Goal: Task Accomplishment & Management: Use online tool/utility

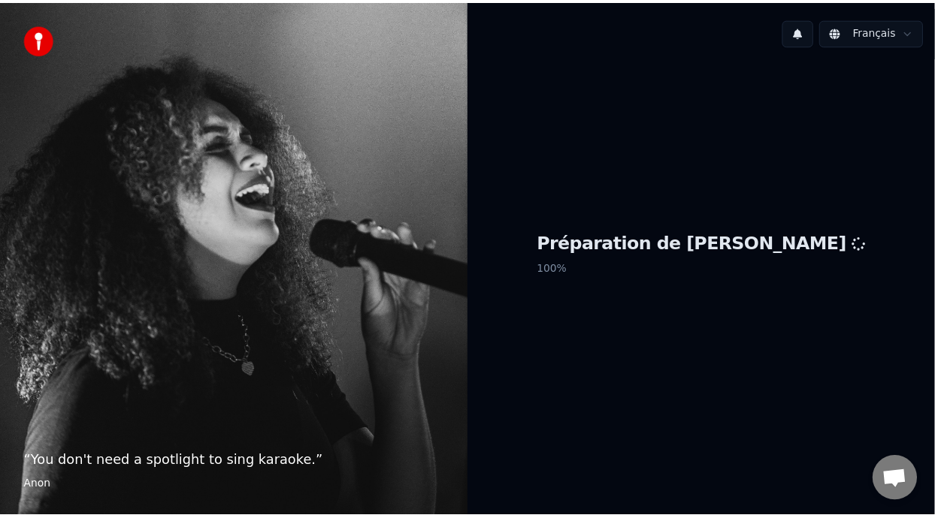
scroll to position [5, 0]
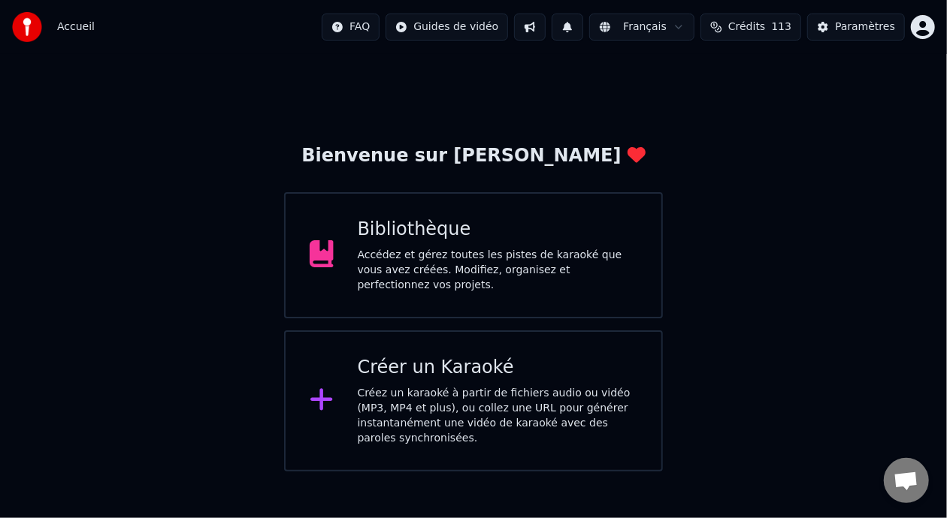
click at [500, 240] on div "Bibliothèque" at bounding box center [498, 230] width 280 height 24
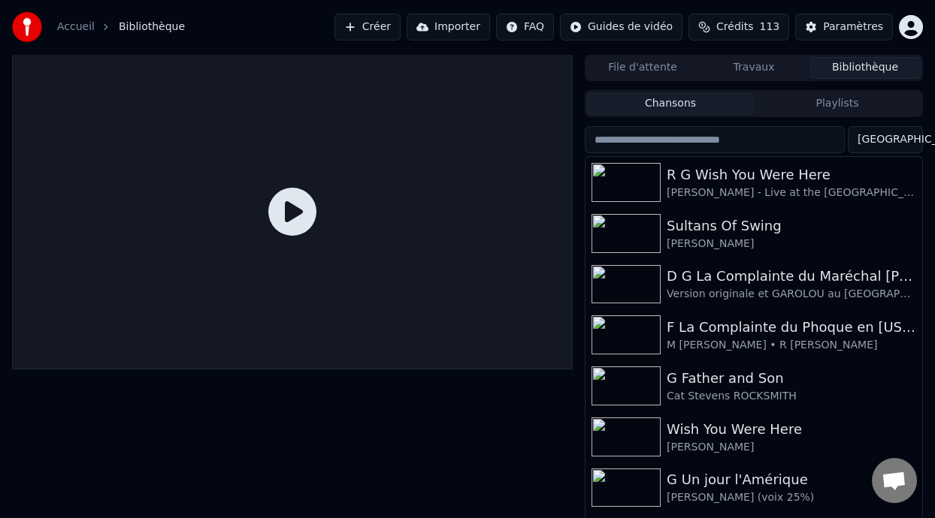
click at [836, 97] on button "Playlists" at bounding box center [837, 104] width 167 height 22
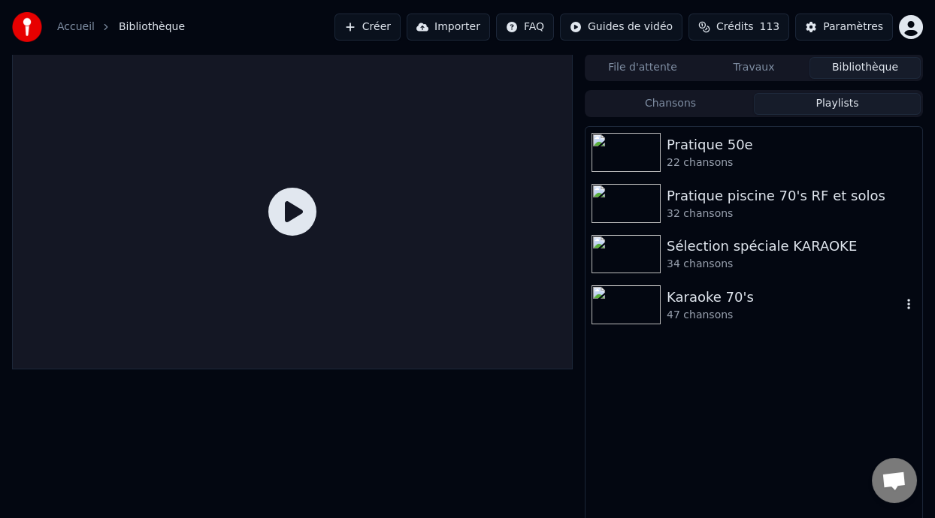
click at [750, 308] on div "47 chansons" at bounding box center [783, 315] width 234 height 15
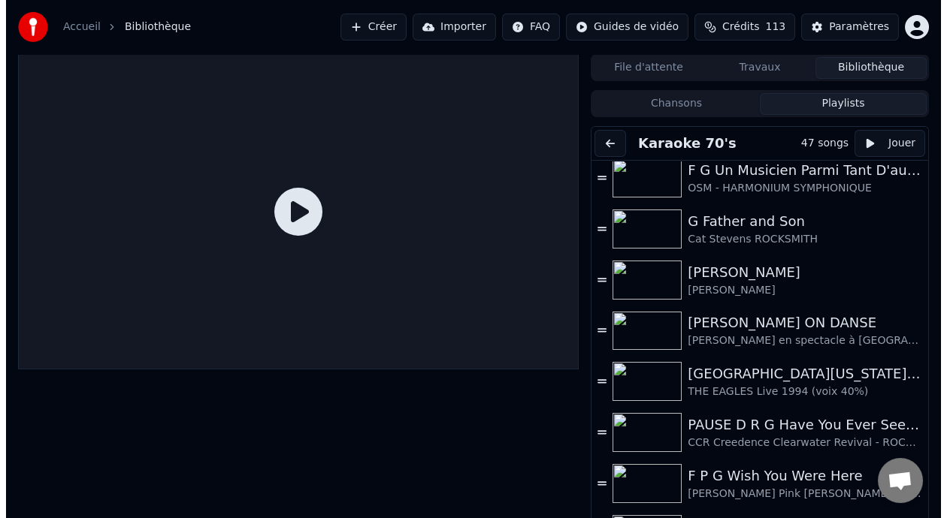
scroll to position [329, 0]
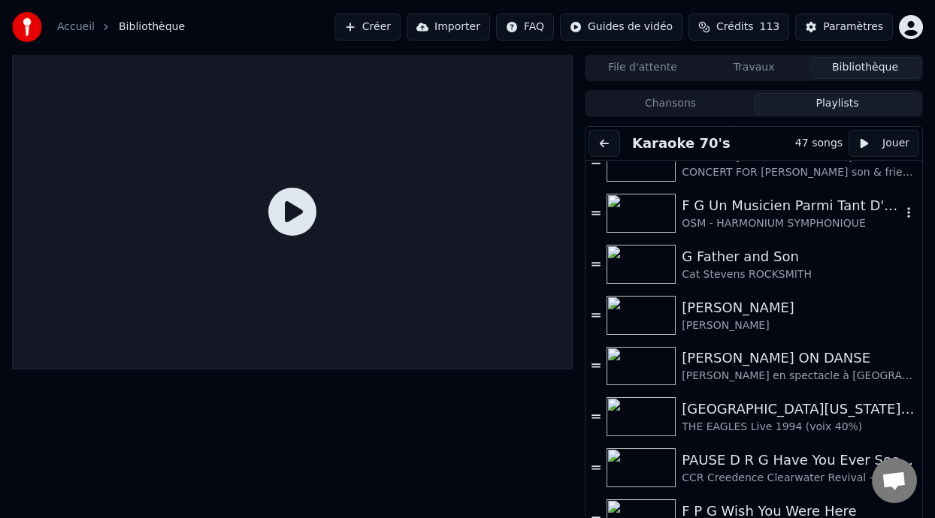
click at [774, 214] on div "F G Un Musicien Parmi Tant D'autres (-5% choeurs 40%)" at bounding box center [790, 205] width 219 height 21
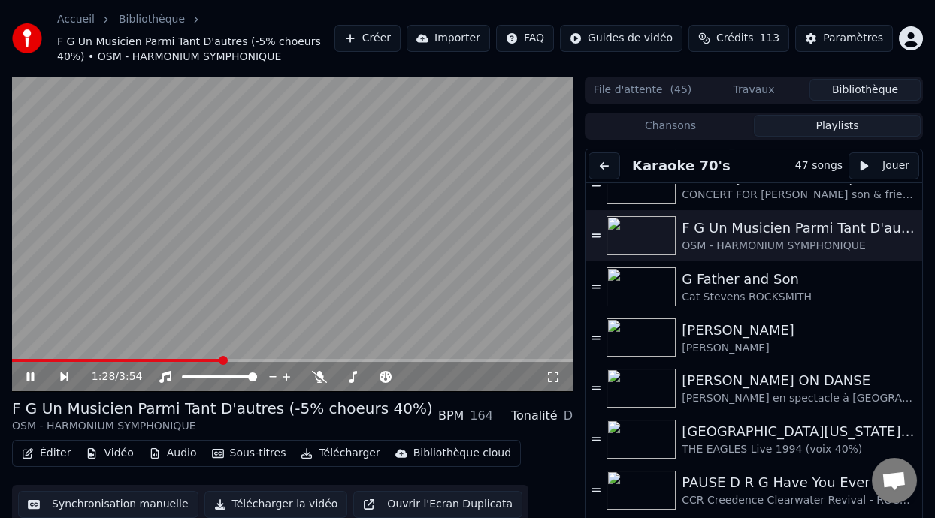
click at [223, 358] on span at bounding box center [223, 360] width 9 height 9
click at [319, 375] on icon at bounding box center [319, 377] width 15 height 12
click at [20, 359] on span at bounding box center [16, 360] width 8 height 3
click at [32, 374] on icon at bounding box center [30, 377] width 8 height 9
click at [325, 356] on span at bounding box center [323, 360] width 9 height 9
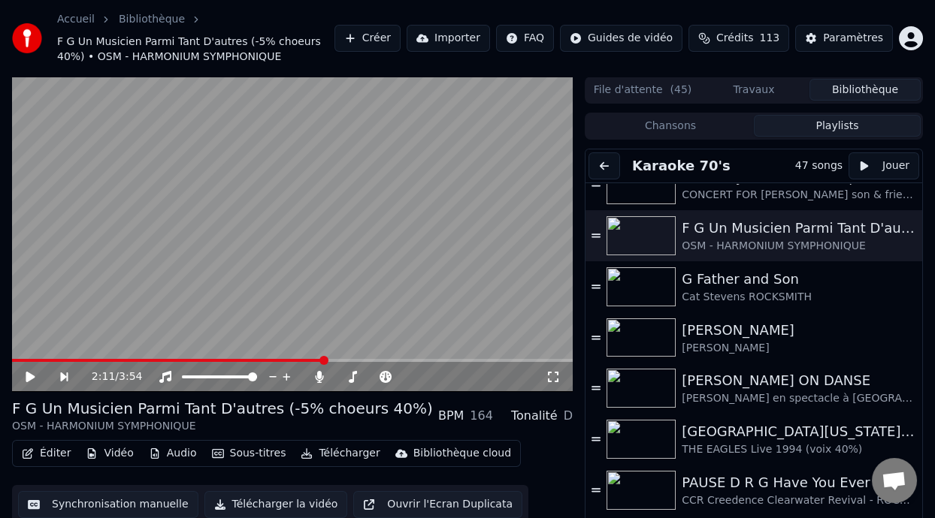
click at [24, 376] on icon at bounding box center [41, 377] width 34 height 12
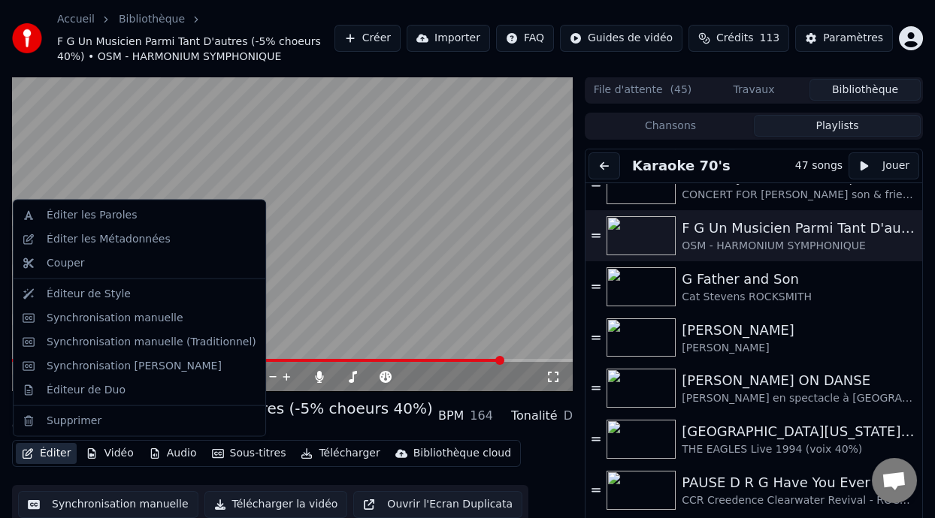
click at [57, 457] on button "Éditer" at bounding box center [46, 453] width 61 height 21
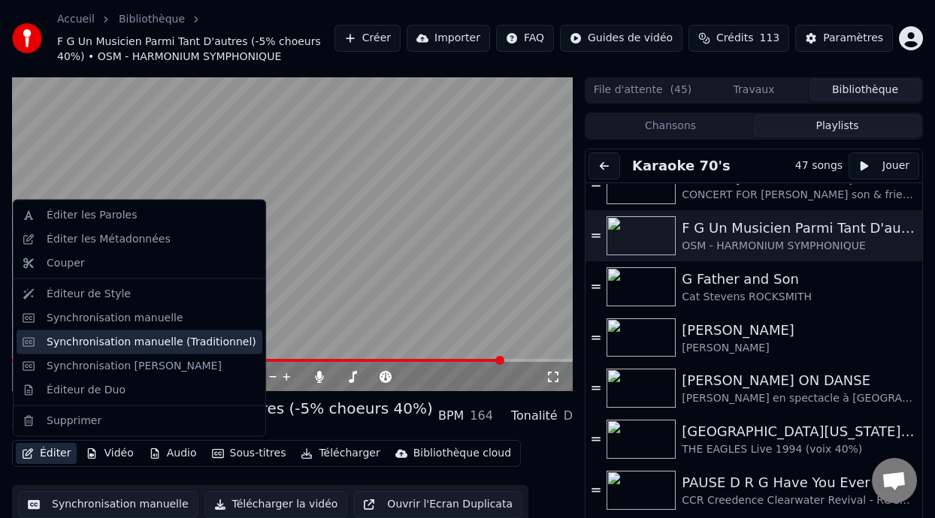
click at [183, 346] on div "Synchronisation manuelle (Traditionnel)" at bounding box center [152, 341] width 210 height 15
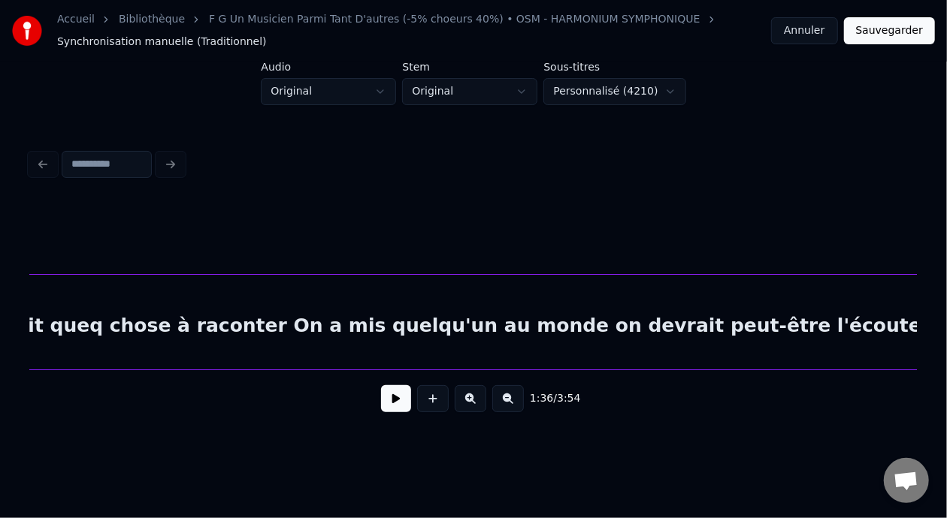
scroll to position [0, 60261]
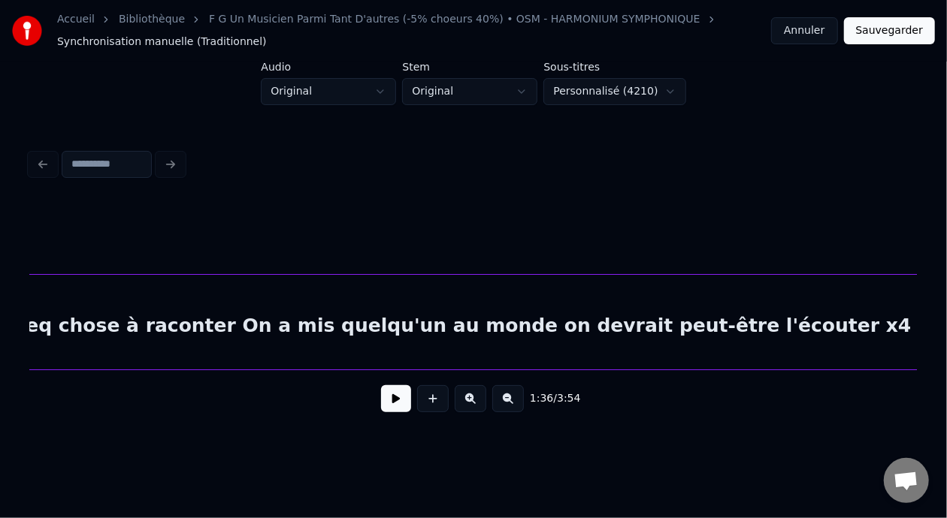
click at [538, 320] on div "TOUS Où est allé tout ce monde qui avait queq chose à raconter On a mis quelqu'…" at bounding box center [233, 326] width 31602 height 102
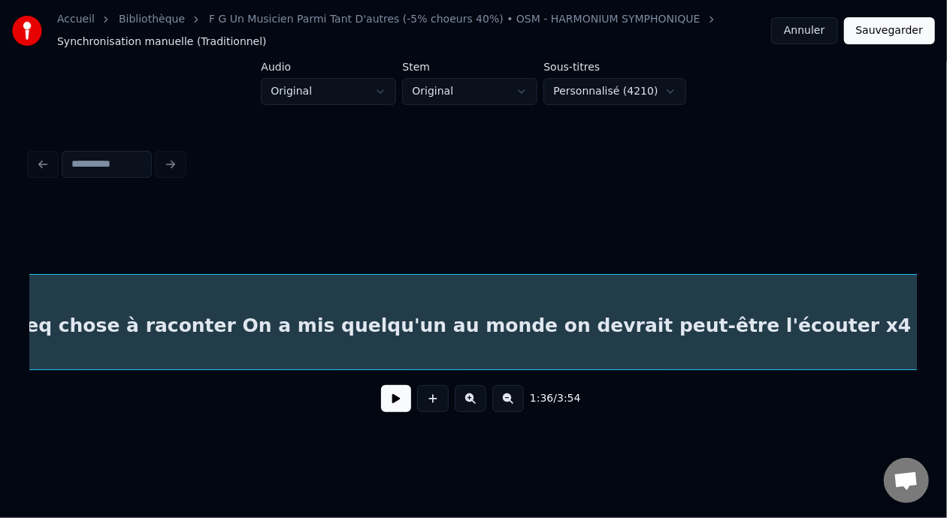
scroll to position [0, 44661]
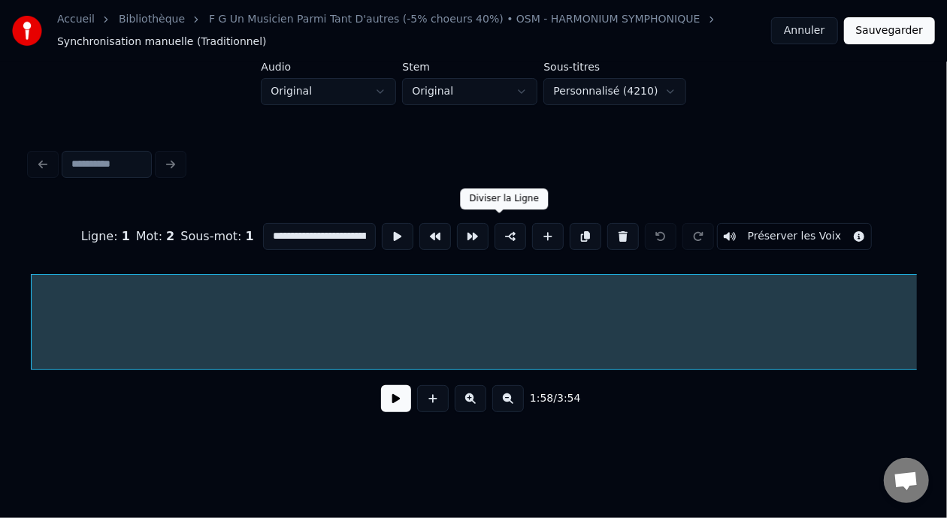
click at [498, 230] on button at bounding box center [510, 236] width 32 height 27
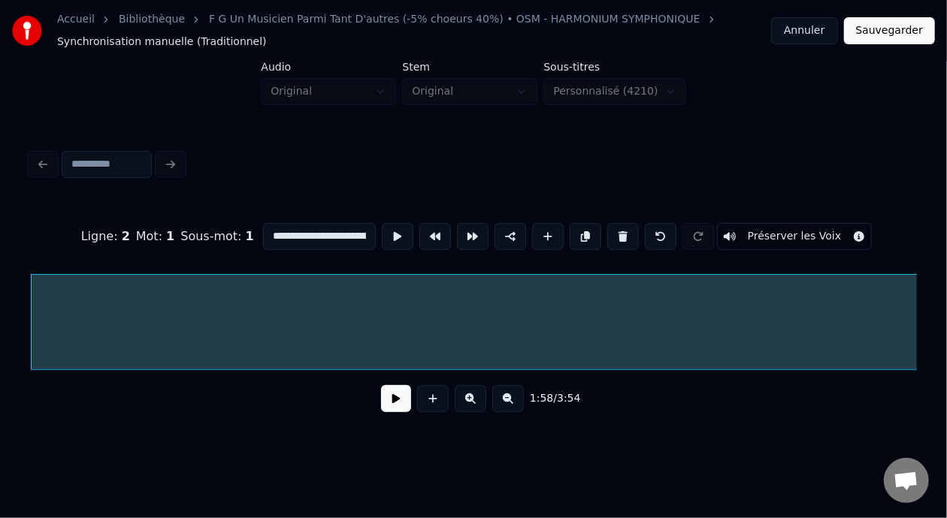
click at [890, 32] on button "Sauvegarder" at bounding box center [889, 30] width 91 height 27
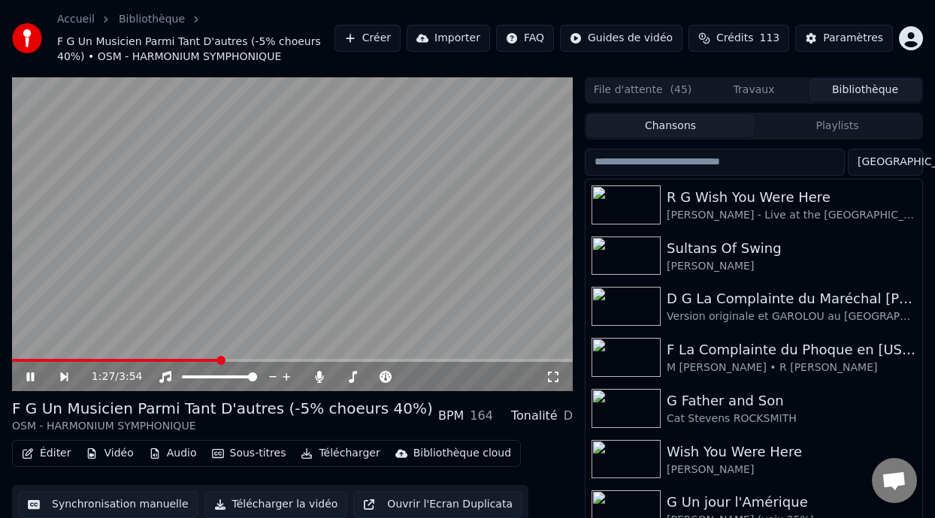
click at [222, 365] on span at bounding box center [220, 360] width 9 height 9
click at [261, 361] on span at bounding box center [250, 360] width 476 height 3
click at [205, 359] on span at bounding box center [108, 360] width 193 height 3
click at [29, 375] on icon at bounding box center [41, 377] width 34 height 12
click at [30, 373] on icon at bounding box center [30, 377] width 9 height 11
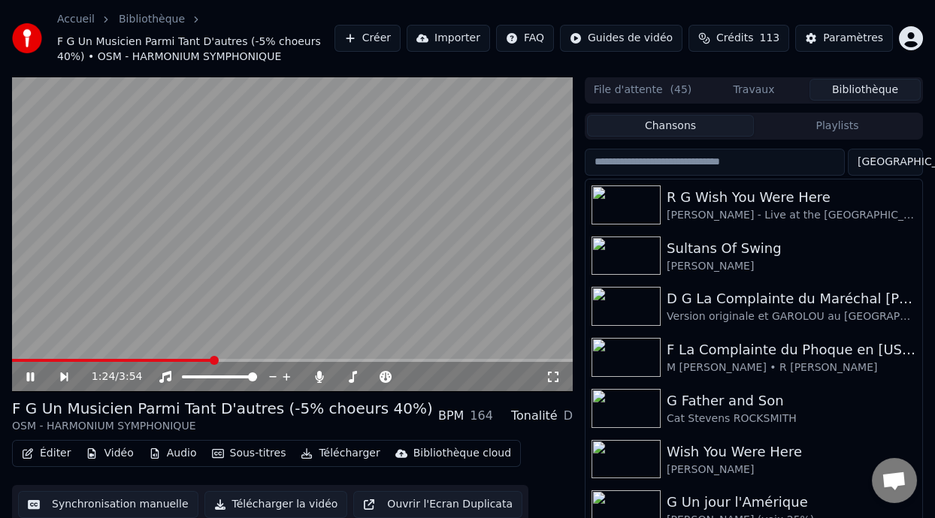
click at [30, 373] on icon at bounding box center [41, 377] width 34 height 12
click at [35, 378] on icon at bounding box center [41, 377] width 34 height 12
click at [29, 375] on icon at bounding box center [30, 377] width 8 height 9
click at [29, 375] on icon at bounding box center [30, 377] width 9 height 11
click at [29, 373] on icon at bounding box center [30, 377] width 8 height 9
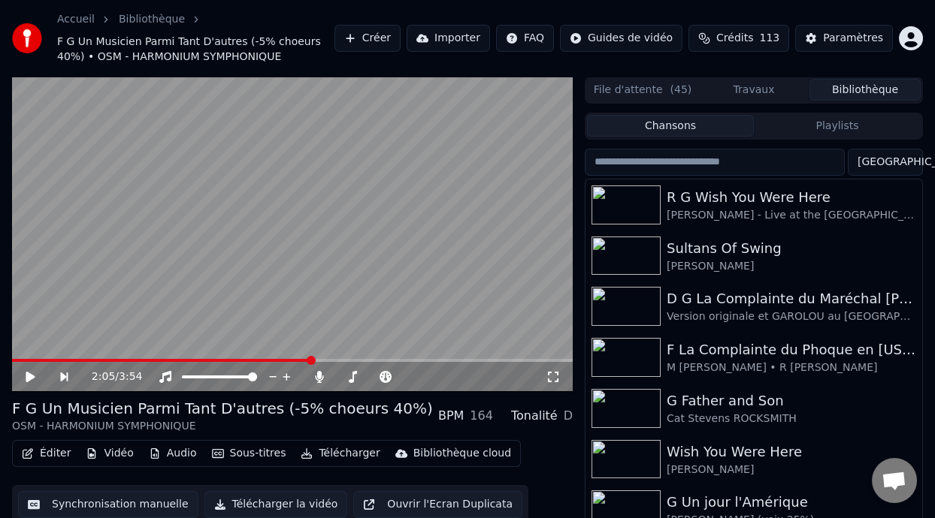
click at [47, 452] on button "Éditer" at bounding box center [46, 453] width 61 height 21
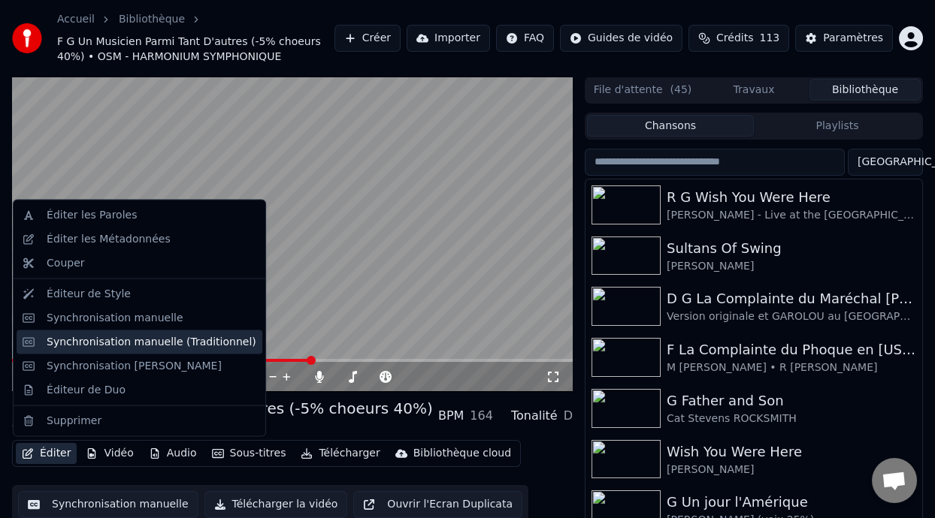
click at [196, 346] on div "Synchronisation manuelle (Traditionnel)" at bounding box center [152, 341] width 210 height 15
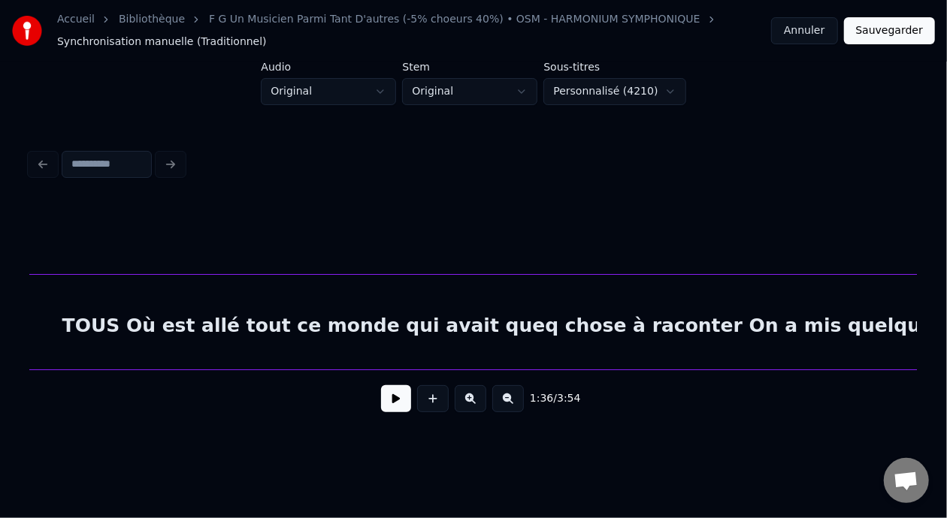
scroll to position [0, 59906]
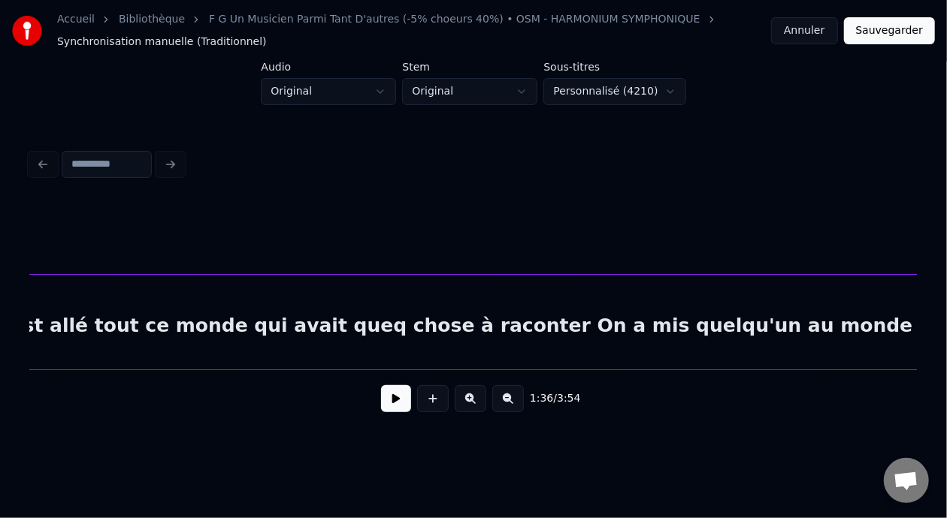
click at [586, 324] on div "TOUS Où est allé tout ce monde qui avait queq chose à raconter On a mis quelqu'…" at bounding box center [588, 326] width 31602 height 102
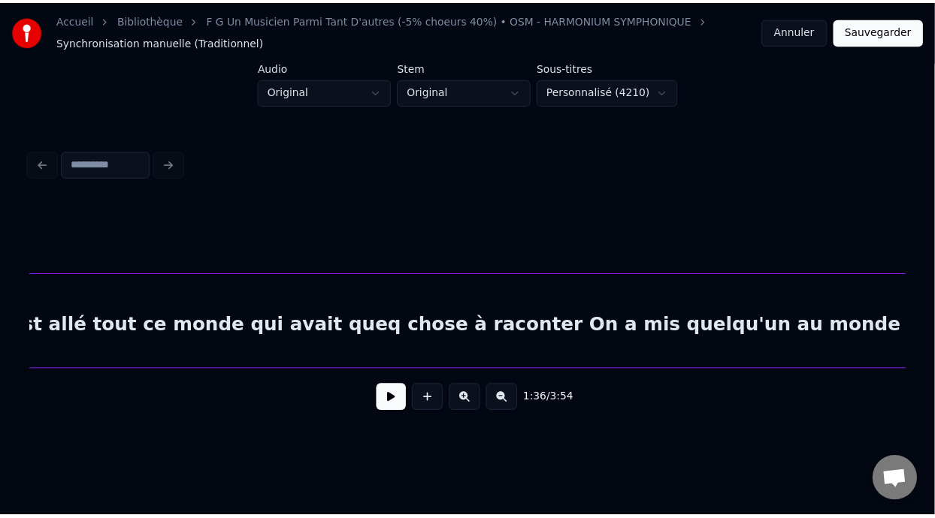
scroll to position [0, 44661]
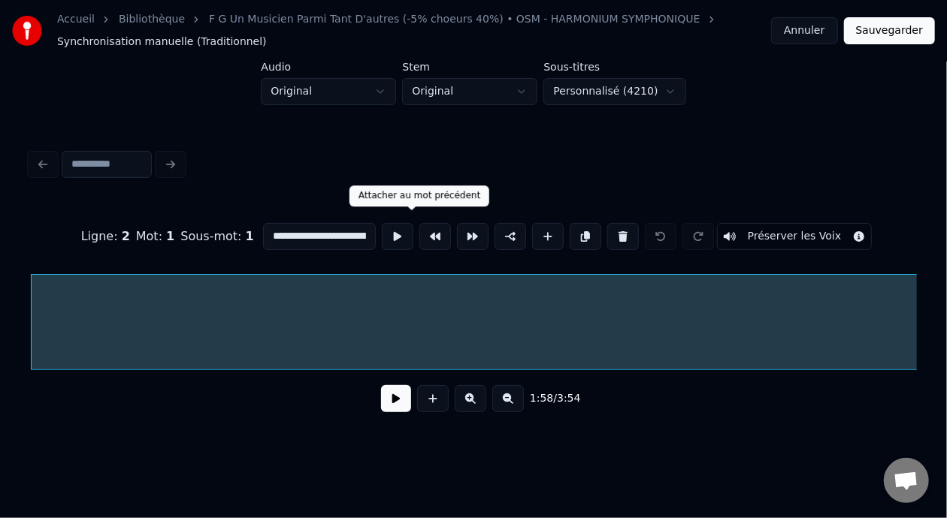
click at [419, 228] on button at bounding box center [435, 236] width 32 height 27
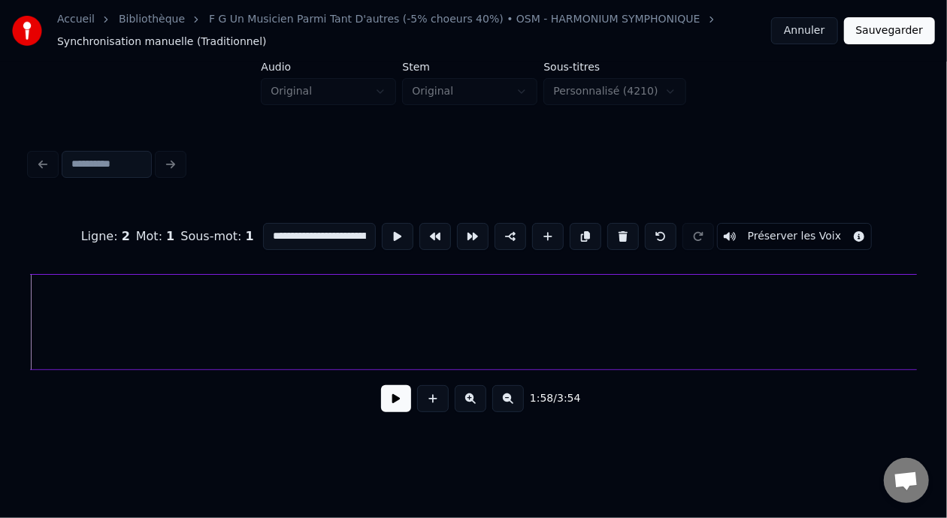
click at [889, 32] on button "Sauvegarder" at bounding box center [889, 30] width 91 height 27
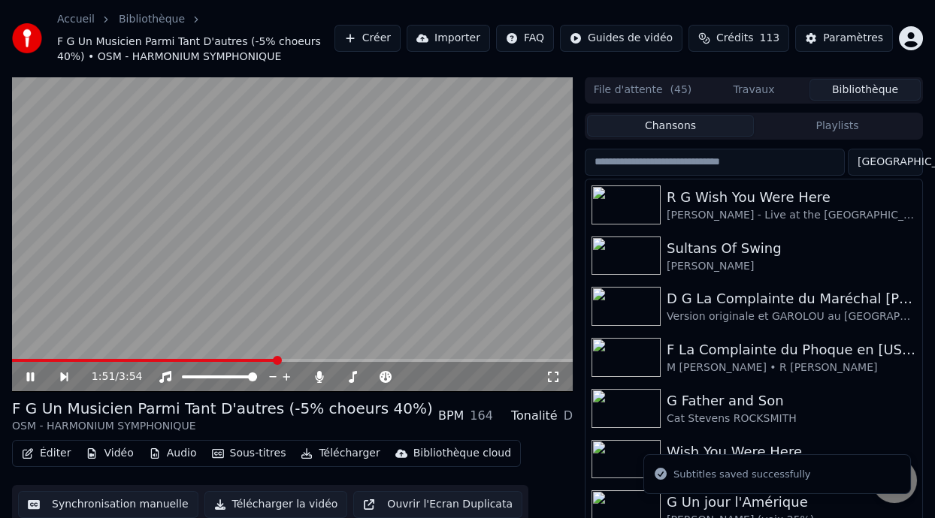
click at [279, 362] on span at bounding box center [277, 360] width 9 height 9
click at [29, 376] on icon at bounding box center [30, 377] width 8 height 9
click at [29, 376] on icon at bounding box center [30, 377] width 9 height 11
click at [29, 376] on icon at bounding box center [30, 377] width 8 height 9
click at [29, 376] on icon at bounding box center [30, 377] width 9 height 11
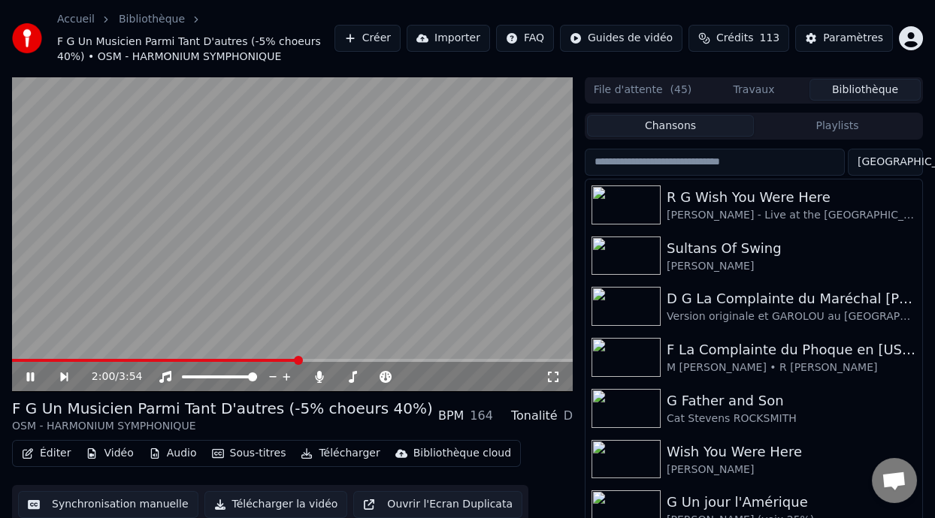
click at [29, 376] on icon at bounding box center [30, 377] width 8 height 9
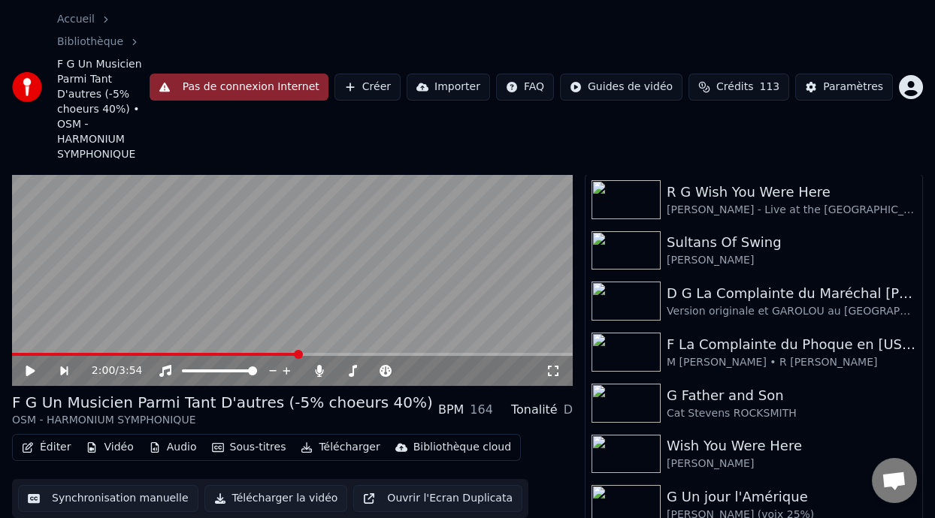
scroll to position [131, 0]
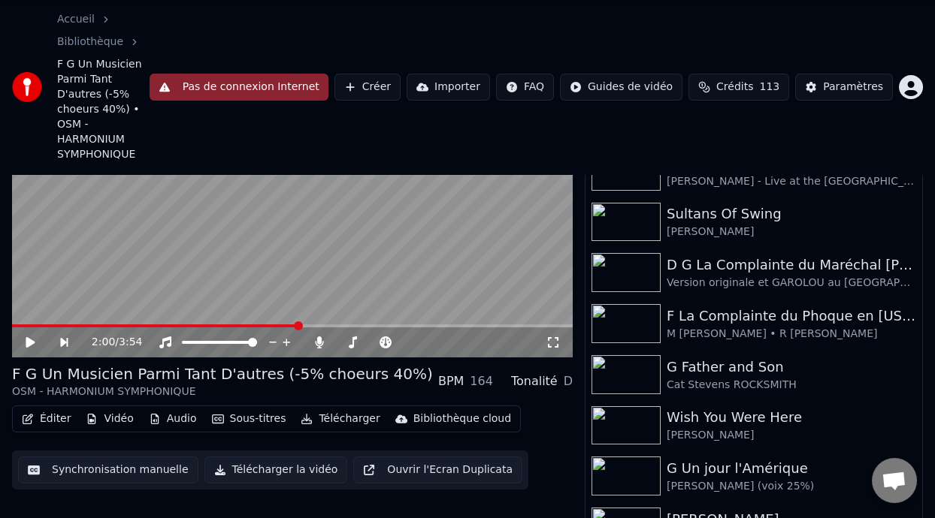
click at [53, 409] on button "Éditer" at bounding box center [46, 419] width 61 height 21
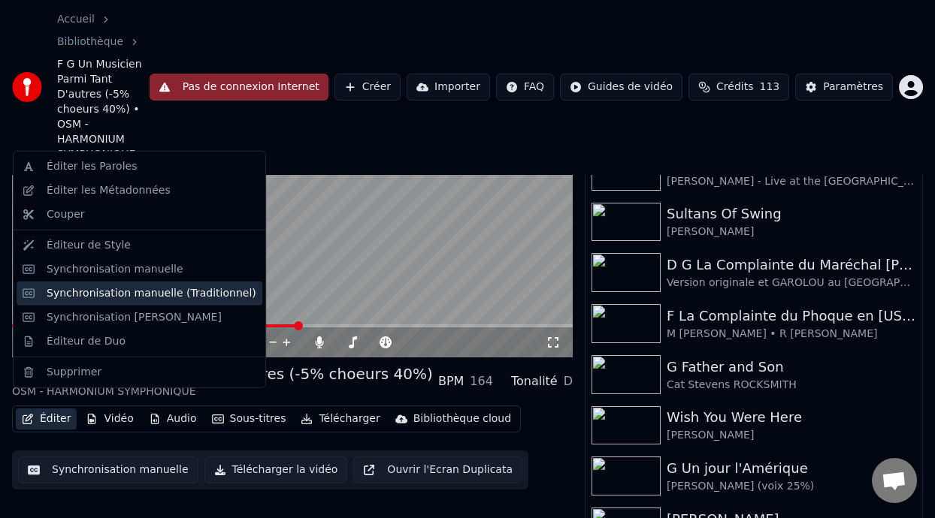
click at [174, 295] on div "Synchronisation manuelle (Traditionnel)" at bounding box center [152, 293] width 210 height 15
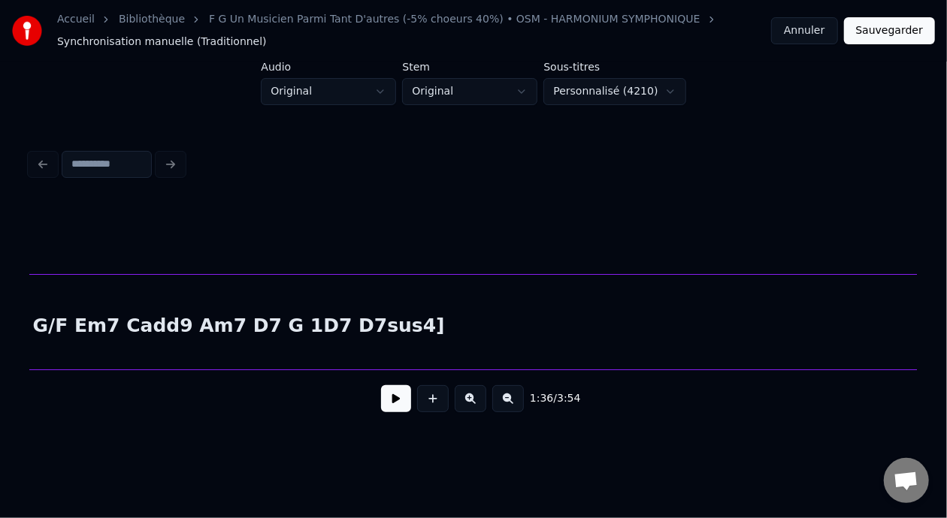
scroll to position [0, 40358]
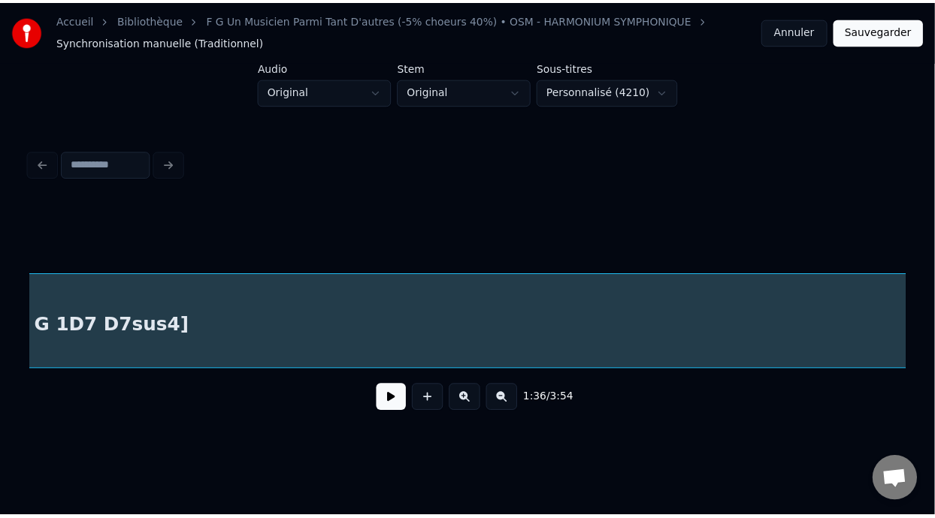
scroll to position [0, 36256]
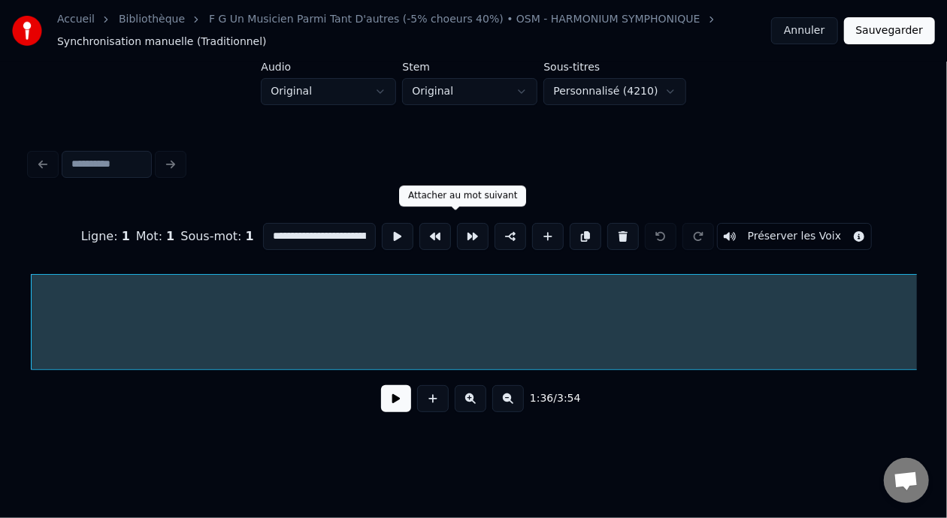
click at [457, 228] on button at bounding box center [473, 236] width 32 height 27
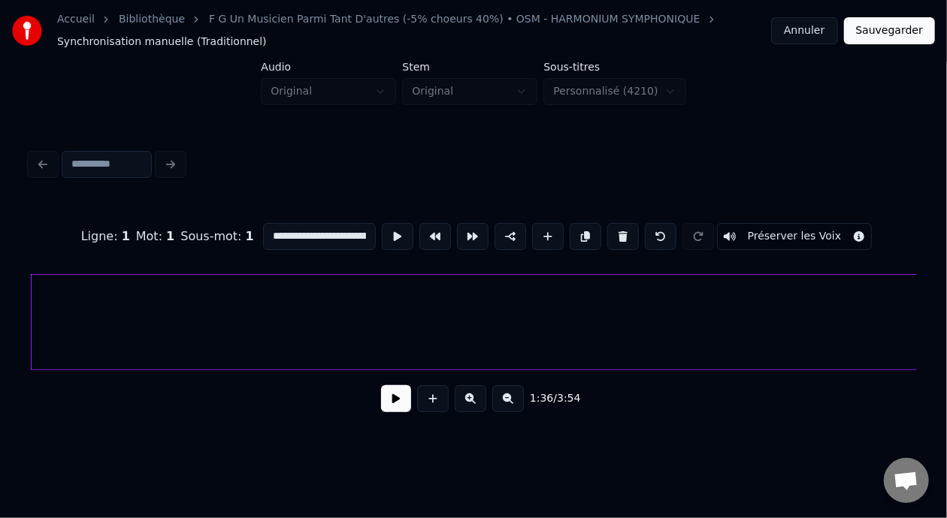
click at [894, 31] on button "Sauvegarder" at bounding box center [889, 30] width 91 height 27
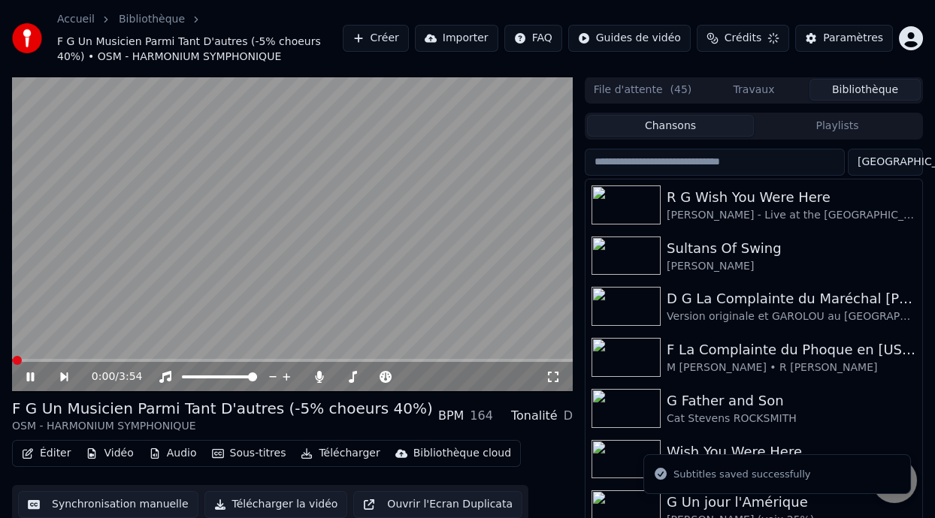
click at [22, 359] on span at bounding box center [17, 360] width 9 height 9
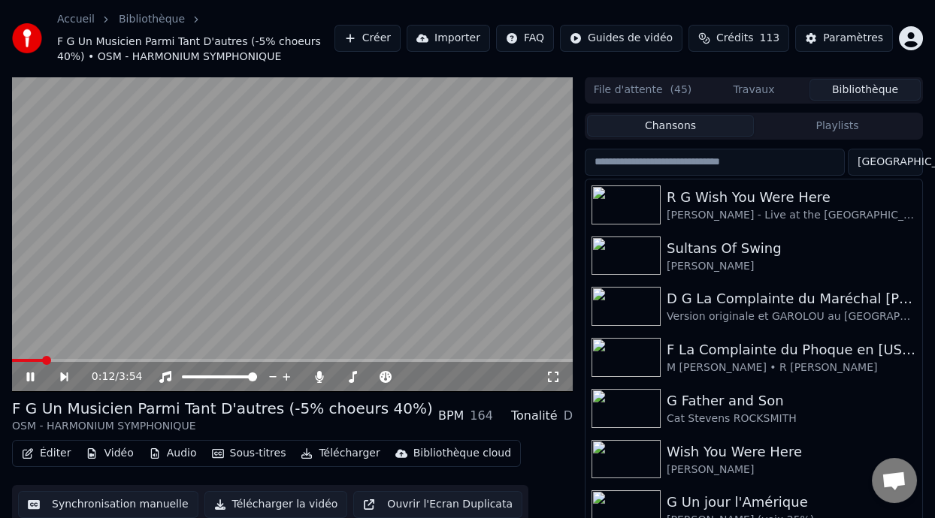
drag, startPoint x: 40, startPoint y: 357, endPoint x: 89, endPoint y: 379, distance: 54.2
click at [125, 376] on div "0:12 / 3:54" at bounding box center [292, 235] width 561 height 316
click at [206, 364] on span at bounding box center [206, 360] width 9 height 9
click at [24, 373] on icon at bounding box center [41, 377] width 34 height 12
click at [31, 375] on icon at bounding box center [30, 377] width 8 height 9
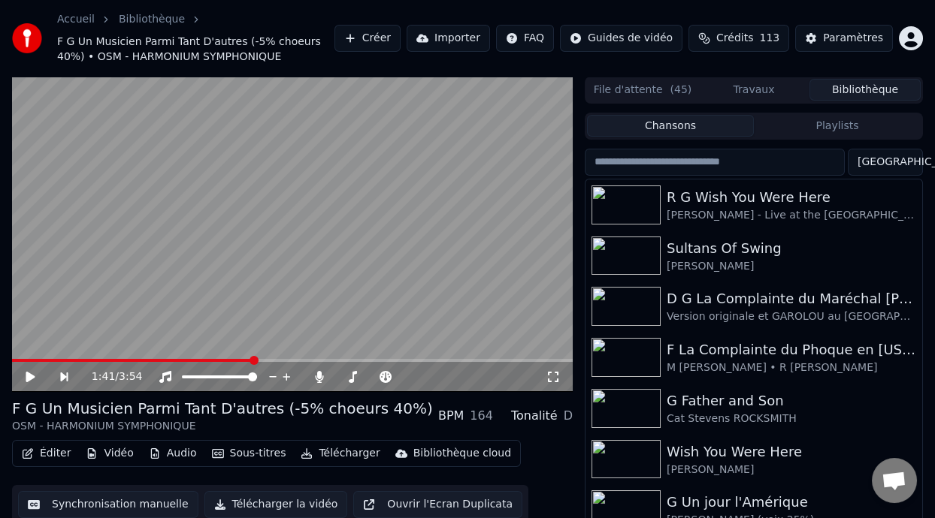
click at [29, 373] on icon at bounding box center [30, 377] width 9 height 11
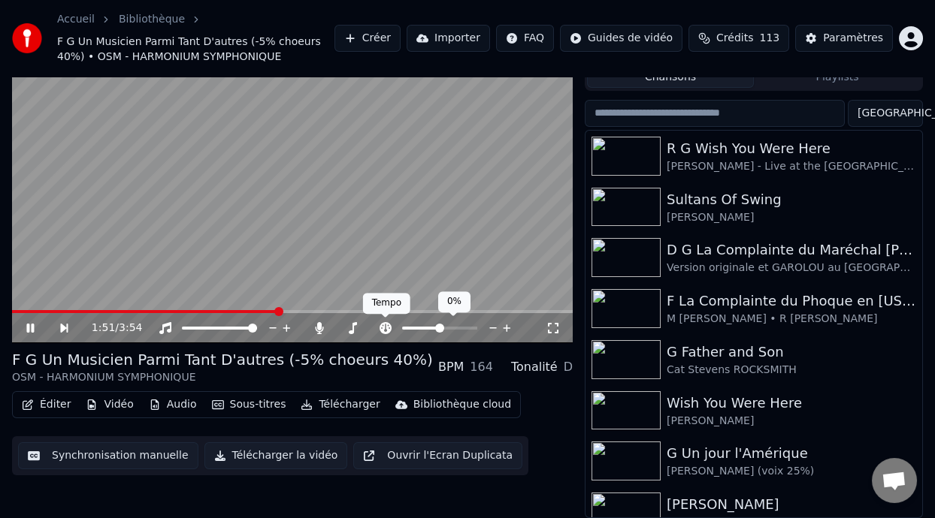
click at [382, 320] on span at bounding box center [386, 318] width 8 height 8
click at [426, 324] on span at bounding box center [428, 328] width 9 height 9
click at [29, 322] on icon at bounding box center [41, 328] width 34 height 12
click at [68, 404] on button "Éditer" at bounding box center [46, 404] width 61 height 21
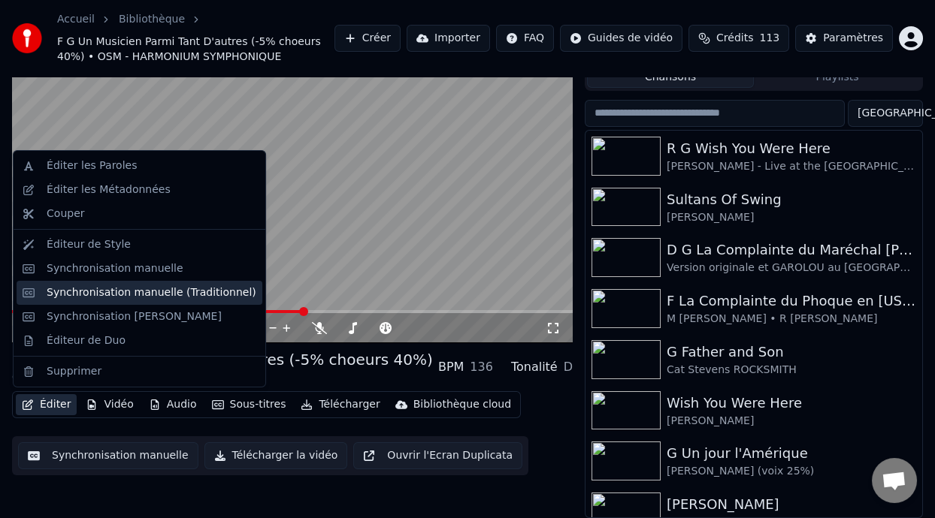
click at [210, 290] on div "Synchronisation manuelle (Traditionnel)" at bounding box center [152, 293] width 210 height 15
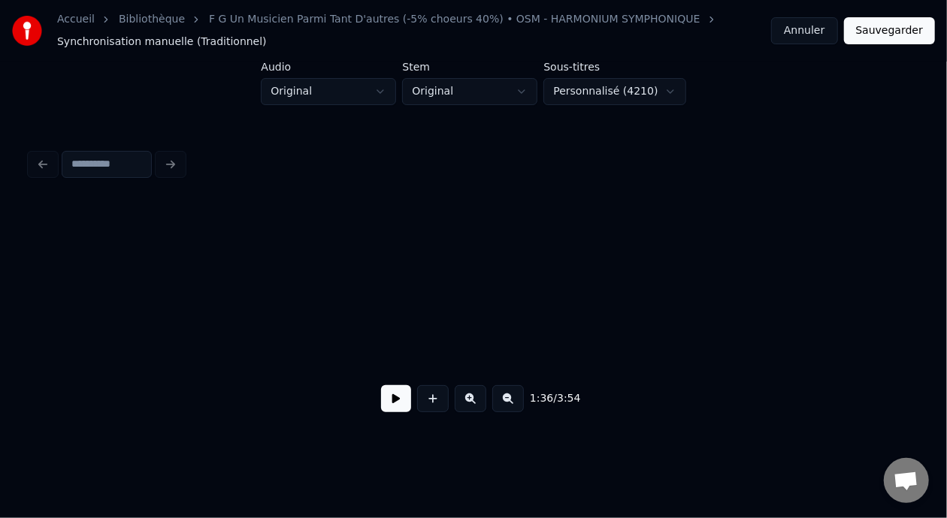
scroll to position [0, 36256]
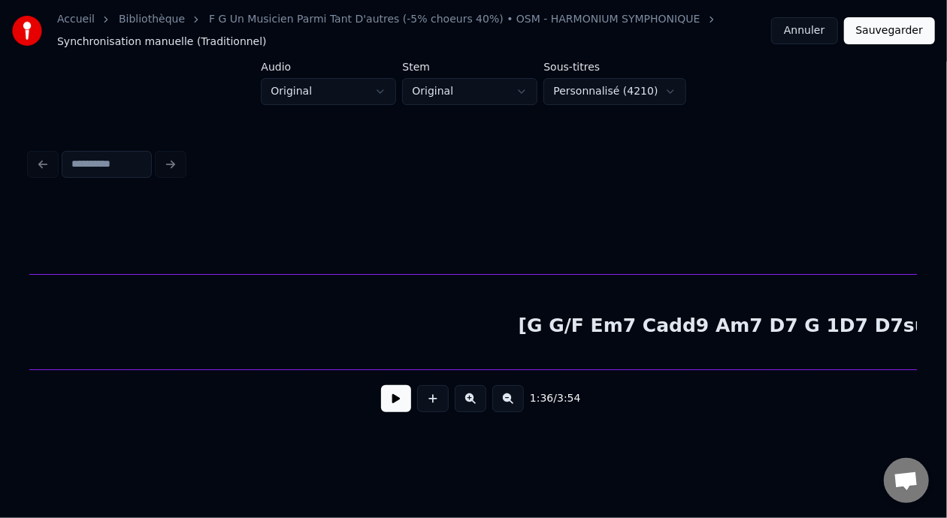
click at [771, 316] on div "[G G/F Em7 Cadd9 Am7 D7 G 1D7 D7sus4]" at bounding box center [740, 326] width 8404 height 102
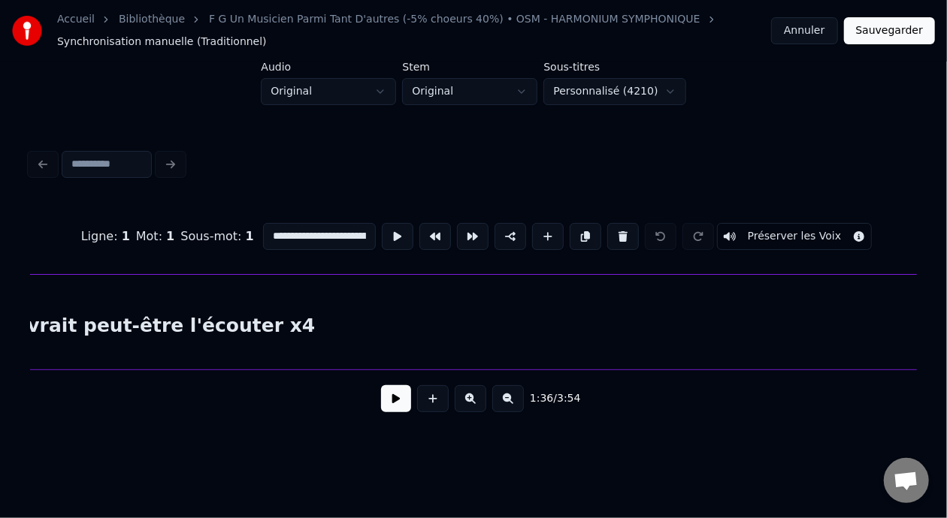
scroll to position [0, 61008]
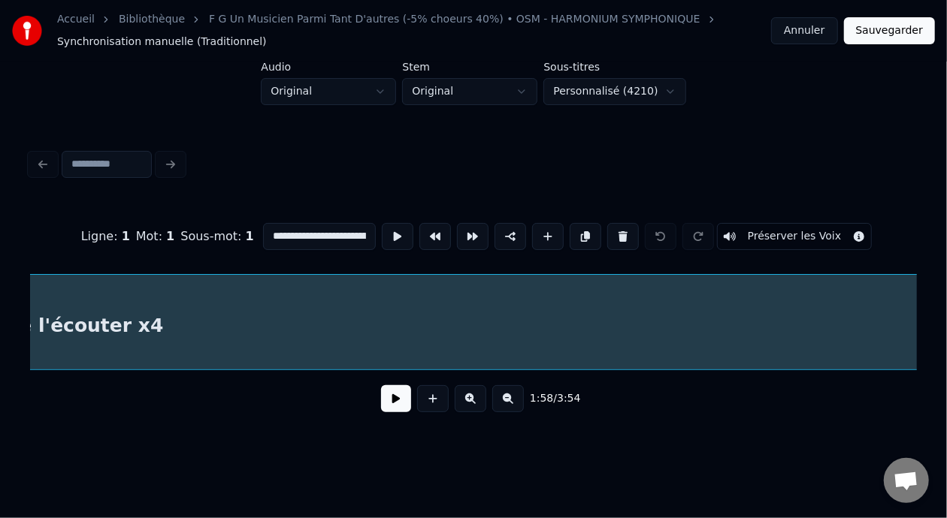
scroll to position [0, 44661]
click at [327, 227] on input "**********" at bounding box center [319, 236] width 113 height 27
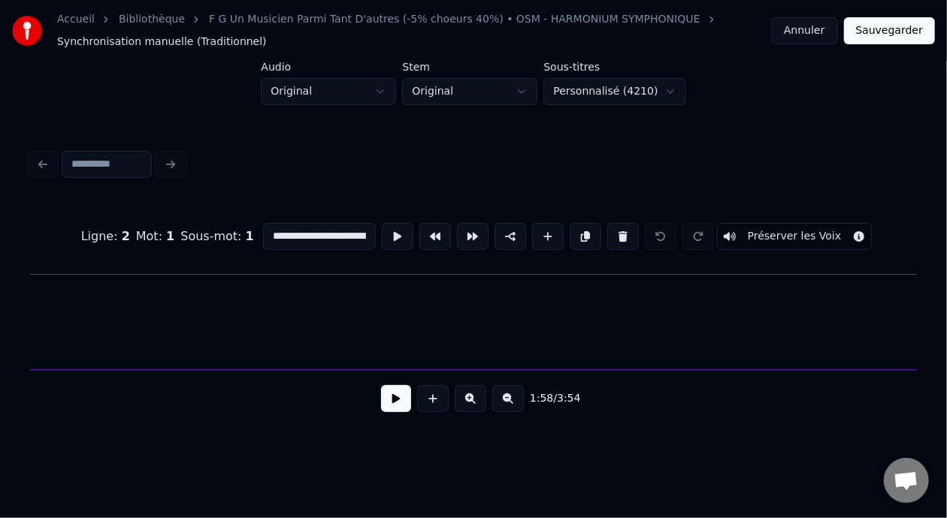
scroll to position [0, 41285]
click at [523, 409] on button at bounding box center [508, 398] width 32 height 27
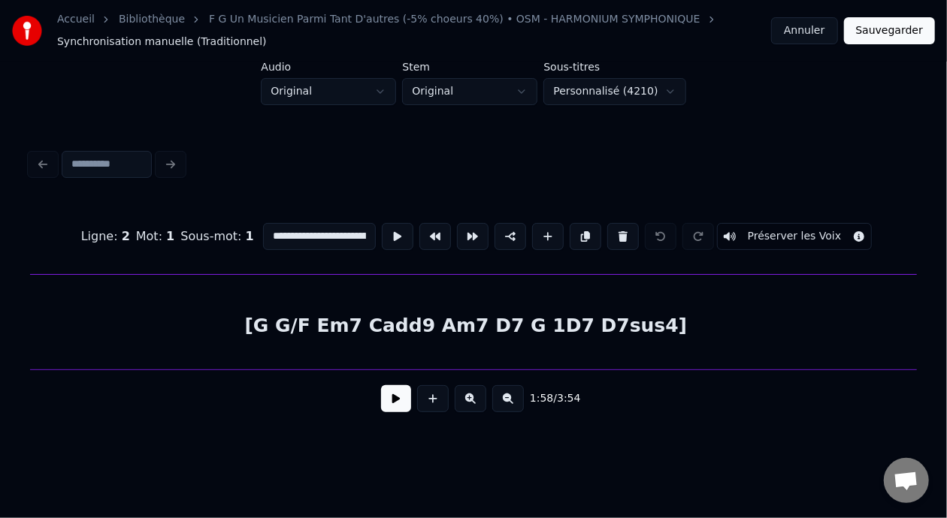
click at [523, 409] on button at bounding box center [508, 398] width 32 height 27
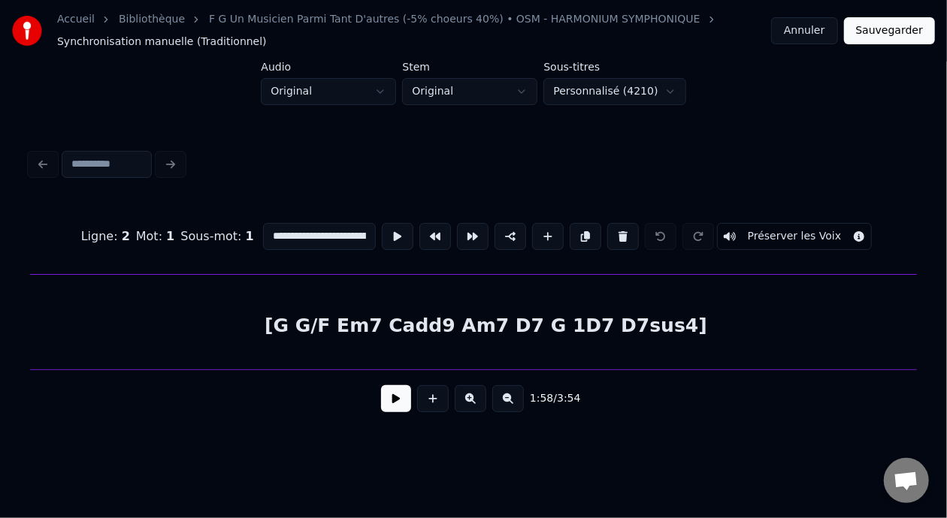
click at [543, 321] on div "[G G/F Em7 Cadd9 Am7 D7 G 1D7 D7sus4]" at bounding box center [486, 326] width 5042 height 102
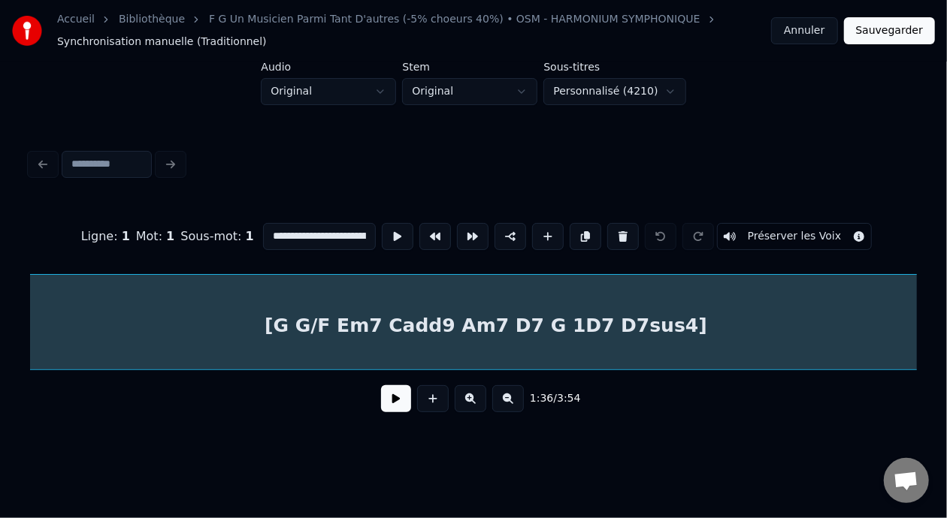
scroll to position [0, 21754]
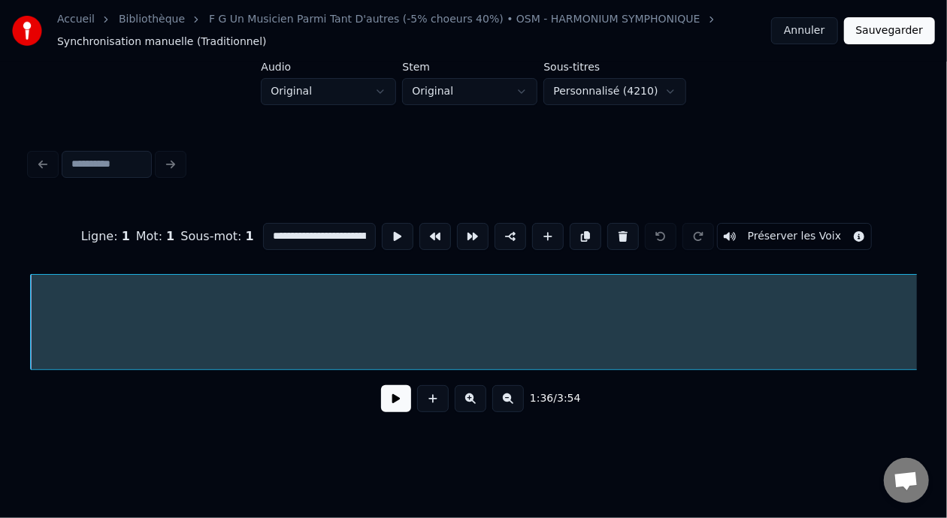
click at [328, 228] on input "**********" at bounding box center [319, 236] width 113 height 27
click at [307, 229] on input "**********" at bounding box center [319, 236] width 113 height 27
click at [298, 229] on input "**********" at bounding box center [319, 236] width 113 height 27
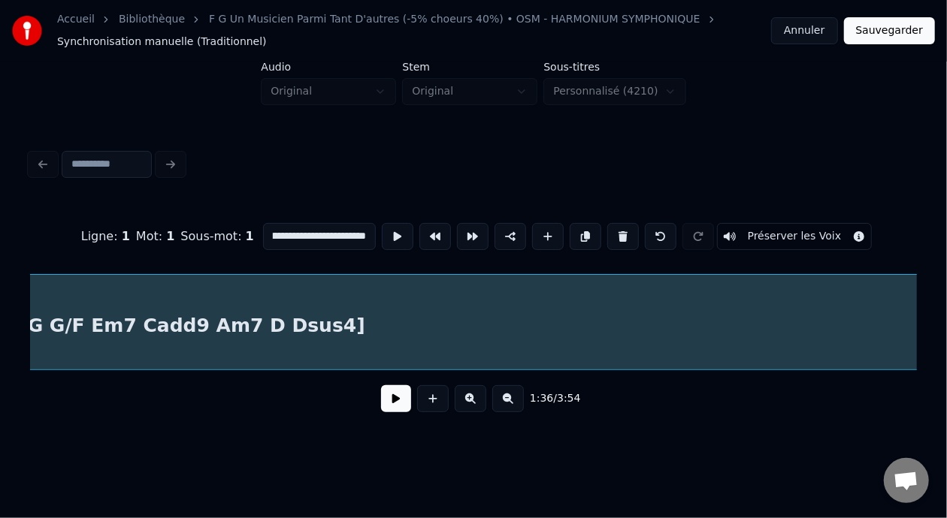
scroll to position [0, 23811]
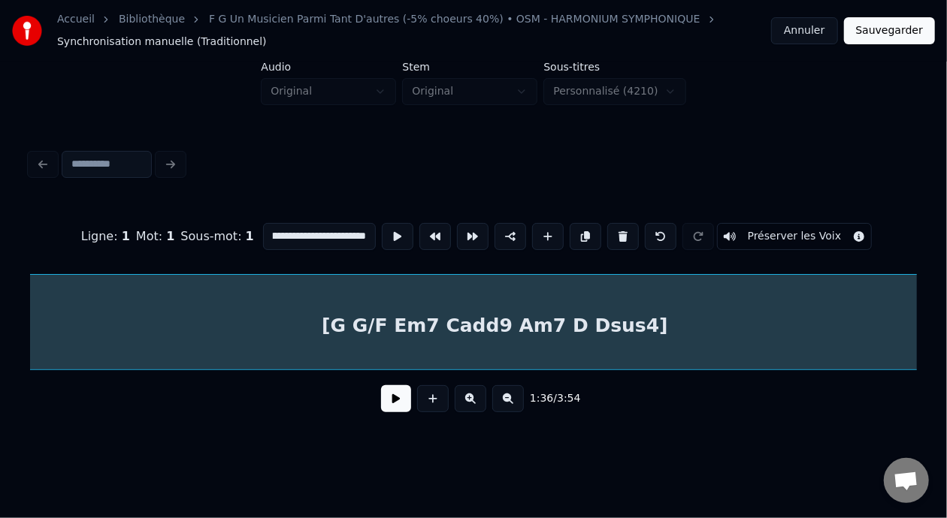
click at [559, 307] on div "[G G/F Em7 Cadd9 Am7 D Dsus4]" at bounding box center [495, 326] width 5042 height 102
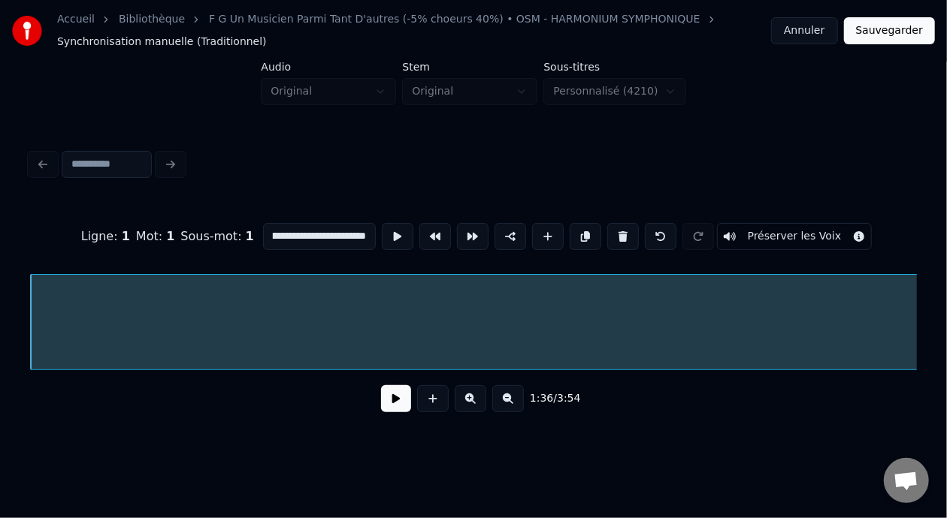
click at [306, 231] on input "**********" at bounding box center [319, 236] width 113 height 27
click at [328, 231] on input "**********" at bounding box center [319, 236] width 113 height 27
type input "**********"
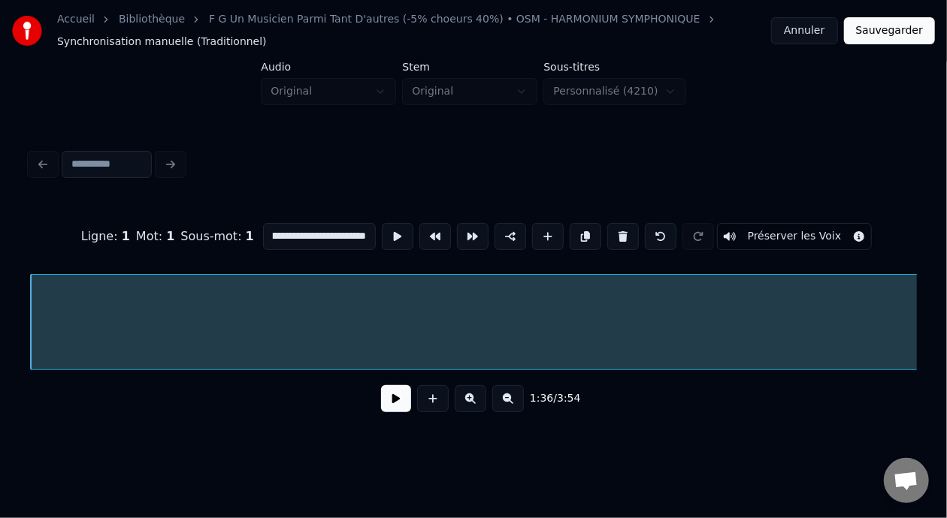
click at [891, 30] on button "Sauvegarder" at bounding box center [889, 30] width 91 height 27
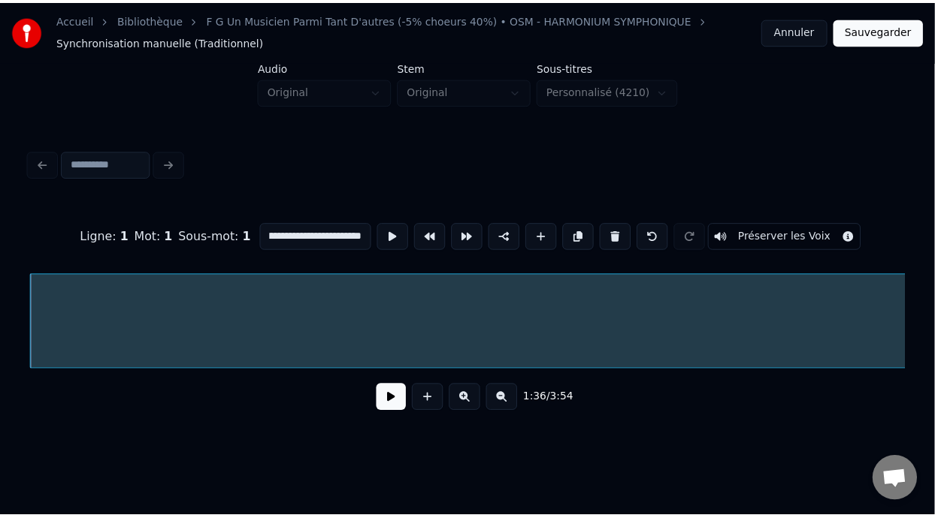
scroll to position [0, 0]
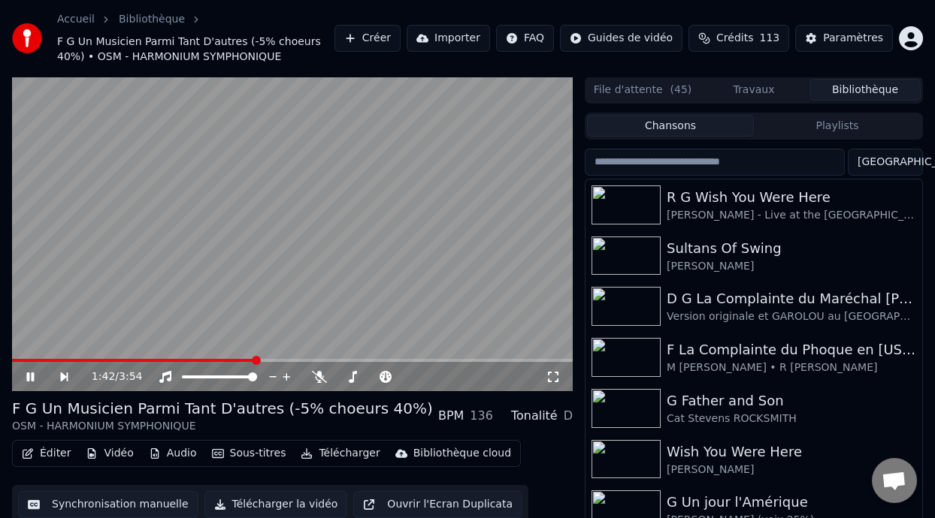
click at [254, 359] on span at bounding box center [256, 360] width 9 height 9
click at [228, 358] on span at bounding box center [229, 360] width 9 height 9
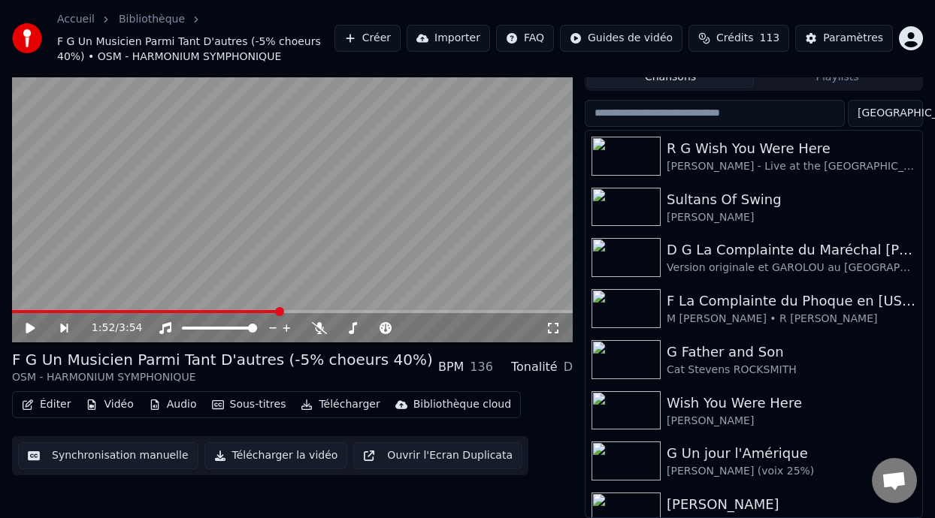
click at [54, 405] on button "Éditer" at bounding box center [46, 404] width 61 height 21
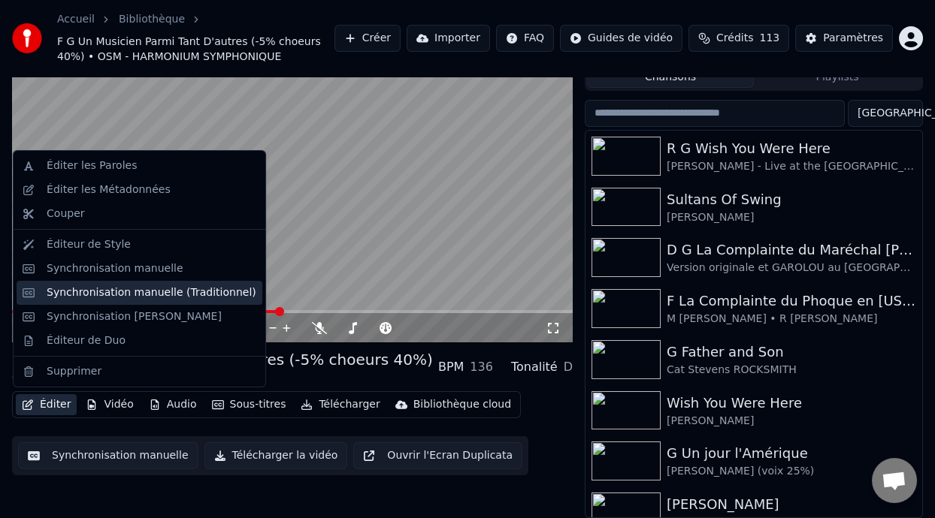
click at [223, 290] on div "Synchronisation manuelle (Traditionnel)" at bounding box center [152, 293] width 210 height 15
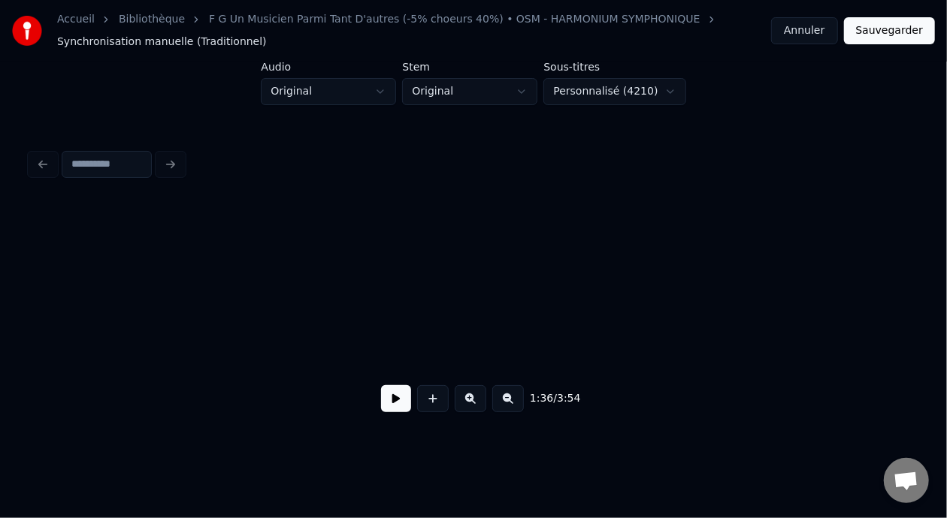
scroll to position [0, 21754]
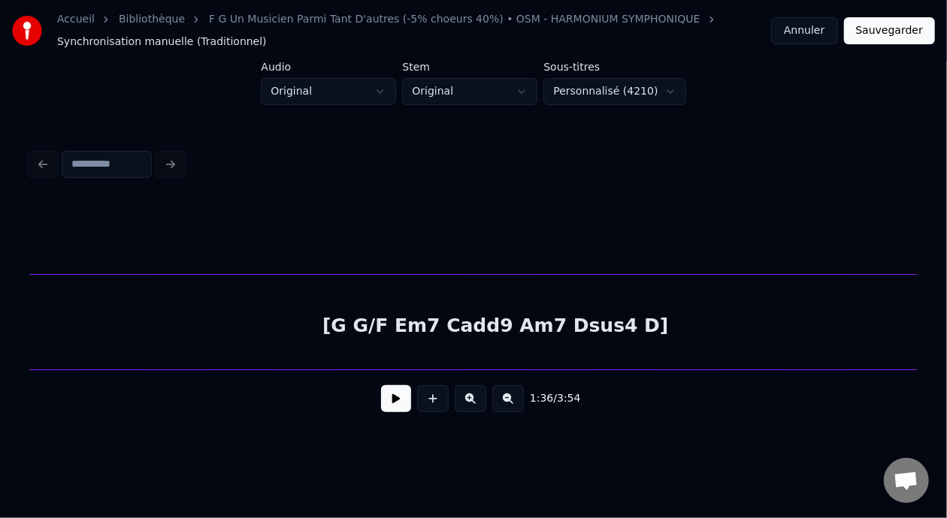
click at [530, 326] on div "[G G/F Em7 Cadd9 Am7 Dsus4 D]" at bounding box center [495, 326] width 5042 height 102
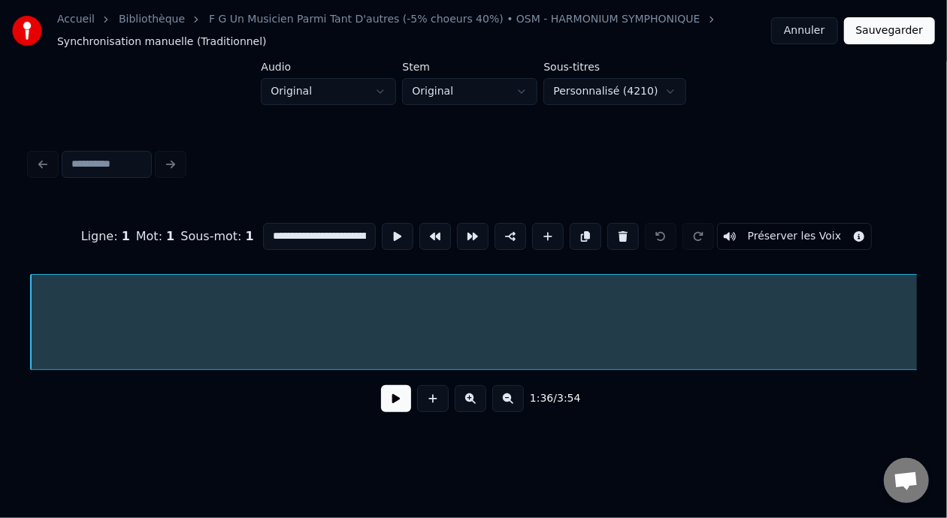
click at [325, 228] on input "**********" at bounding box center [319, 236] width 113 height 27
click at [311, 228] on input "**********" at bounding box center [319, 236] width 113 height 27
type input "**********"
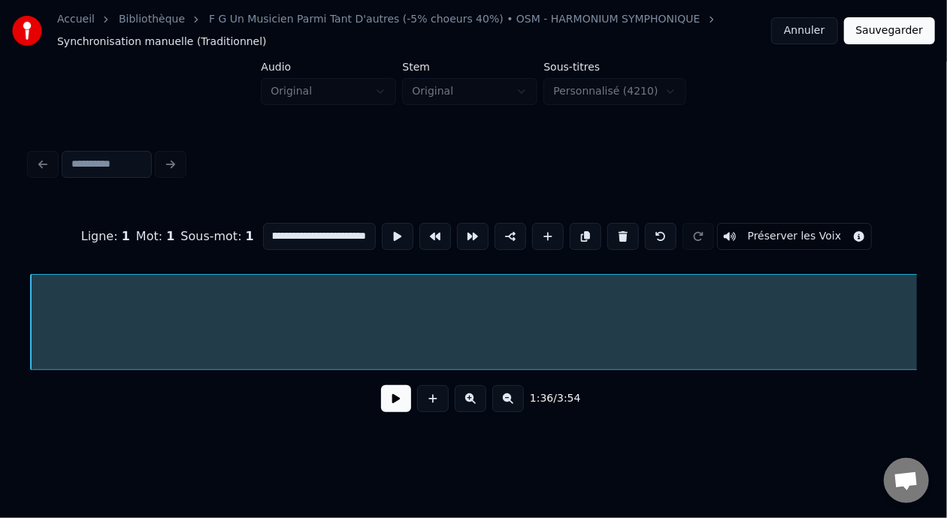
click at [902, 33] on button "Sauvegarder" at bounding box center [889, 30] width 91 height 27
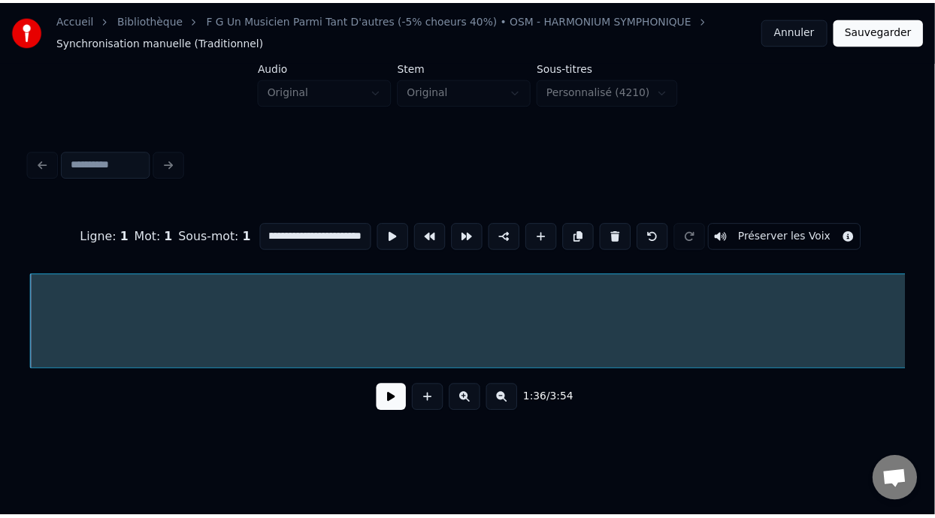
scroll to position [0, 0]
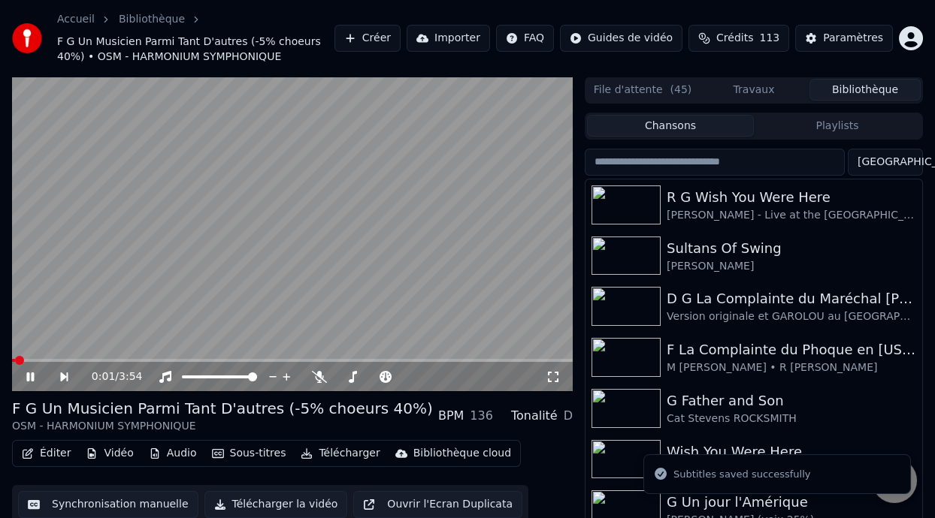
click at [30, 376] on icon at bounding box center [41, 377] width 34 height 12
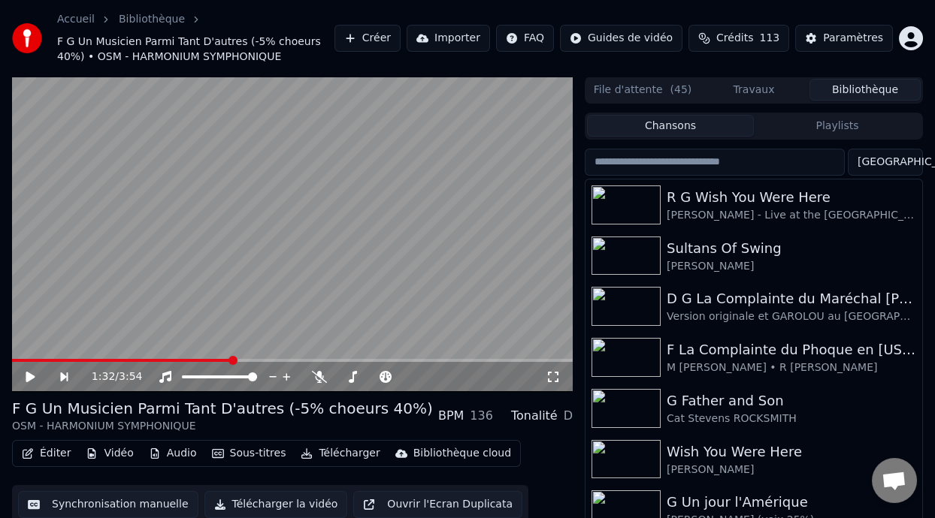
click at [231, 358] on span at bounding box center [232, 360] width 9 height 9
click at [27, 375] on icon at bounding box center [30, 377] width 9 height 11
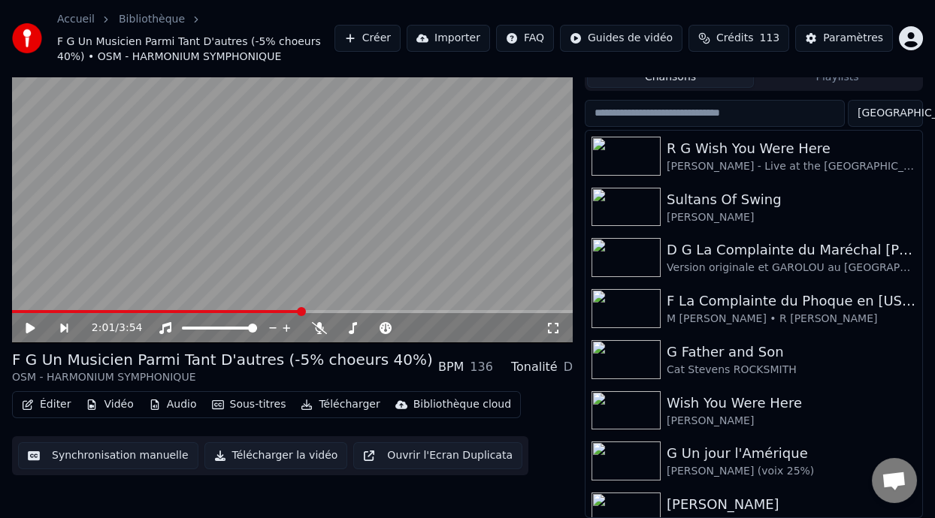
click at [145, 450] on button "Synchronisation manuelle" at bounding box center [108, 456] width 180 height 27
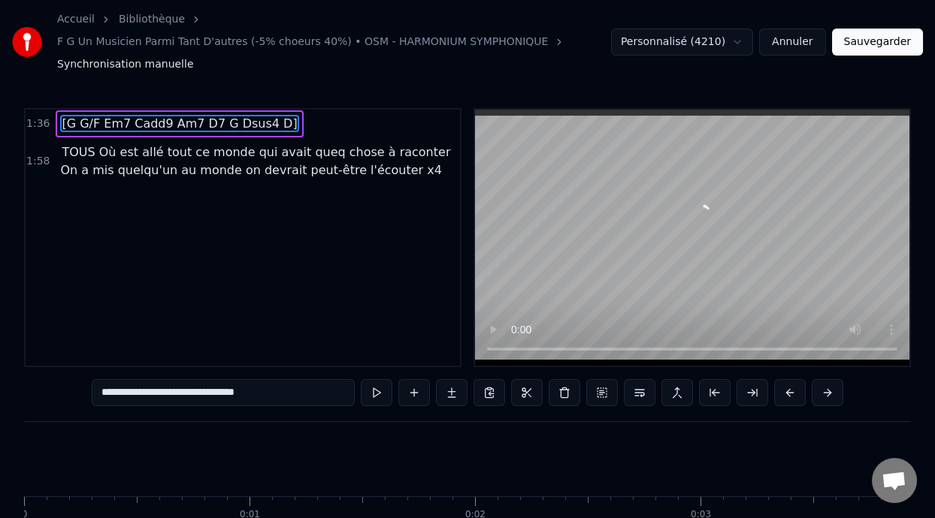
scroll to position [0, 21678]
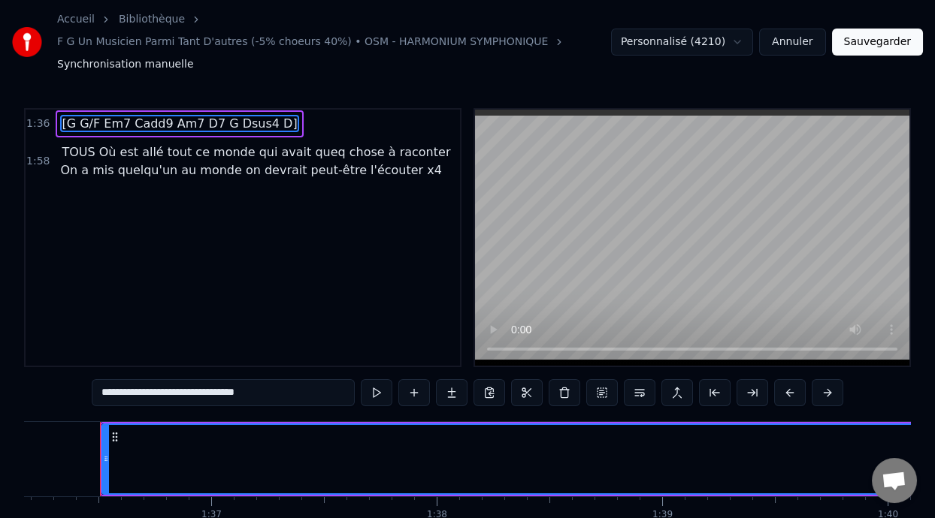
click at [801, 47] on button "Annuler" at bounding box center [792, 42] width 66 height 27
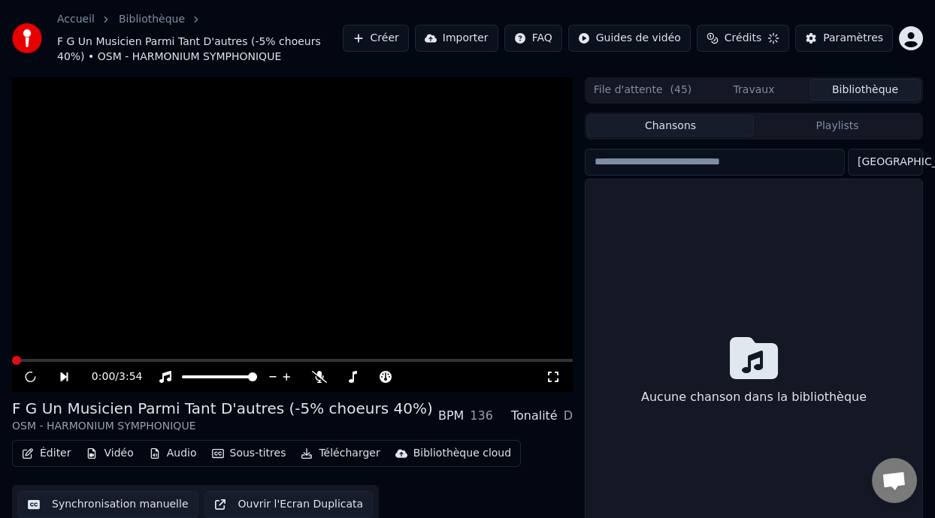
scroll to position [48, 0]
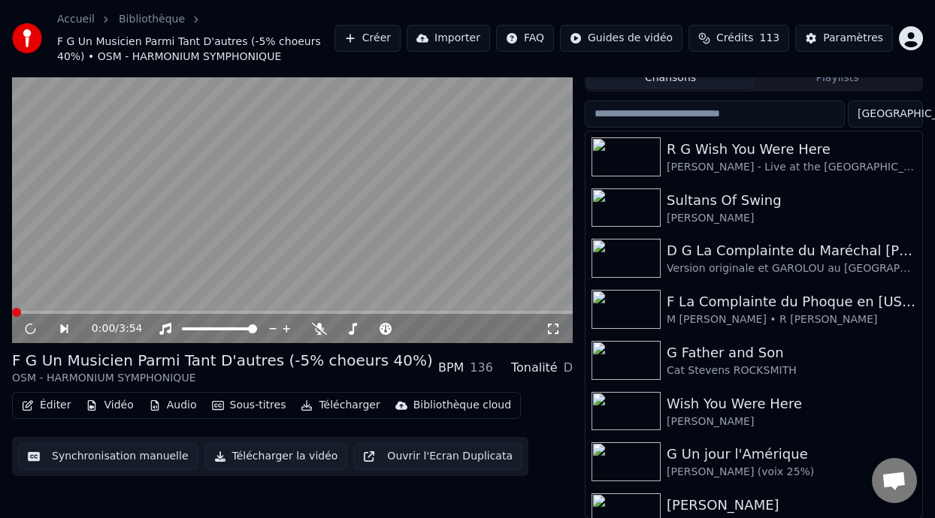
click at [49, 401] on button "Éditer" at bounding box center [46, 405] width 61 height 21
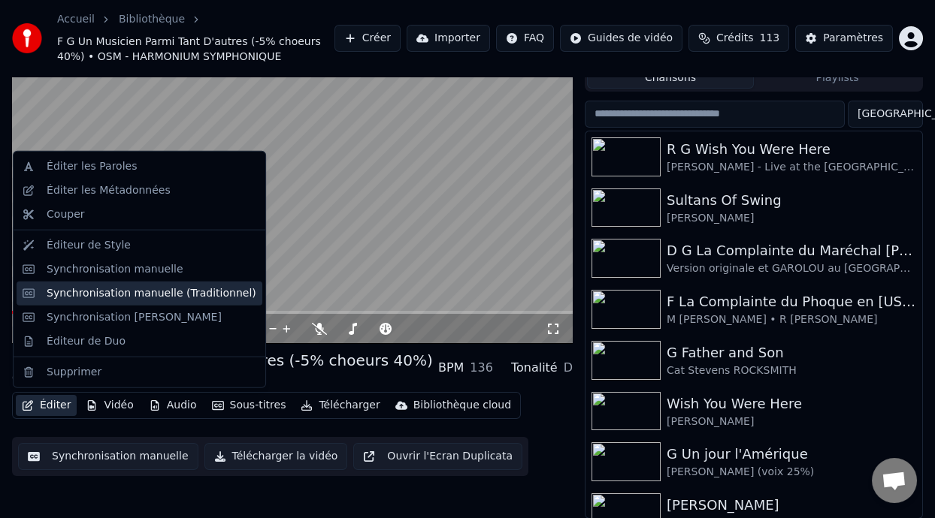
click at [215, 289] on div "Synchronisation manuelle (Traditionnel)" at bounding box center [152, 293] width 210 height 15
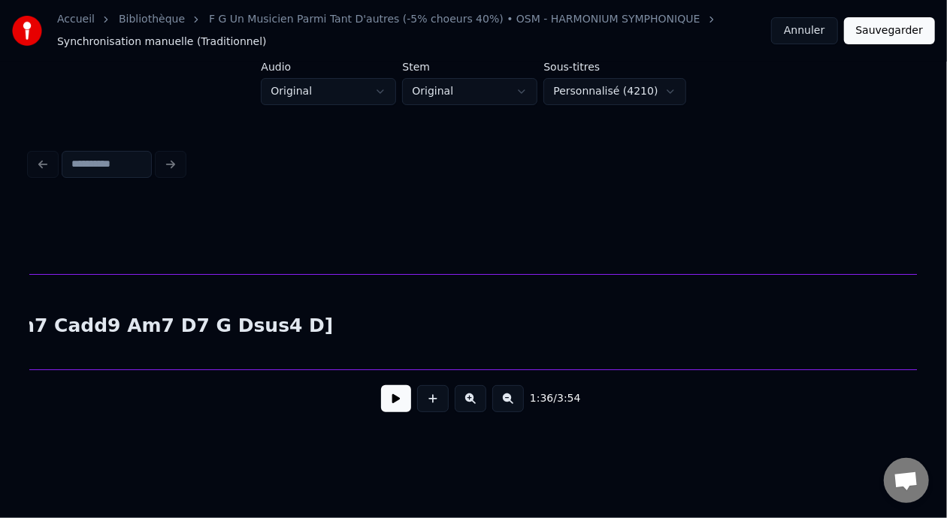
scroll to position [0, 23780]
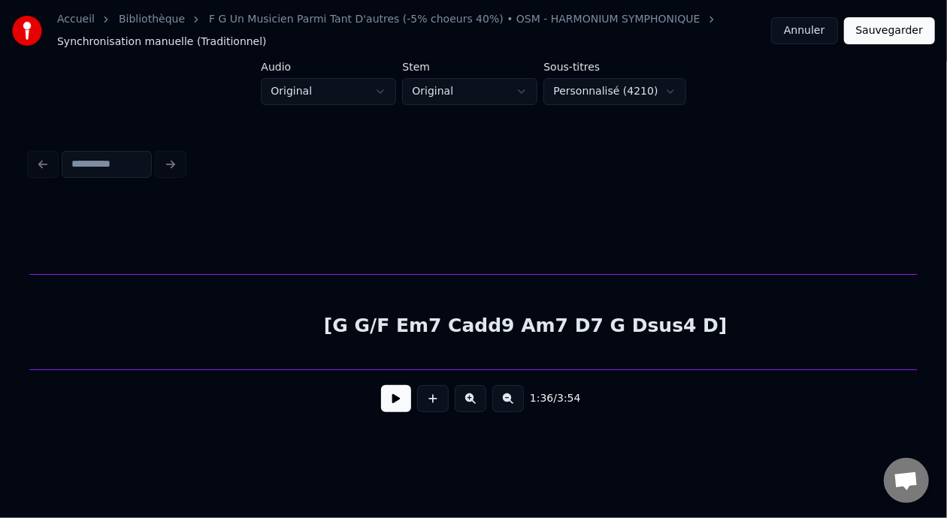
click at [645, 329] on div "[G G/F Em7 Cadd9 Am7 D7 G Dsus4 D]" at bounding box center [525, 326] width 5042 height 102
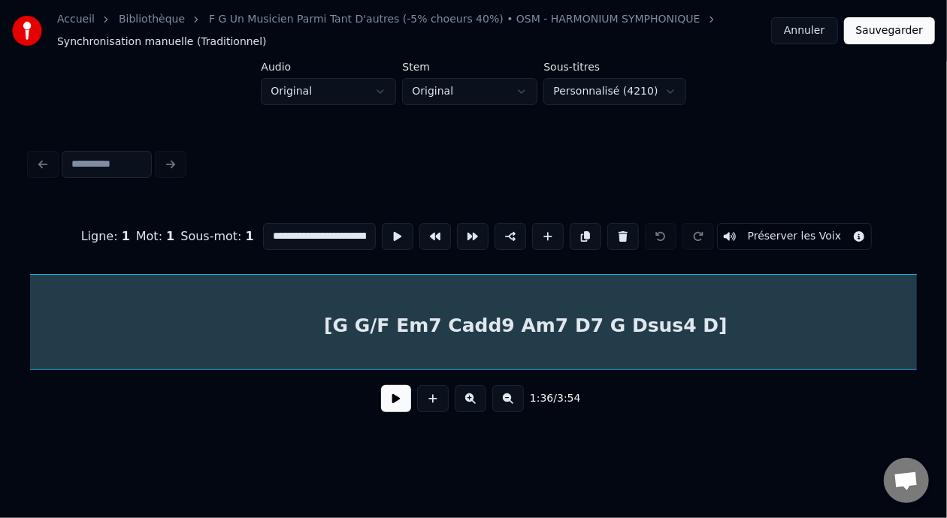
scroll to position [0, 21754]
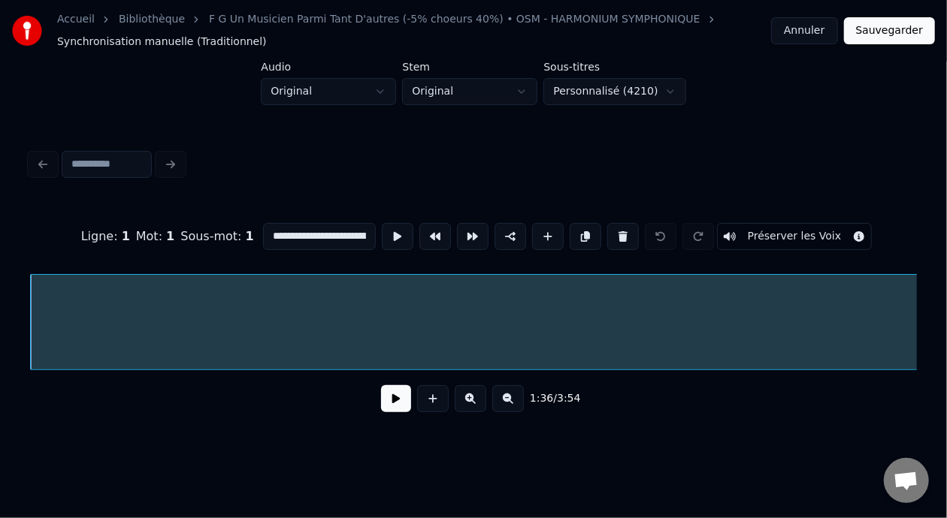
click at [330, 228] on input "**********" at bounding box center [319, 236] width 113 height 27
click at [290, 230] on input "**********" at bounding box center [319, 236] width 113 height 27
click at [327, 230] on input "**********" at bounding box center [319, 236] width 113 height 27
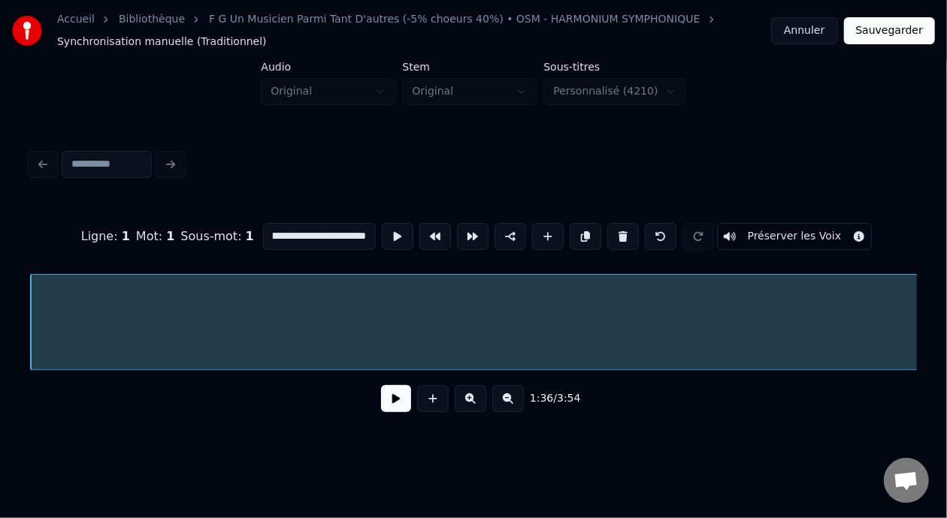
click at [328, 230] on input "**********" at bounding box center [319, 236] width 113 height 27
type input "**********"
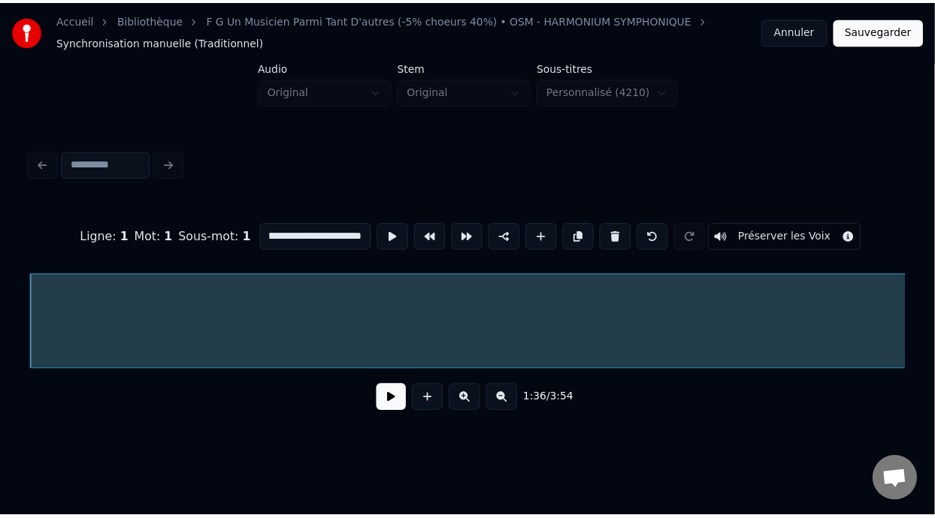
scroll to position [0, 0]
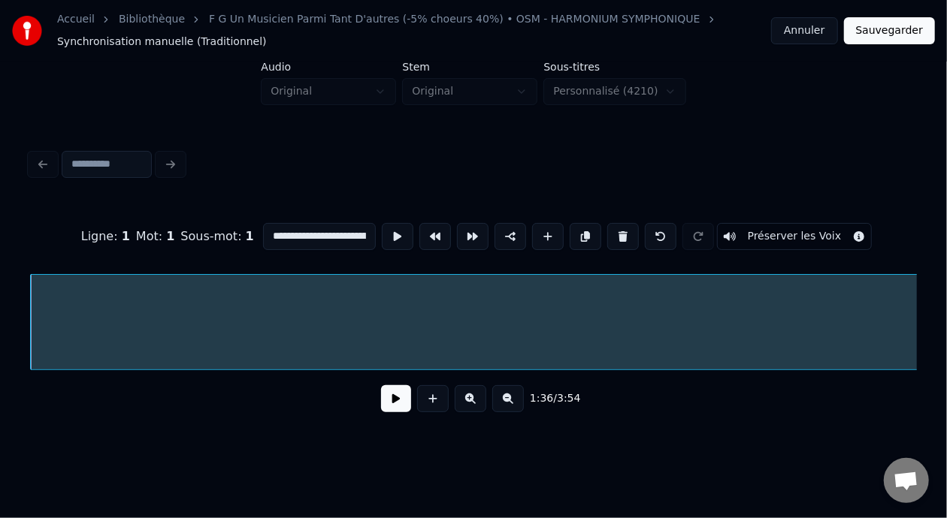
click at [896, 29] on button "Sauvegarder" at bounding box center [889, 30] width 91 height 27
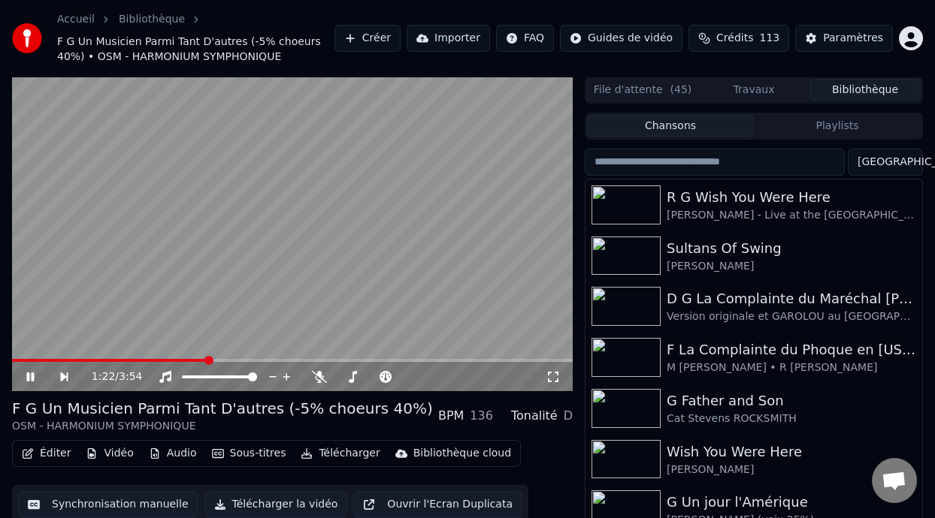
click at [208, 360] on span at bounding box center [208, 360] width 9 height 9
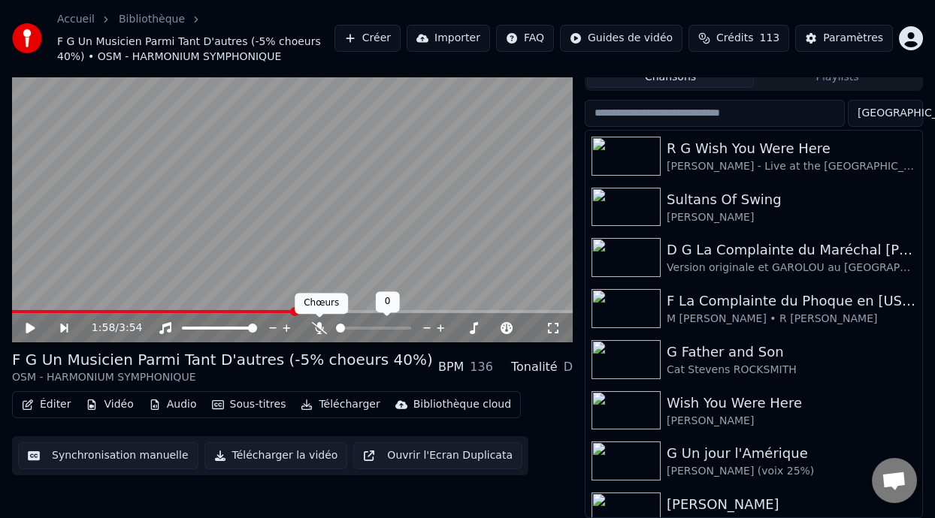
click at [317, 325] on icon at bounding box center [319, 328] width 15 height 12
click at [432, 326] on span at bounding box center [432, 328] width 9 height 9
click at [27, 322] on icon at bounding box center [41, 328] width 34 height 12
click at [56, 400] on button "Éditer" at bounding box center [46, 404] width 61 height 21
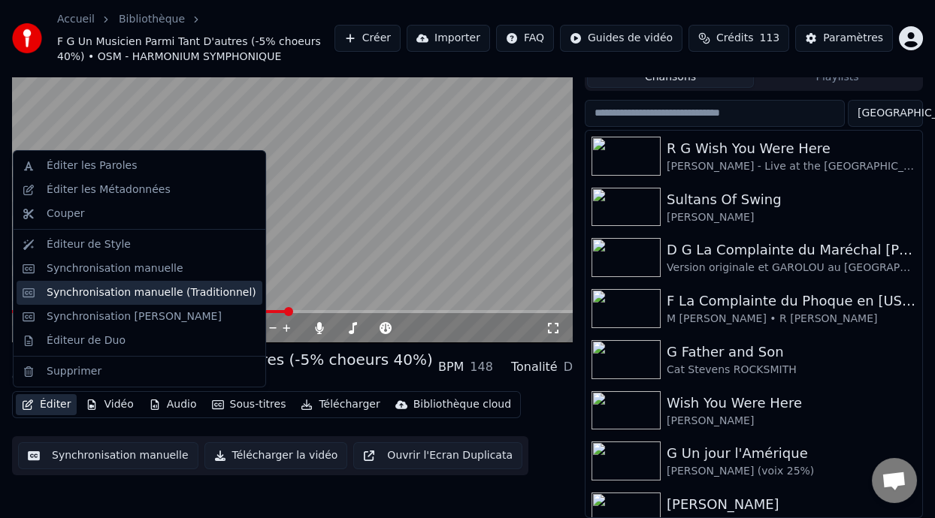
click at [172, 294] on div "Synchronisation manuelle (Traditionnel)" at bounding box center [152, 293] width 210 height 15
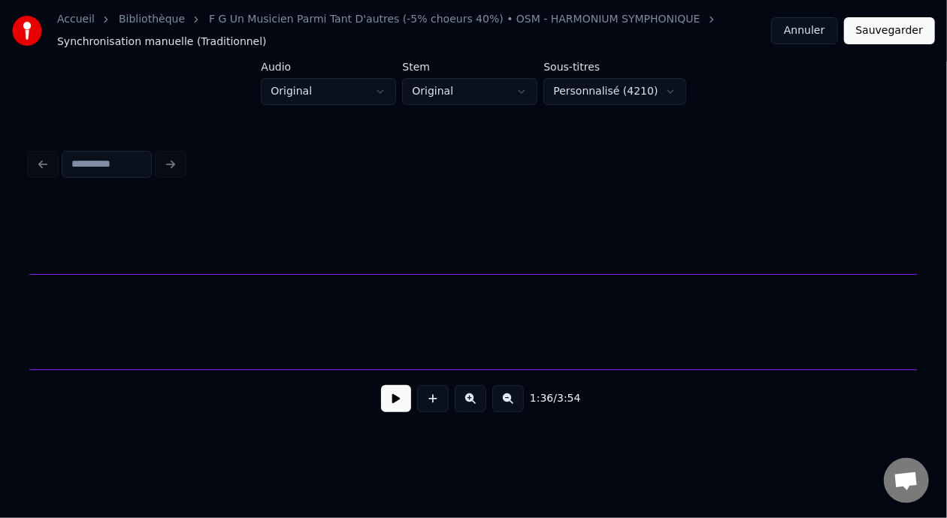
scroll to position [0, 23114]
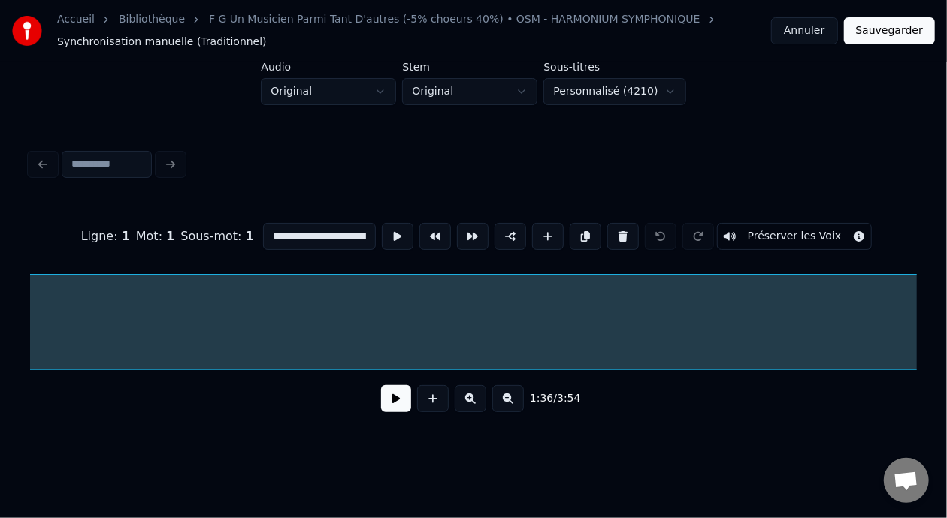
scroll to position [0, 21754]
click at [322, 232] on input "**********" at bounding box center [319, 236] width 113 height 27
click at [301, 228] on input "**********" at bounding box center [319, 236] width 113 height 27
click at [296, 230] on input "**********" at bounding box center [319, 236] width 113 height 27
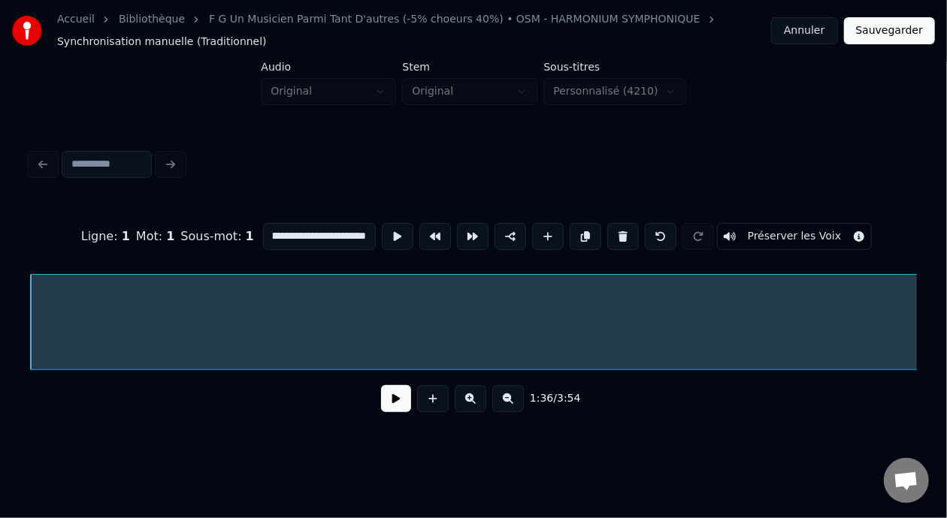
click at [310, 225] on input "**********" at bounding box center [319, 236] width 113 height 27
type input "**********"
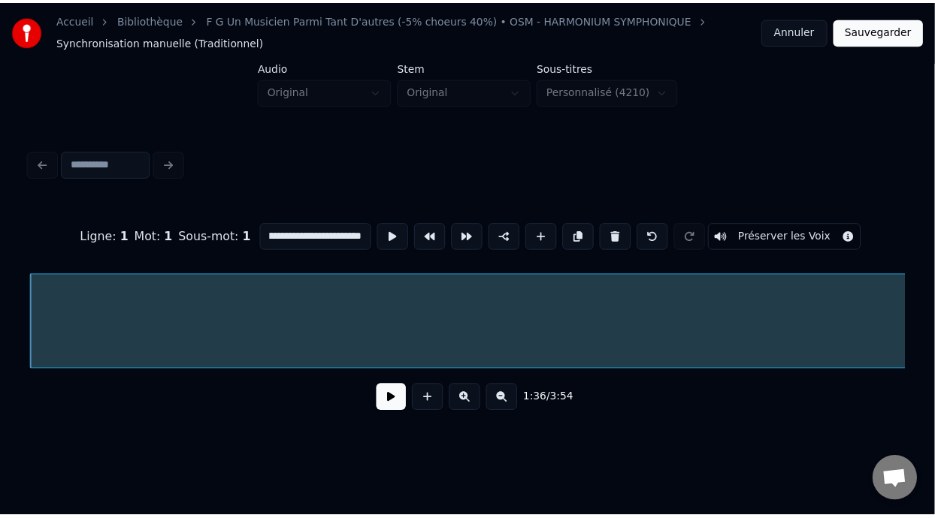
scroll to position [0, 0]
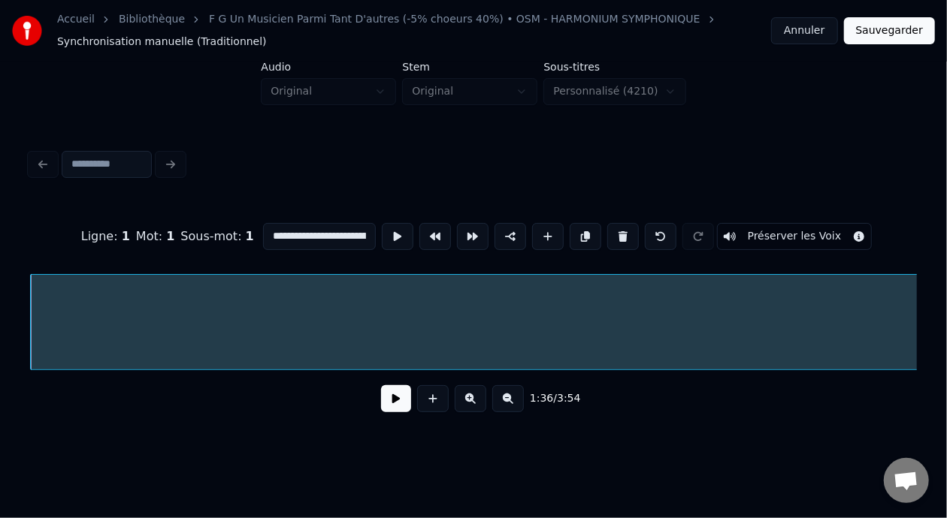
click at [896, 29] on button "Sauvegarder" at bounding box center [889, 30] width 91 height 27
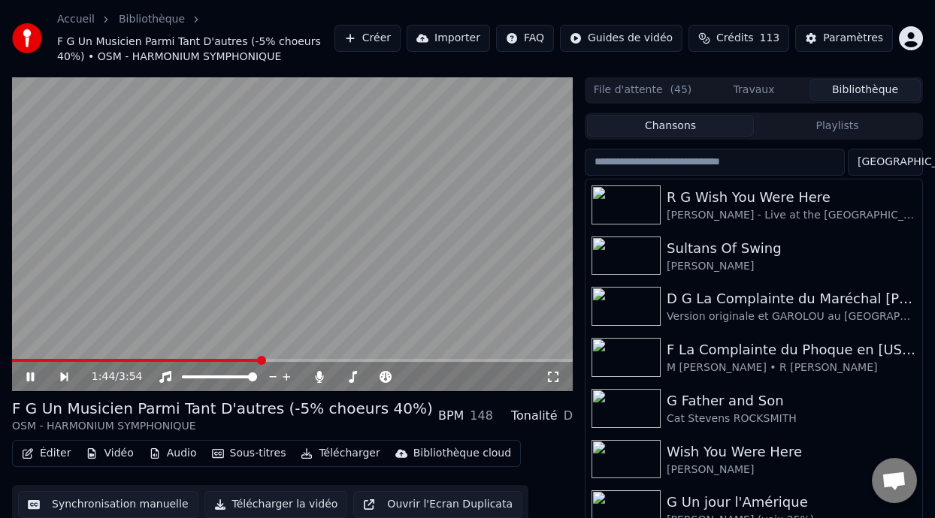
scroll to position [49, 0]
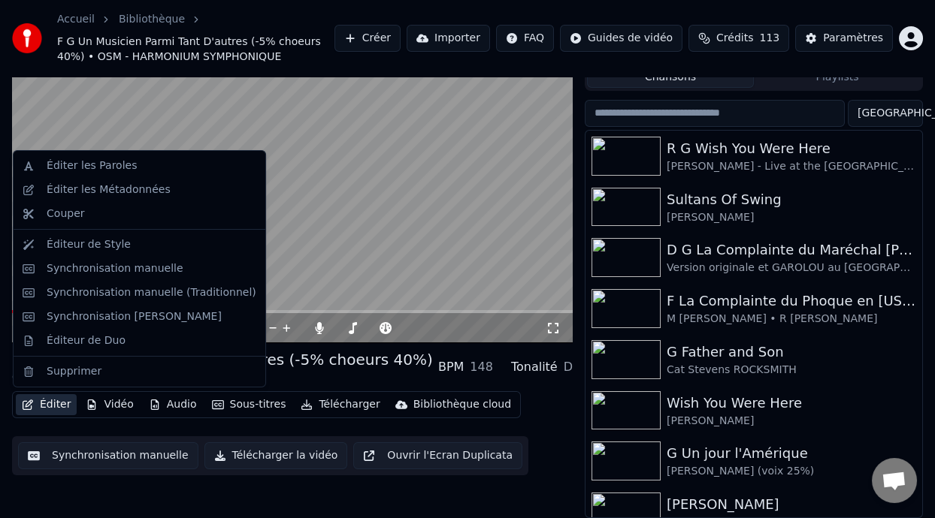
click at [59, 404] on button "Éditer" at bounding box center [46, 404] width 61 height 21
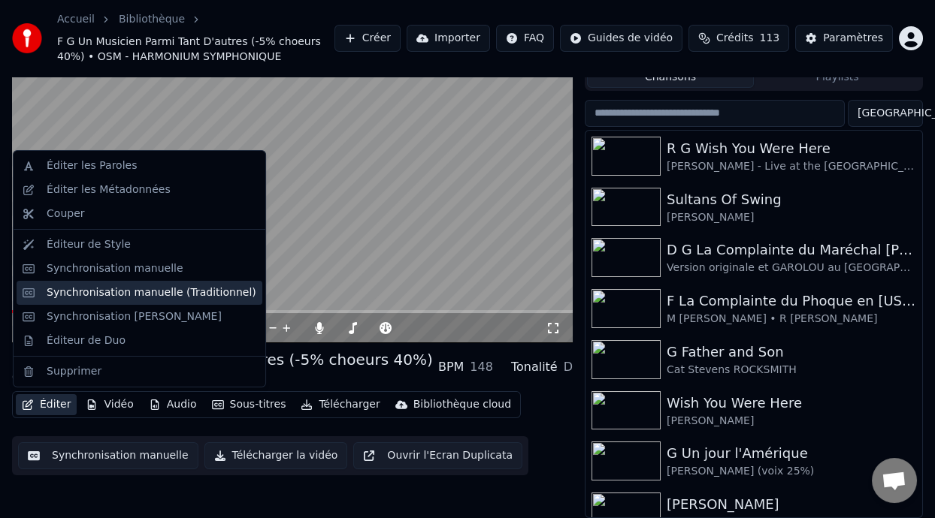
click at [193, 291] on div "Synchronisation manuelle (Traditionnel)" at bounding box center [152, 293] width 210 height 15
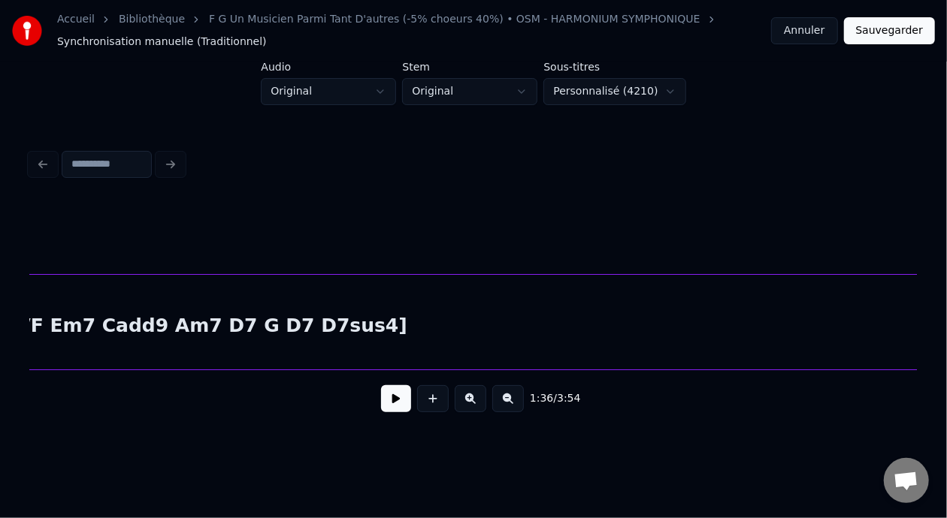
scroll to position [0, 23750]
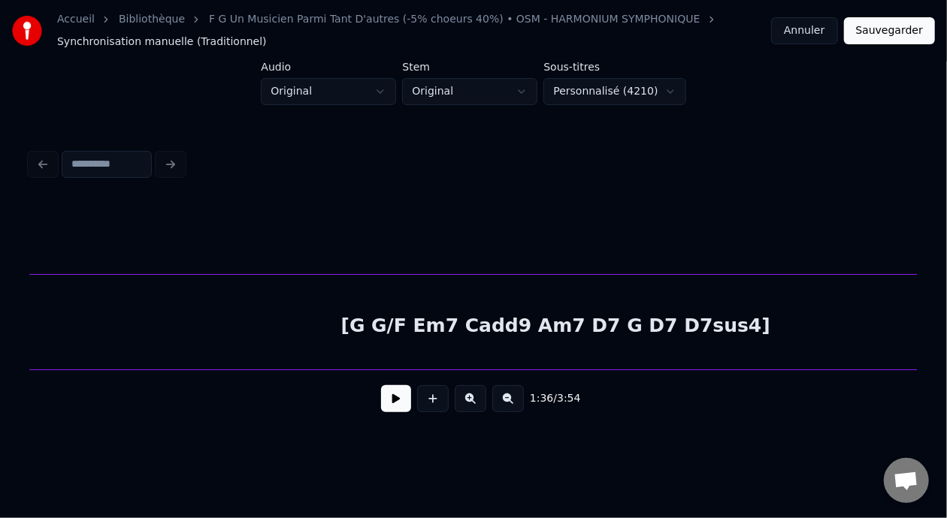
click at [662, 323] on div "[G G/F Em7 Cadd9 Am7 D7 G D7 D7sus4]" at bounding box center [555, 326] width 5042 height 102
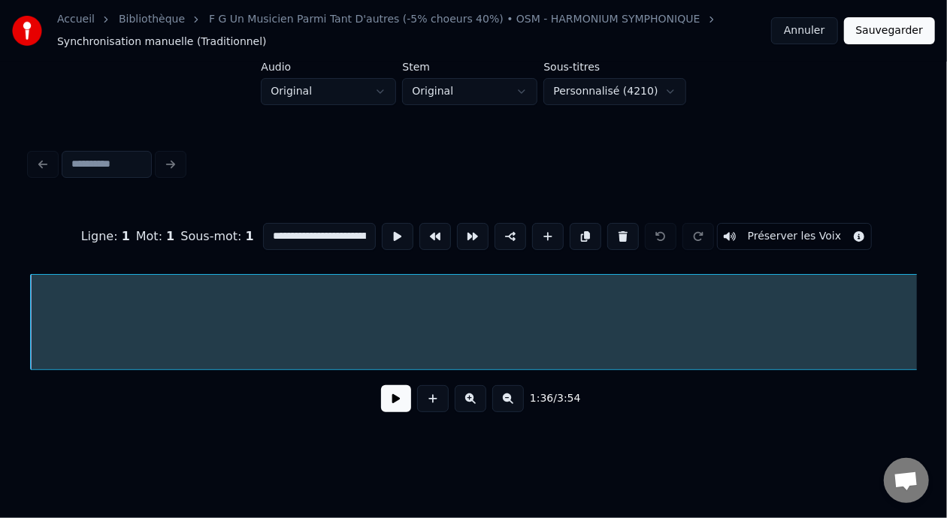
click at [327, 231] on input "**********" at bounding box center [319, 236] width 113 height 27
click at [320, 228] on input "**********" at bounding box center [319, 236] width 113 height 27
type input "**********"
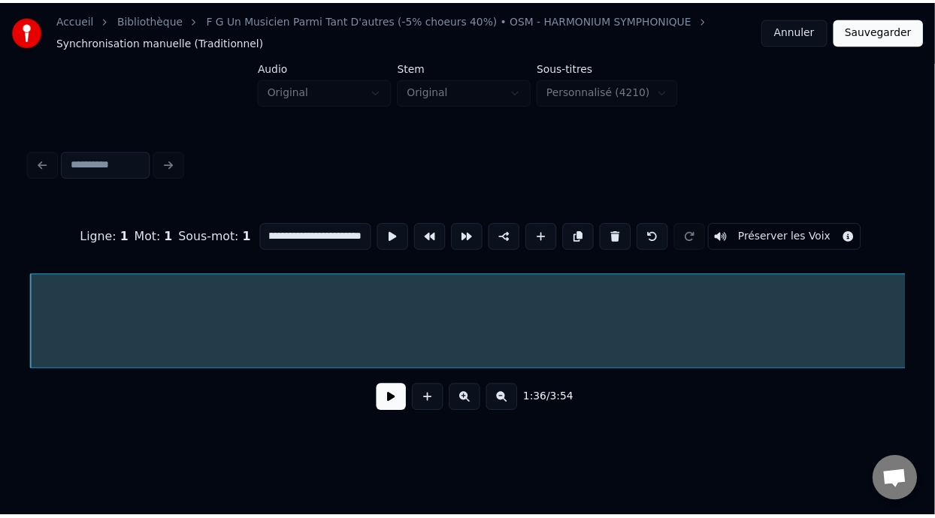
scroll to position [0, 0]
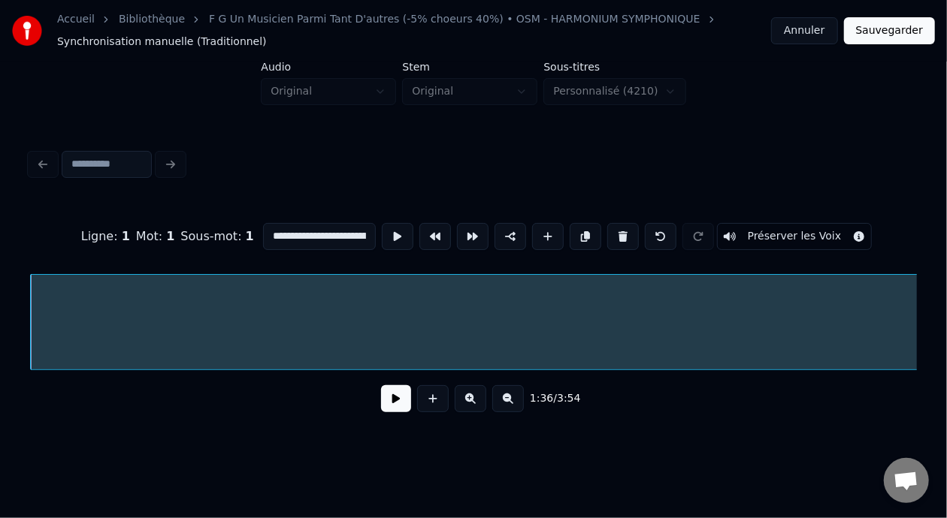
click at [901, 32] on button "Sauvegarder" at bounding box center [889, 30] width 91 height 27
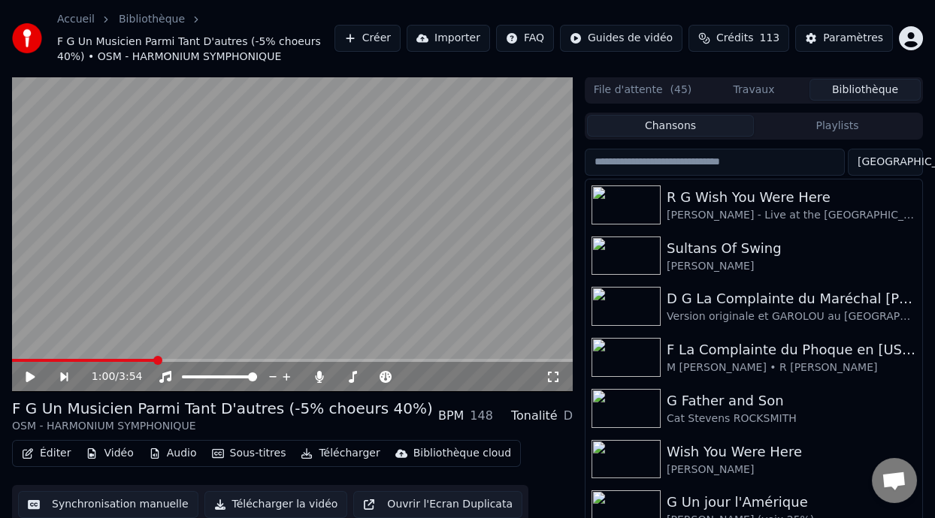
scroll to position [49, 0]
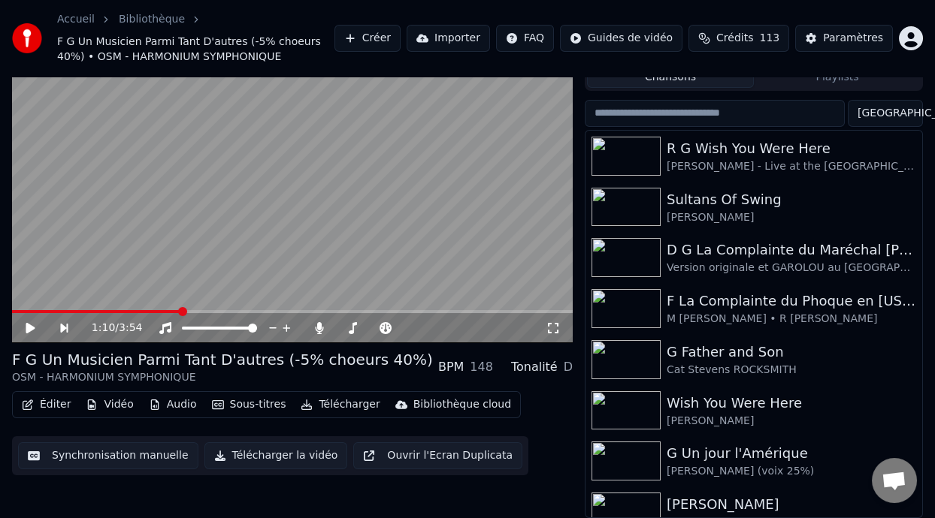
click at [31, 326] on icon at bounding box center [30, 328] width 9 height 11
click at [31, 325] on icon at bounding box center [30, 328] width 8 height 9
click at [29, 323] on icon at bounding box center [41, 328] width 34 height 12
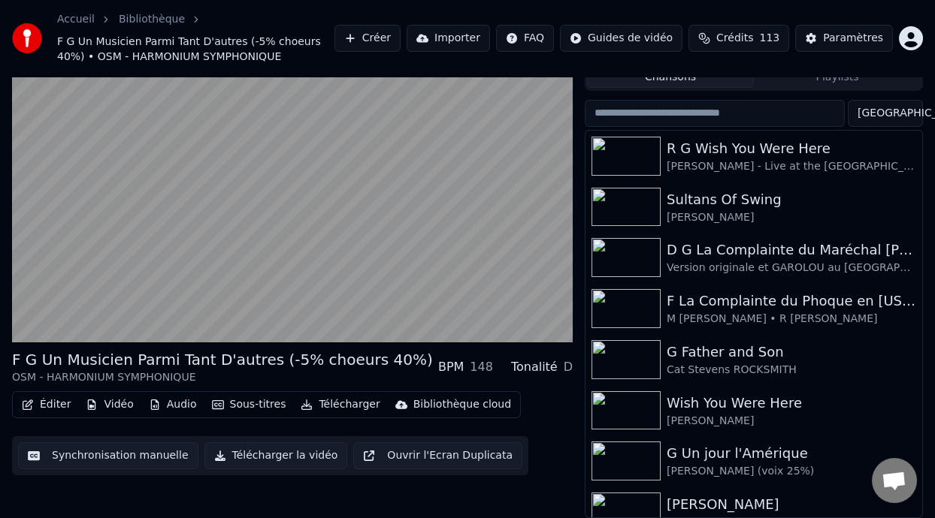
click at [538, 415] on div "Éditer Vidéo Audio Sous-titres Télécharger Bibliothèque cloud Synchronisation m…" at bounding box center [292, 433] width 561 height 84
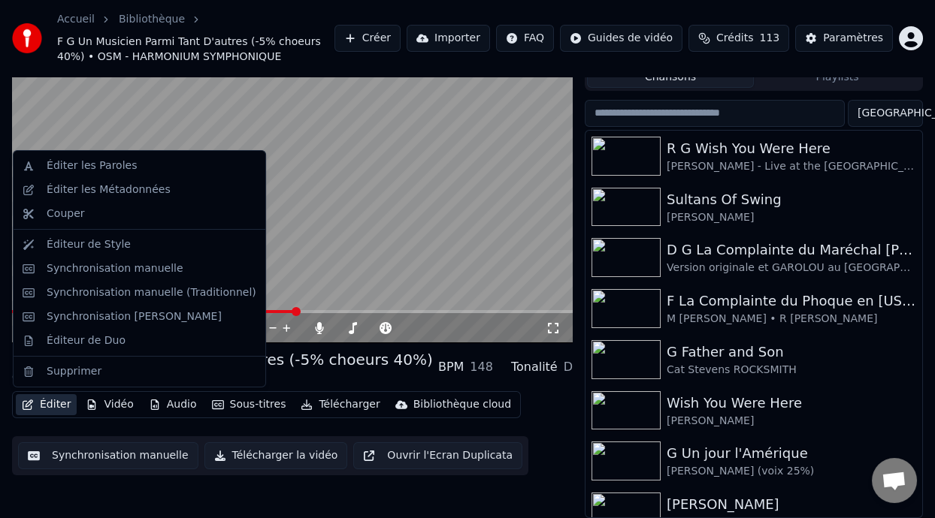
click at [60, 403] on button "Éditer" at bounding box center [46, 404] width 61 height 21
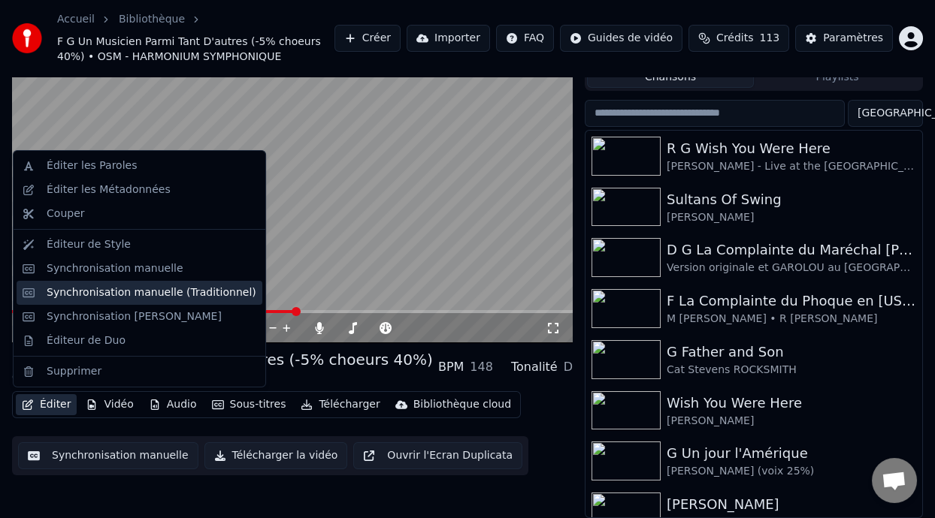
click at [176, 292] on div "Synchronisation manuelle (Traditionnel)" at bounding box center [152, 293] width 210 height 15
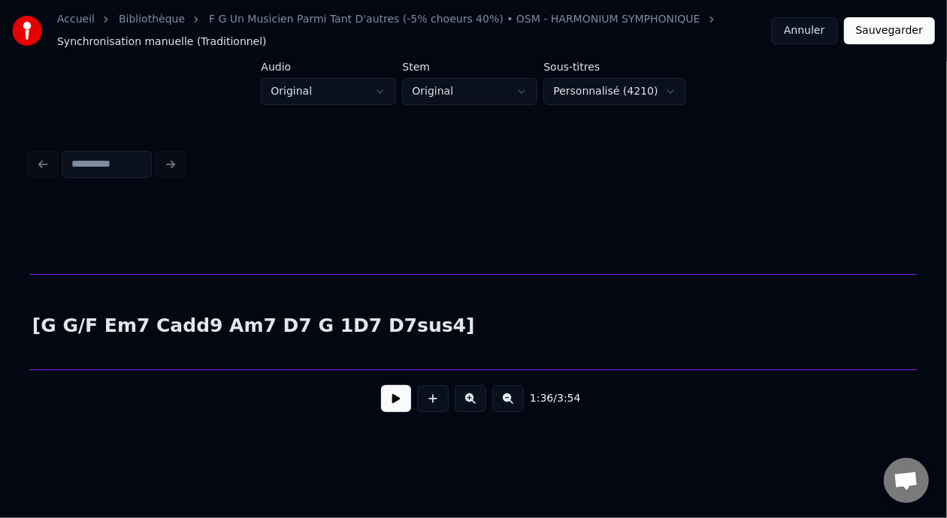
scroll to position [0, 23871]
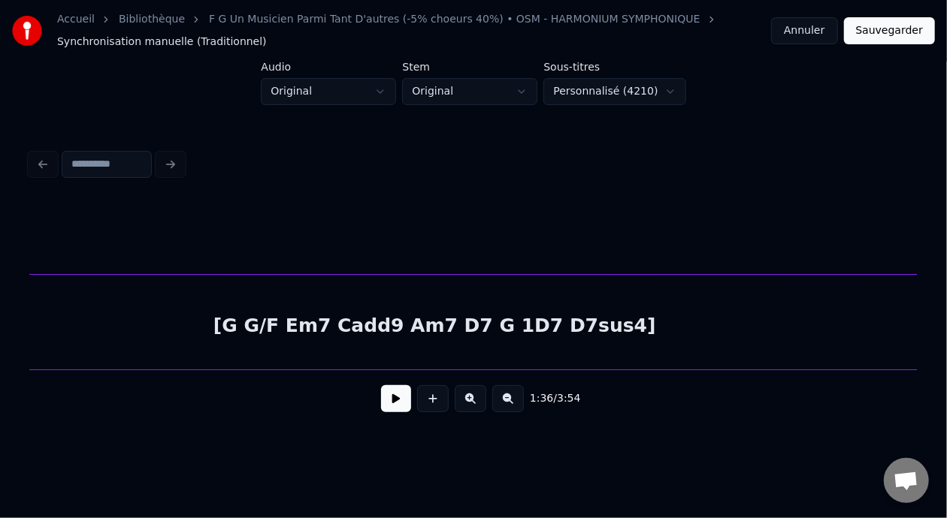
click at [530, 318] on div "[G G/F Em7 Cadd9 Am7 D7 G 1D7 D7sus4]" at bounding box center [434, 326] width 5042 height 102
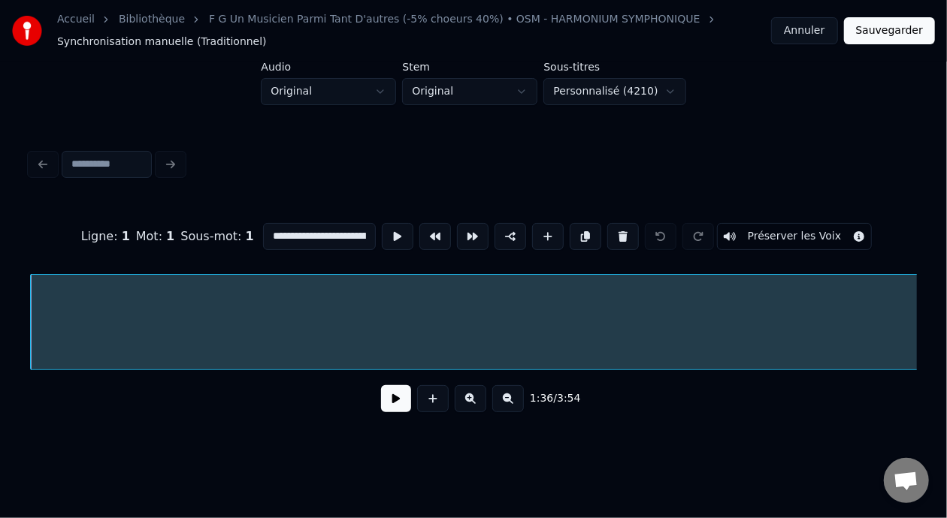
click at [329, 228] on input "**********" at bounding box center [319, 236] width 113 height 27
click at [292, 230] on input "**********" at bounding box center [319, 236] width 113 height 27
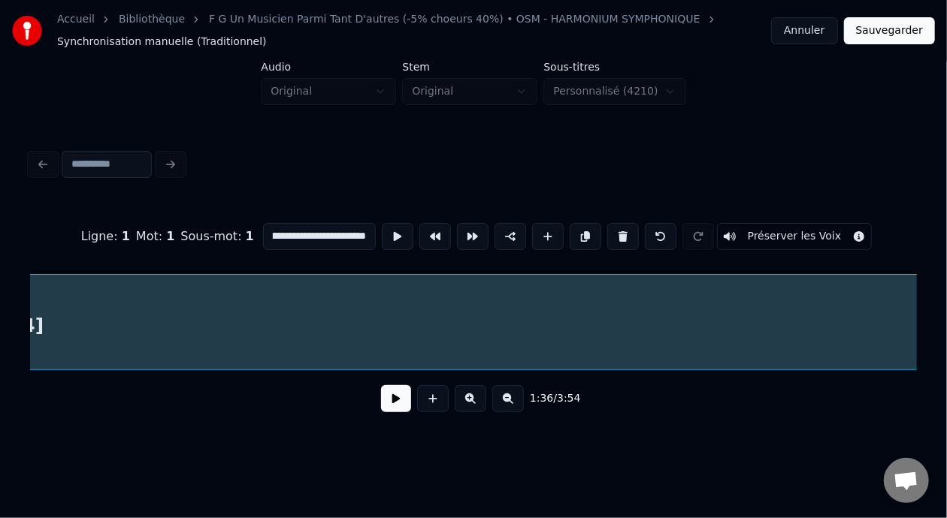
scroll to position [0, 21754]
click at [327, 231] on input "**********" at bounding box center [319, 236] width 113 height 27
type input "**********"
click at [900, 34] on button "Sauvegarder" at bounding box center [889, 30] width 91 height 27
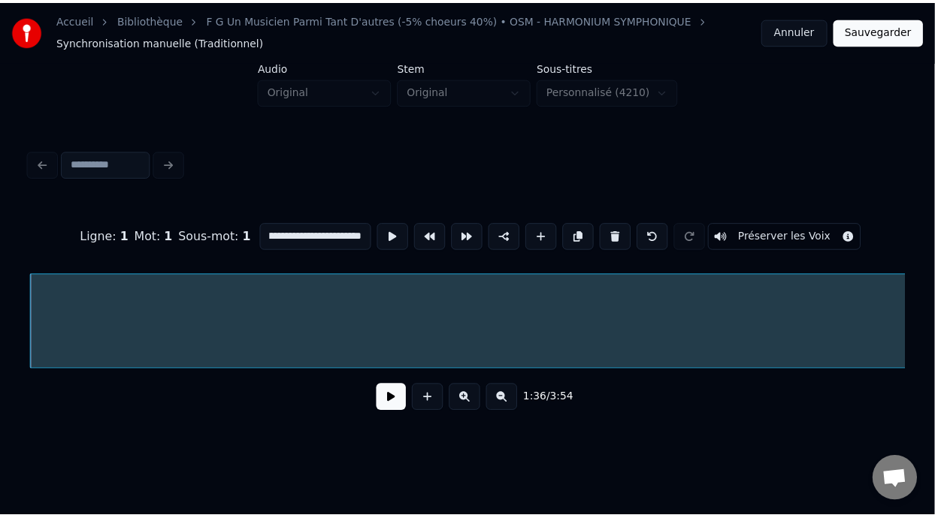
scroll to position [0, 0]
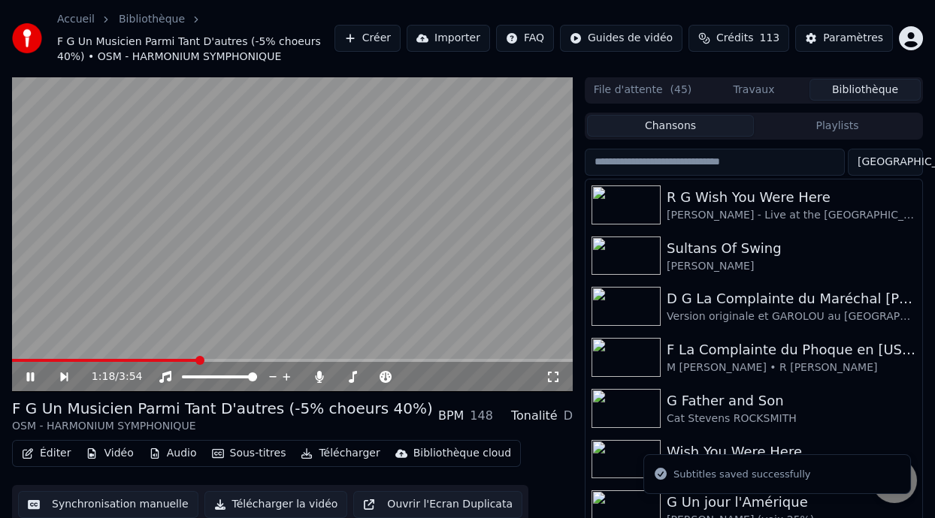
click at [197, 357] on span at bounding box center [199, 360] width 9 height 9
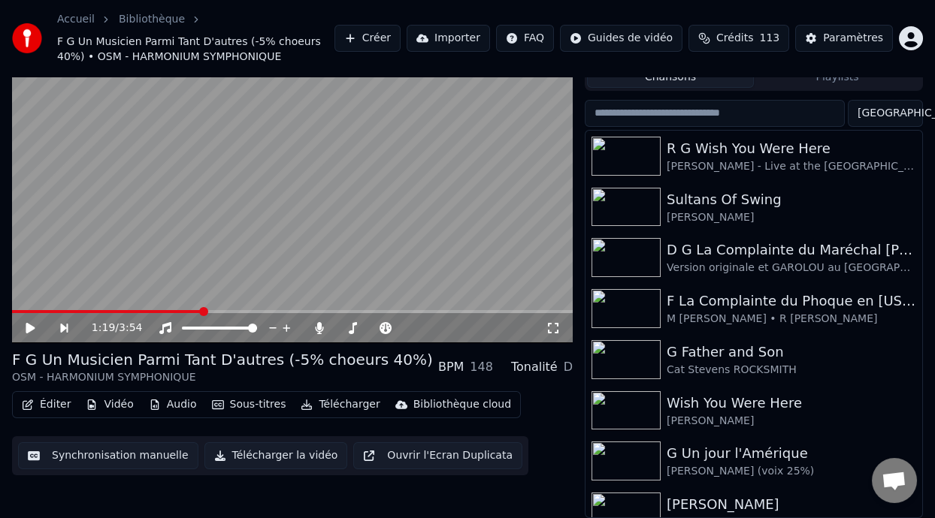
click at [27, 325] on icon at bounding box center [30, 328] width 9 height 11
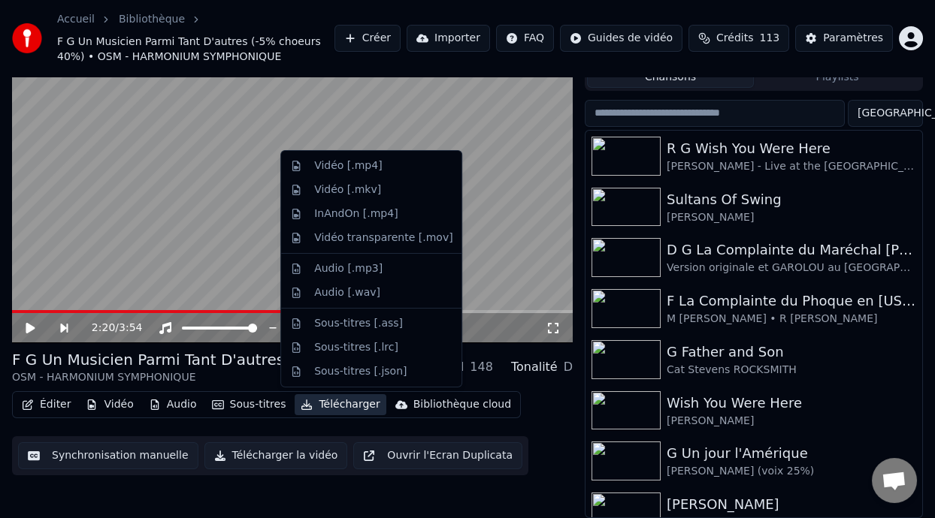
click at [340, 403] on button "Télécharger" at bounding box center [340, 404] width 91 height 21
click at [382, 163] on div "Vidéo [.mp4]" at bounding box center [383, 166] width 138 height 15
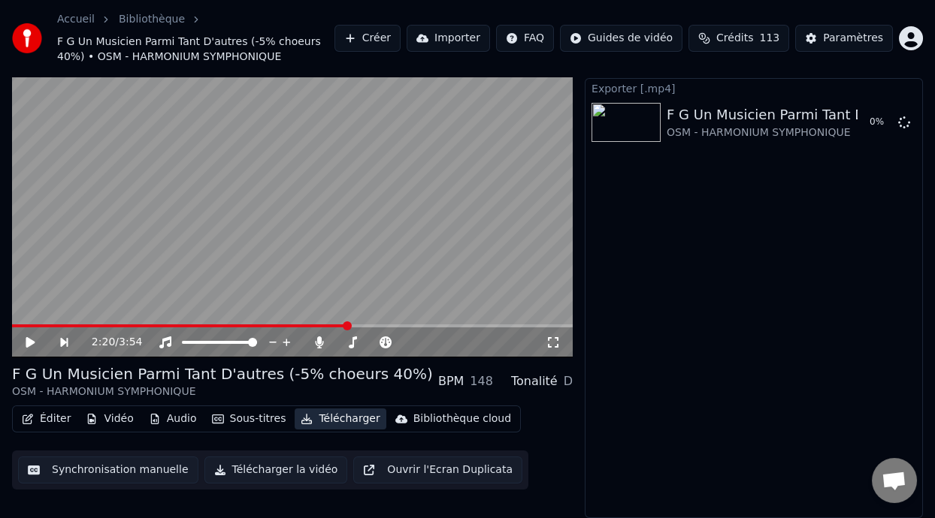
scroll to position [35, 0]
click at [148, 325] on span at bounding box center [80, 326] width 136 height 3
click at [219, 323] on span at bounding box center [220, 326] width 9 height 9
click at [26, 338] on icon at bounding box center [30, 342] width 9 height 11
click at [27, 337] on icon at bounding box center [41, 343] width 34 height 12
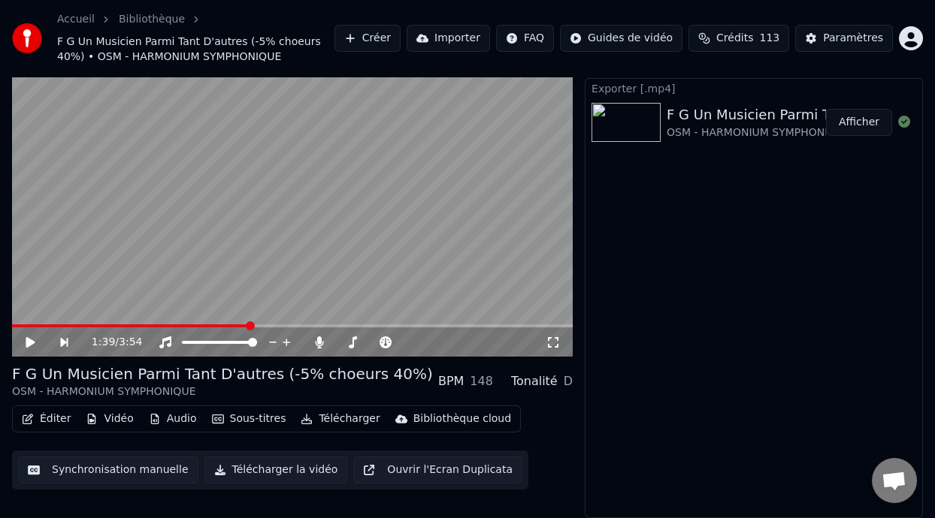
click at [866, 119] on button "Afficher" at bounding box center [859, 122] width 66 height 27
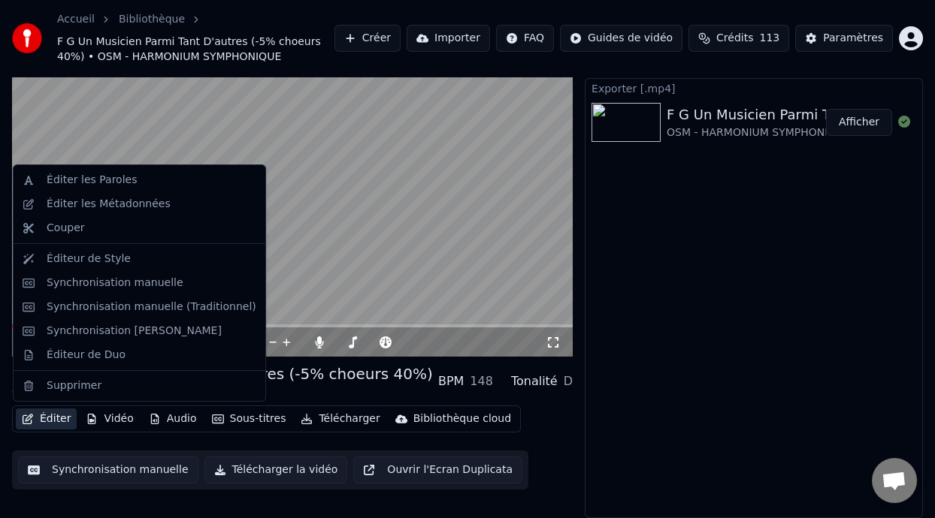
click at [58, 419] on button "Éditer" at bounding box center [46, 419] width 61 height 21
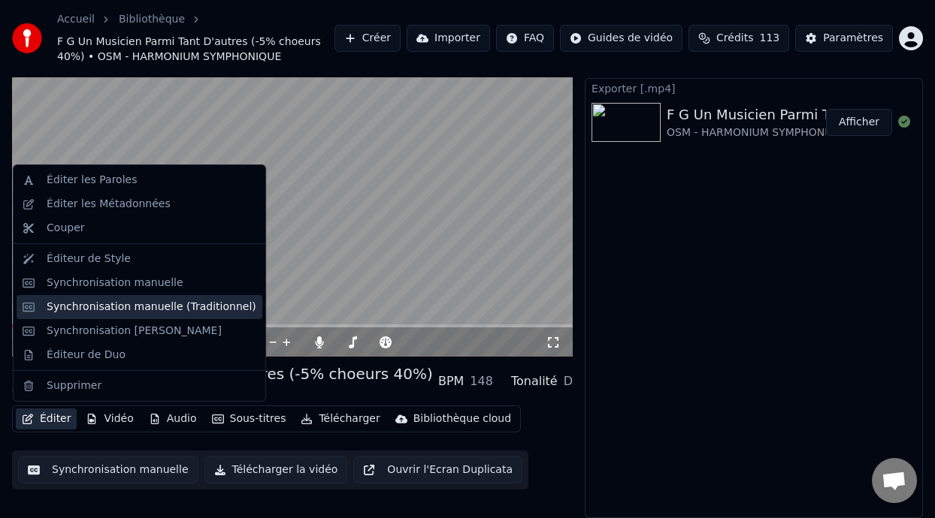
click at [176, 307] on div "Synchronisation manuelle (Traditionnel)" at bounding box center [152, 307] width 210 height 15
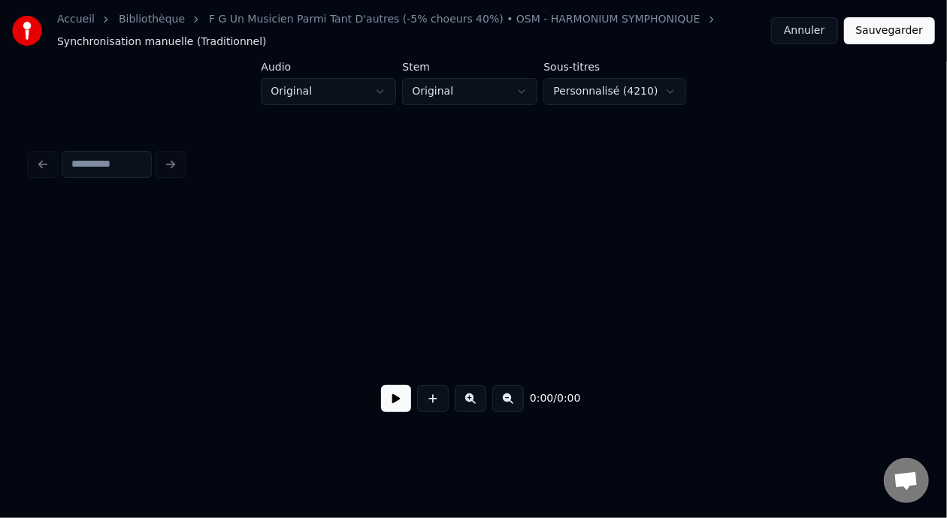
scroll to position [0, 21754]
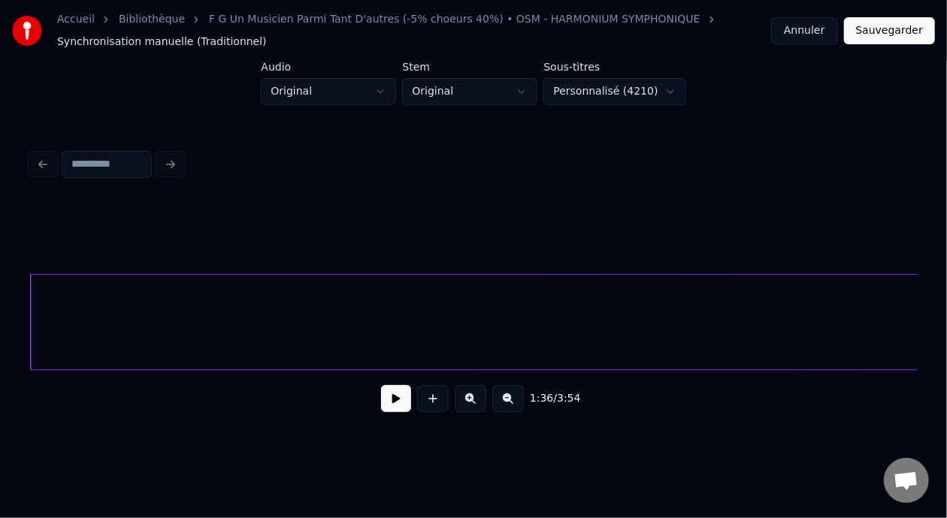
click at [817, 32] on button "Annuler" at bounding box center [804, 30] width 66 height 27
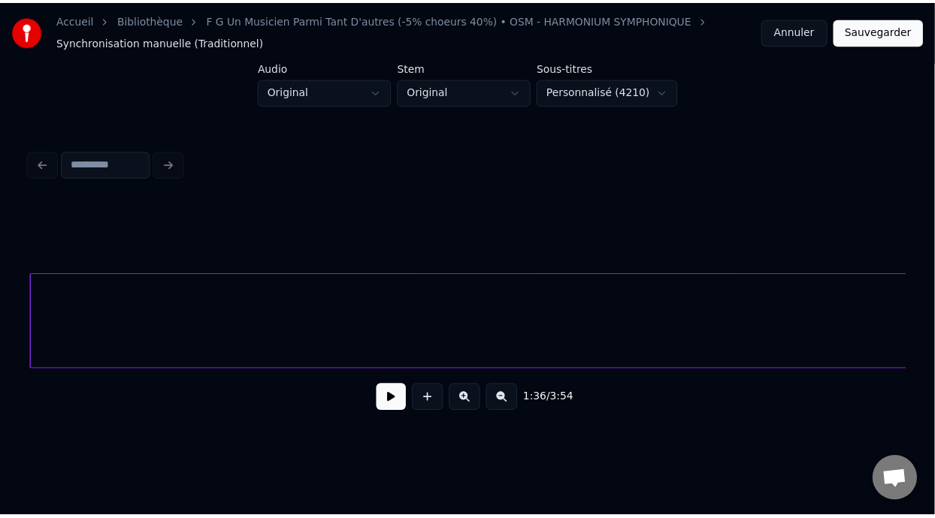
scroll to position [35, 0]
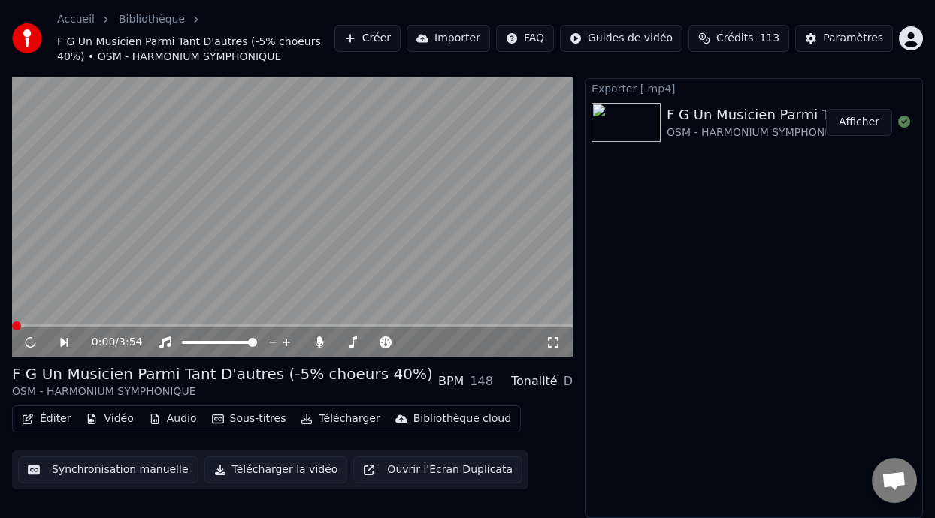
click at [57, 413] on button "Éditer" at bounding box center [46, 419] width 61 height 21
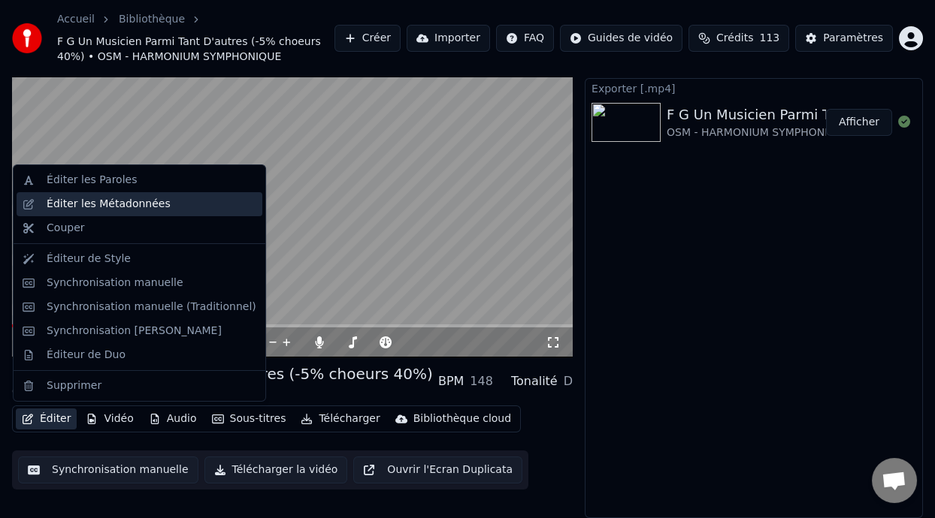
click at [154, 201] on div "Éditer les Métadonnées" at bounding box center [109, 204] width 124 height 15
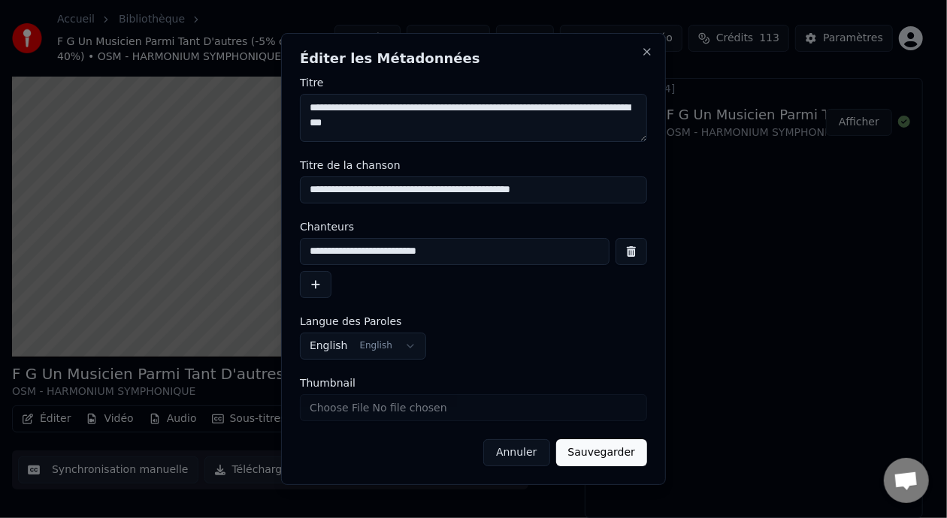
click at [506, 189] on input "**********" at bounding box center [473, 190] width 347 height 27
type input "**********"
click at [594, 455] on button "Sauvegarder" at bounding box center [601, 453] width 91 height 27
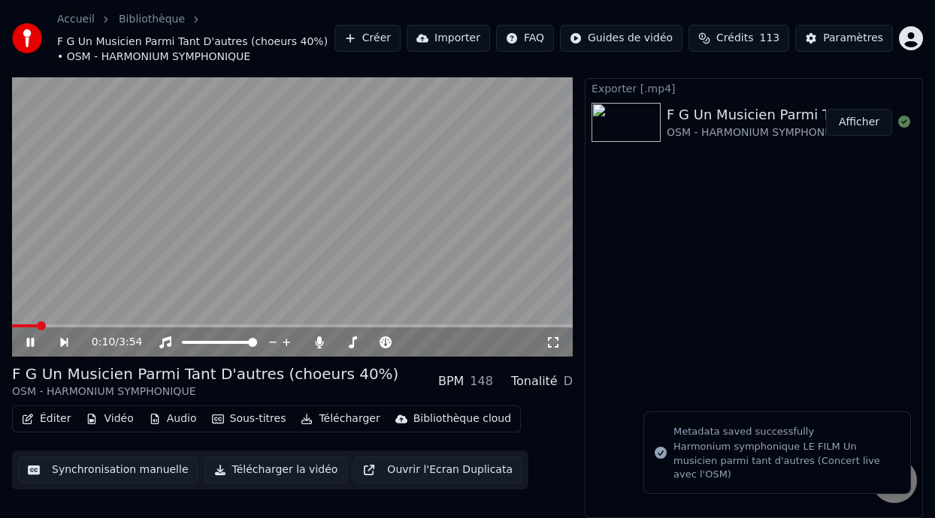
click at [23, 349] on div "0:10 / 3:54" at bounding box center [292, 342] width 548 height 15
click at [26, 342] on icon at bounding box center [41, 343] width 34 height 12
click at [26, 342] on icon at bounding box center [30, 342] width 8 height 9
click at [26, 342] on icon at bounding box center [41, 343] width 34 height 12
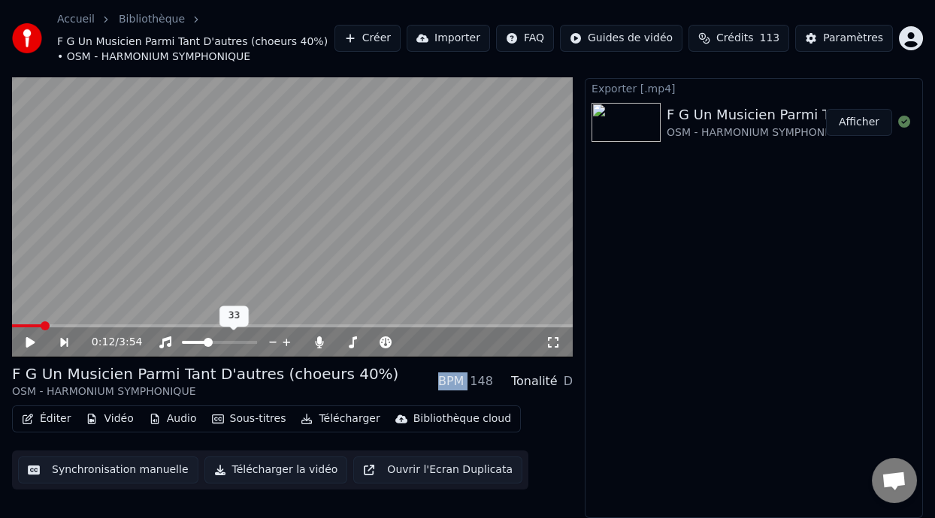
click at [206, 342] on span at bounding box center [194, 342] width 25 height 3
click at [211, 342] on span at bounding box center [212, 342] width 9 height 9
click at [385, 341] on icon at bounding box center [385, 343] width 15 height 12
click at [435, 343] on span at bounding box center [435, 342] width 9 height 9
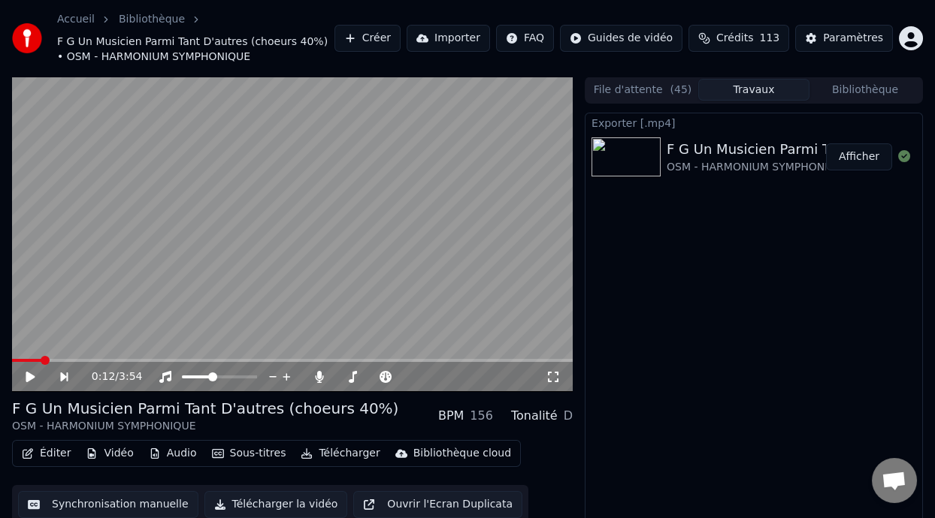
click at [29, 371] on icon at bounding box center [41, 377] width 34 height 12
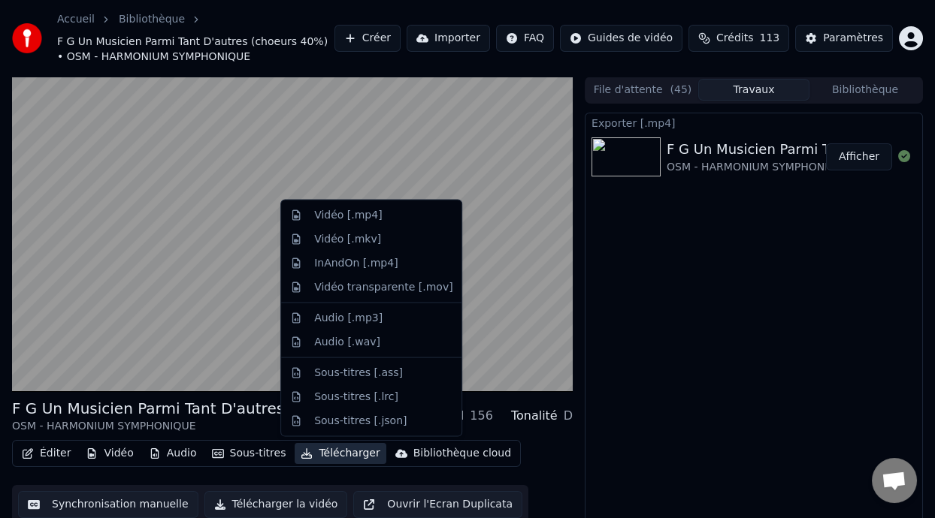
click at [343, 450] on button "Télécharger" at bounding box center [340, 453] width 91 height 21
click at [387, 214] on div "Vidéo [.mp4]" at bounding box center [383, 215] width 138 height 15
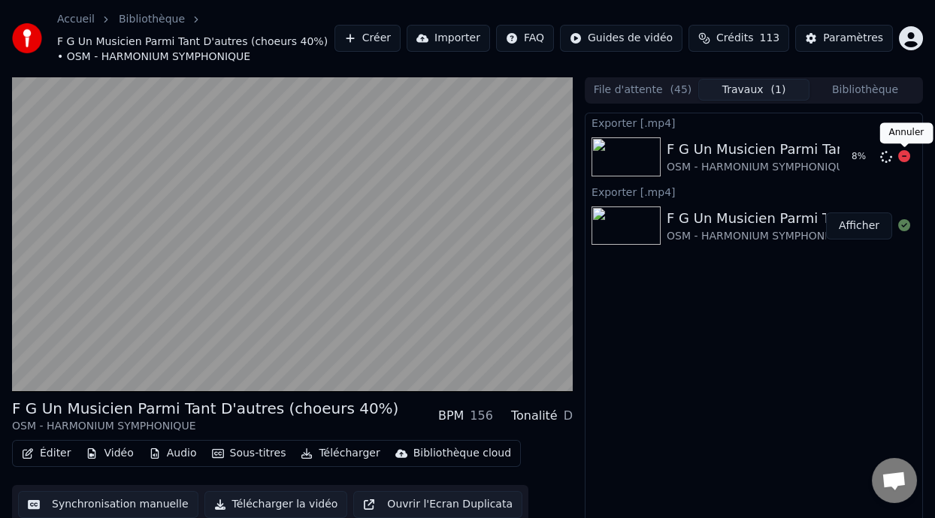
click at [901, 155] on icon at bounding box center [904, 156] width 12 height 12
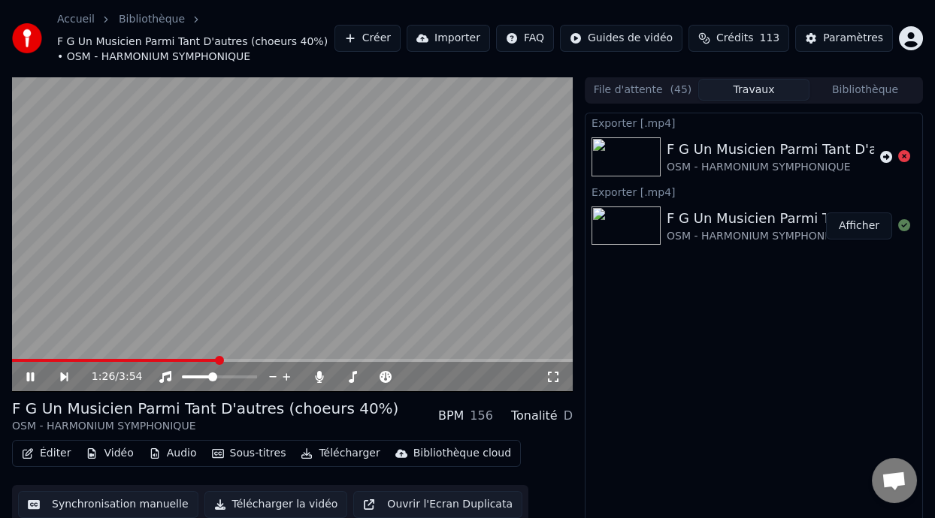
click at [32, 373] on icon at bounding box center [30, 377] width 8 height 9
click at [32, 375] on icon at bounding box center [30, 377] width 9 height 11
drag, startPoint x: 894, startPoint y: 496, endPoint x: 872, endPoint y: 515, distance: 29.3
click at [882, 517] on body "Accueil Bibliothèque F G Un Musicien Parmi Tant D'autres (choeurs 40%) • OSM - …" at bounding box center [467, 259] width 935 height 518
click at [385, 373] on icon at bounding box center [385, 377] width 15 height 12
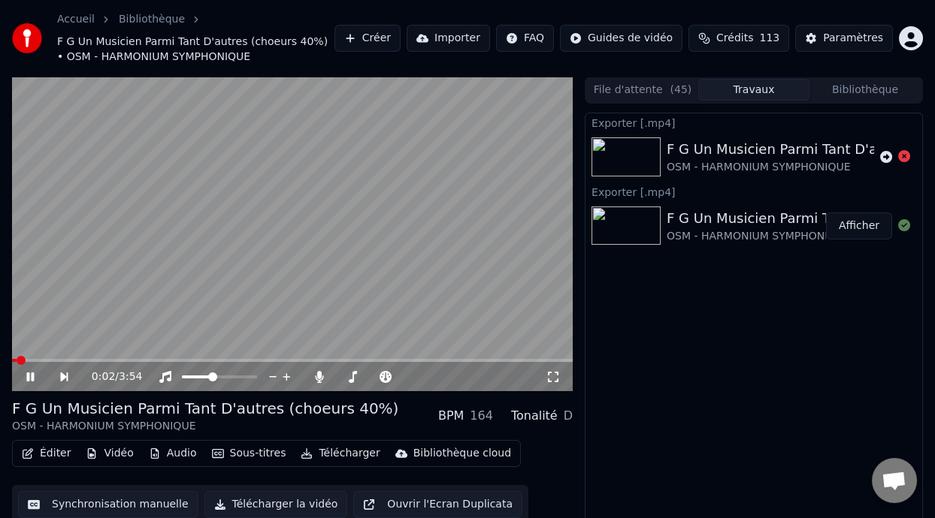
click at [17, 361] on span at bounding box center [14, 360] width 5 height 3
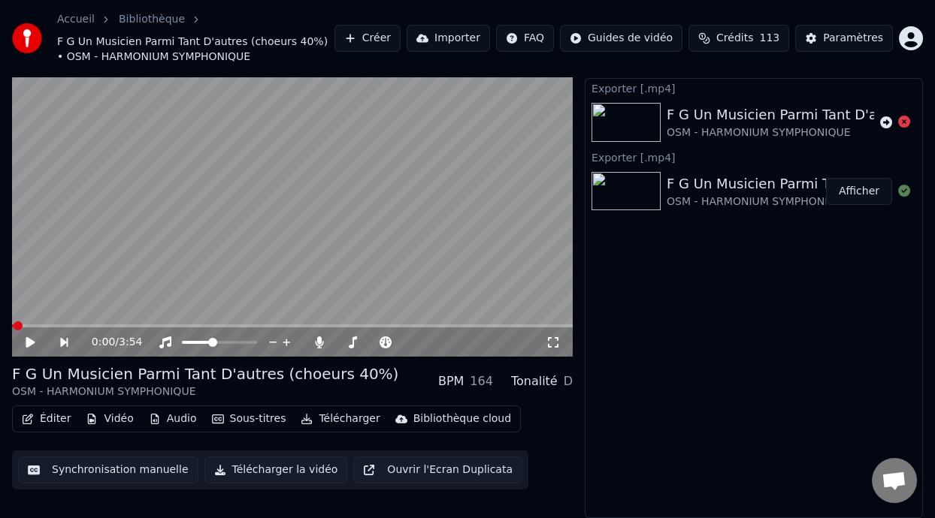
click at [28, 342] on icon at bounding box center [30, 342] width 9 height 11
click at [28, 341] on icon at bounding box center [30, 342] width 8 height 9
click at [361, 341] on span at bounding box center [373, 342] width 75 height 3
click at [365, 340] on span at bounding box center [366, 342] width 9 height 9
click at [319, 336] on span at bounding box center [320, 332] width 8 height 8
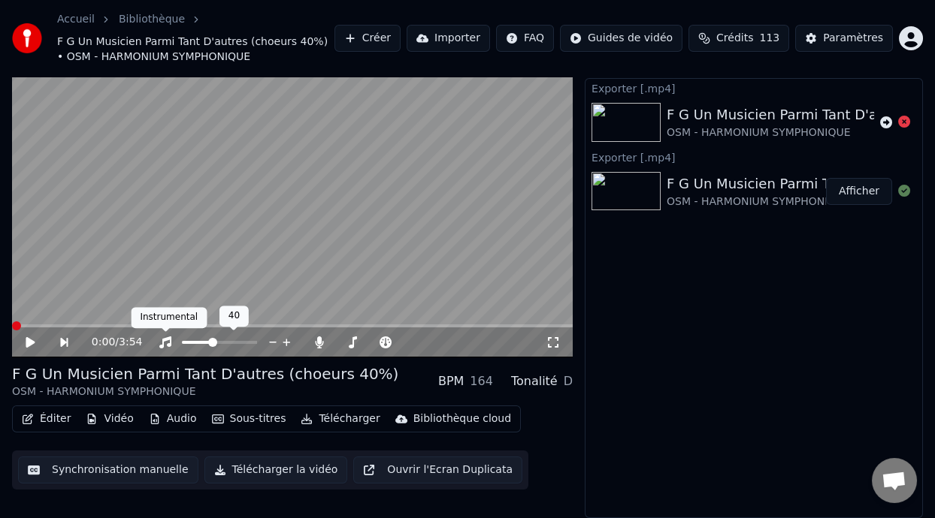
click at [165, 339] on icon at bounding box center [165, 343] width 12 height 12
click at [165, 339] on icon at bounding box center [165, 343] width 15 height 12
click at [26, 339] on icon at bounding box center [30, 342] width 9 height 11
click at [30, 340] on icon at bounding box center [41, 343] width 34 height 12
click at [343, 416] on button "Télécharger" at bounding box center [340, 419] width 91 height 21
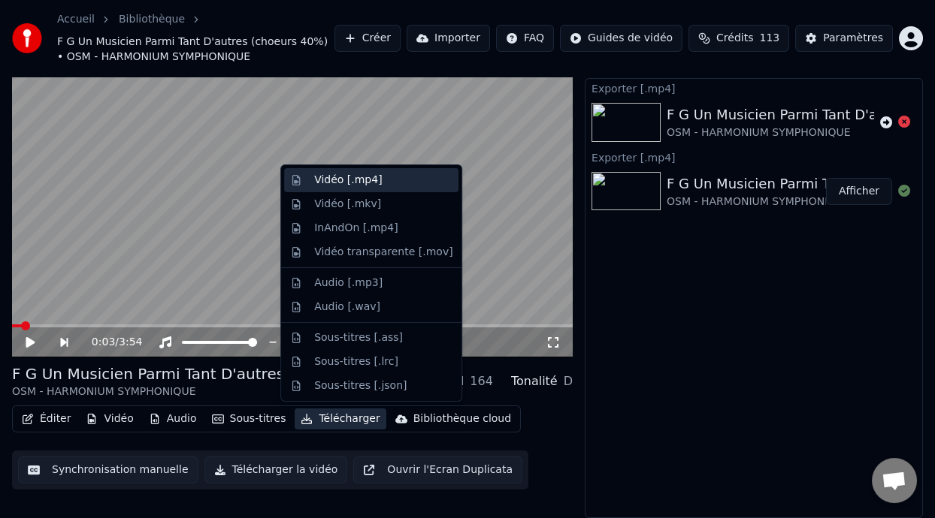
click at [388, 181] on div "Vidéo [.mp4]" at bounding box center [383, 180] width 138 height 15
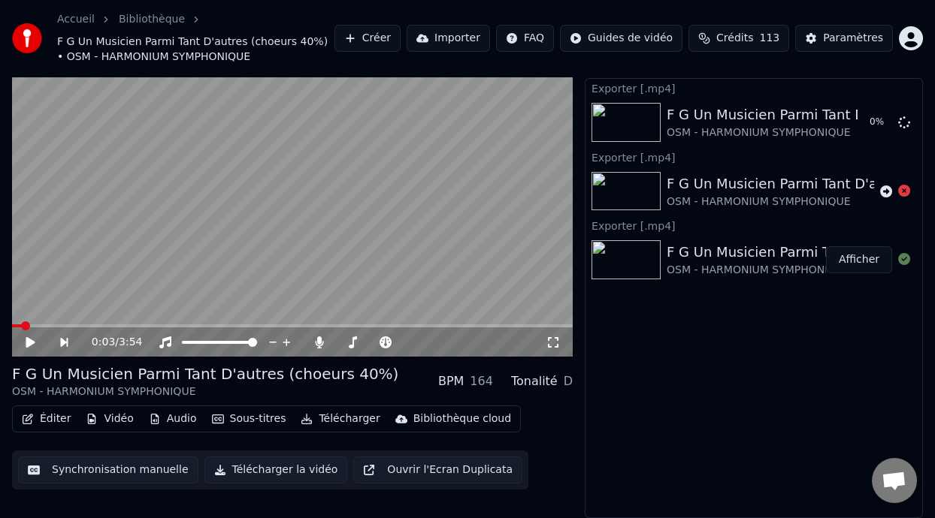
click at [28, 340] on icon at bounding box center [30, 342] width 9 height 11
click at [29, 337] on icon at bounding box center [41, 343] width 34 height 12
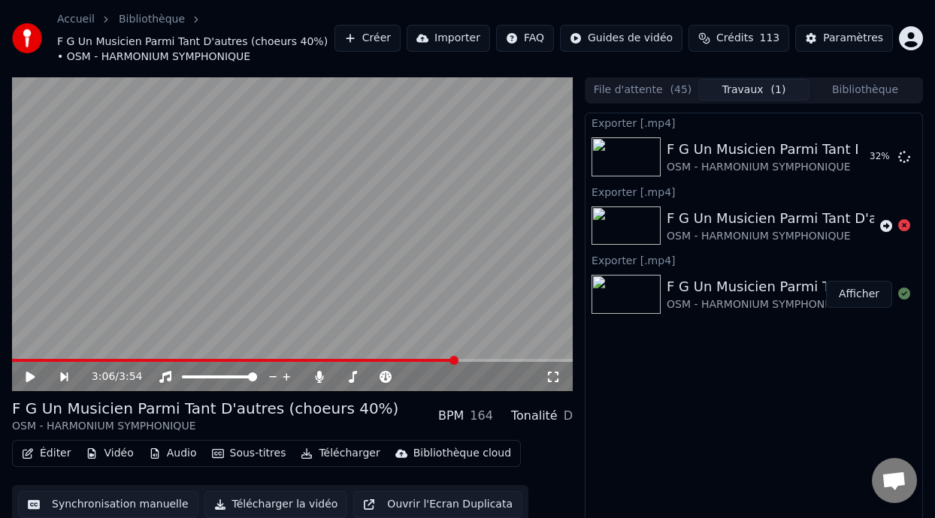
click at [878, 87] on button "Bibliothèque" at bounding box center [864, 90] width 111 height 22
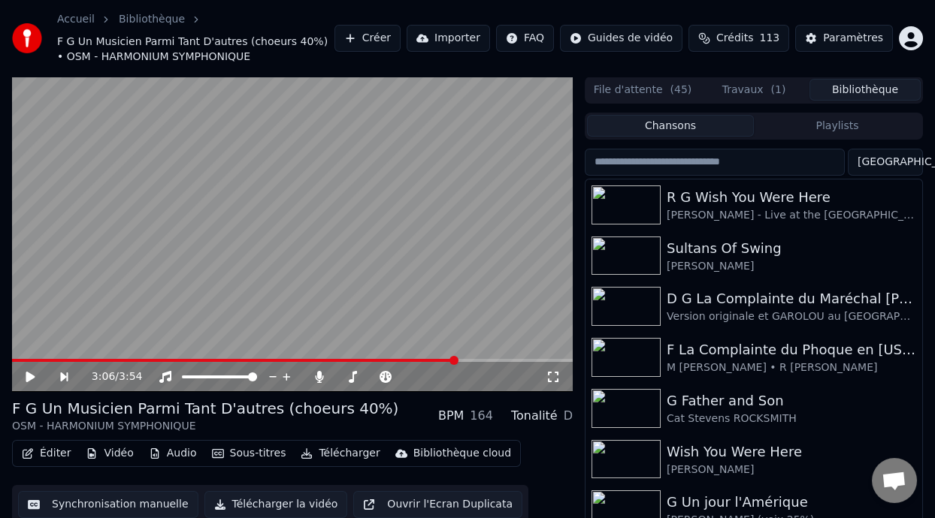
click at [832, 120] on button "Playlists" at bounding box center [837, 126] width 167 height 22
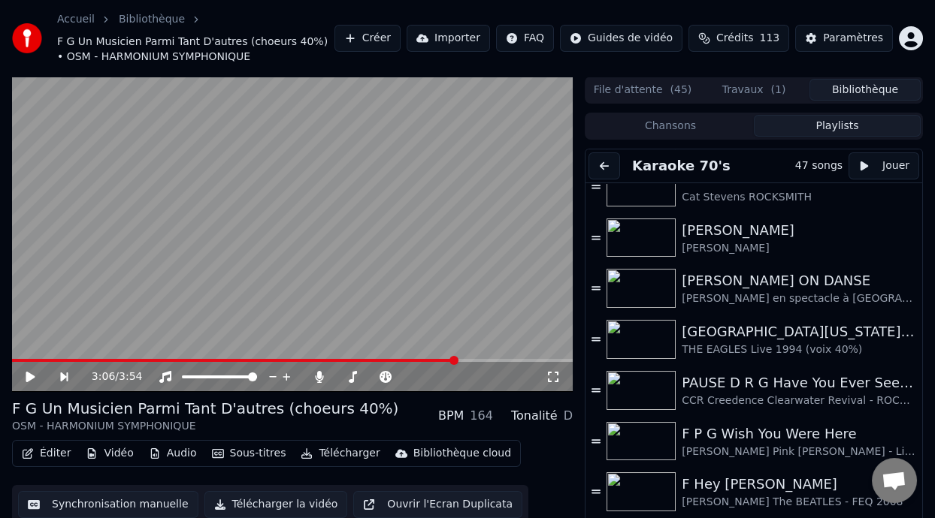
scroll to position [367, 0]
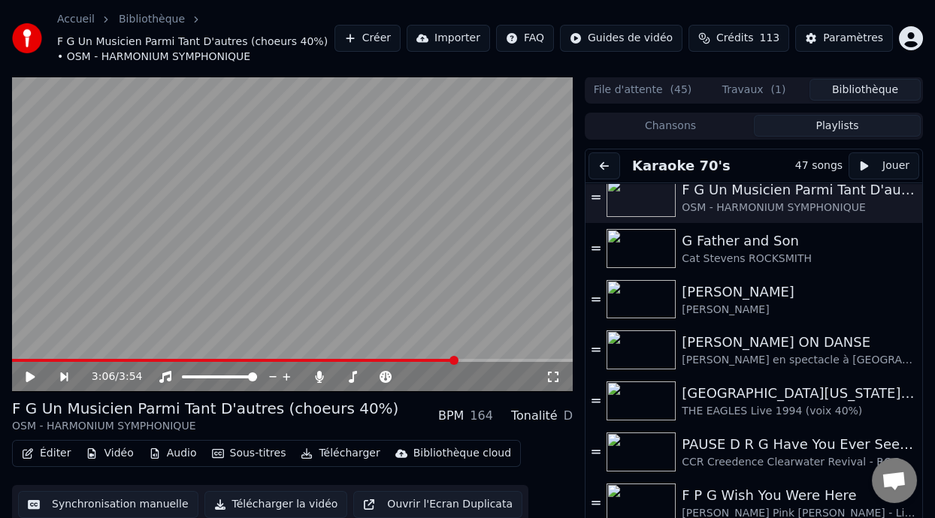
click at [752, 89] on button "Travaux ( 1 )" at bounding box center [753, 90] width 111 height 22
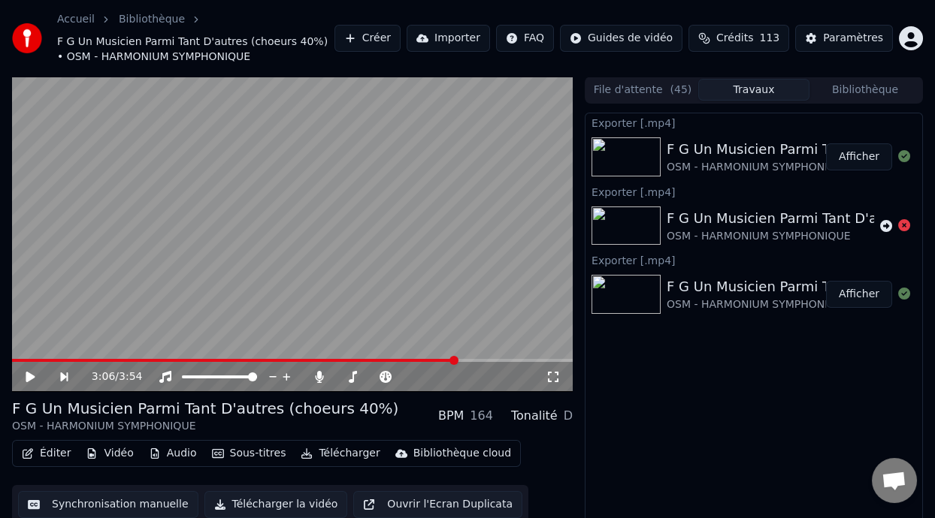
click at [871, 154] on button "Afficher" at bounding box center [859, 157] width 66 height 27
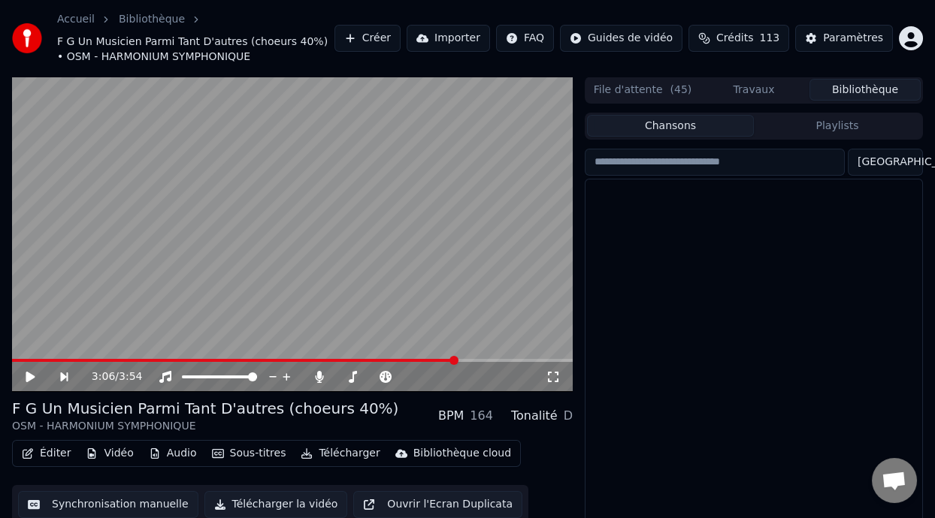
click at [868, 91] on button "Bibliothèque" at bounding box center [864, 90] width 111 height 22
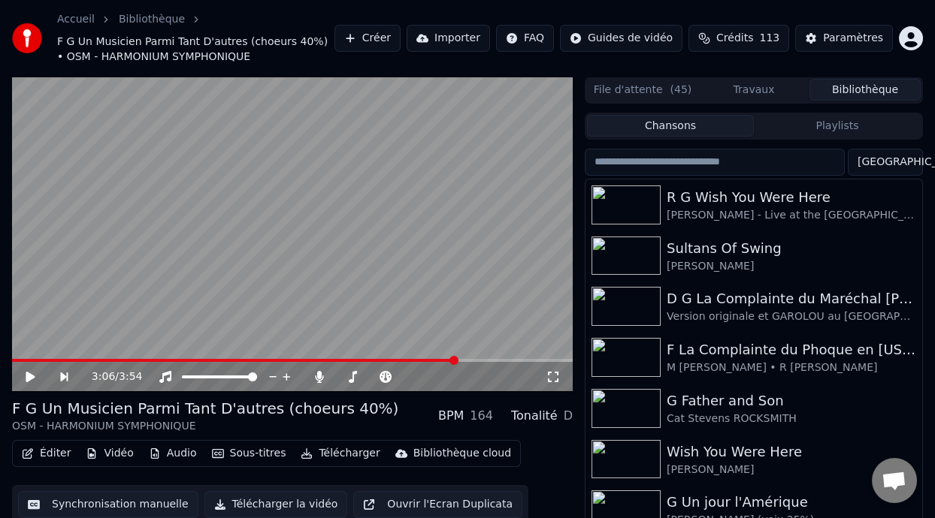
click at [842, 128] on button "Playlists" at bounding box center [837, 126] width 167 height 22
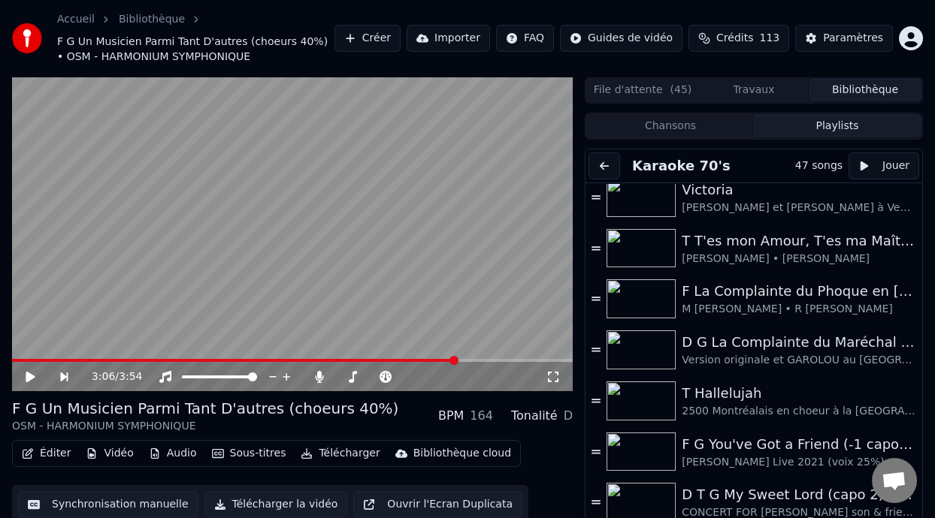
scroll to position [0, 0]
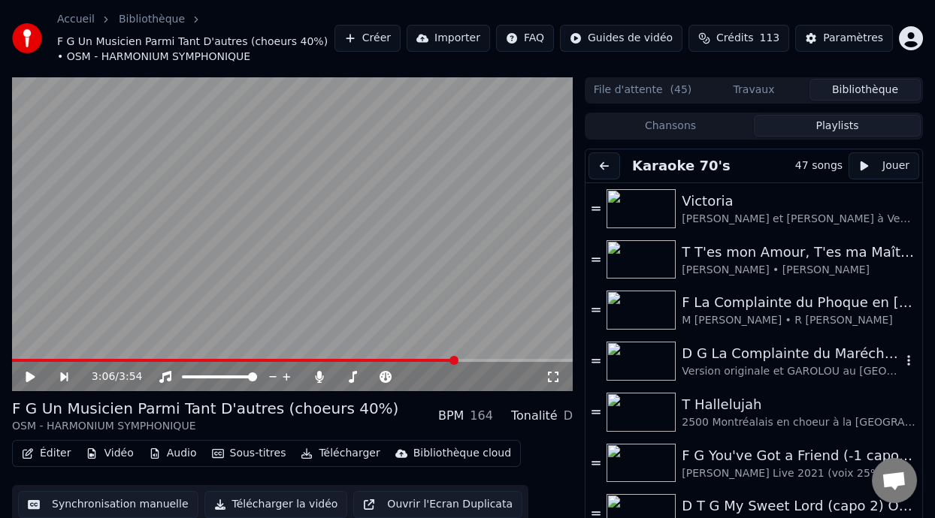
click at [780, 358] on div "D G La Complainte du Maréchal [PERSON_NAME] ON DANSE" at bounding box center [790, 353] width 219 height 21
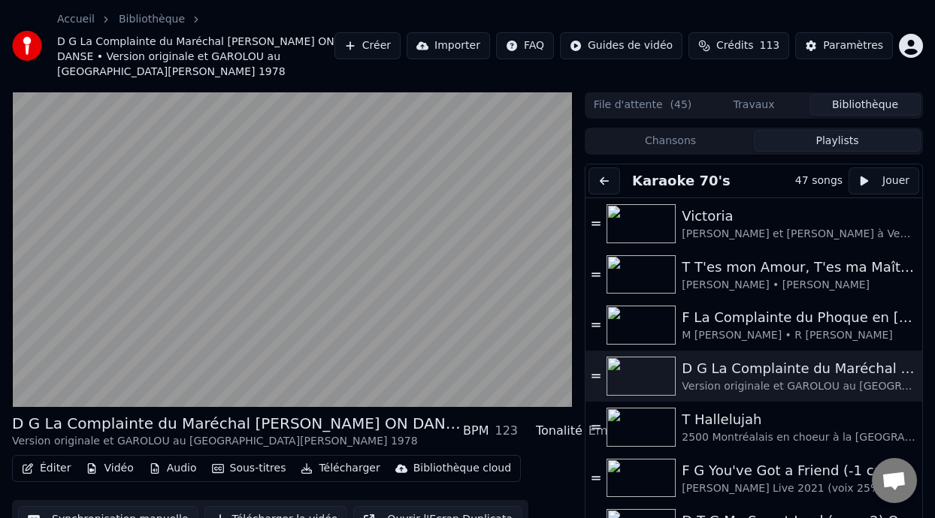
click at [542, 470] on div "Éditer Vidéo Audio Sous-titres Télécharger Bibliothèque cloud Synchronisation m…" at bounding box center [292, 497] width 561 height 84
click at [52, 458] on button "Éditer" at bounding box center [46, 468] width 61 height 21
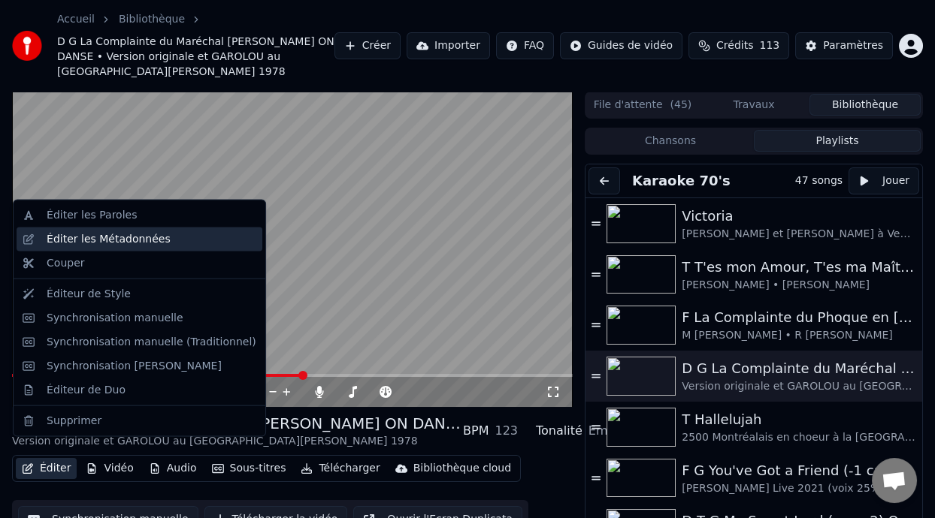
click at [152, 239] on div "Éditer les Métadonnées" at bounding box center [109, 239] width 124 height 15
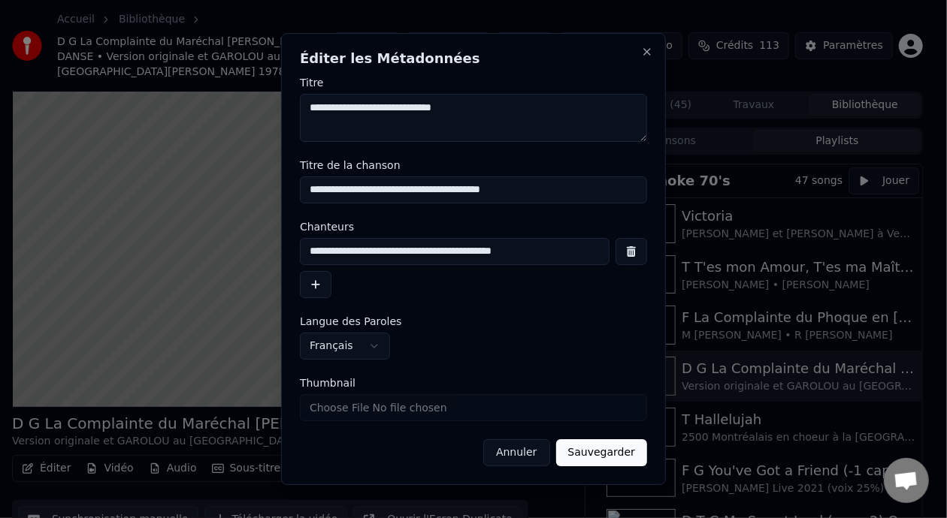
click at [524, 454] on button "Annuler" at bounding box center [516, 453] width 66 height 27
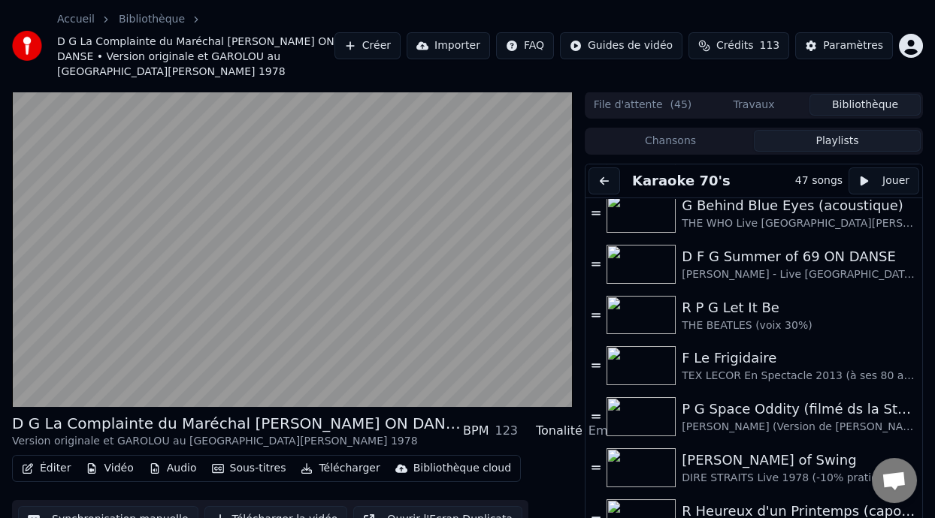
scroll to position [777, 0]
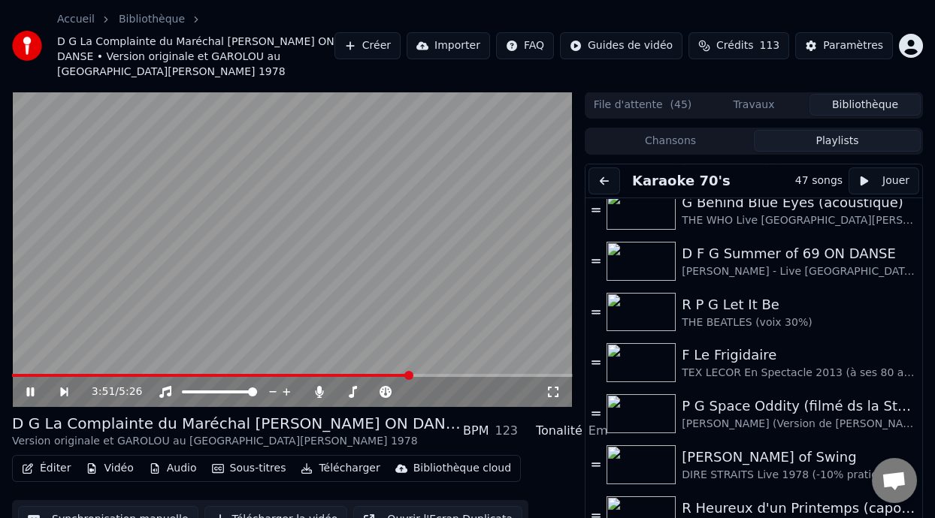
click at [552, 386] on icon at bounding box center [552, 392] width 15 height 12
click at [787, 243] on div "D F G Summer of 69 ON DANSE" at bounding box center [790, 253] width 219 height 21
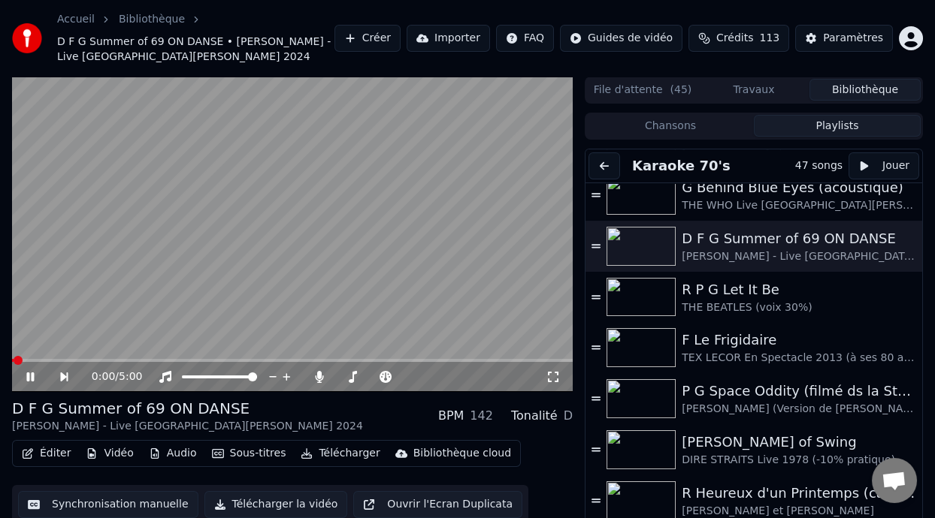
click at [551, 375] on icon at bounding box center [552, 377] width 15 height 12
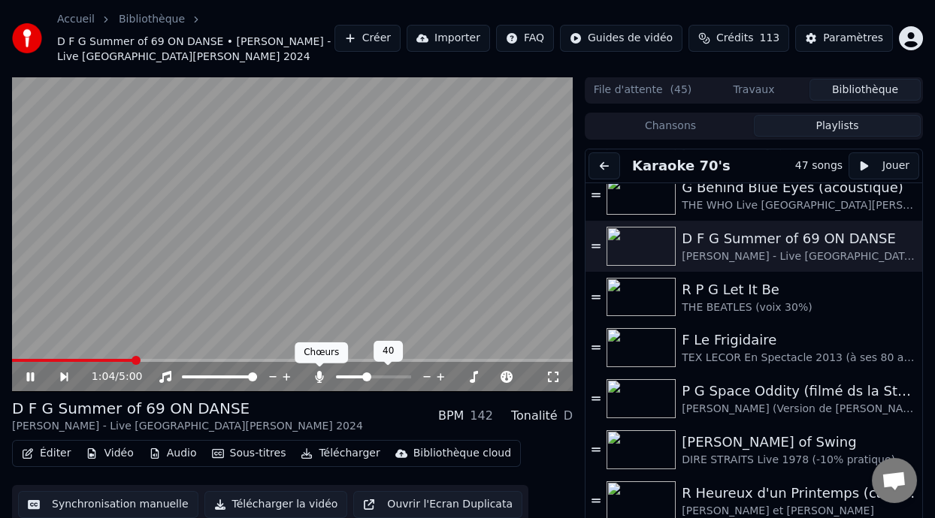
click at [316, 375] on icon at bounding box center [319, 377] width 15 height 12
click at [319, 375] on icon at bounding box center [319, 377] width 15 height 12
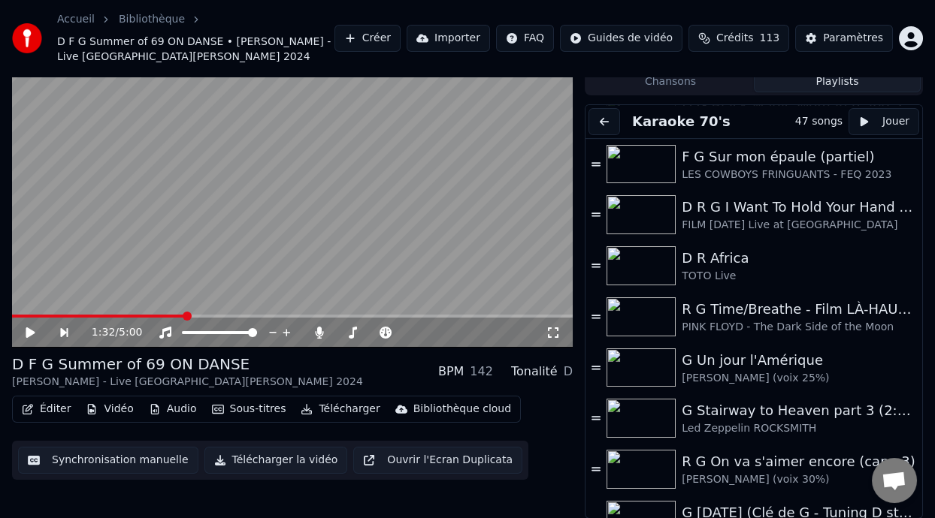
scroll to position [1671, 0]
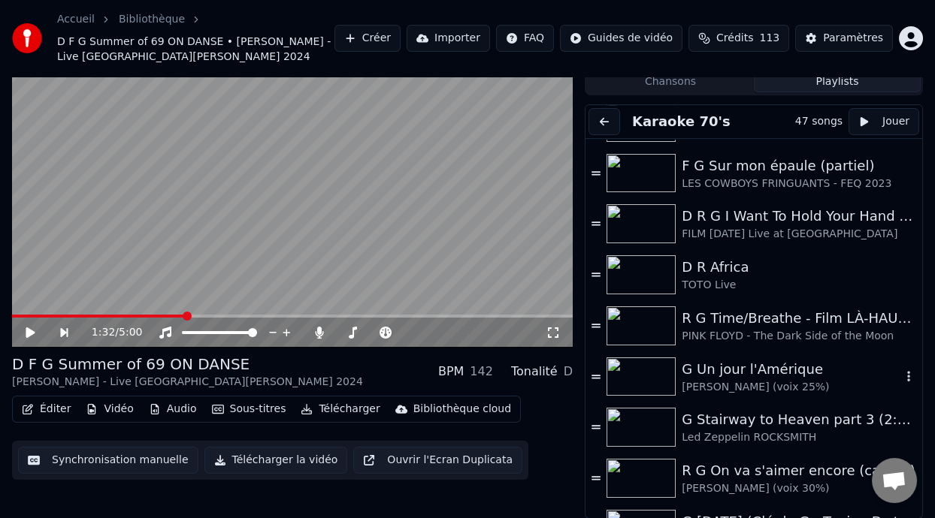
click at [773, 373] on div "G Un jour l'Amérique" at bounding box center [790, 369] width 219 height 21
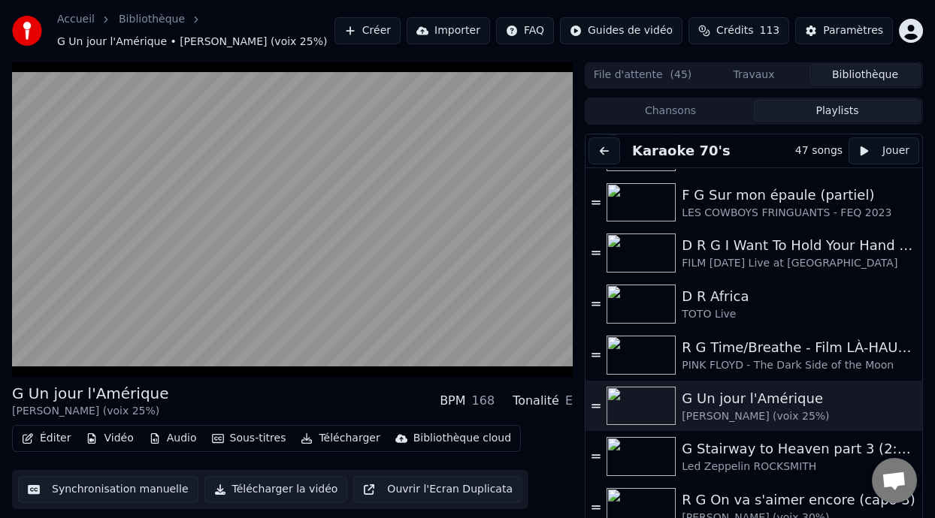
scroll to position [29, 0]
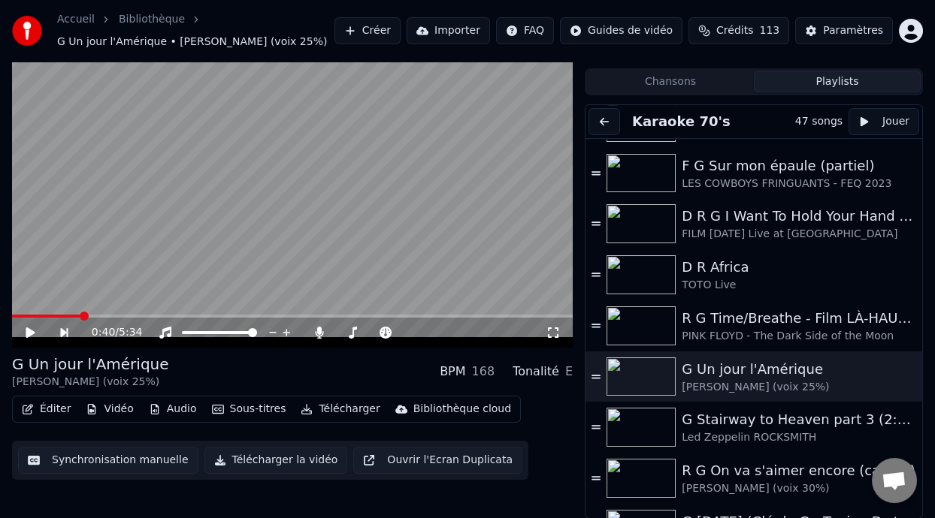
click at [32, 329] on icon at bounding box center [41, 333] width 34 height 12
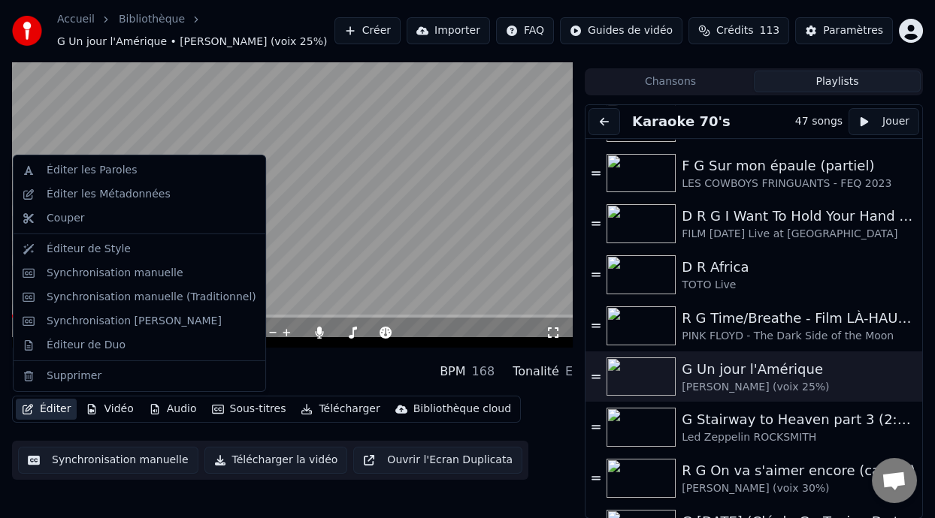
click at [57, 405] on button "Éditer" at bounding box center [46, 409] width 61 height 21
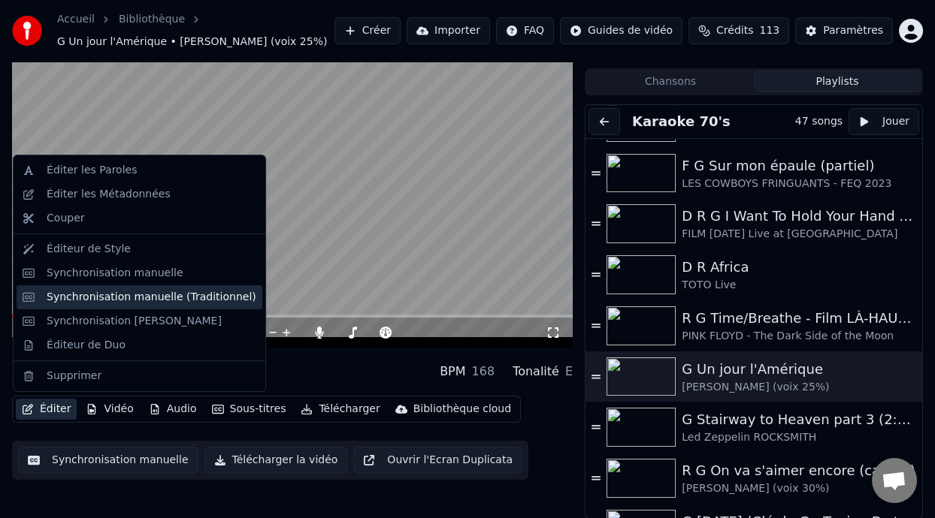
click at [171, 295] on div "Synchronisation manuelle (Traditionnel)" at bounding box center [152, 297] width 210 height 15
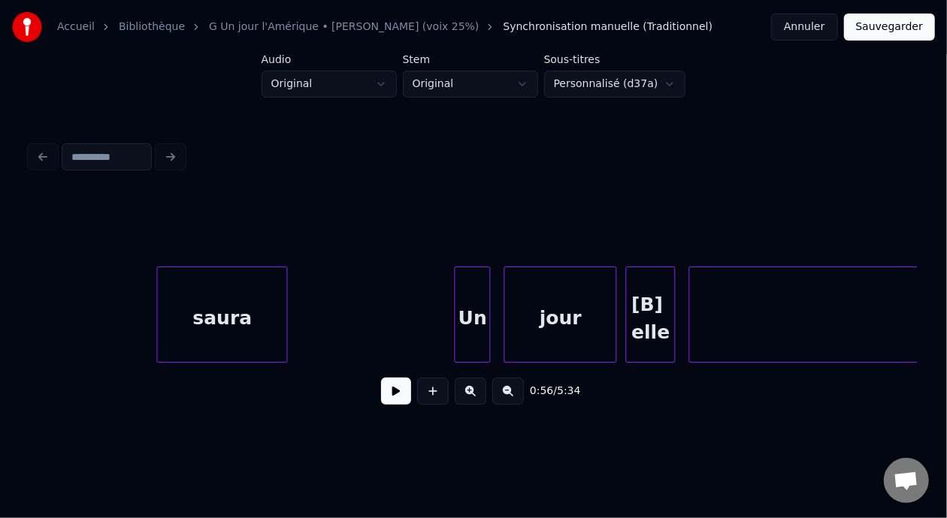
scroll to position [0, 13283]
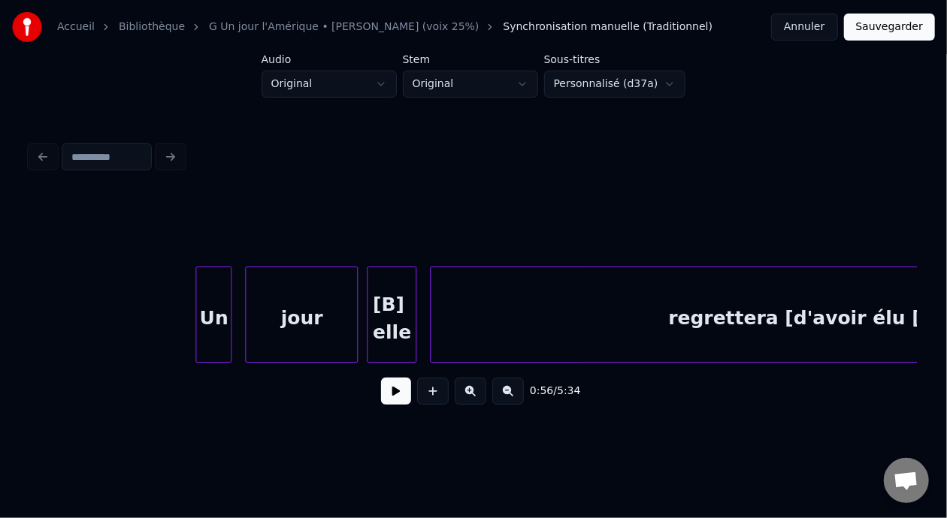
click at [379, 312] on div "[B] elle" at bounding box center [391, 318] width 48 height 102
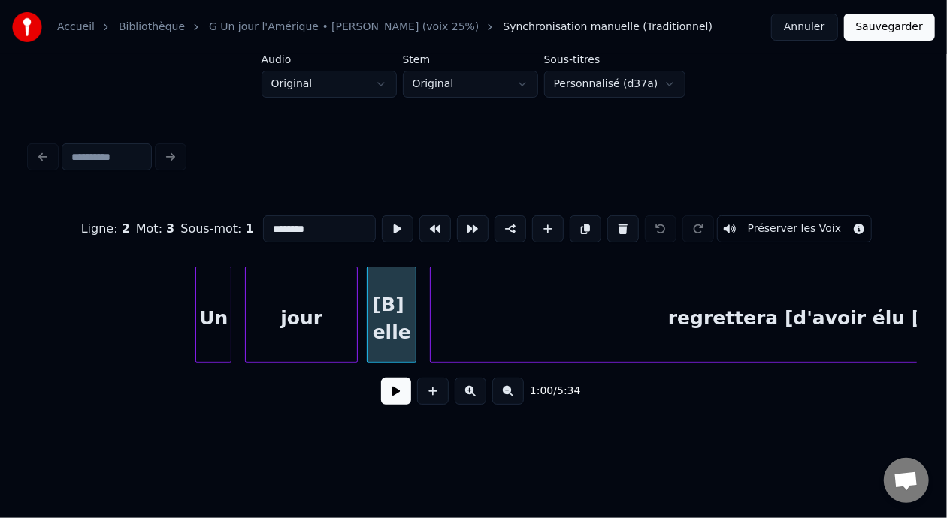
click at [263, 220] on input "********" at bounding box center [319, 229] width 113 height 27
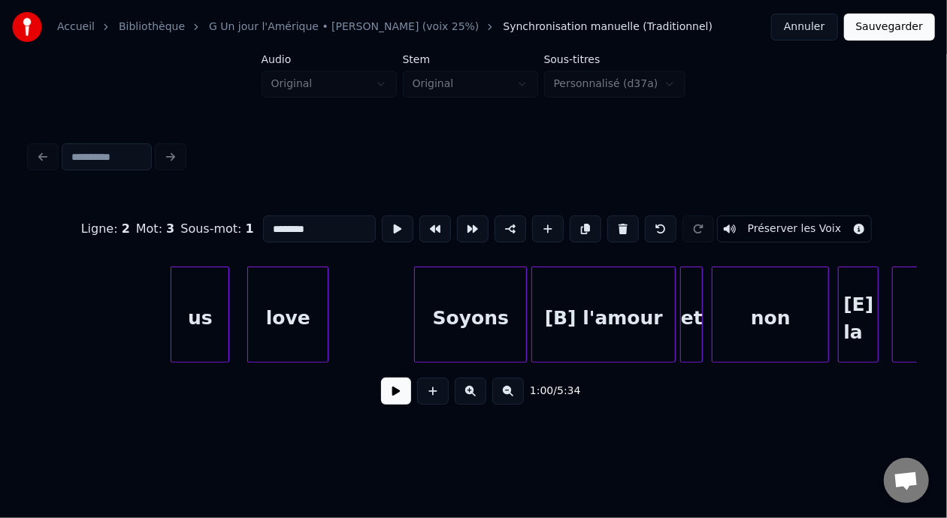
scroll to position [0, 15313]
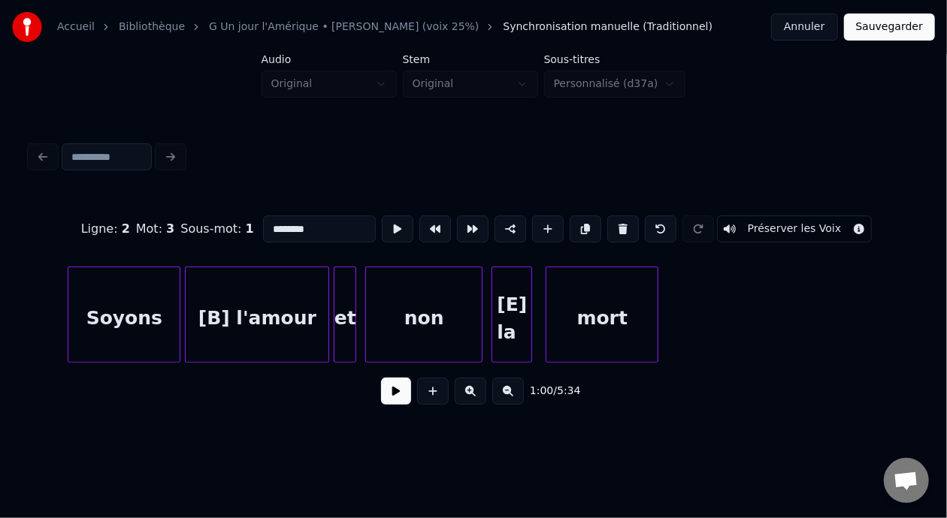
click at [224, 317] on div "[B] l'amour" at bounding box center [257, 318] width 143 height 102
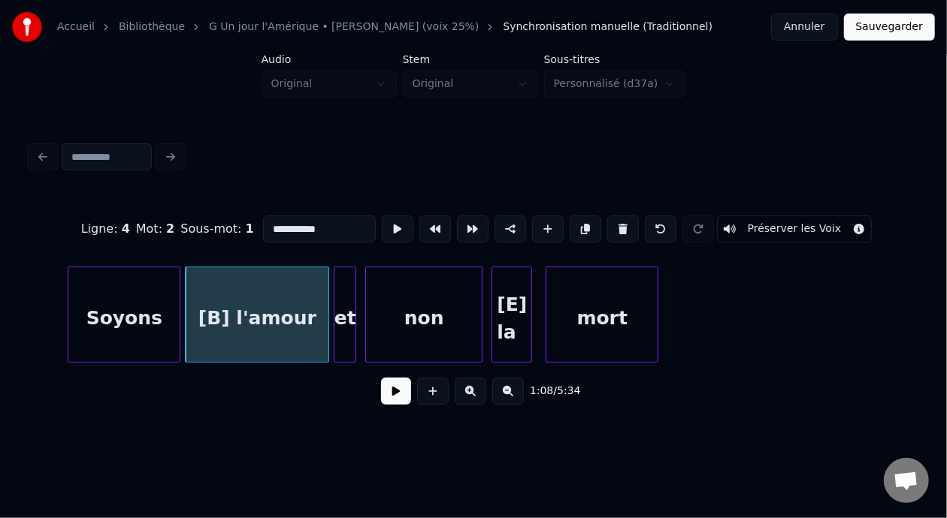
click at [263, 219] on input "**********" at bounding box center [319, 229] width 113 height 27
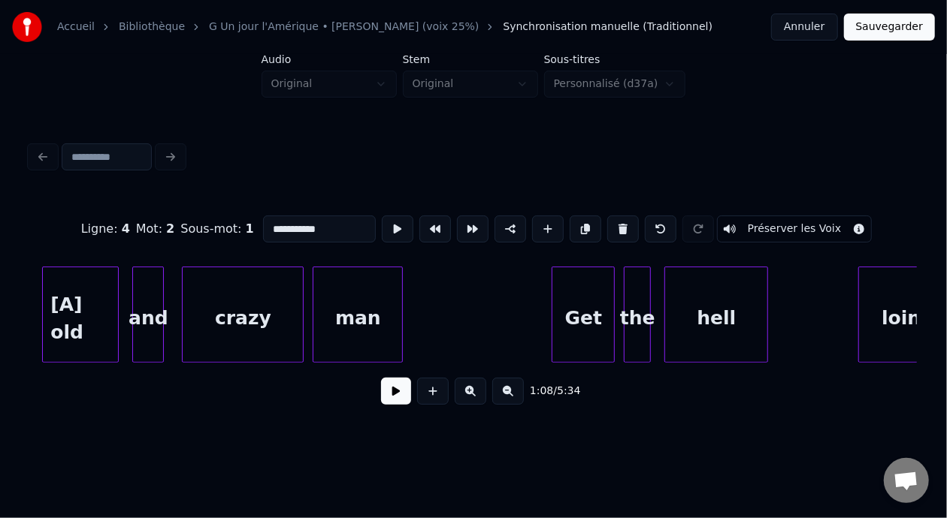
scroll to position [0, 16608]
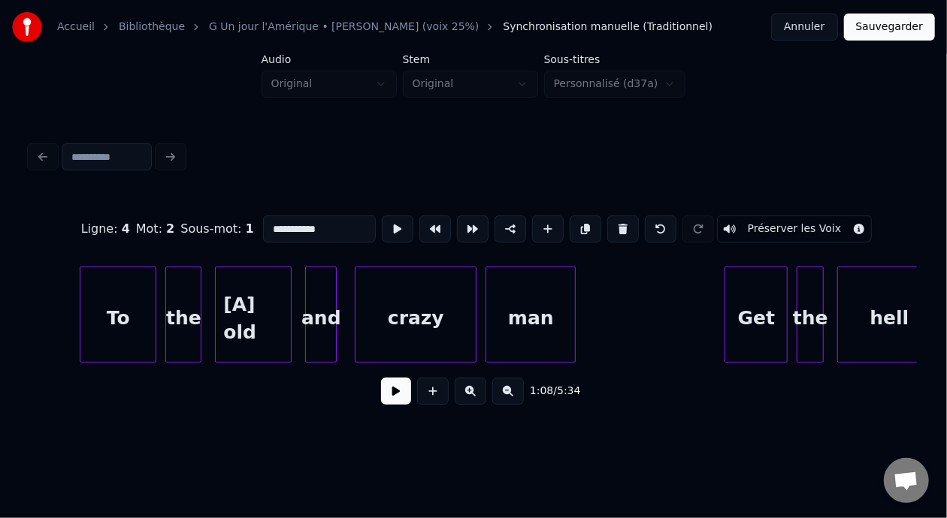
click at [138, 300] on div "To" at bounding box center [117, 318] width 75 height 102
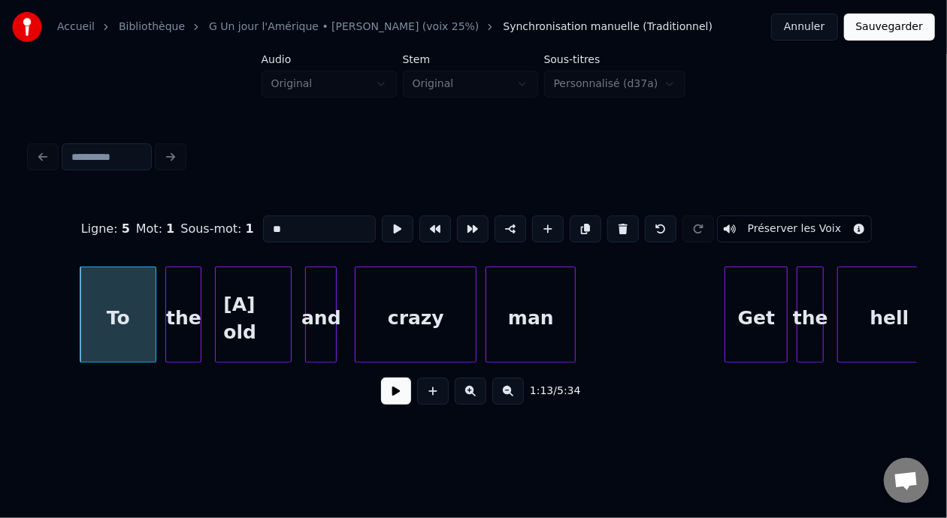
type input "**"
click at [381, 392] on button at bounding box center [396, 391] width 30 height 27
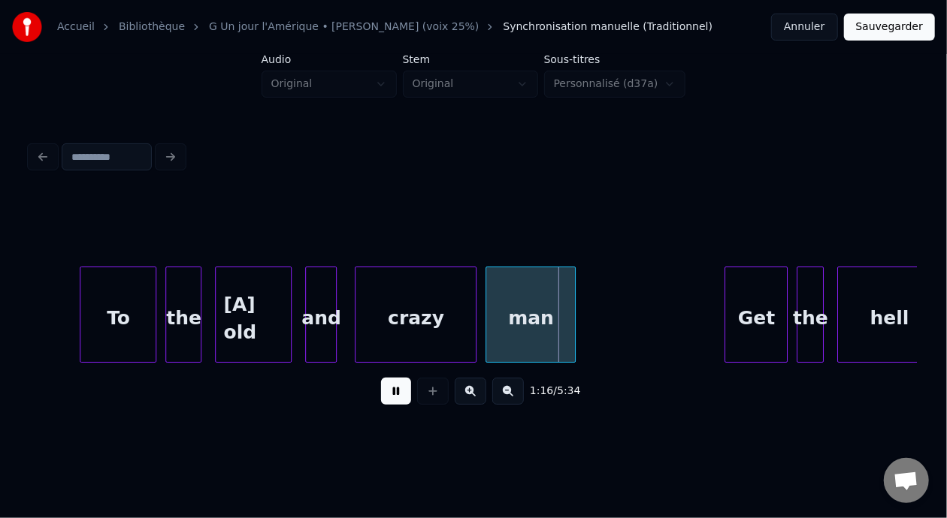
click at [381, 394] on button at bounding box center [396, 391] width 30 height 27
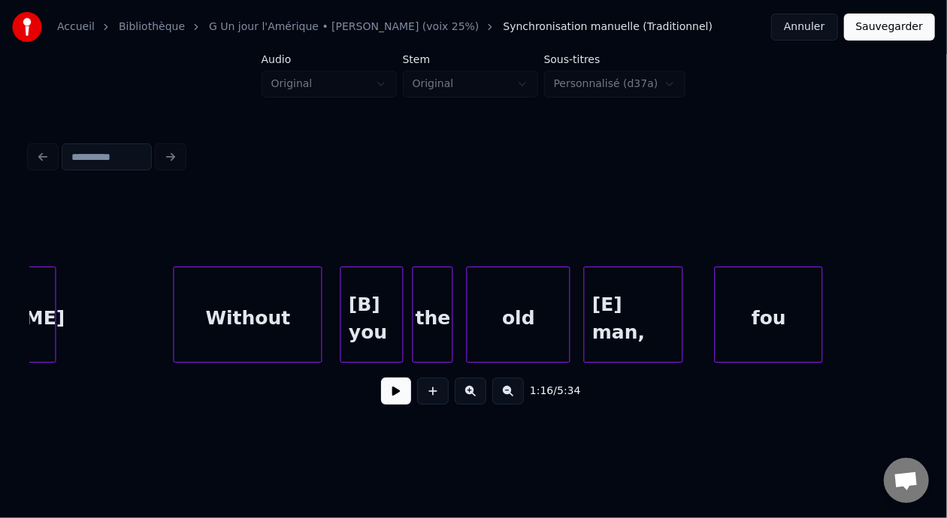
scroll to position [0, 18811]
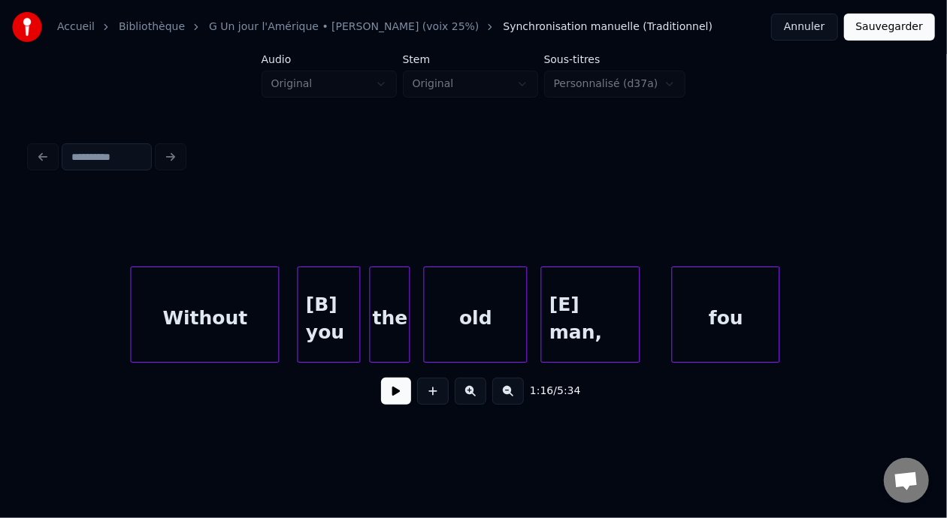
click at [324, 309] on div "[B] you" at bounding box center [329, 318] width 62 height 102
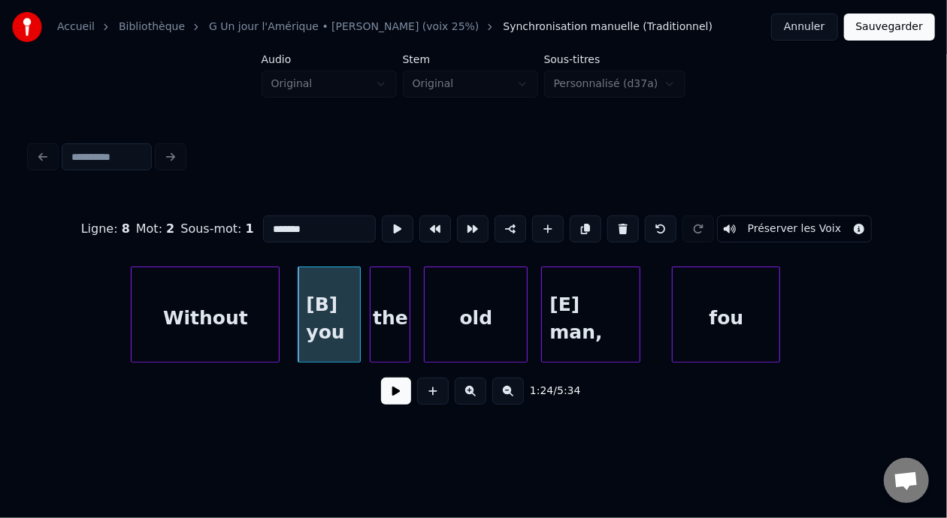
click at [263, 225] on input "*******" at bounding box center [319, 229] width 113 height 27
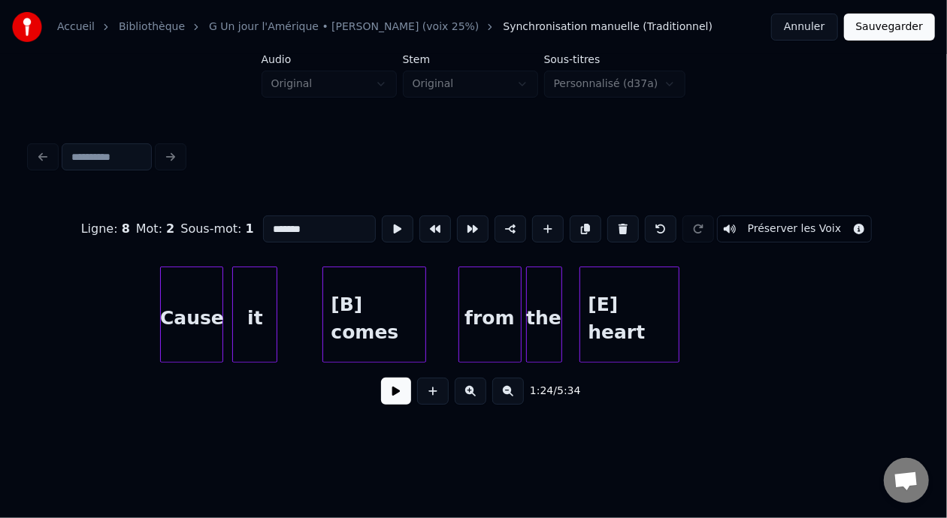
scroll to position [0, 20885]
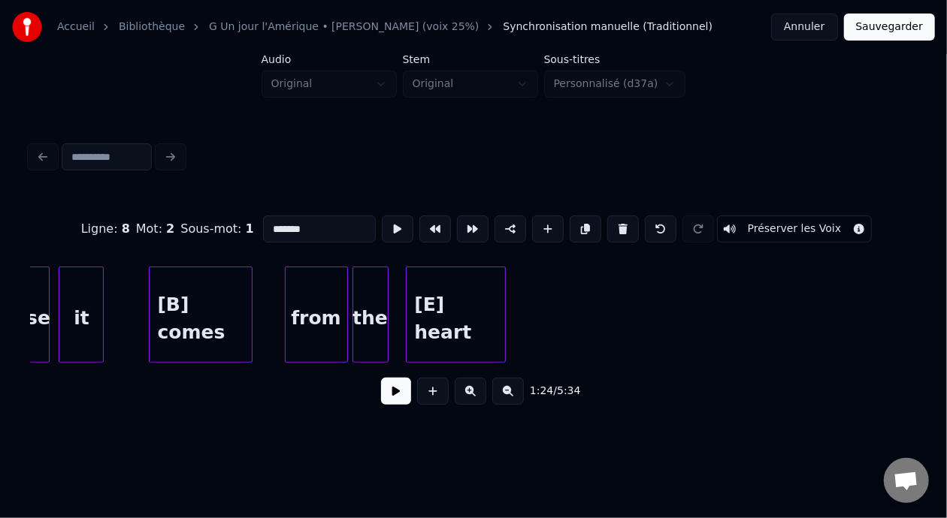
click at [206, 321] on div "[B] comes" at bounding box center [201, 318] width 102 height 102
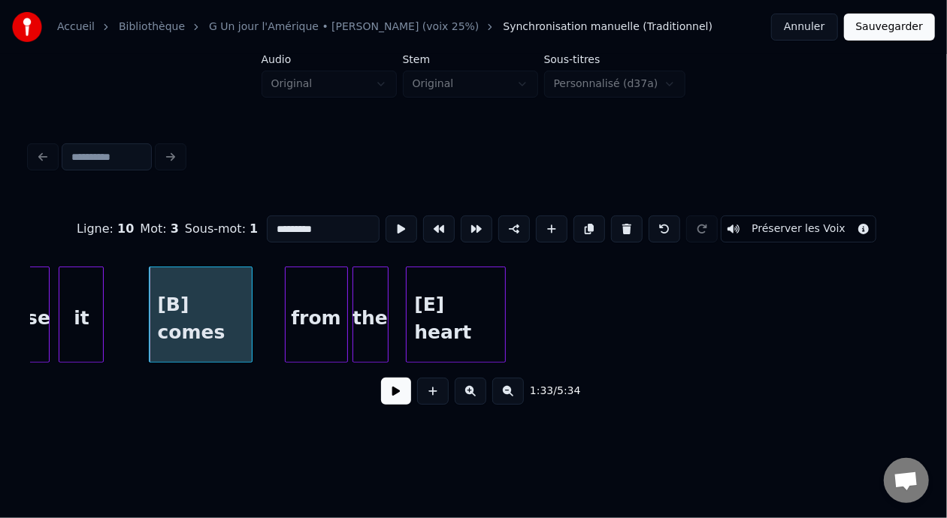
click at [267, 224] on input "*********" at bounding box center [323, 229] width 113 height 27
type input "*********"
click at [522, 400] on button at bounding box center [508, 391] width 32 height 27
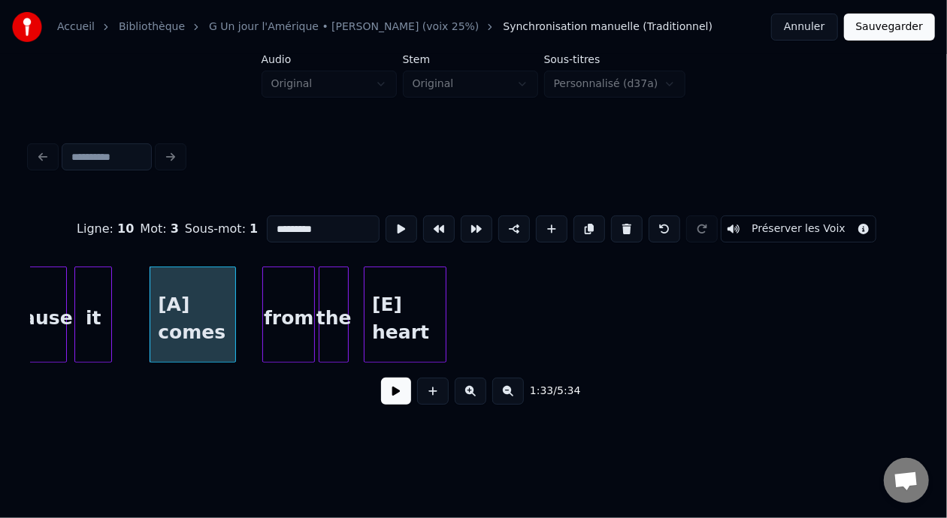
click at [522, 400] on button at bounding box center [508, 391] width 32 height 27
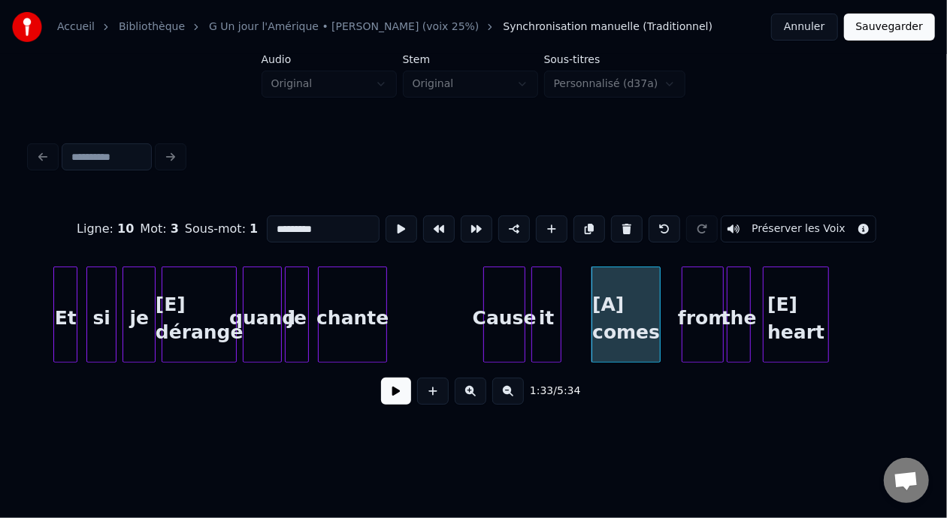
scroll to position [0, 13371]
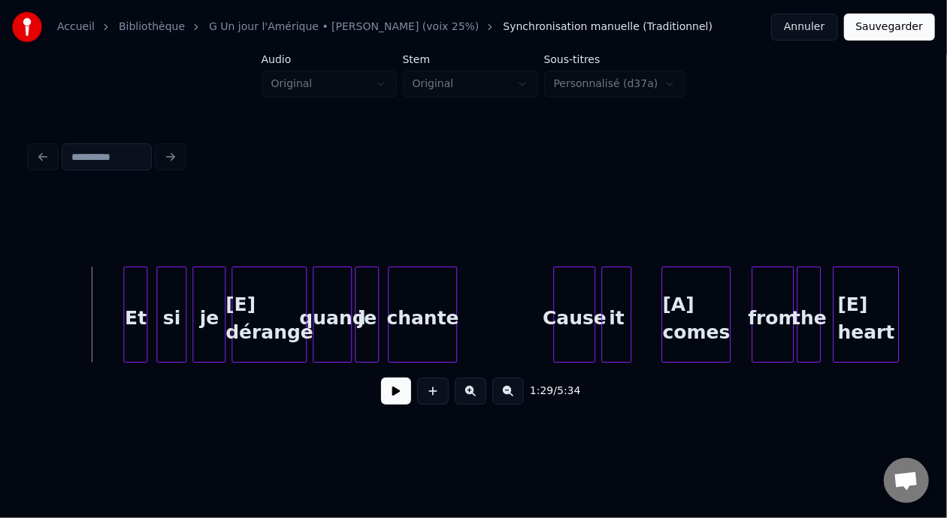
click at [391, 386] on button at bounding box center [396, 391] width 30 height 27
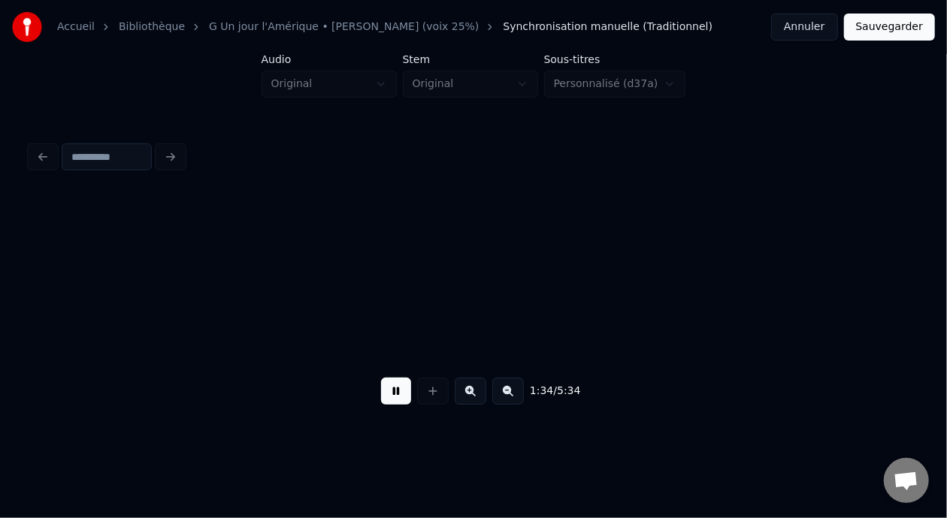
scroll to position [0, 14259]
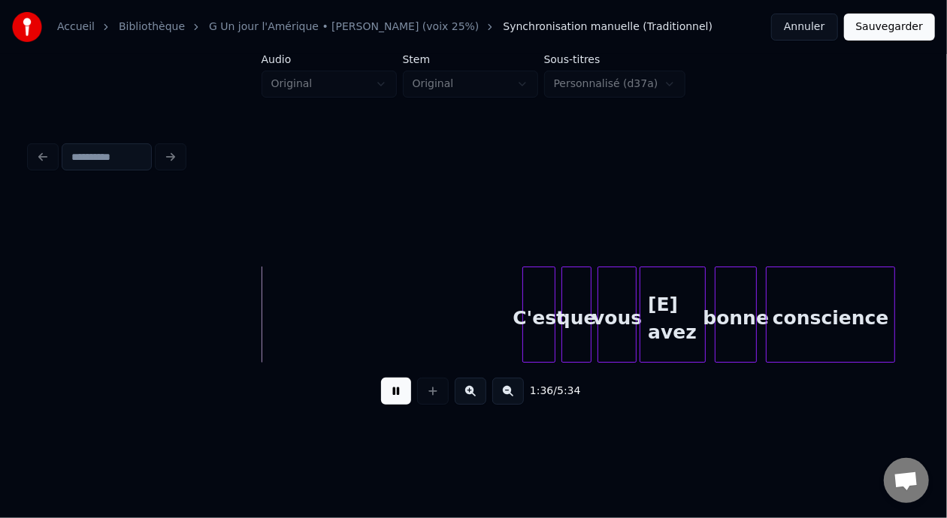
click at [381, 378] on button at bounding box center [396, 391] width 30 height 27
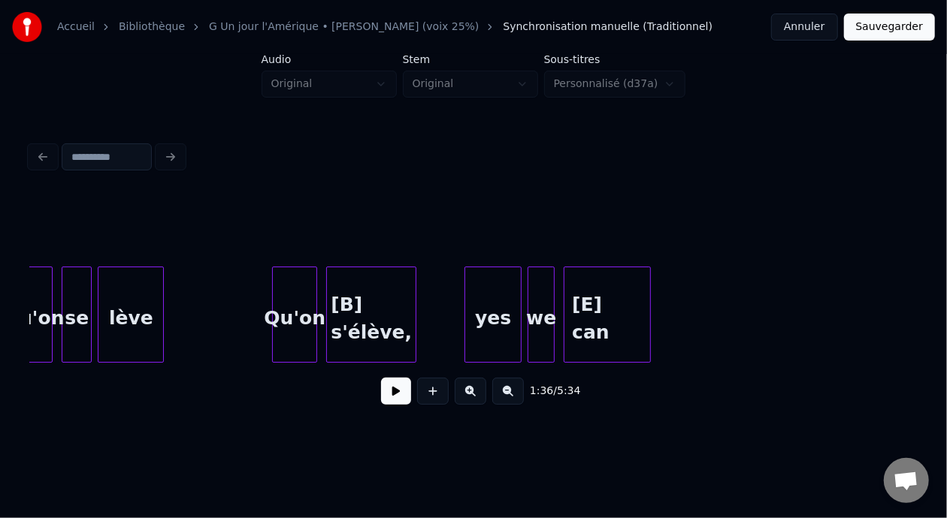
scroll to position [0, 17246]
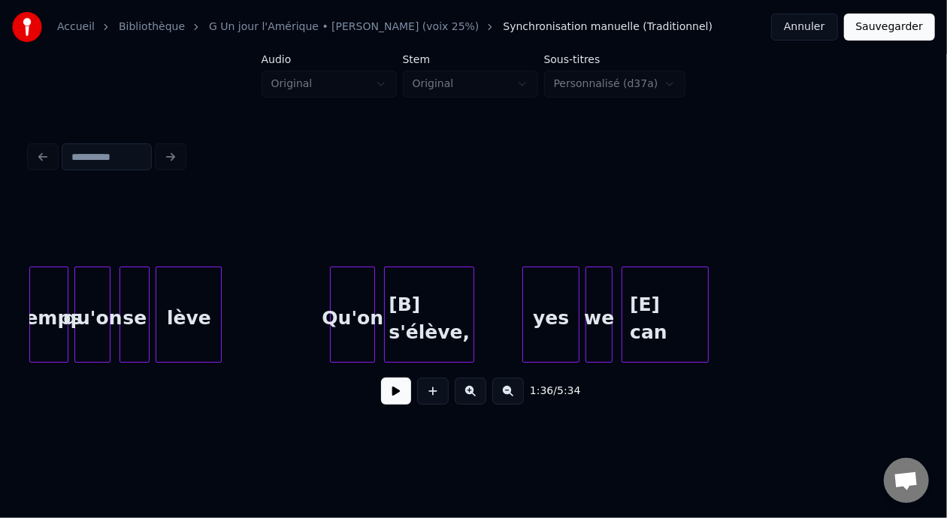
click at [416, 300] on div "[B] s'élève," at bounding box center [429, 318] width 89 height 102
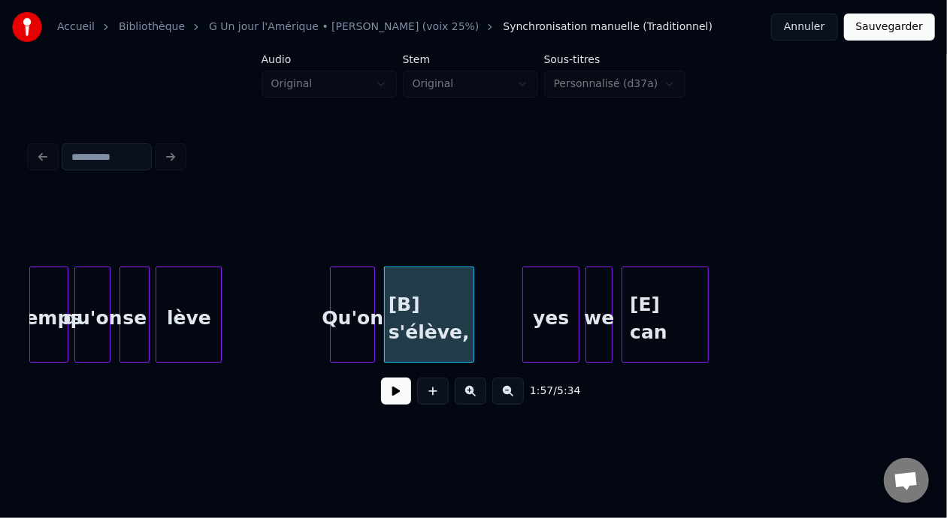
click at [406, 299] on div "[B] s'élève," at bounding box center [429, 318] width 89 height 102
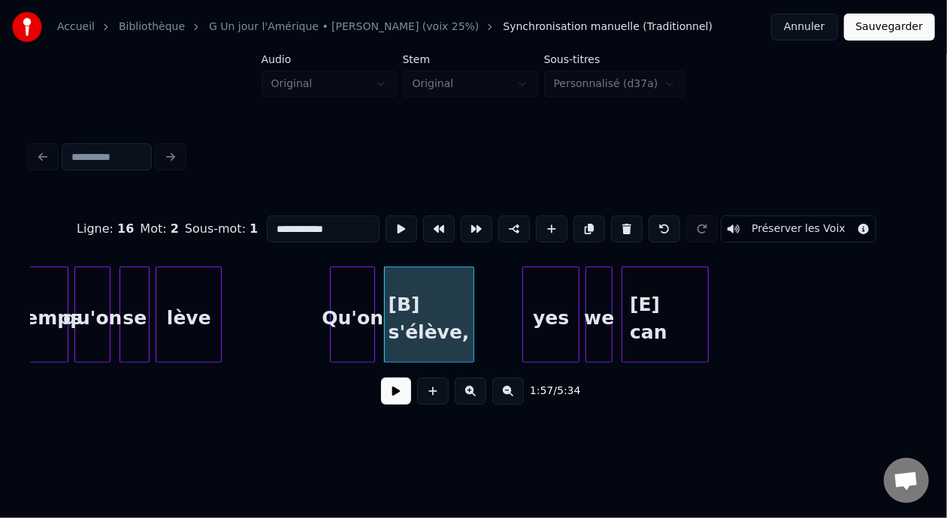
click at [267, 220] on input "**********" at bounding box center [323, 229] width 113 height 27
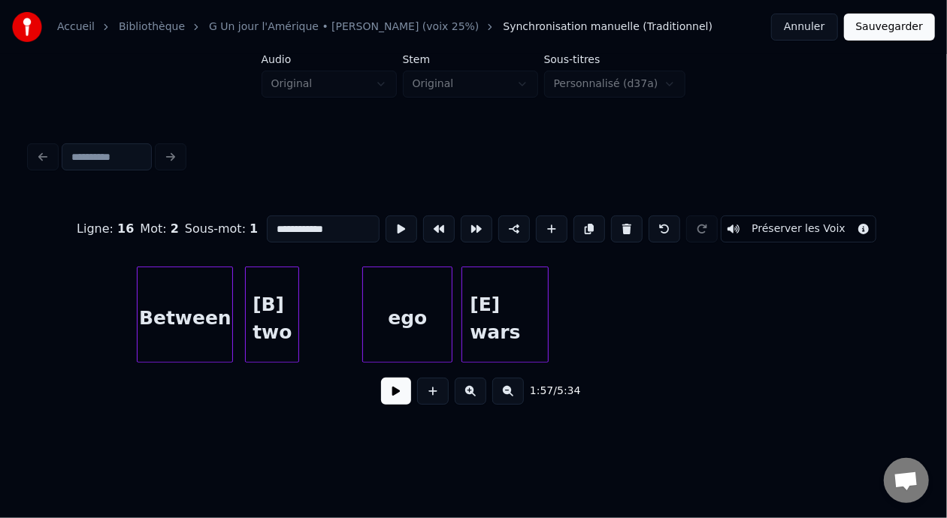
scroll to position [0, 22101]
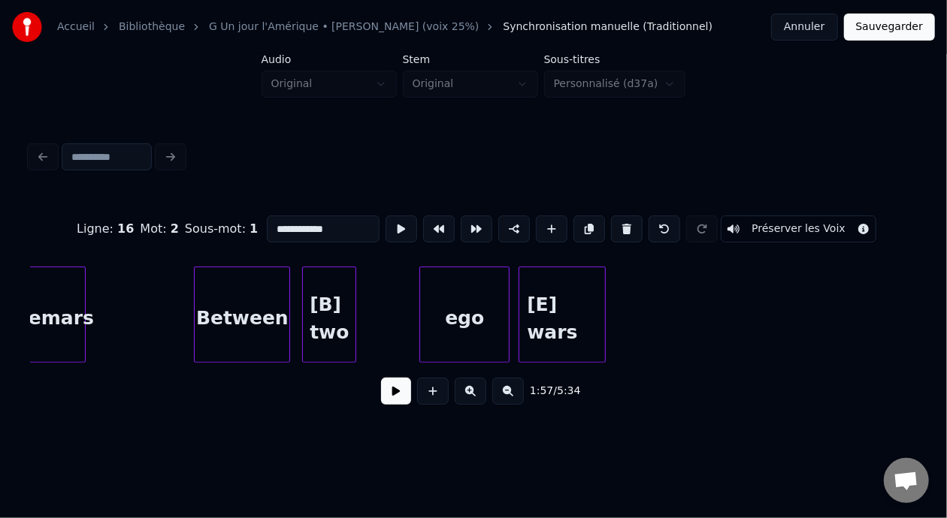
click at [329, 301] on div "[B] two" at bounding box center [329, 318] width 53 height 102
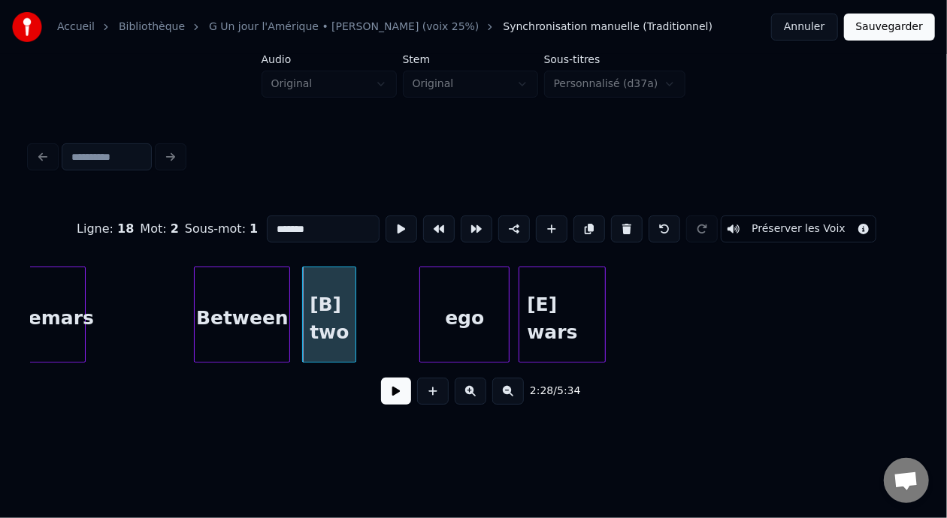
click at [267, 223] on input "*******" at bounding box center [323, 229] width 113 height 27
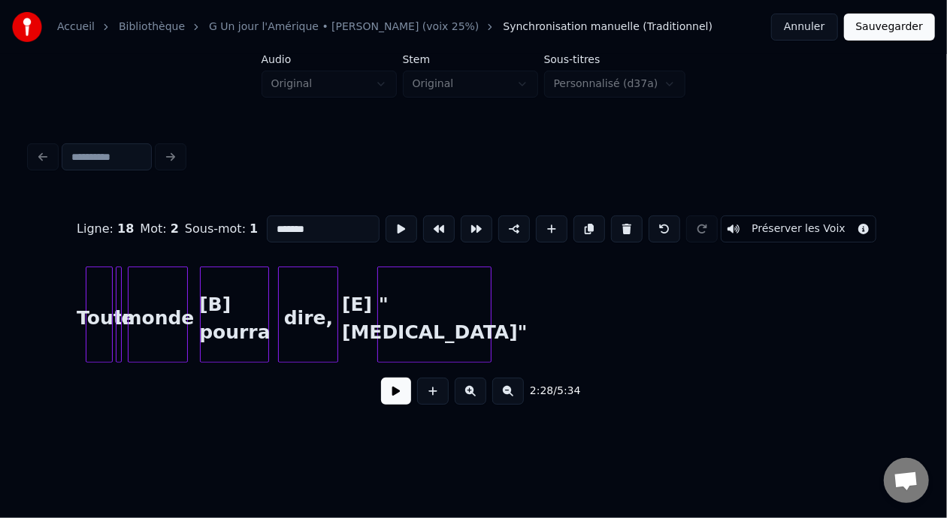
scroll to position [0, 25921]
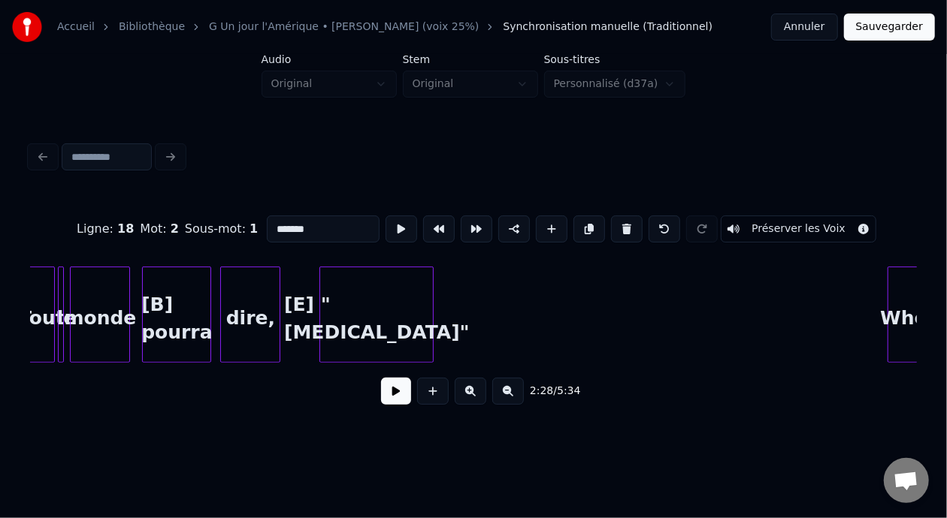
click at [167, 313] on div "[B] pourra" at bounding box center [177, 318] width 68 height 102
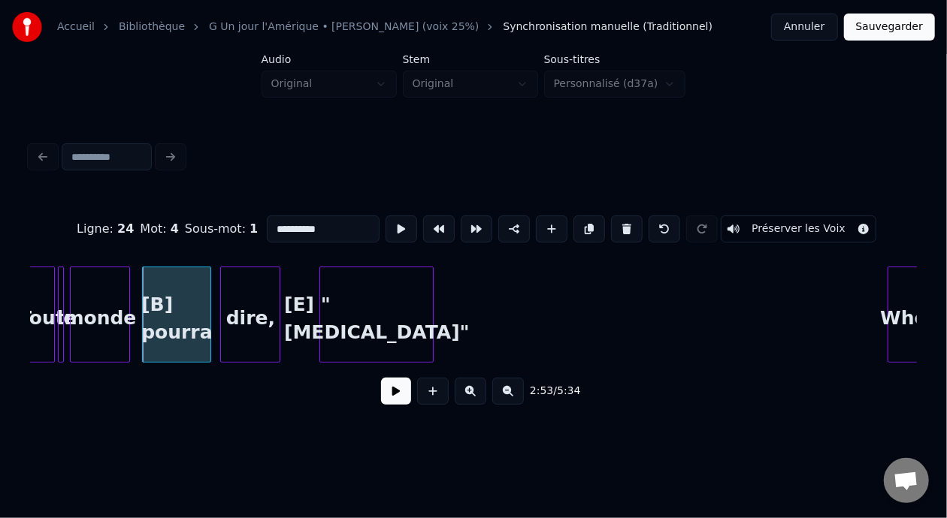
click at [267, 224] on input "**********" at bounding box center [323, 229] width 113 height 27
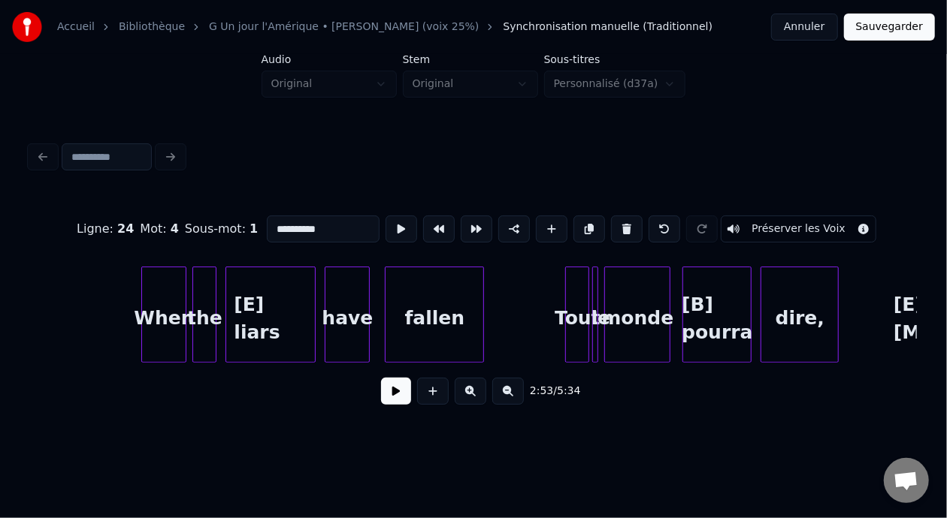
scroll to position [0, 26697]
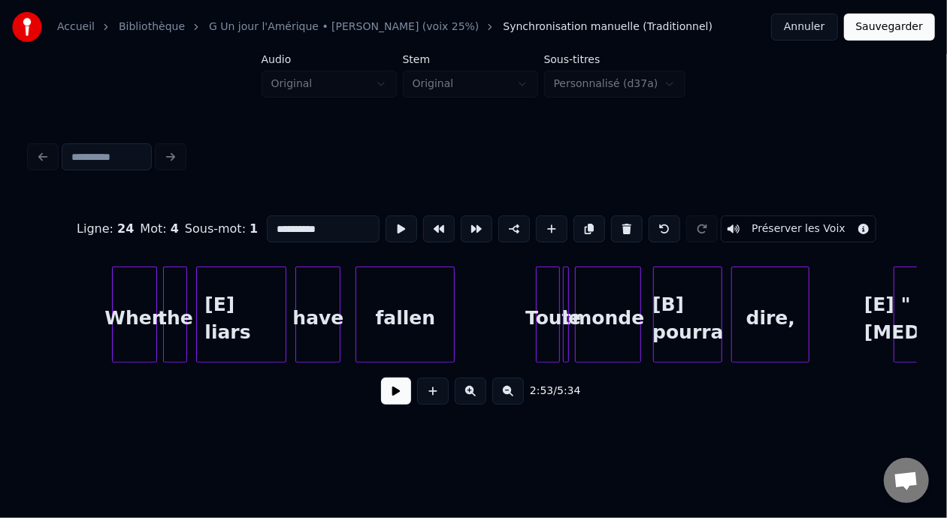
click at [669, 313] on div "[B] pourra" at bounding box center [688, 318] width 68 height 102
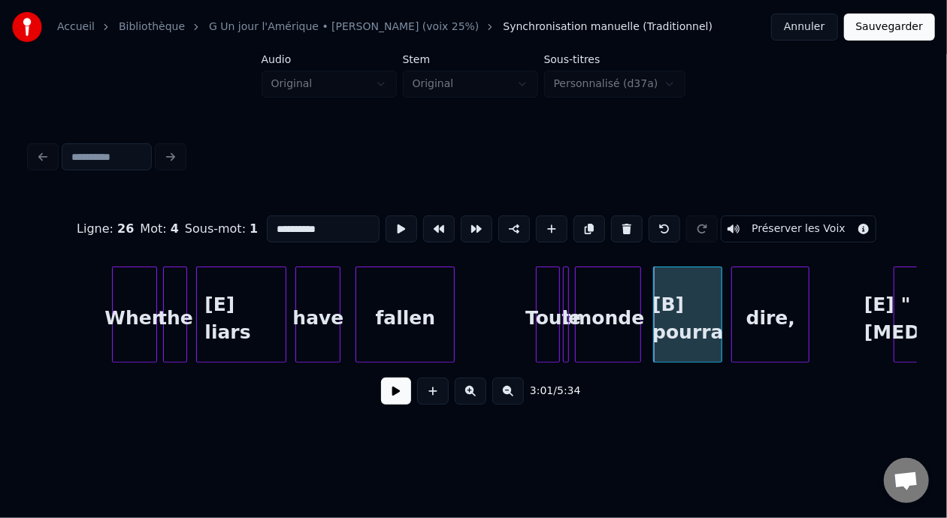
click at [267, 222] on input "**********" at bounding box center [323, 229] width 113 height 27
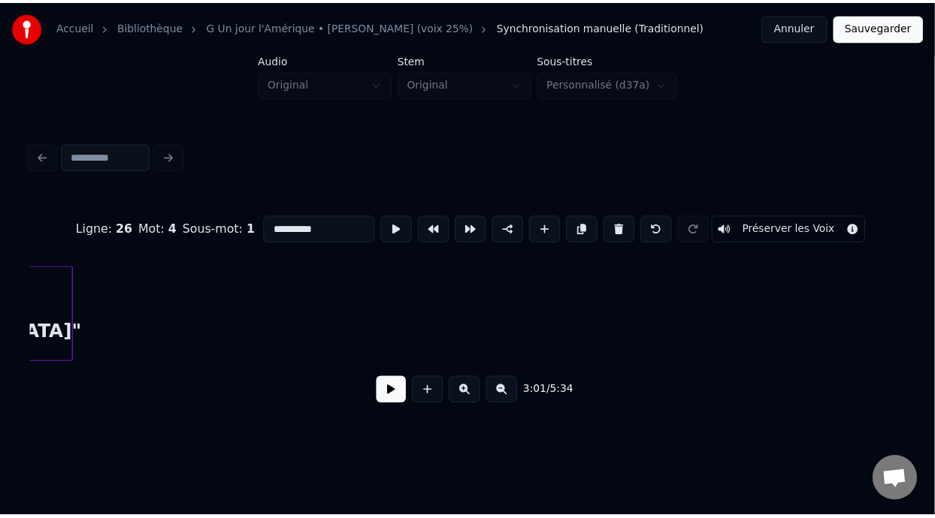
scroll to position [0, 28448]
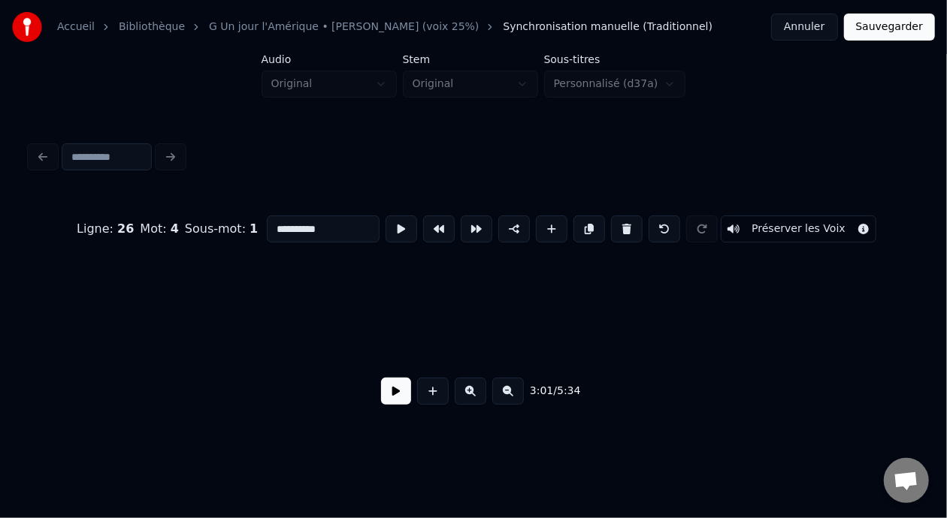
type input "**********"
click at [866, 29] on button "Sauvegarder" at bounding box center [889, 27] width 91 height 27
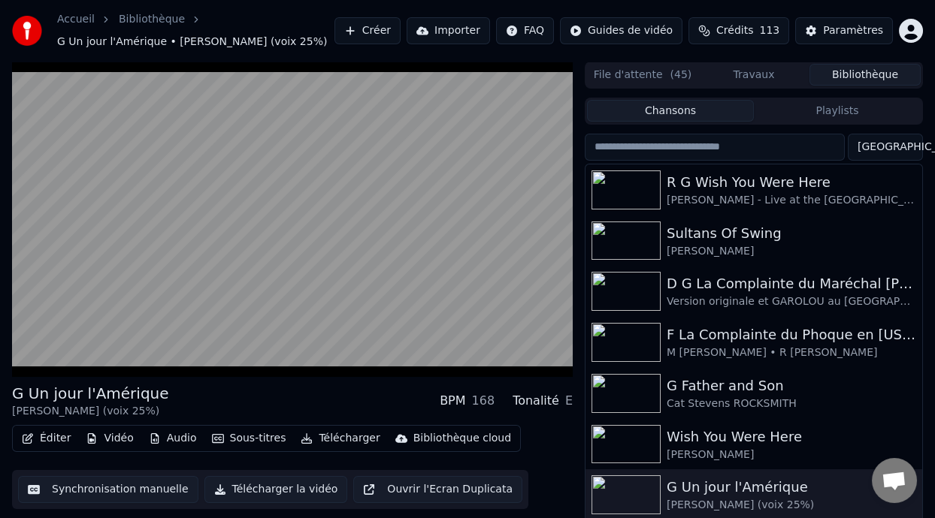
scroll to position [34, 0]
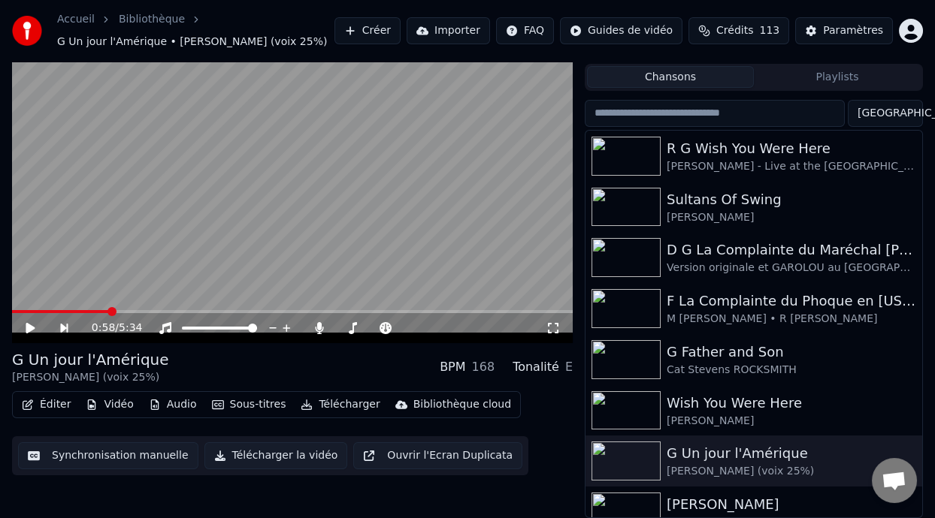
click at [63, 407] on button "Éditer" at bounding box center [46, 404] width 61 height 21
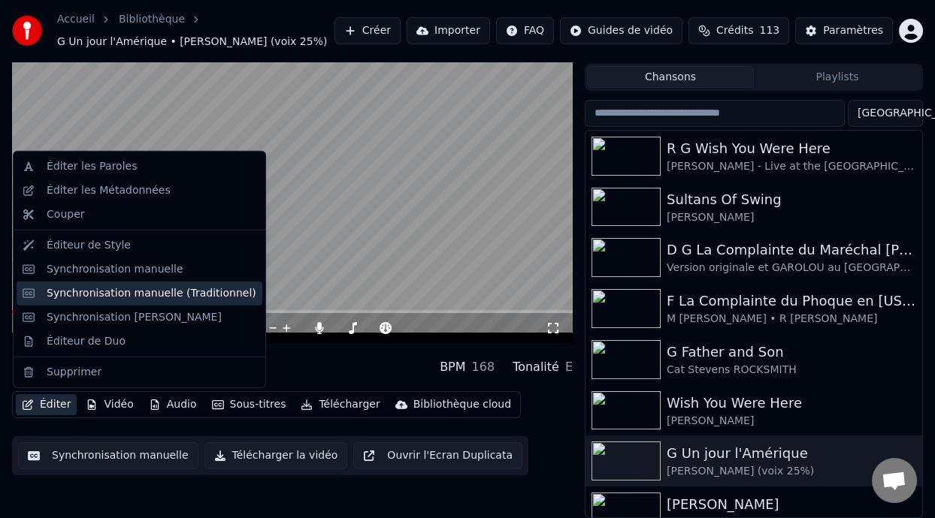
click at [176, 294] on div "Synchronisation manuelle (Traditionnel)" at bounding box center [152, 293] width 210 height 15
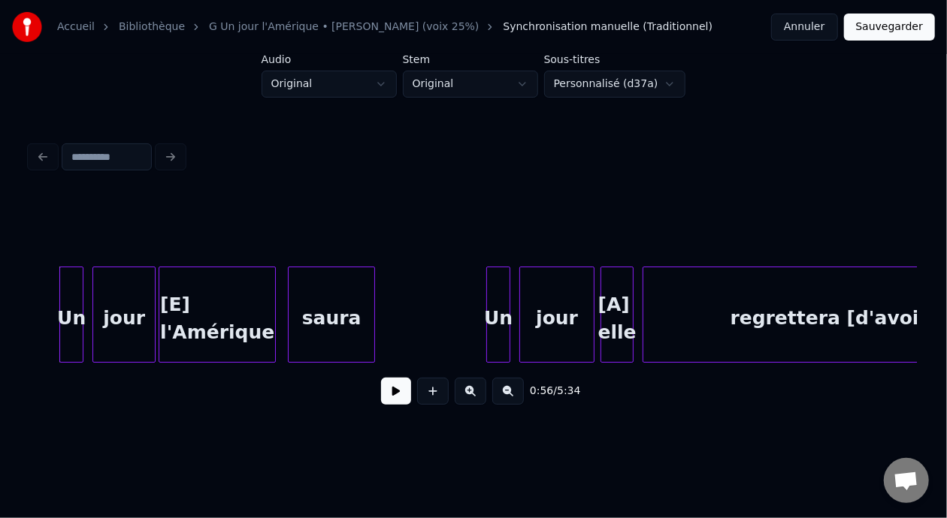
scroll to position [0, 8566]
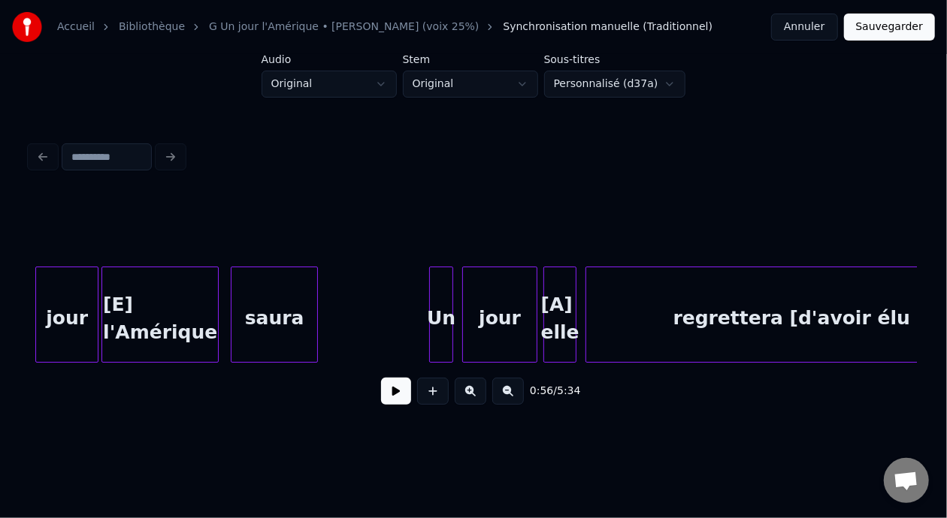
click at [562, 306] on div "[A] elle" at bounding box center [560, 318] width 32 height 102
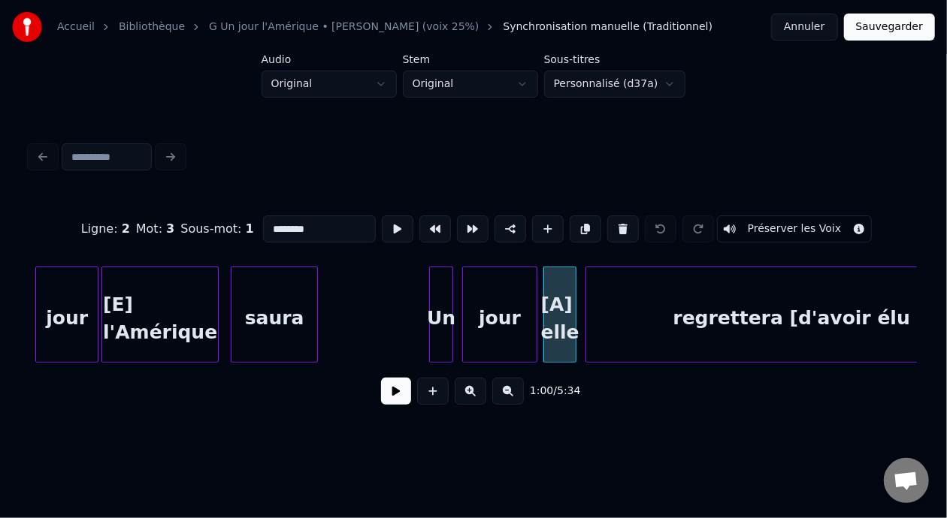
click at [263, 225] on input "********" at bounding box center [319, 229] width 113 height 27
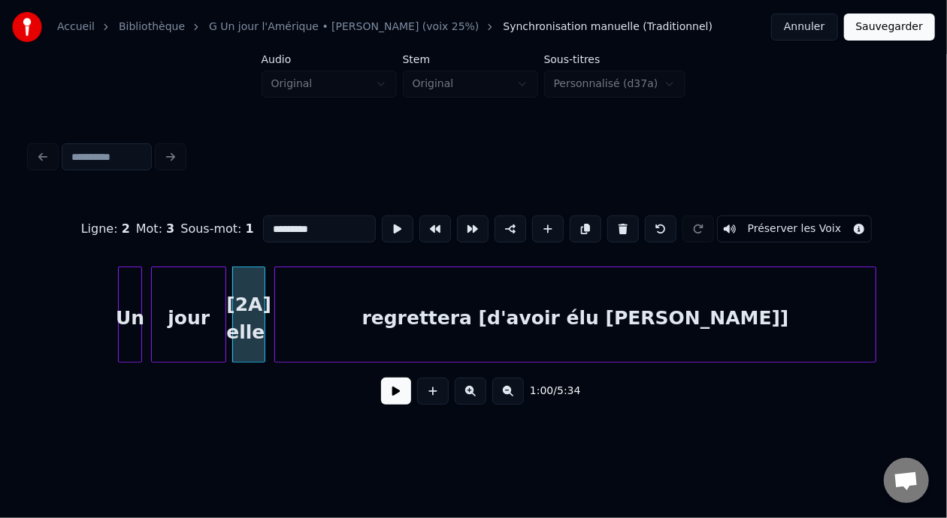
scroll to position [0, 8887]
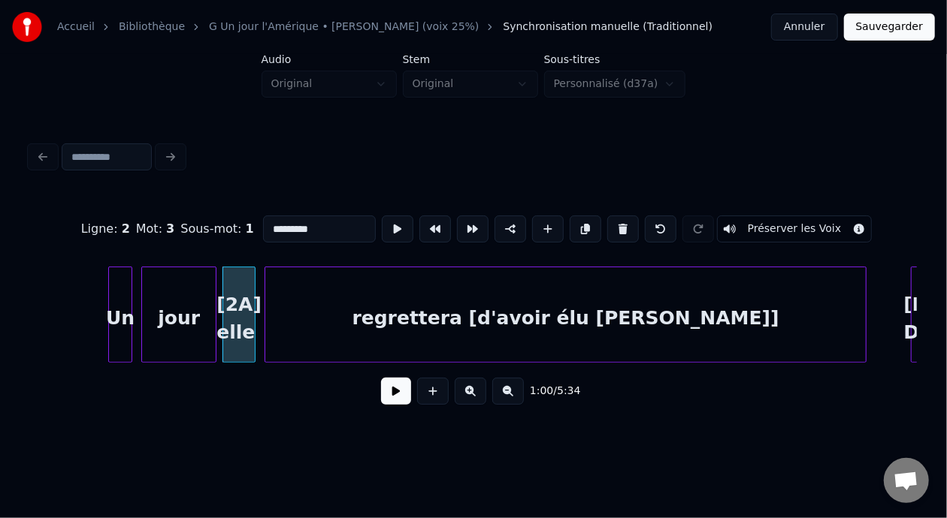
click at [519, 312] on div "regrettera [d'avoir élu [PERSON_NAME]]" at bounding box center [565, 318] width 600 height 102
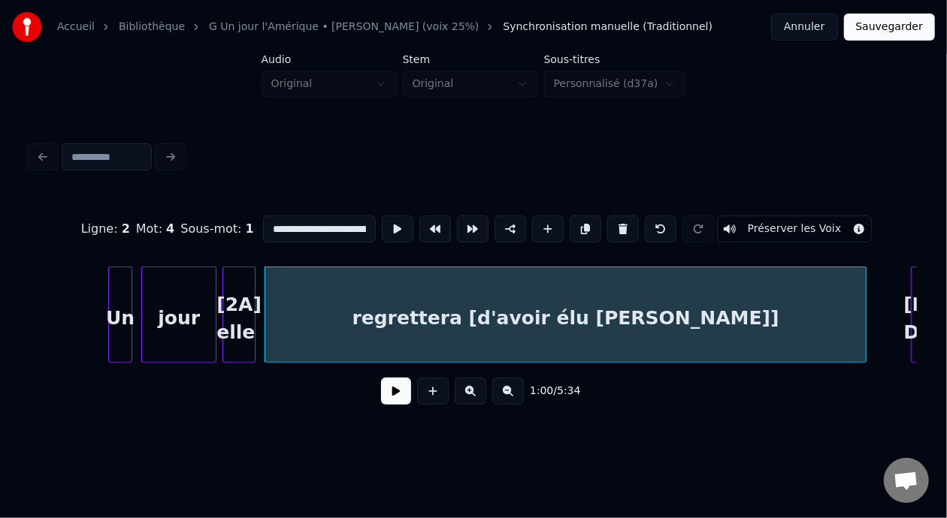
click at [290, 221] on input "**********" at bounding box center [319, 229] width 113 height 27
click at [291, 223] on input "**********" at bounding box center [319, 229] width 113 height 27
click at [287, 225] on input "**********" at bounding box center [319, 229] width 113 height 27
click at [304, 223] on input "**********" at bounding box center [319, 229] width 113 height 27
click at [306, 222] on input "**********" at bounding box center [319, 229] width 113 height 27
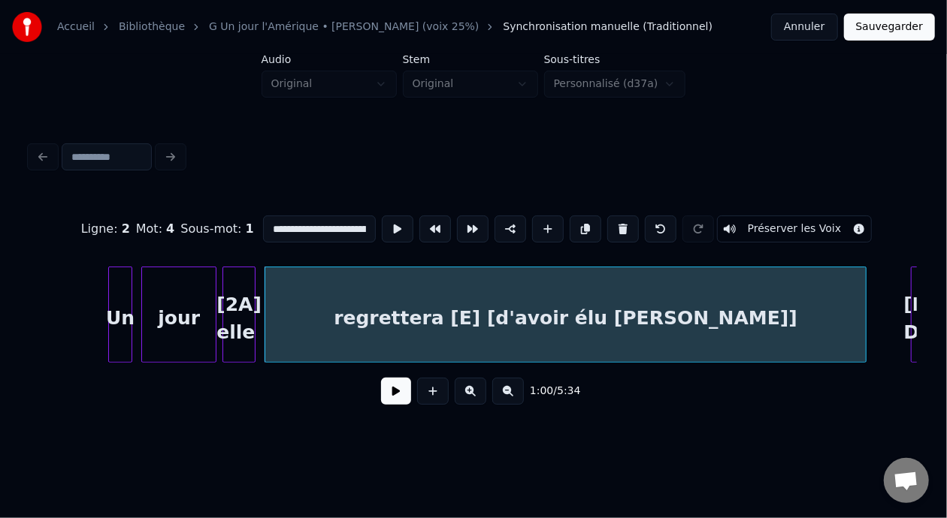
click at [309, 222] on input "**********" at bounding box center [319, 229] width 113 height 27
click at [128, 311] on div at bounding box center [129, 314] width 5 height 95
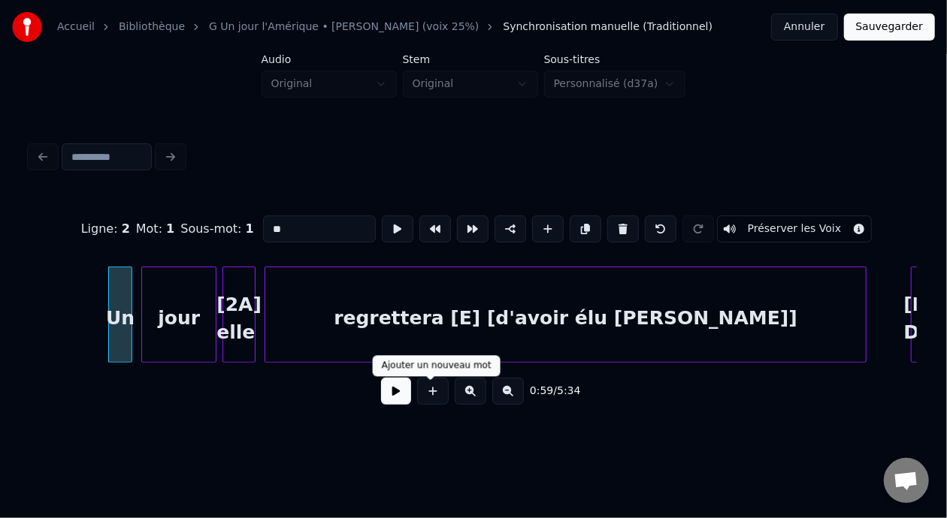
type input "**"
click at [396, 397] on button at bounding box center [396, 391] width 30 height 27
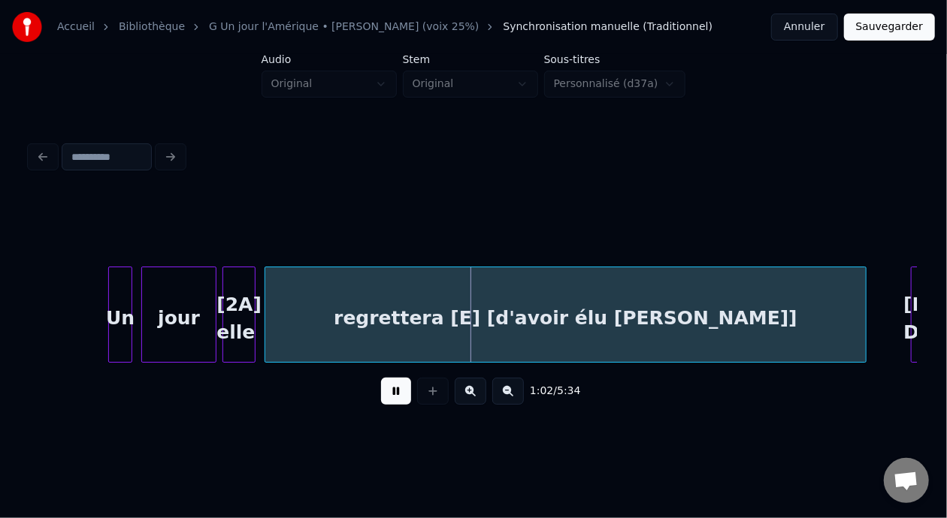
click at [394, 397] on button at bounding box center [396, 391] width 30 height 27
click at [381, 378] on button at bounding box center [396, 391] width 30 height 27
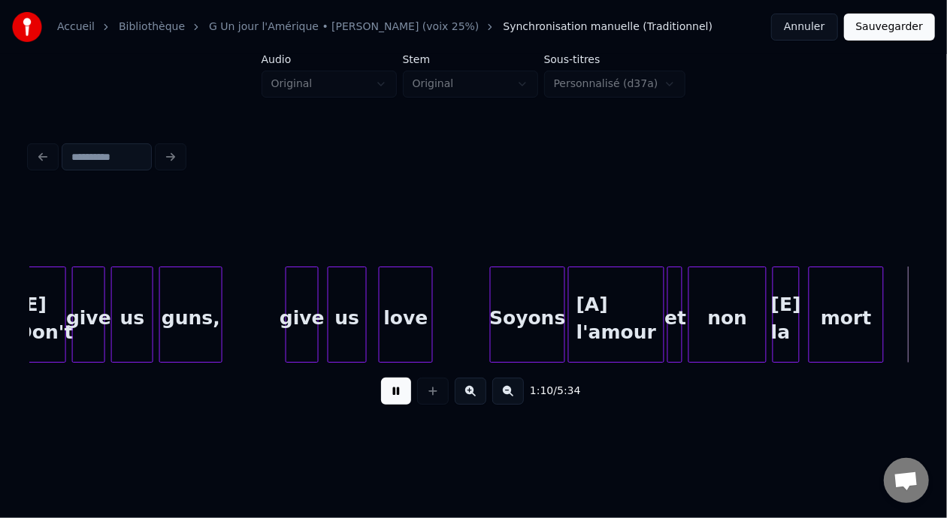
scroll to position [0, 10662]
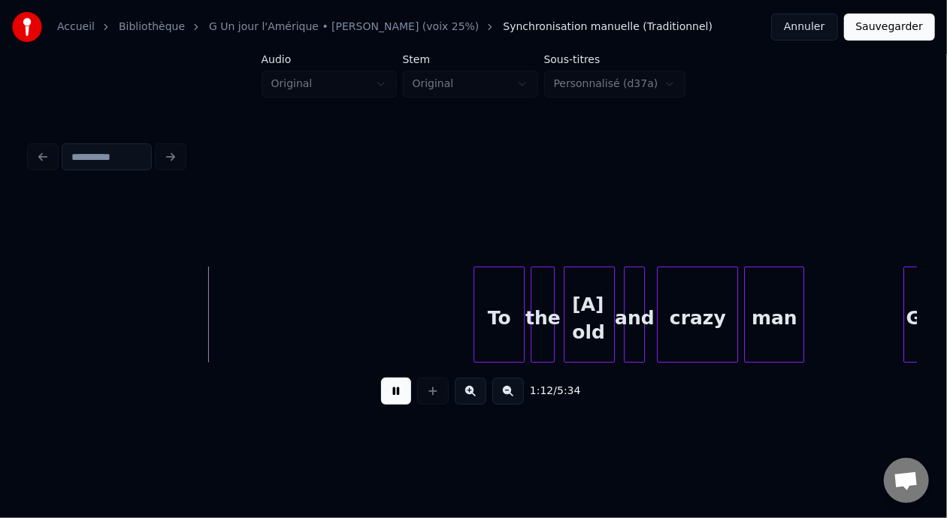
click at [381, 378] on button at bounding box center [396, 391] width 30 height 27
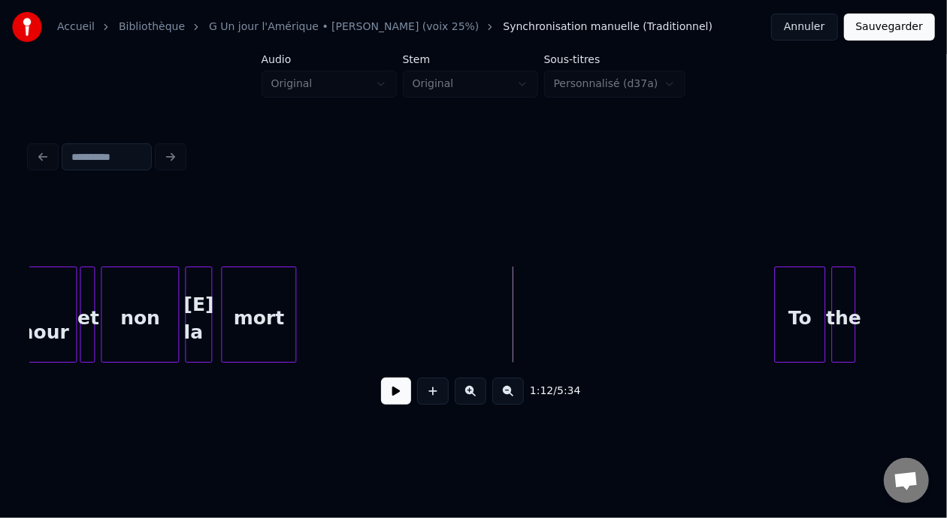
scroll to position [0, 10241]
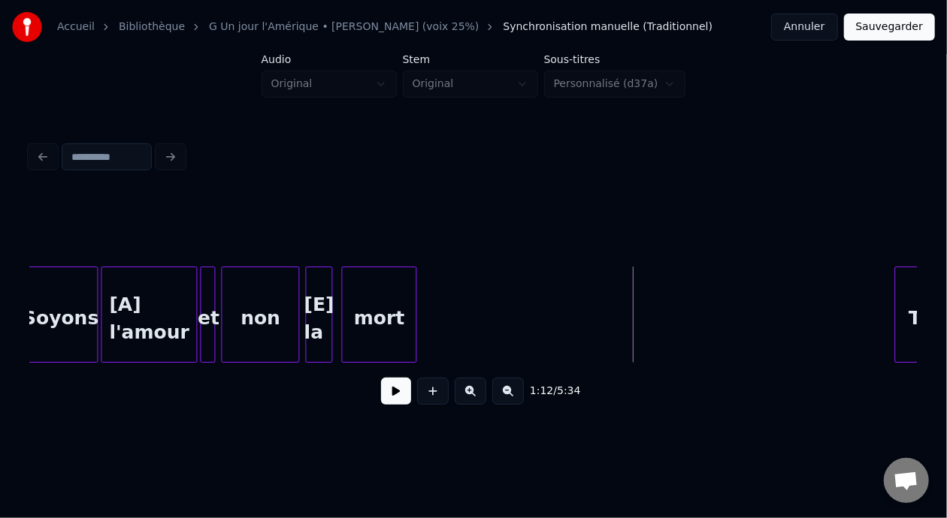
click at [135, 304] on div "[A] l'amour" at bounding box center [148, 318] width 95 height 102
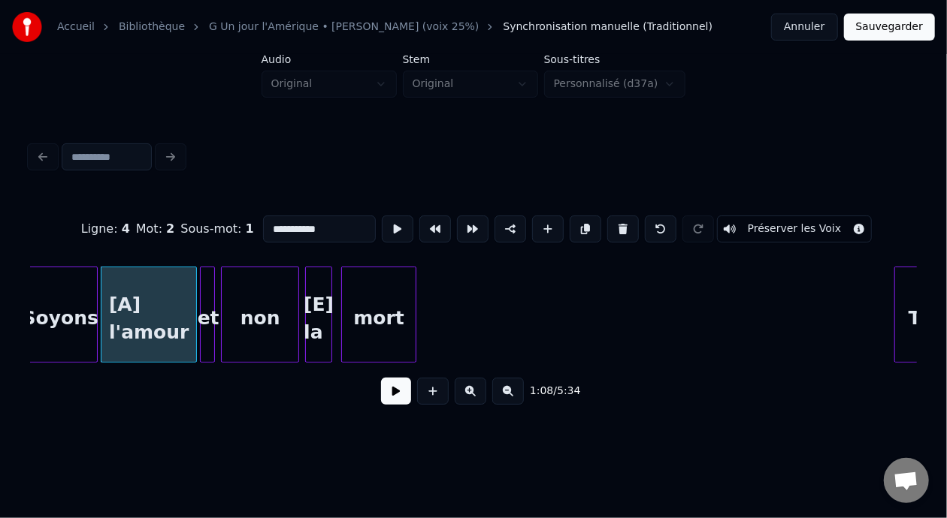
click at [263, 226] on input "**********" at bounding box center [319, 229] width 113 height 27
type input "**********"
click at [385, 394] on button at bounding box center [396, 391] width 30 height 27
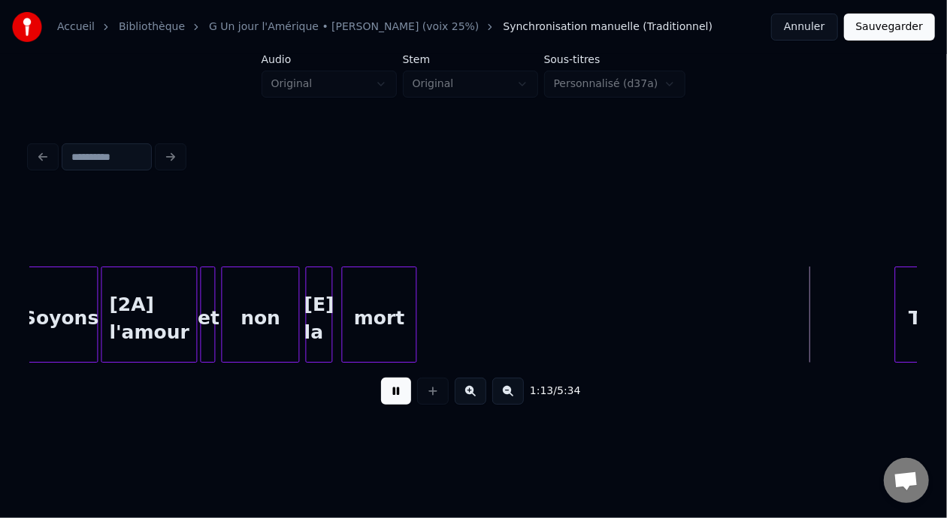
click at [381, 378] on button at bounding box center [396, 391] width 30 height 27
click at [513, 390] on button at bounding box center [508, 391] width 32 height 27
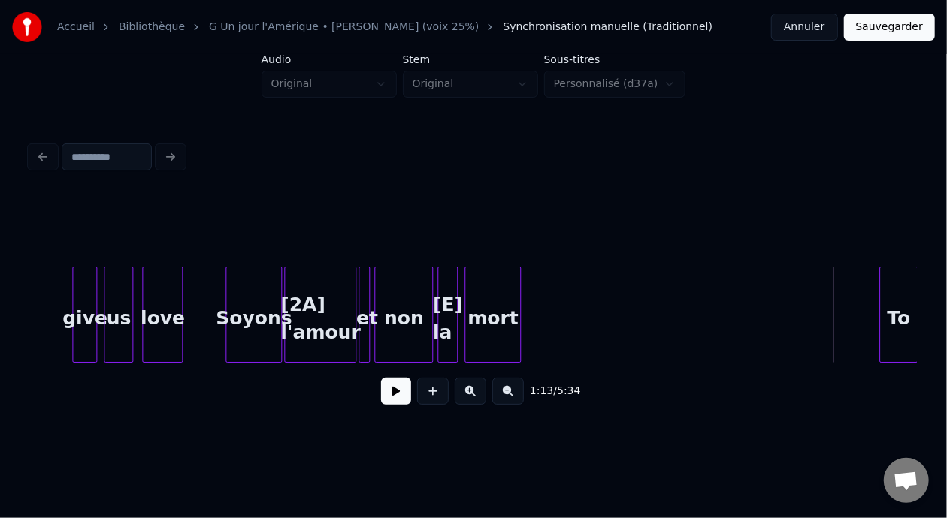
click at [513, 395] on button at bounding box center [508, 391] width 32 height 27
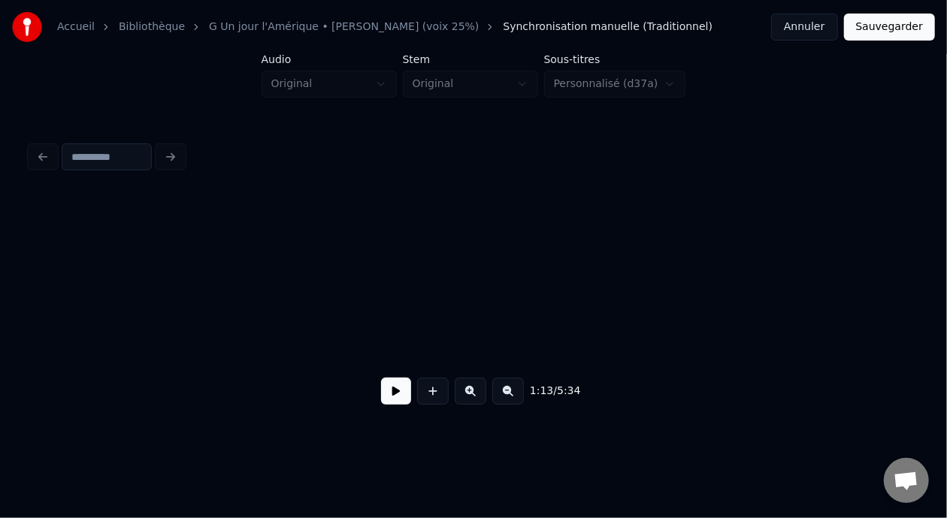
scroll to position [0, 4718]
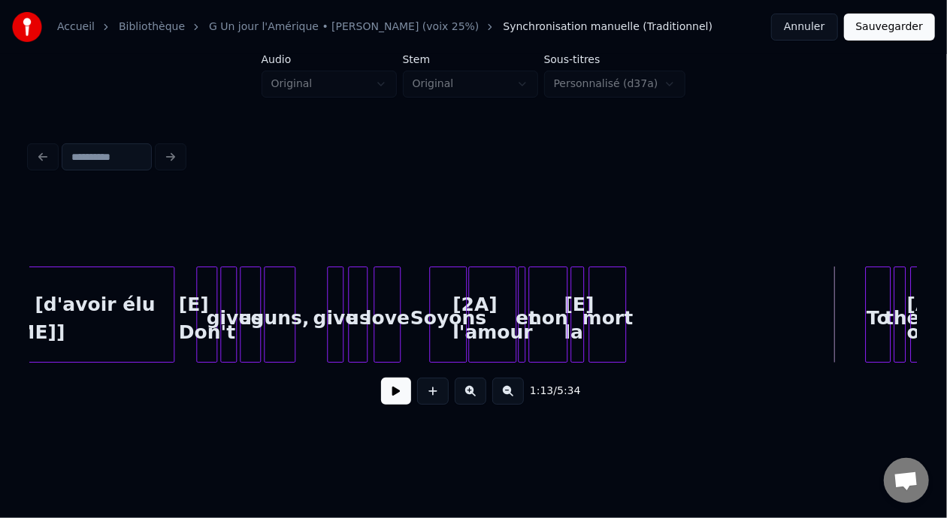
click at [469, 393] on button at bounding box center [471, 391] width 32 height 27
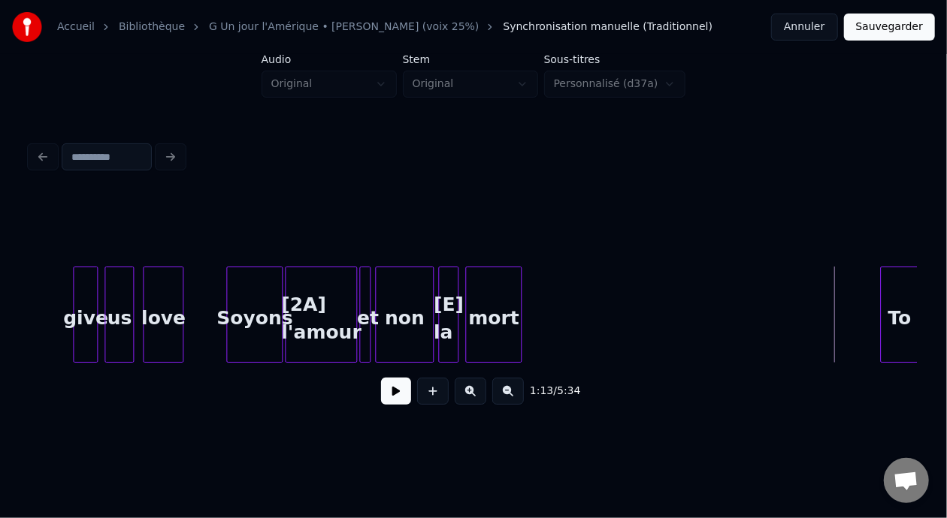
click at [455, 378] on button at bounding box center [471, 391] width 32 height 27
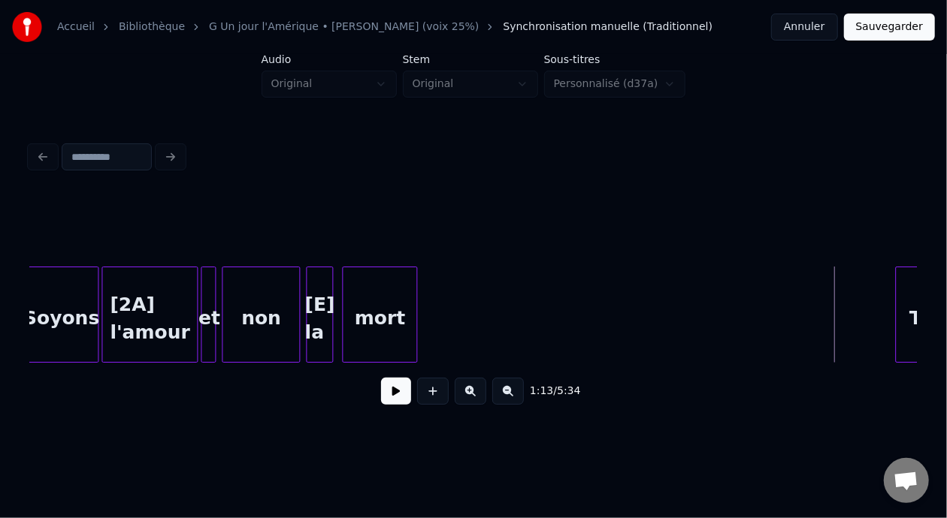
click at [455, 378] on button at bounding box center [471, 391] width 32 height 27
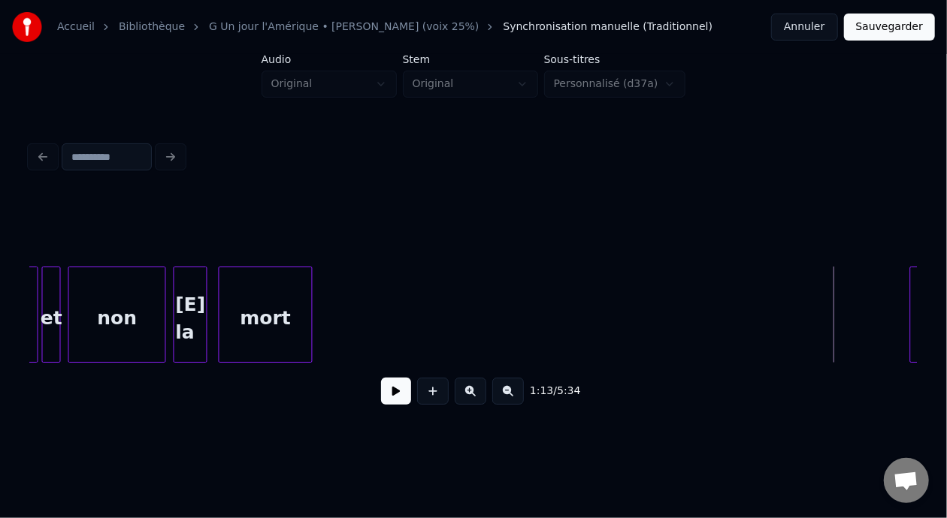
click at [386, 399] on button at bounding box center [396, 391] width 30 height 27
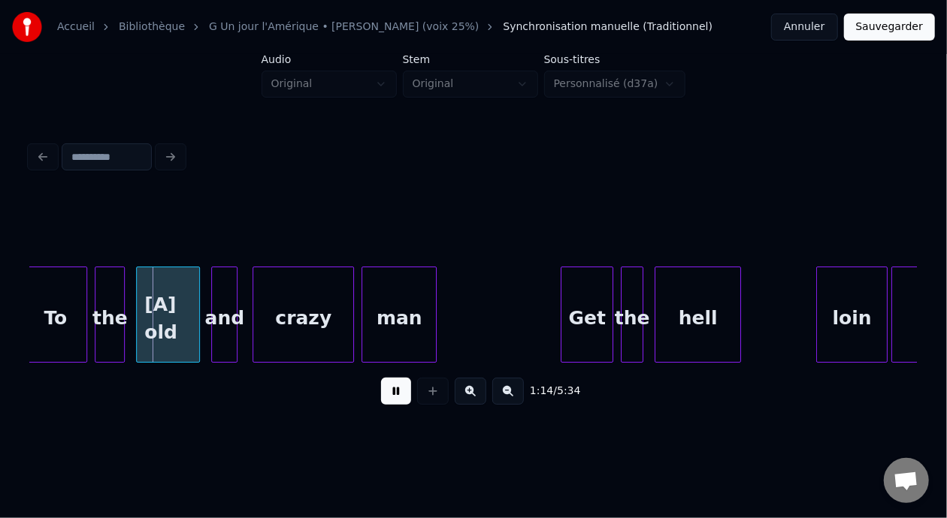
click at [381, 378] on button at bounding box center [396, 391] width 30 height 27
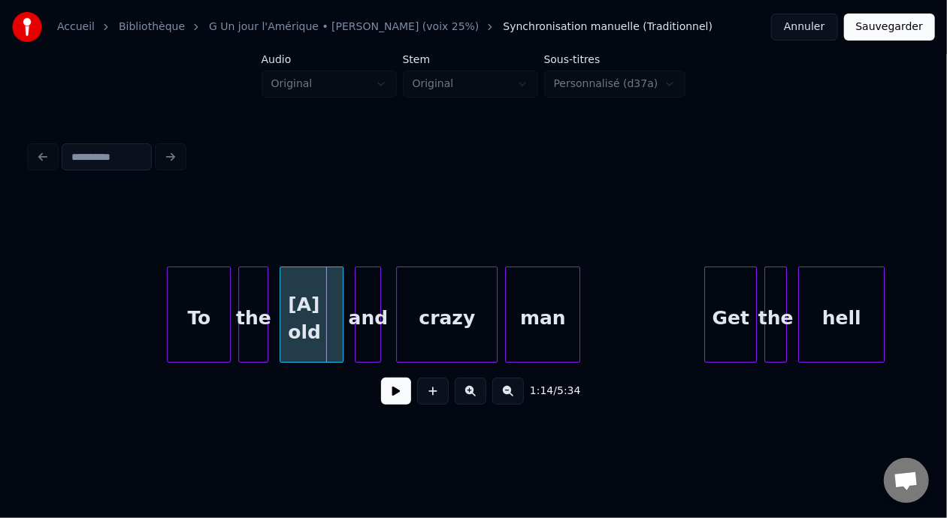
scroll to position [0, 13709]
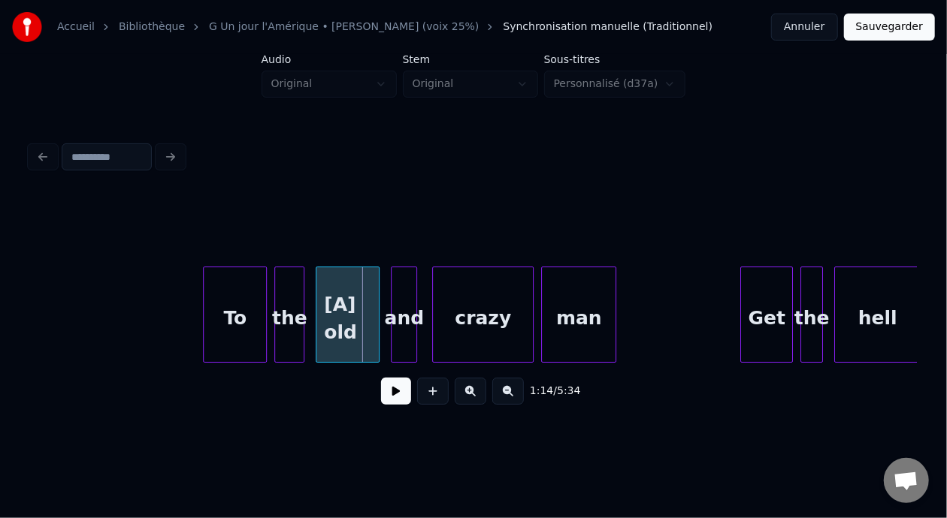
click at [381, 378] on button at bounding box center [396, 391] width 30 height 27
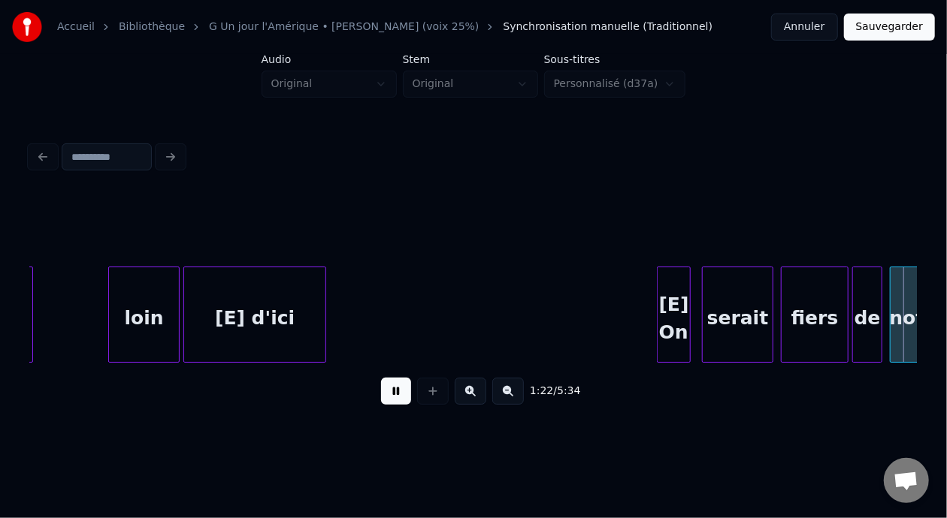
scroll to position [0, 15483]
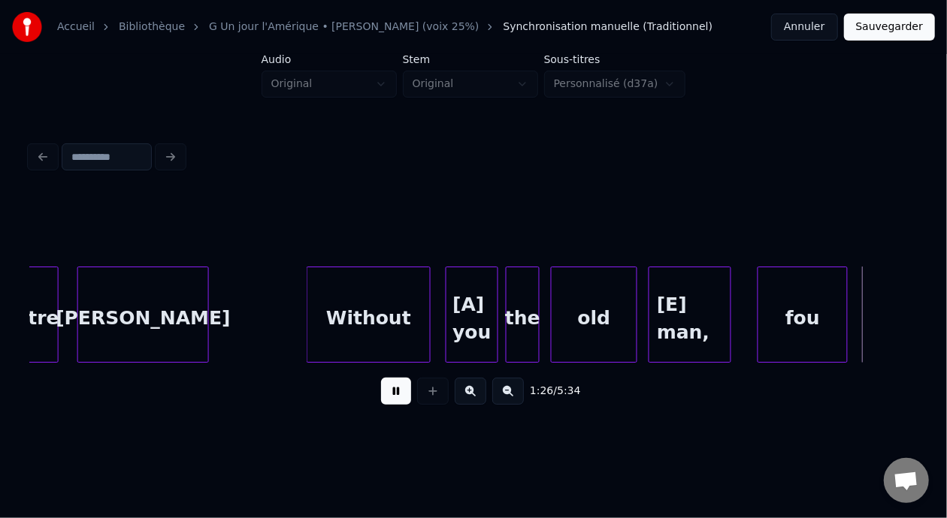
click at [381, 378] on button at bounding box center [396, 391] width 30 height 27
click at [460, 306] on div "[A] you" at bounding box center [471, 318] width 51 height 102
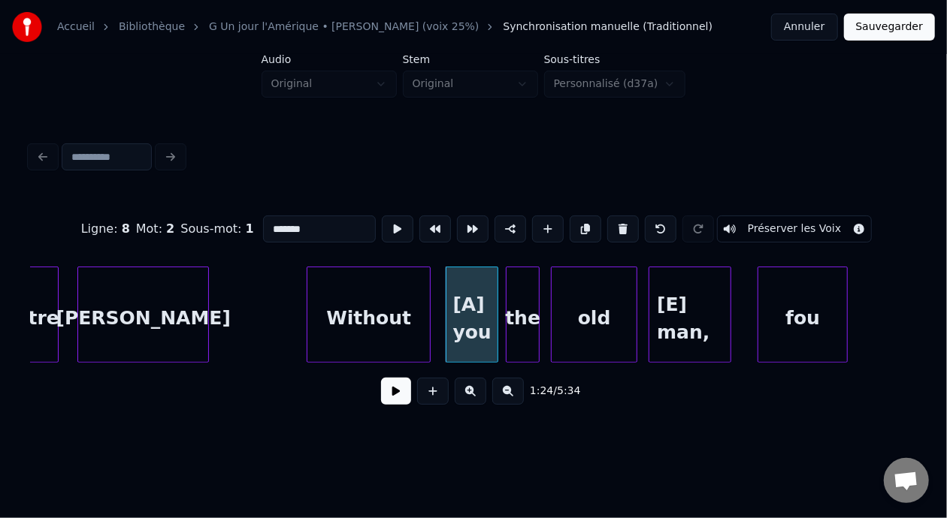
click at [263, 223] on input "*******" at bounding box center [319, 229] width 113 height 27
type input "********"
click at [386, 397] on button at bounding box center [396, 391] width 30 height 27
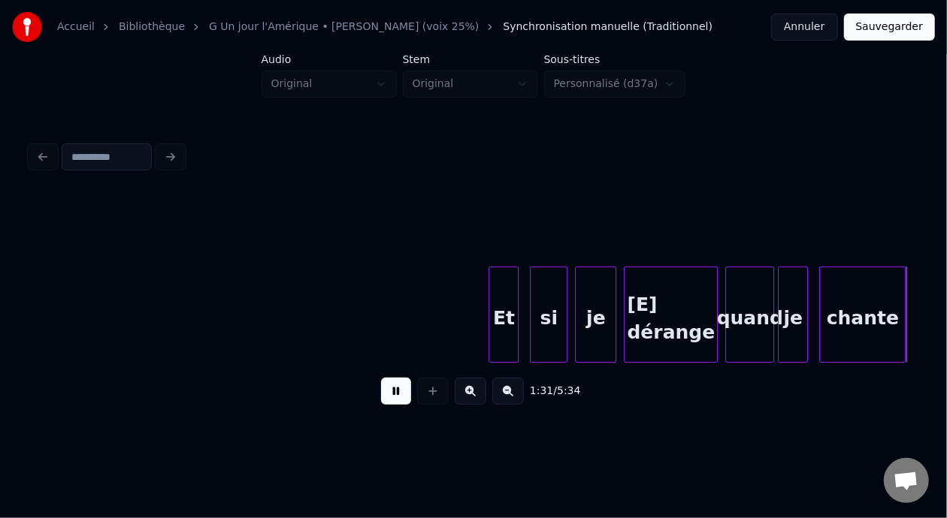
scroll to position [0, 17259]
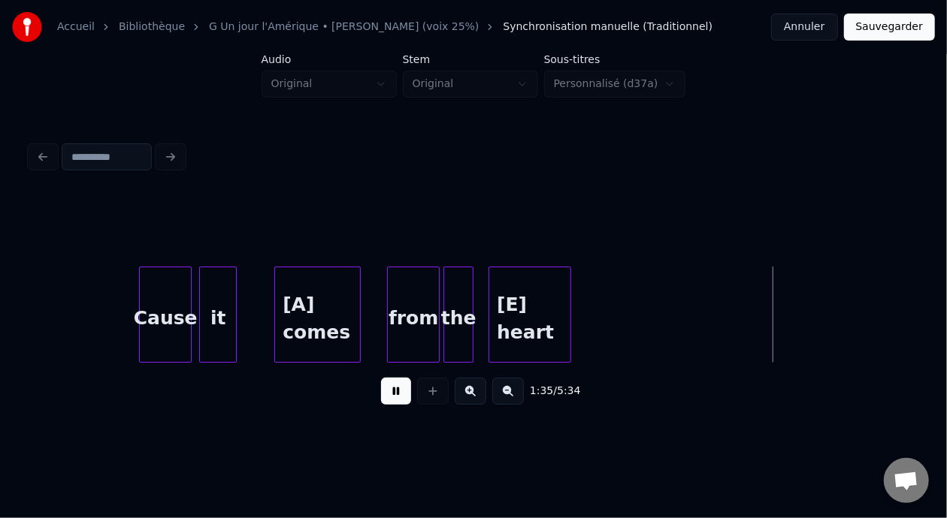
click at [381, 378] on button at bounding box center [396, 391] width 30 height 27
click at [292, 310] on div "[A] comes" at bounding box center [317, 318] width 85 height 102
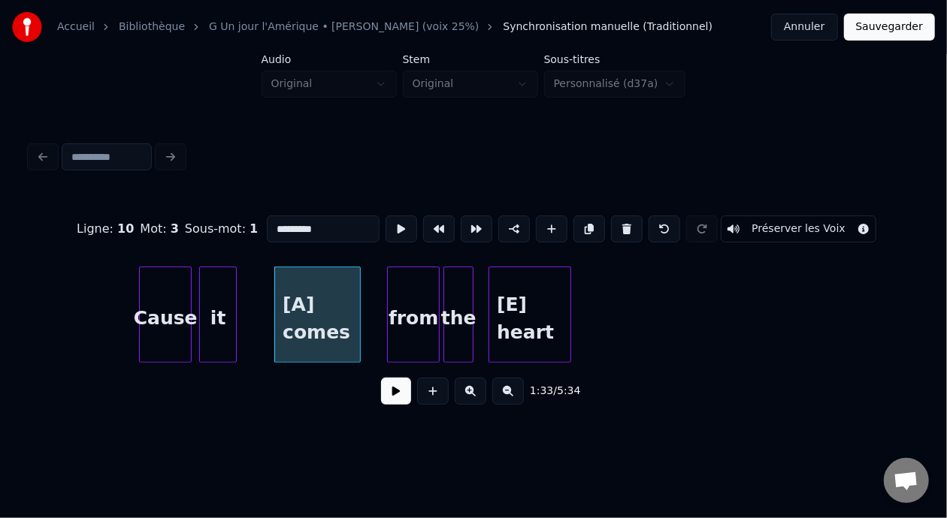
click at [267, 223] on input "*********" at bounding box center [323, 229] width 113 height 27
click at [267, 222] on input "*********" at bounding box center [323, 229] width 113 height 27
type input "**********"
click at [391, 397] on button at bounding box center [396, 391] width 30 height 27
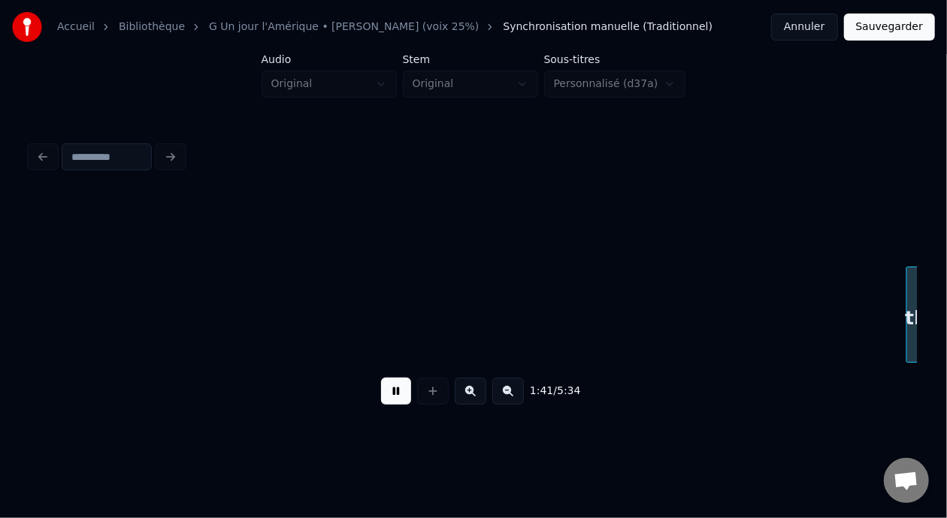
scroll to position [0, 19037]
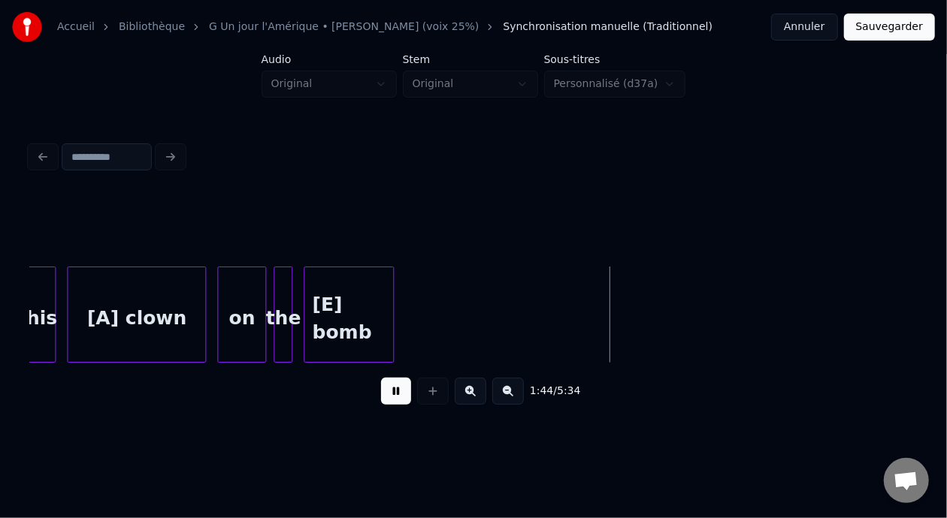
click at [381, 378] on button at bounding box center [396, 391] width 30 height 27
click at [103, 322] on div "[A] clown" at bounding box center [137, 318] width 138 height 102
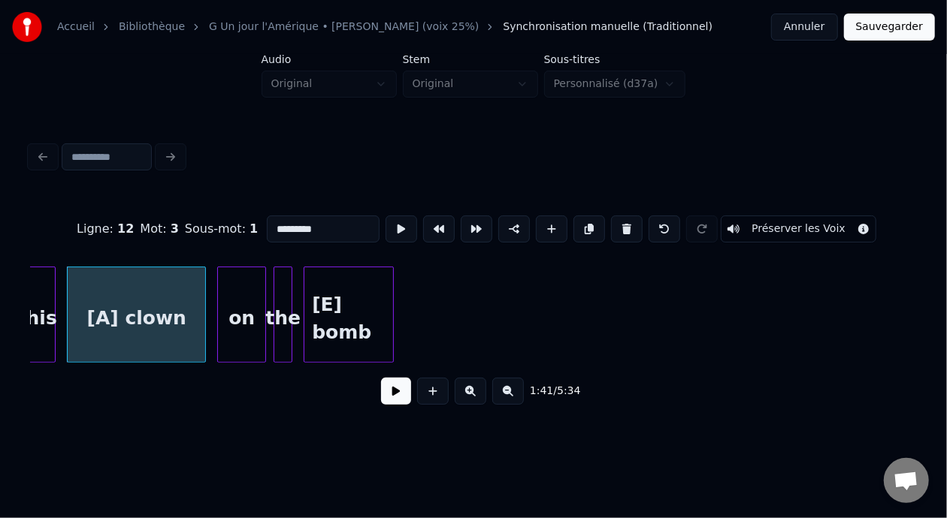
click at [267, 225] on input "*********" at bounding box center [323, 229] width 113 height 27
type input "**********"
click at [387, 399] on button at bounding box center [396, 391] width 30 height 27
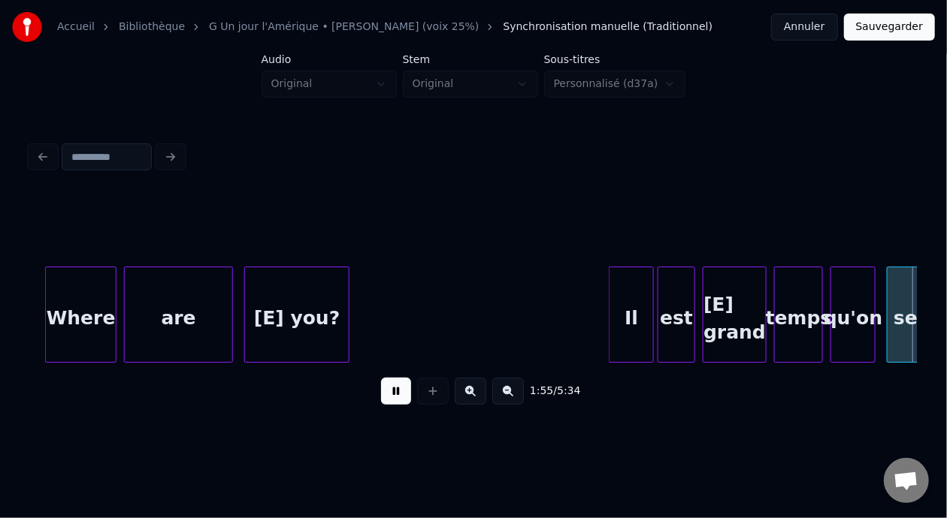
scroll to position [0, 21701]
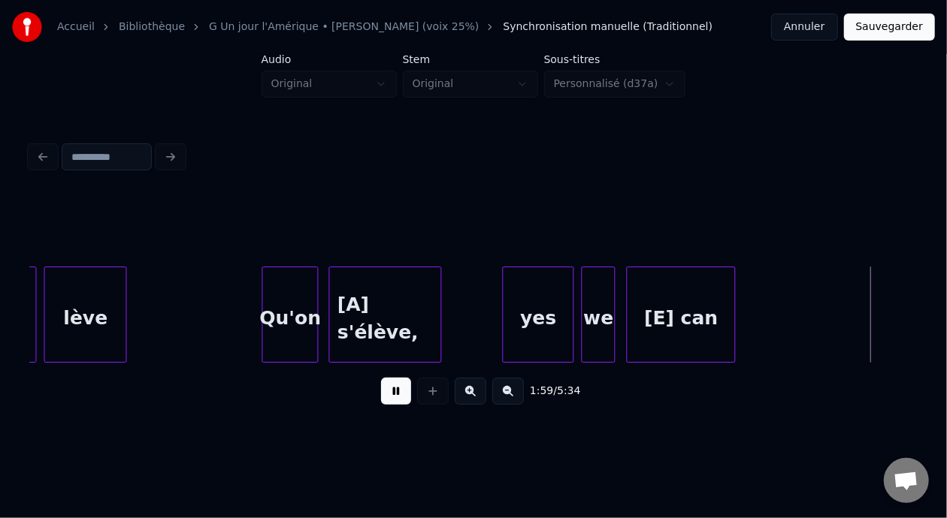
click at [381, 378] on button at bounding box center [396, 391] width 30 height 27
click at [364, 313] on div "[A] s'élève," at bounding box center [384, 318] width 111 height 102
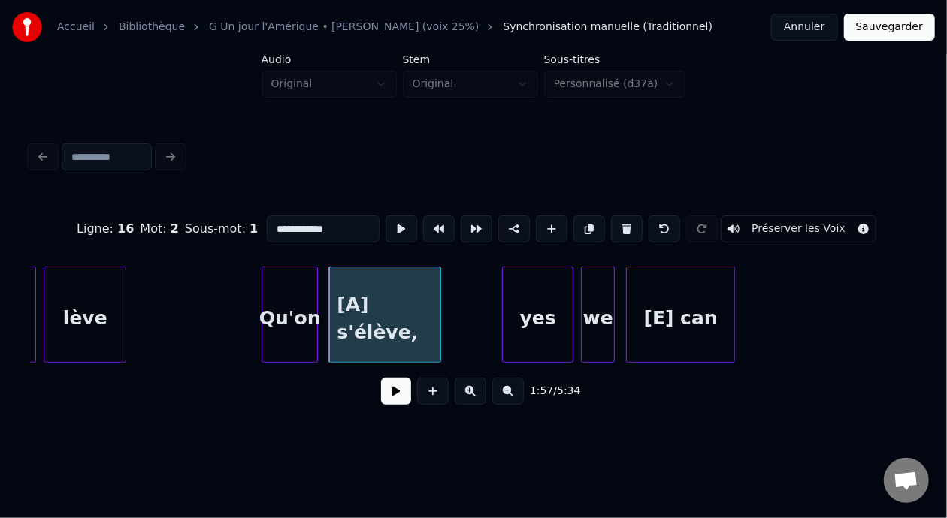
click at [267, 225] on input "**********" at bounding box center [323, 229] width 113 height 27
click at [267, 224] on input "**********" at bounding box center [323, 229] width 113 height 27
type input "**********"
click at [390, 402] on button at bounding box center [396, 391] width 30 height 27
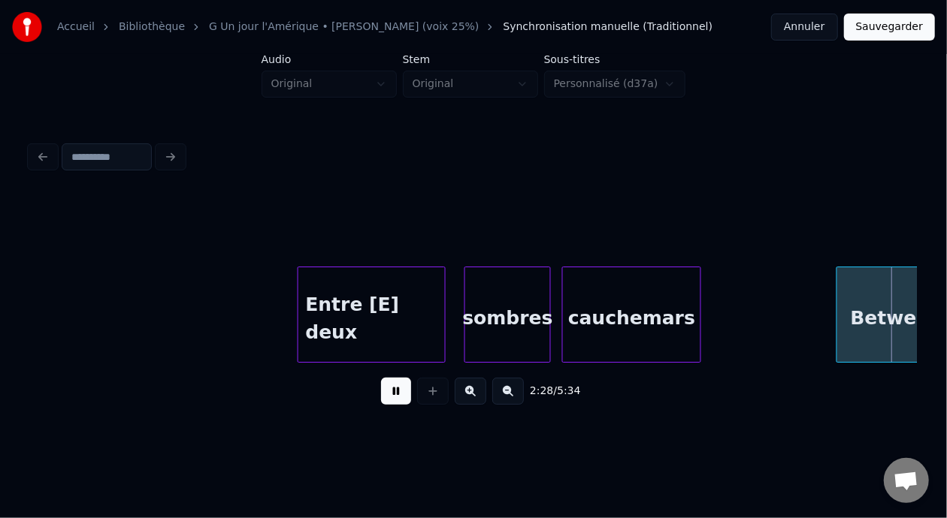
scroll to position [0, 27911]
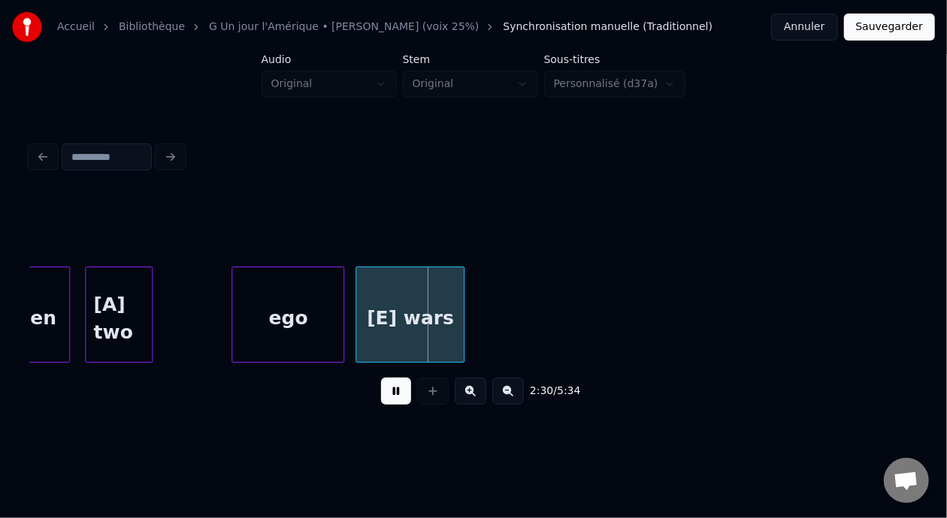
click at [381, 378] on button at bounding box center [396, 391] width 30 height 27
click at [106, 307] on div "[A] two" at bounding box center [119, 318] width 66 height 102
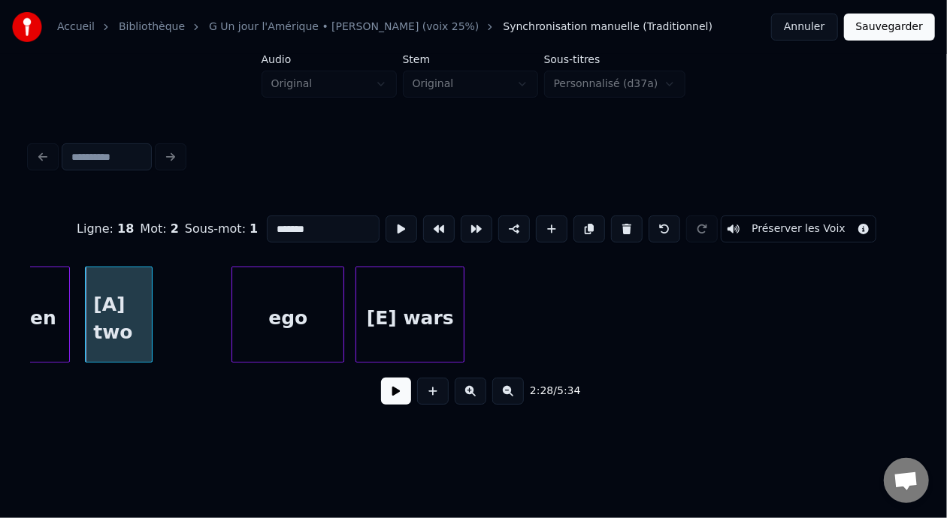
click at [267, 222] on input "*******" at bounding box center [323, 229] width 113 height 27
type input "********"
click at [391, 398] on button at bounding box center [396, 391] width 30 height 27
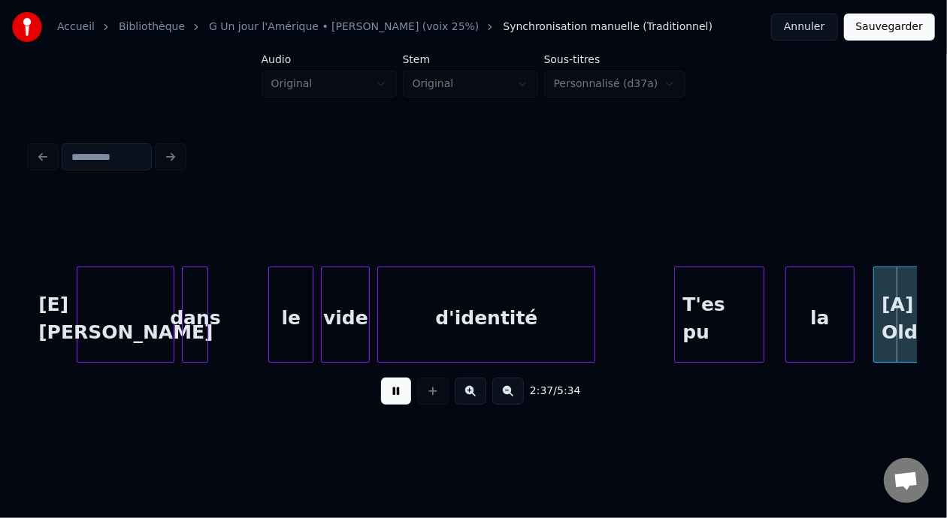
scroll to position [0, 29685]
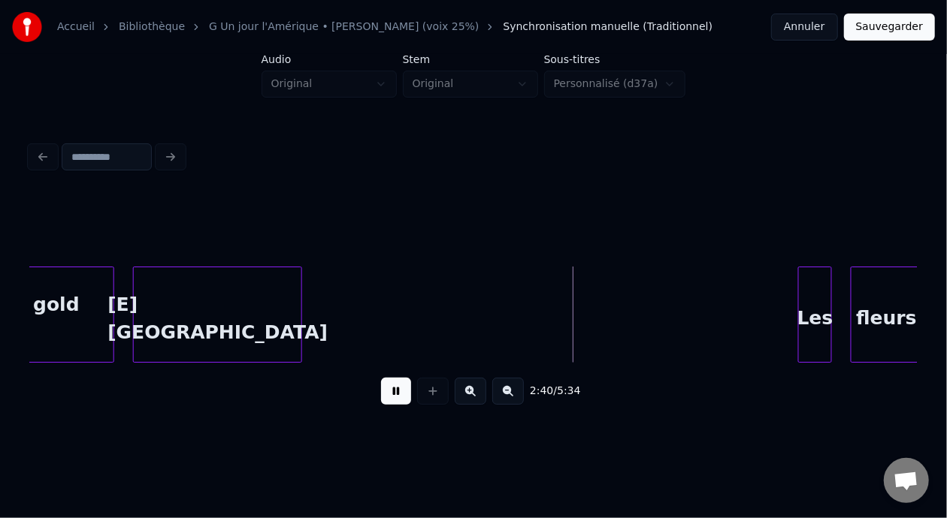
click at [381, 378] on button at bounding box center [396, 391] width 30 height 27
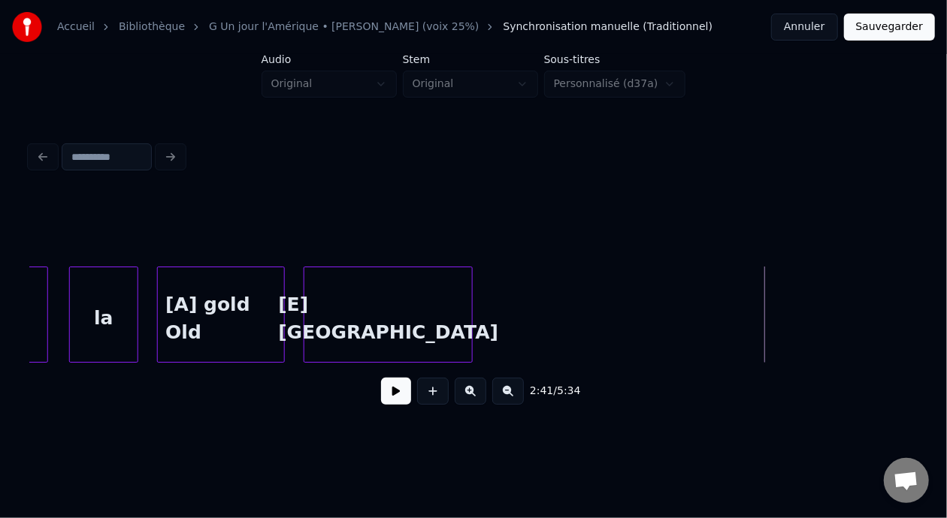
scroll to position [0, 29385]
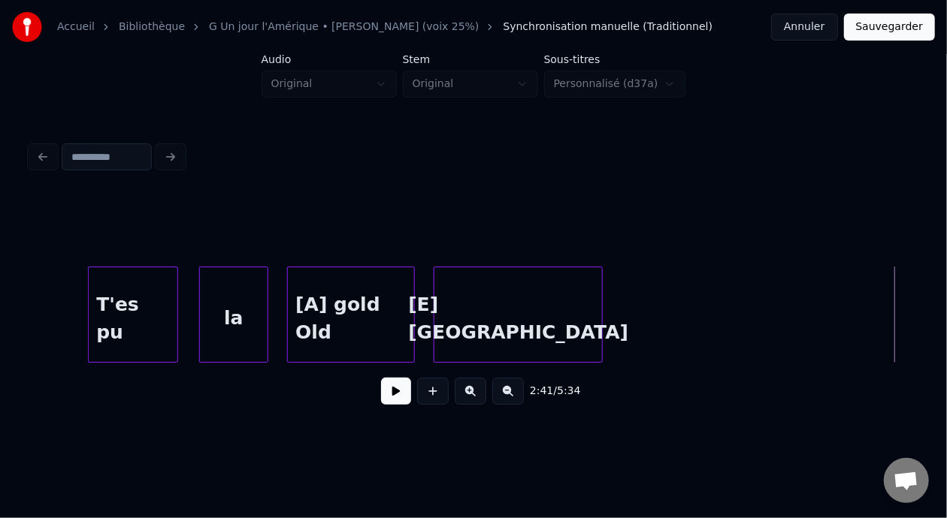
click at [314, 325] on div "[A] gold Old" at bounding box center [351, 318] width 126 height 102
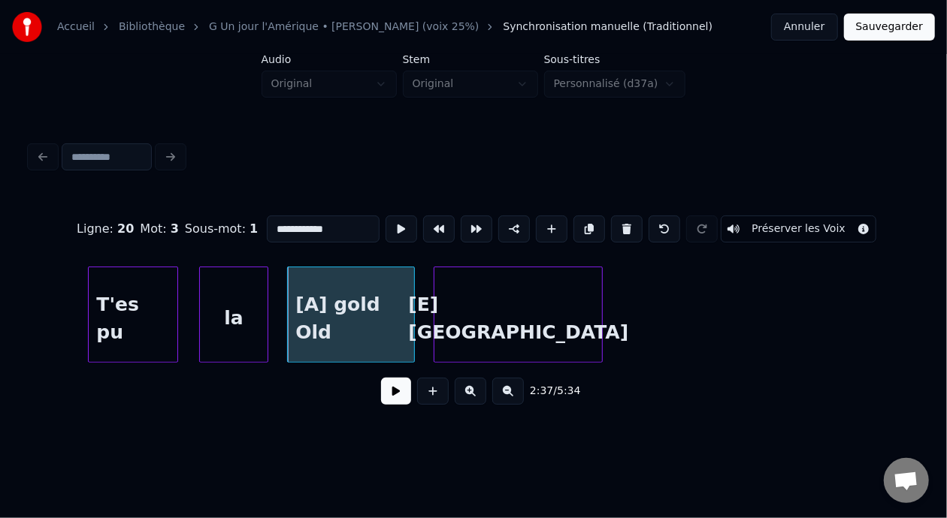
click at [267, 225] on input "**********" at bounding box center [323, 229] width 113 height 27
type input "**********"
click at [382, 404] on button at bounding box center [396, 391] width 30 height 27
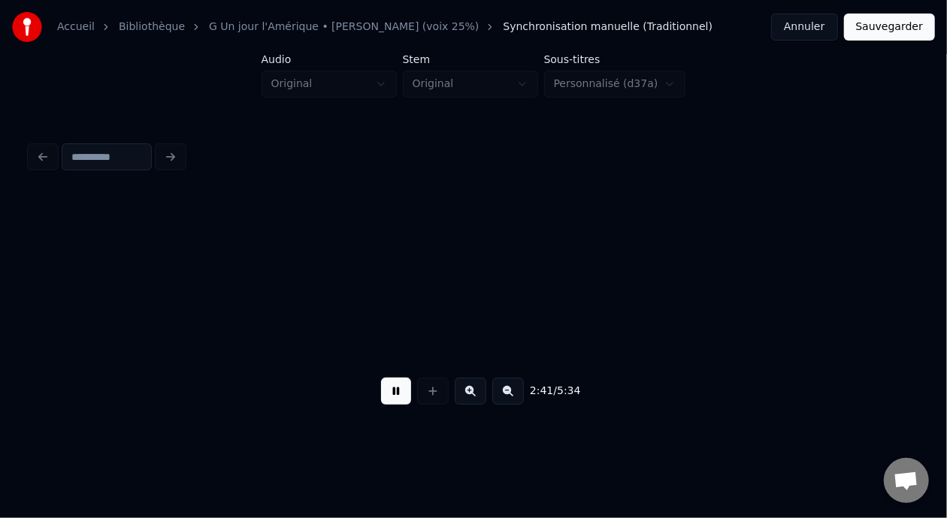
scroll to position [0, 30272]
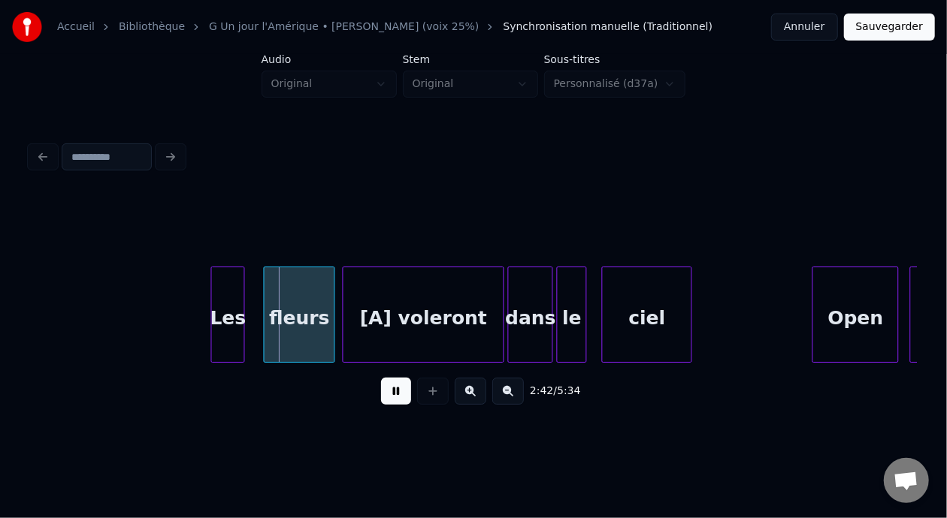
click at [381, 378] on button at bounding box center [396, 391] width 30 height 27
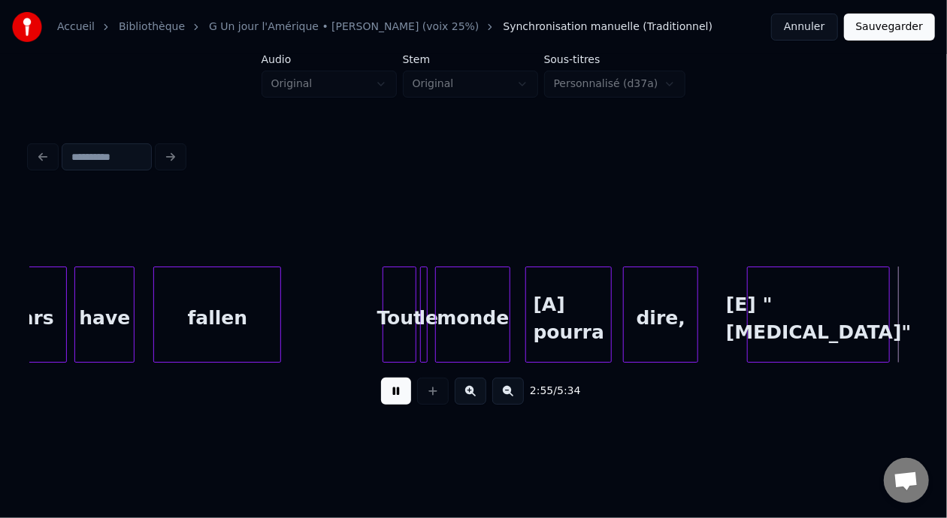
scroll to position [0, 32935]
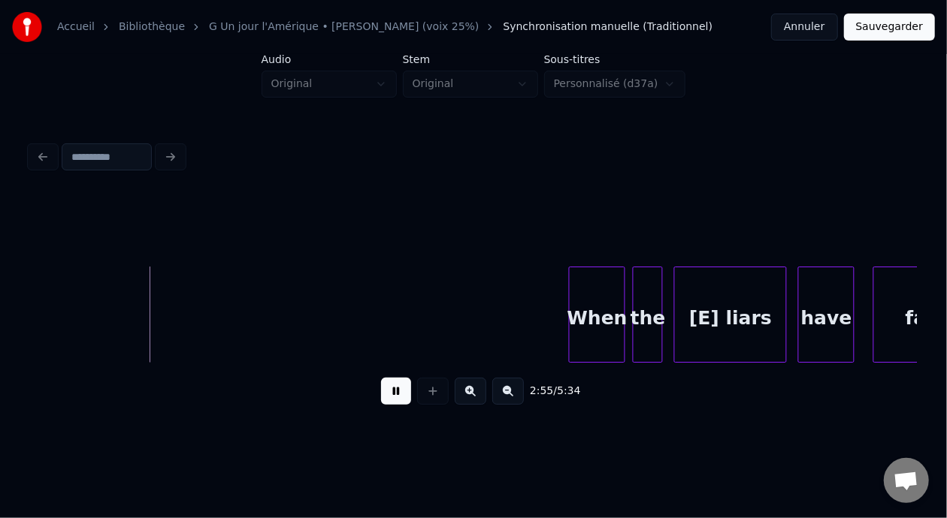
click at [381, 378] on button at bounding box center [396, 391] width 30 height 27
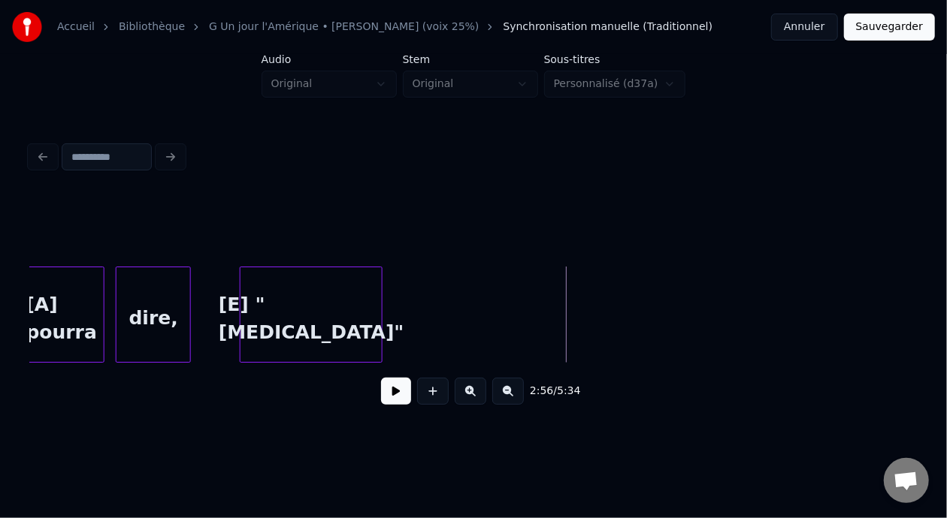
scroll to position [0, 32524]
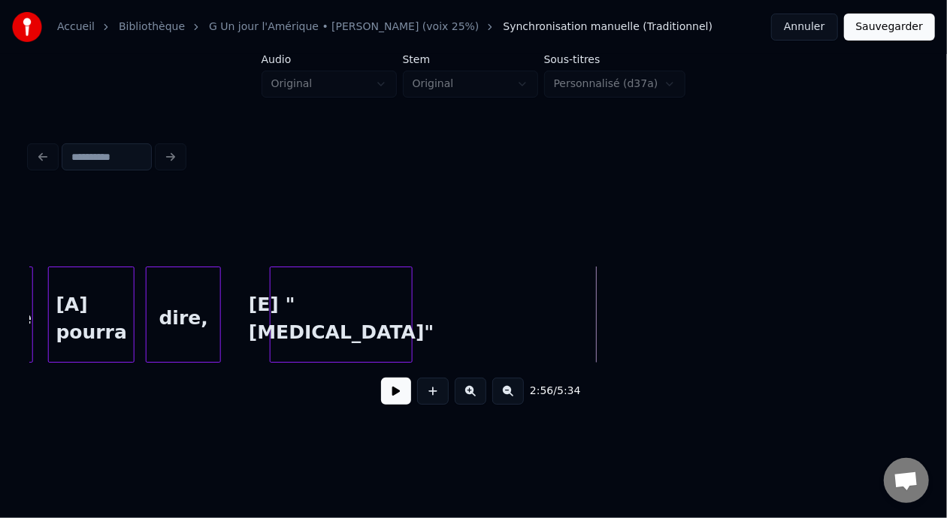
click at [91, 310] on div "[A] pourra" at bounding box center [91, 318] width 85 height 102
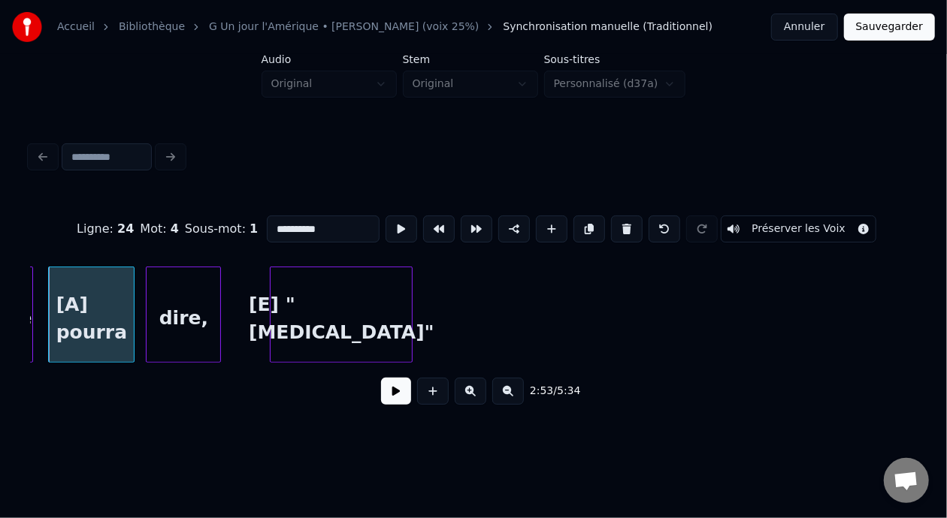
click at [267, 222] on input "**********" at bounding box center [323, 229] width 113 height 27
type input "**********"
click at [394, 403] on button at bounding box center [396, 391] width 30 height 27
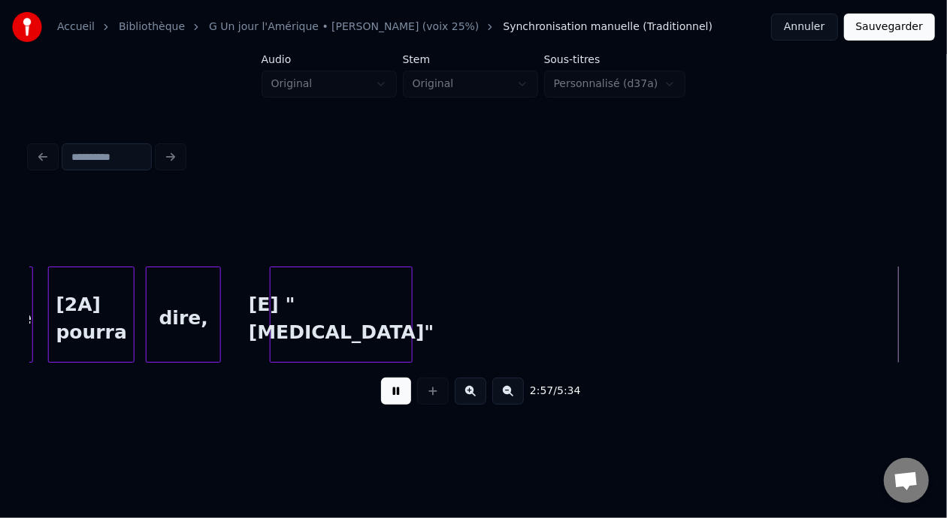
scroll to position [0, 33410]
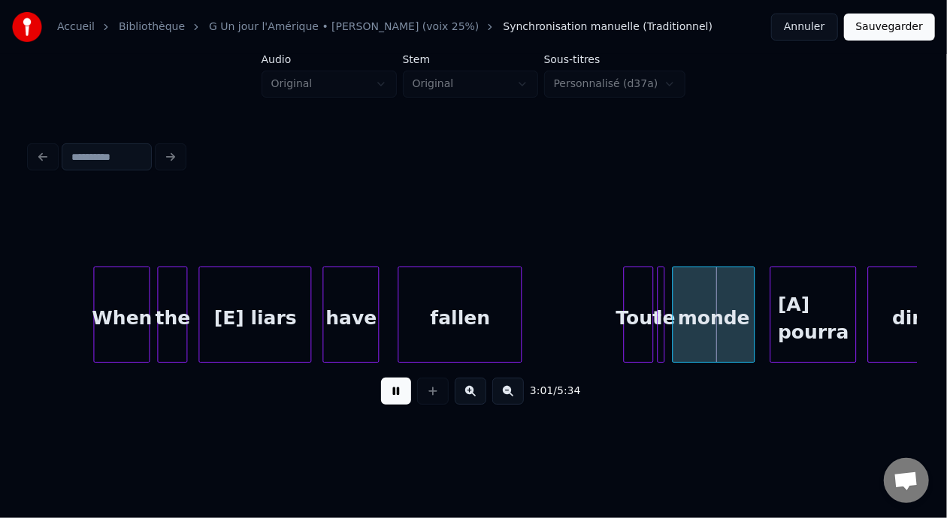
click at [398, 396] on button at bounding box center [396, 391] width 30 height 27
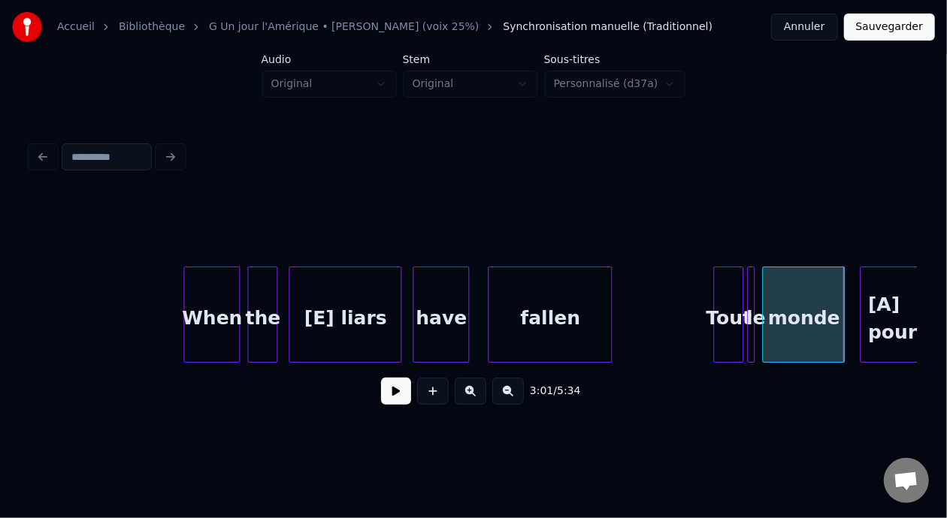
scroll to position [0, 33301]
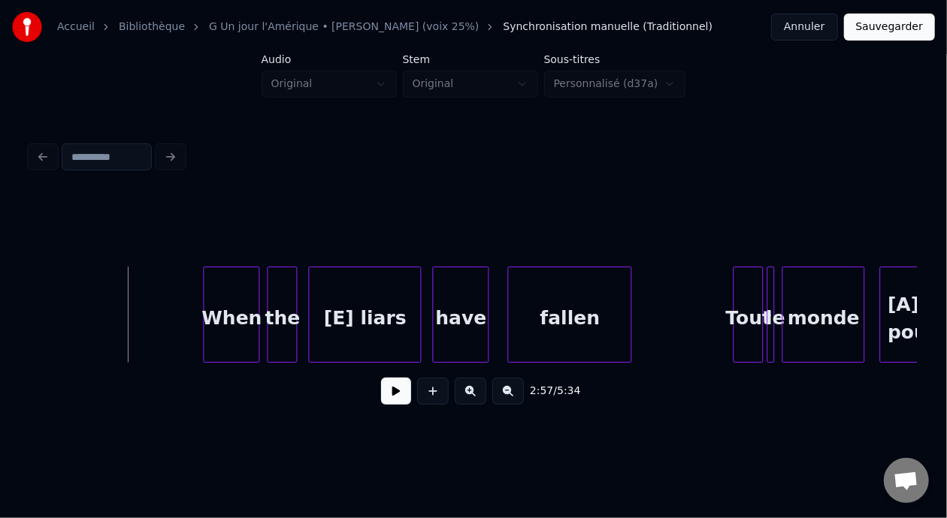
click at [382, 400] on button at bounding box center [396, 391] width 30 height 27
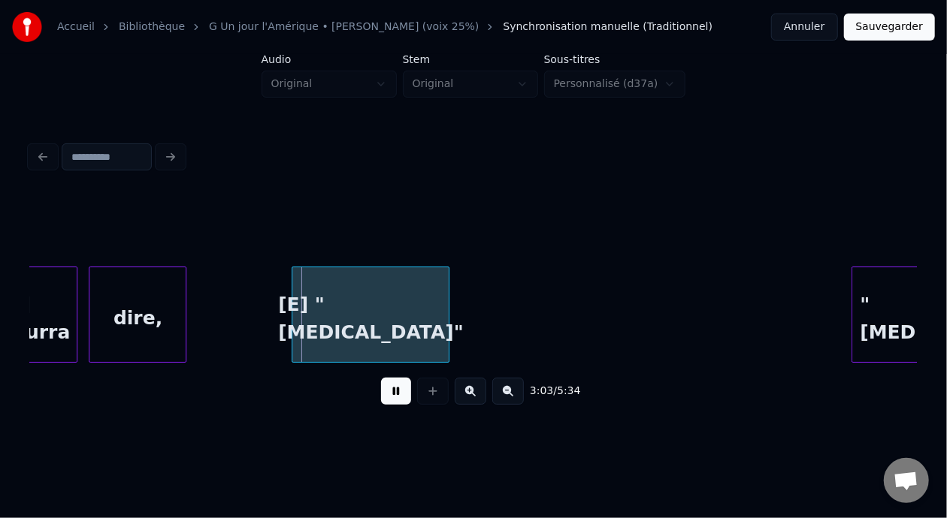
click at [381, 378] on button at bounding box center [396, 391] width 30 height 27
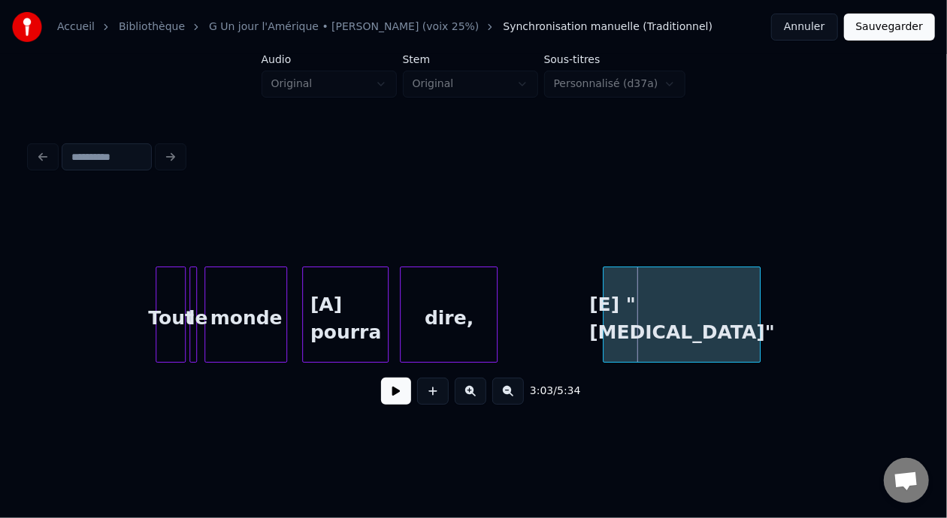
scroll to position [0, 33868]
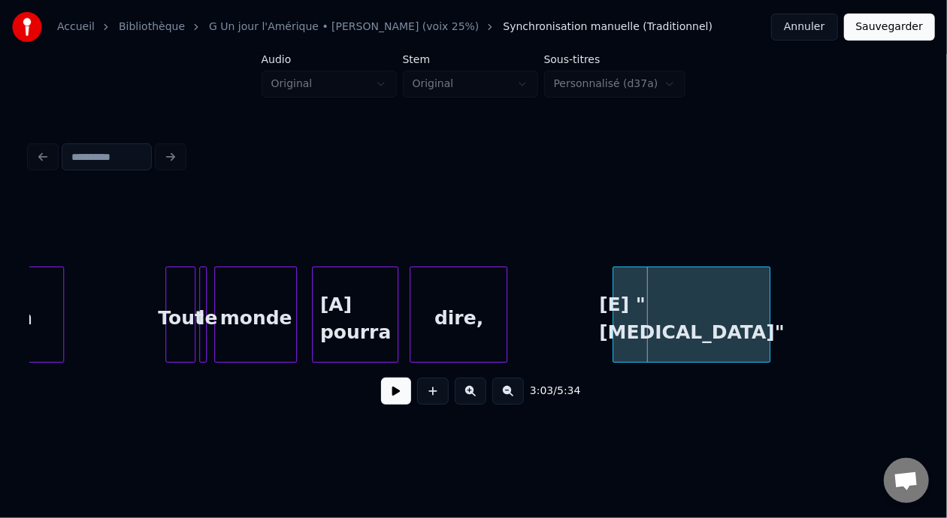
click at [382, 395] on button at bounding box center [396, 391] width 30 height 27
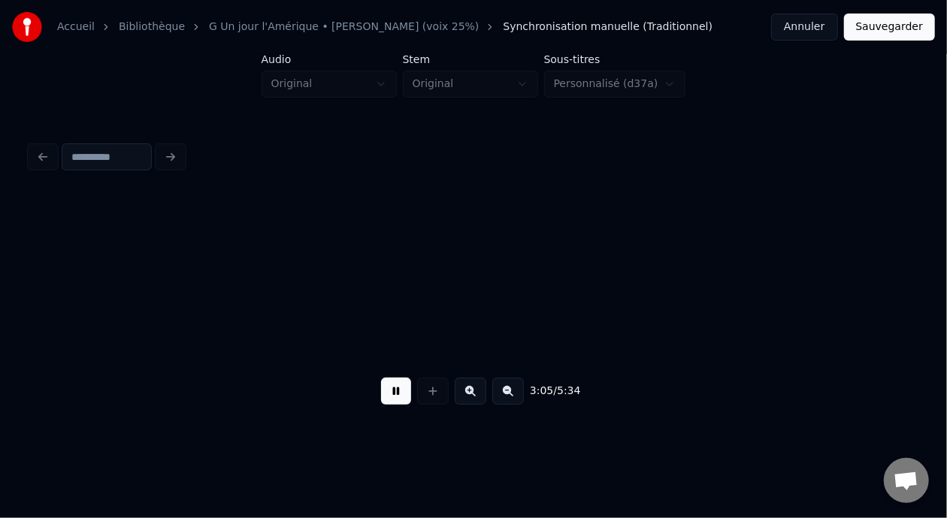
scroll to position [0, 34756]
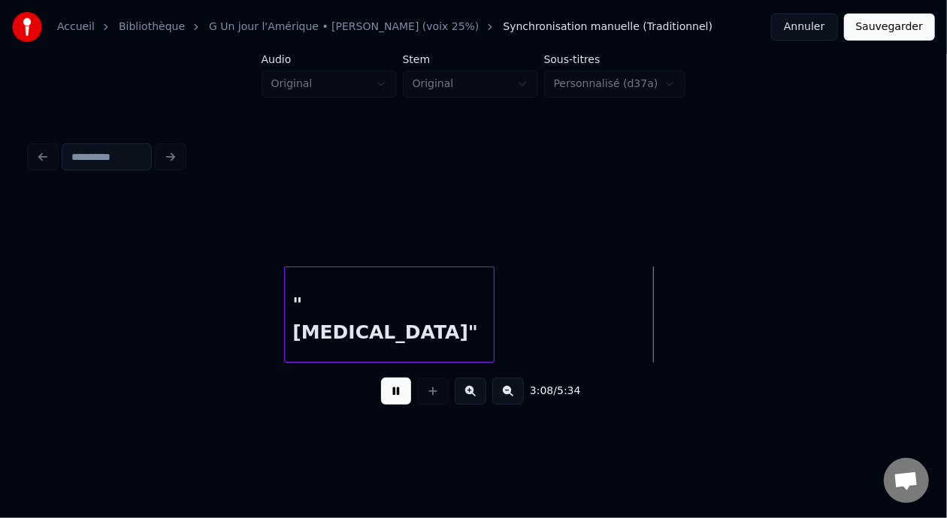
click at [385, 399] on button at bounding box center [396, 391] width 30 height 27
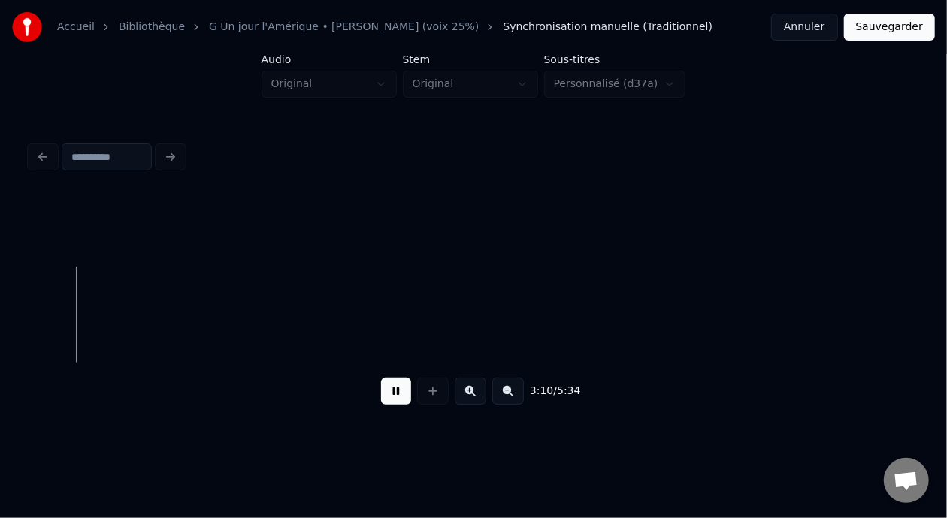
scroll to position [0, 35792]
click at [399, 397] on button at bounding box center [396, 391] width 30 height 27
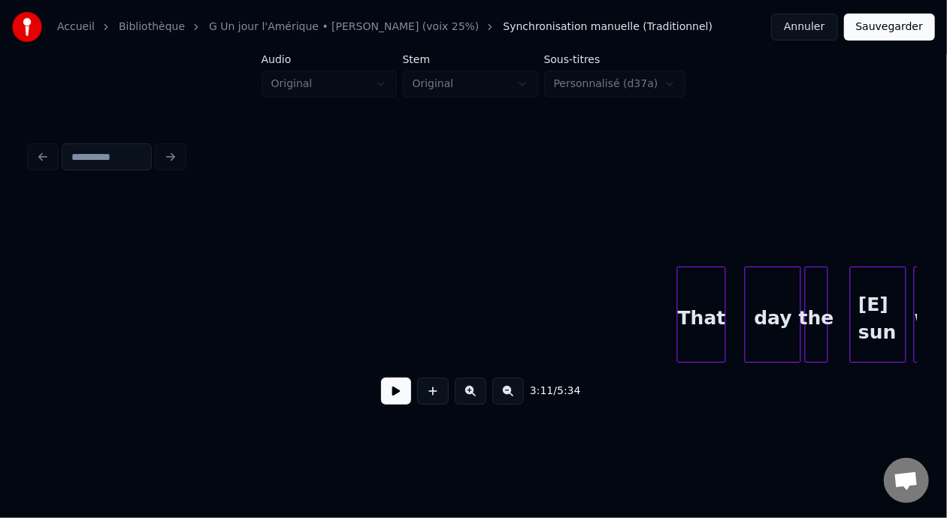
scroll to position [0, 38701]
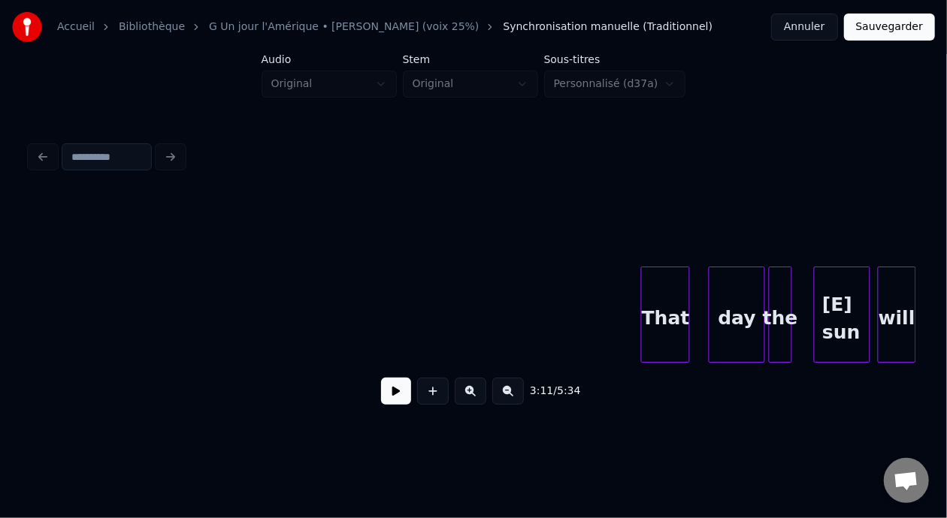
click at [663, 304] on div "That" at bounding box center [665, 318] width 47 height 102
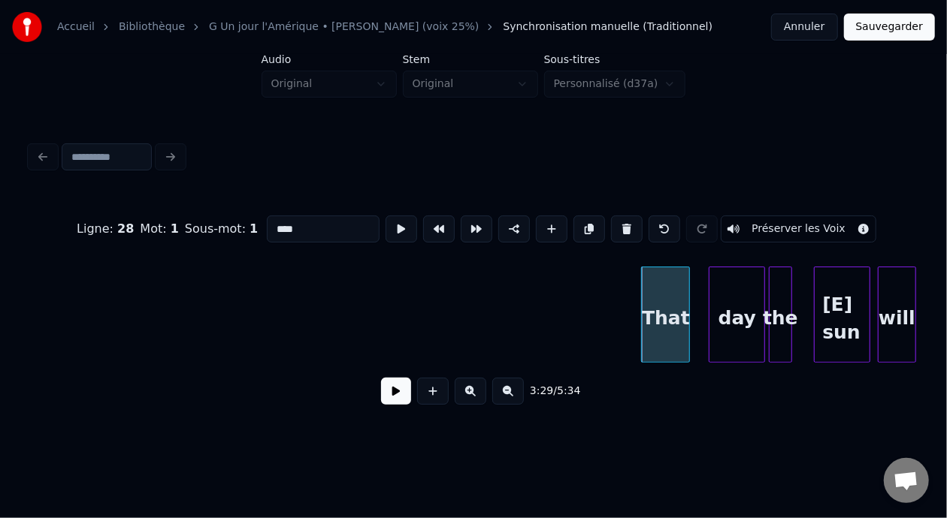
click at [382, 393] on button at bounding box center [396, 391] width 30 height 27
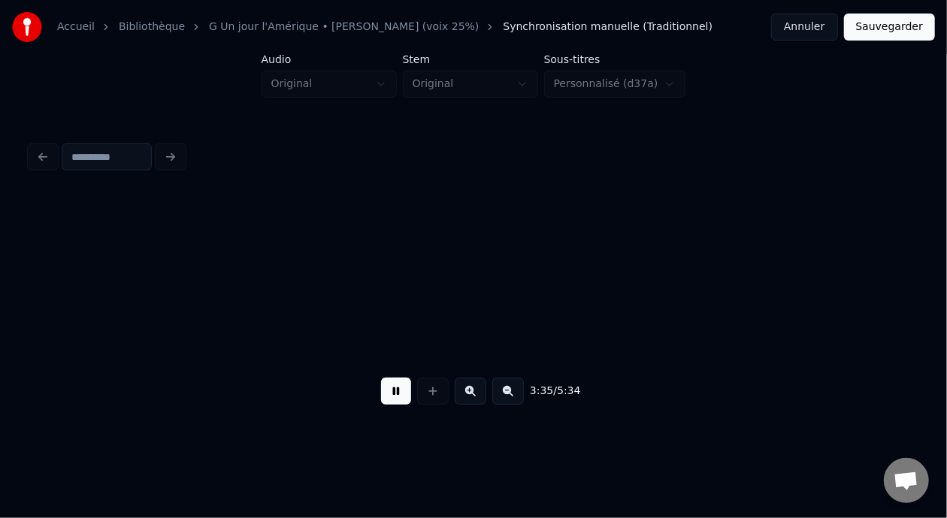
scroll to position [0, 40478]
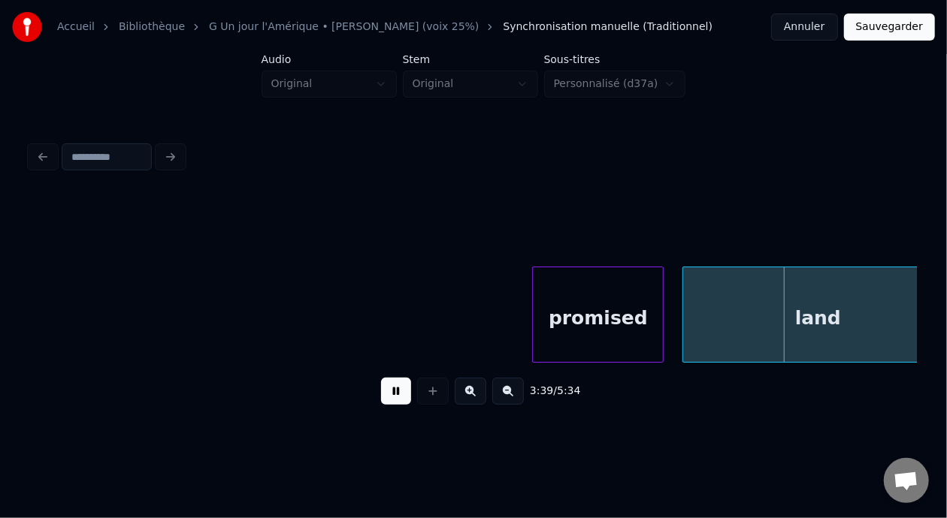
click at [388, 397] on button at bounding box center [396, 391] width 30 height 27
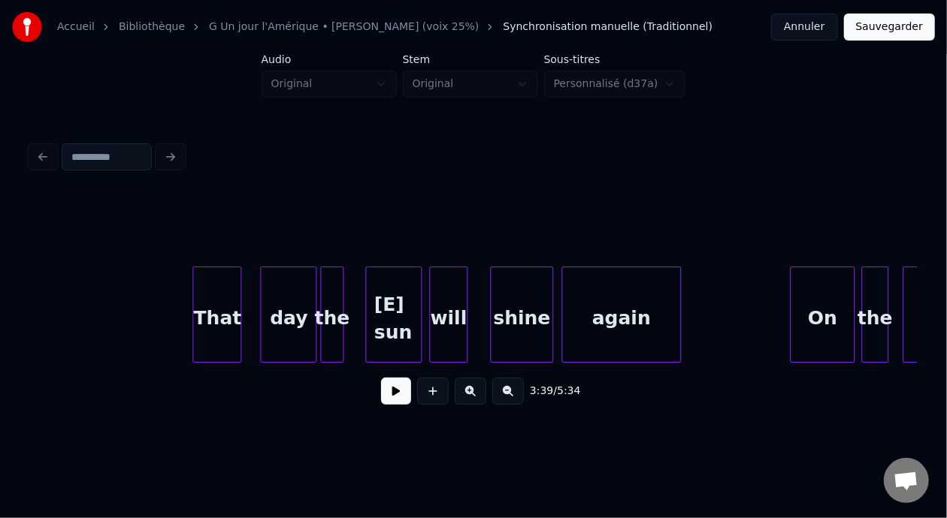
scroll to position [0, 39113]
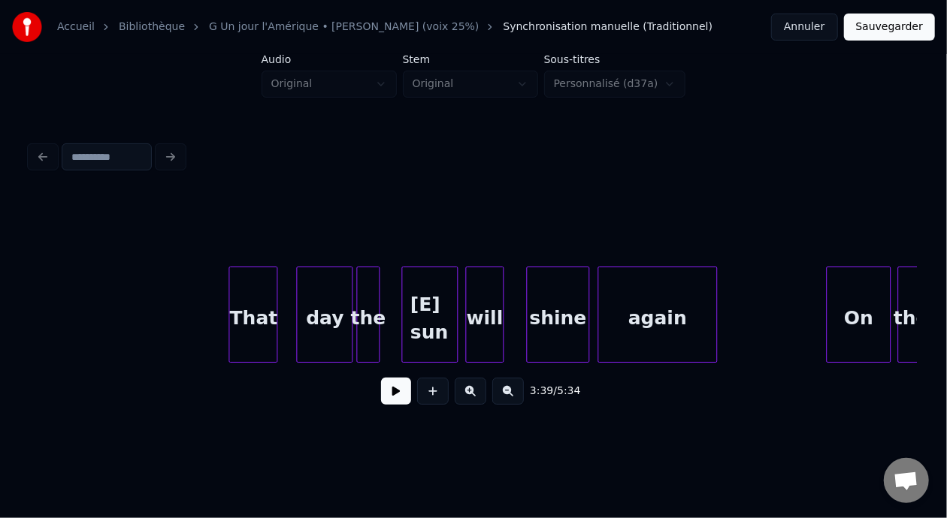
click at [396, 396] on button at bounding box center [396, 391] width 30 height 27
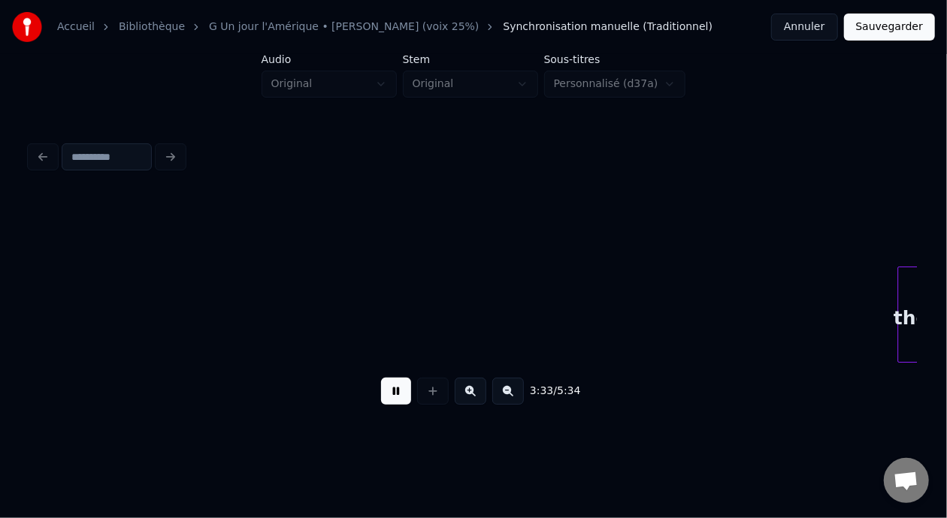
scroll to position [0, 40002]
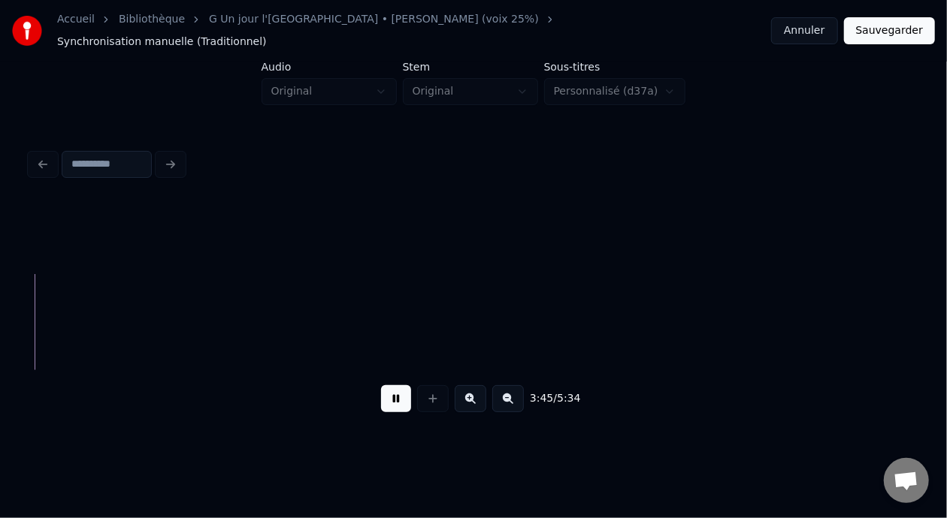
scroll to position [0, 42397]
click at [394, 400] on button at bounding box center [396, 398] width 30 height 27
click at [368, 398] on div "3:24 / 5:34" at bounding box center [473, 398] width 863 height 33
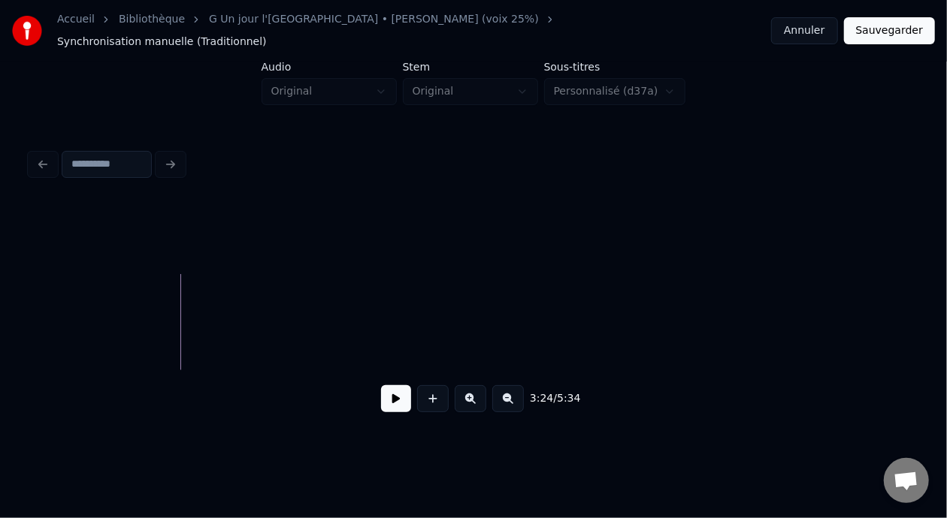
click at [382, 399] on button at bounding box center [396, 398] width 30 height 27
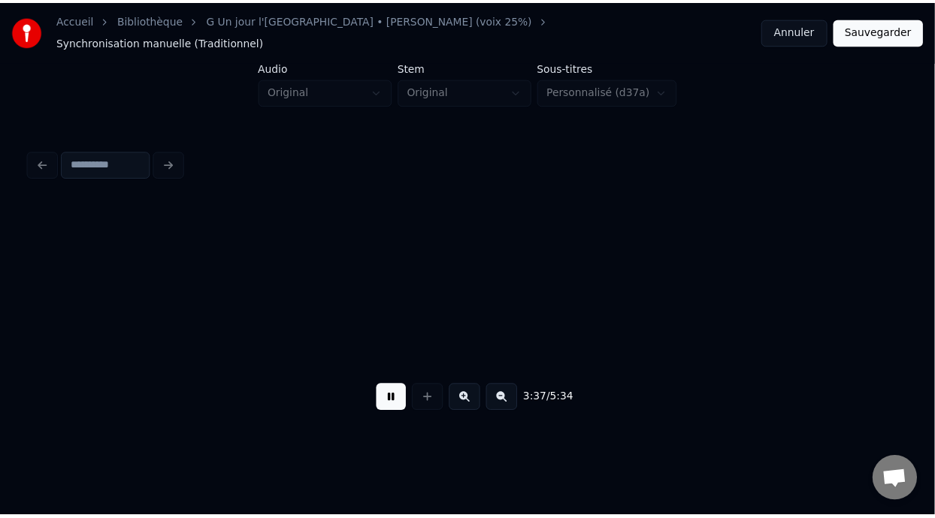
scroll to position [0, 40928]
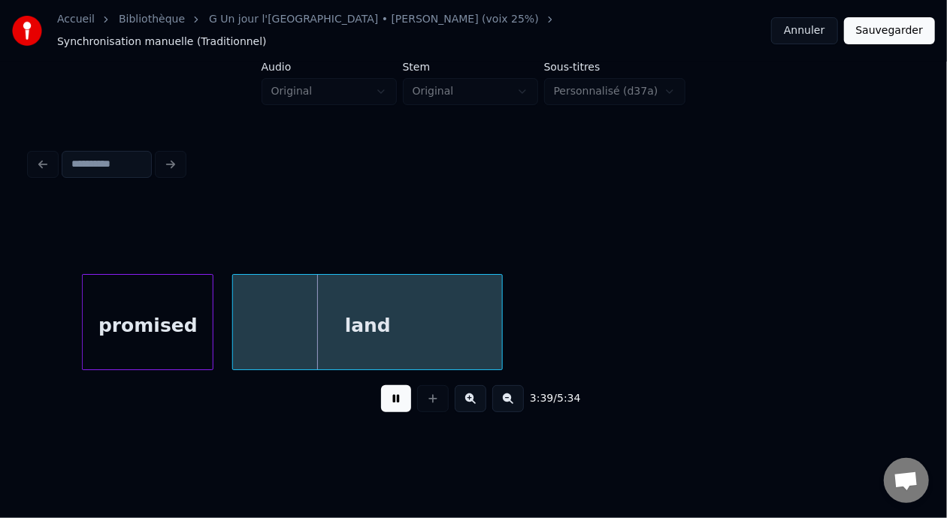
click at [381, 385] on button at bounding box center [396, 398] width 30 height 27
click at [899, 19] on button "Sauvegarder" at bounding box center [889, 30] width 91 height 27
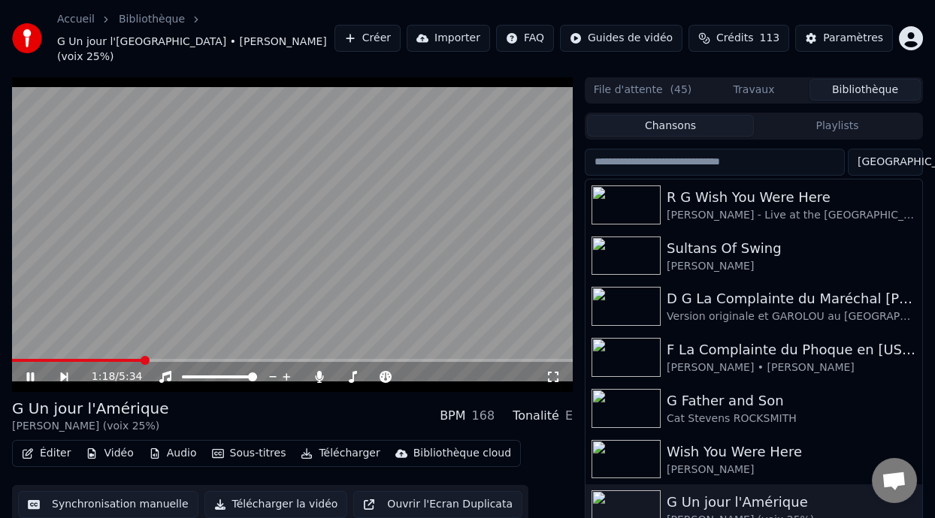
click at [143, 356] on span at bounding box center [145, 360] width 9 height 9
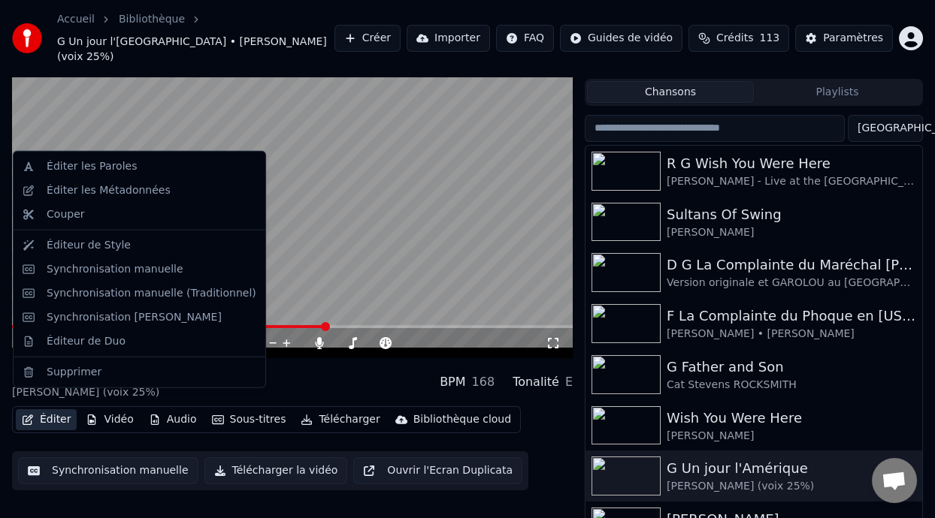
click at [59, 409] on button "Éditer" at bounding box center [46, 419] width 61 height 21
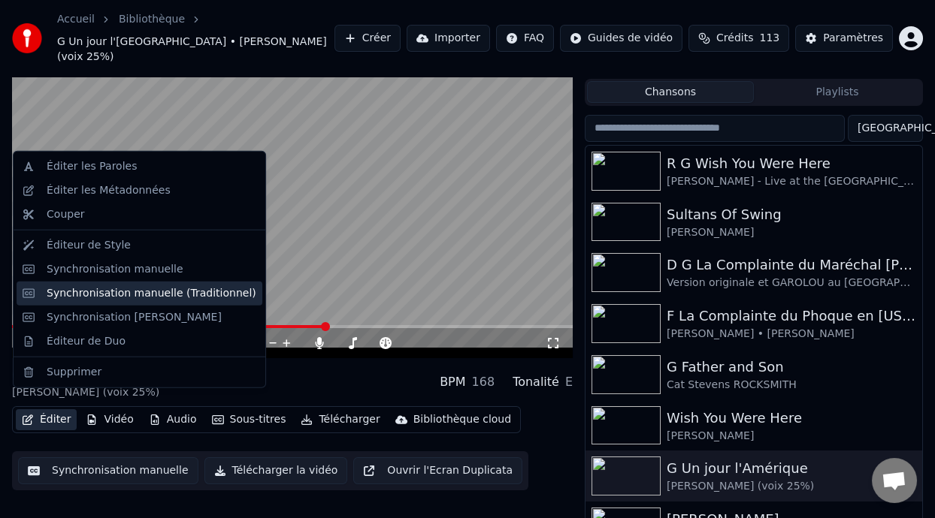
click at [182, 293] on div "Synchronisation manuelle (Traditionnel)" at bounding box center [152, 293] width 210 height 15
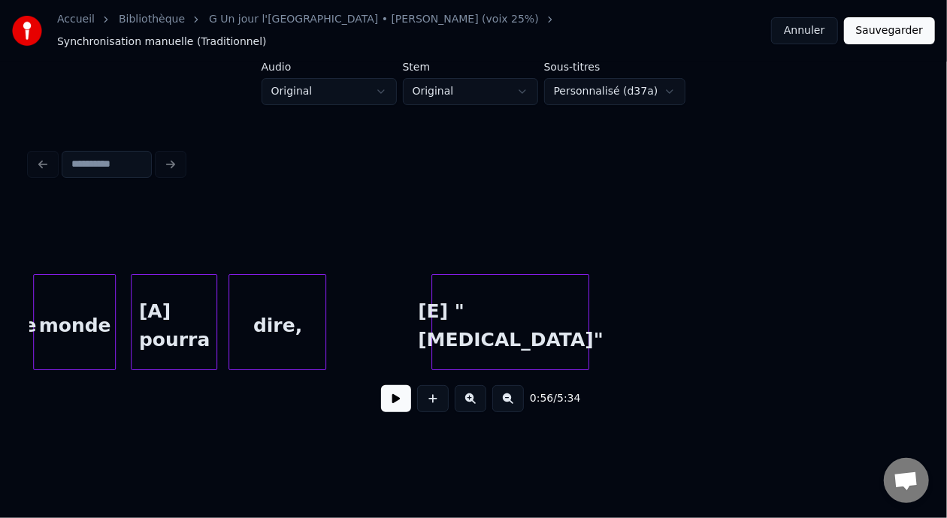
scroll to position [0, 33978]
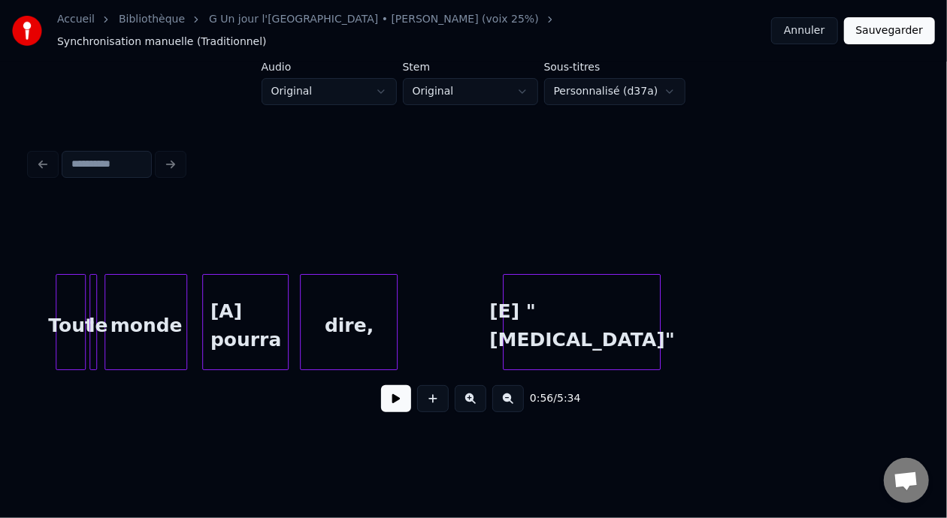
click at [225, 307] on div "[A] pourra" at bounding box center [245, 326] width 85 height 102
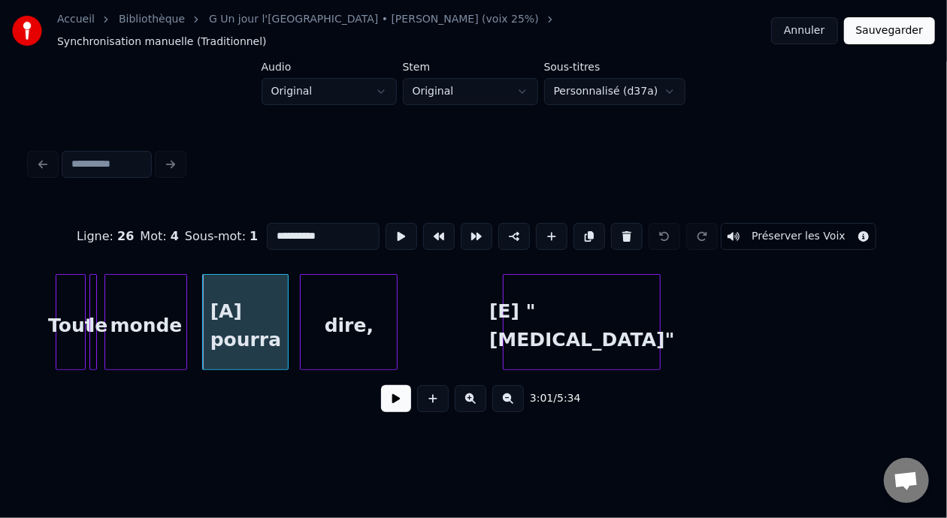
click at [267, 223] on input "**********" at bounding box center [323, 236] width 113 height 27
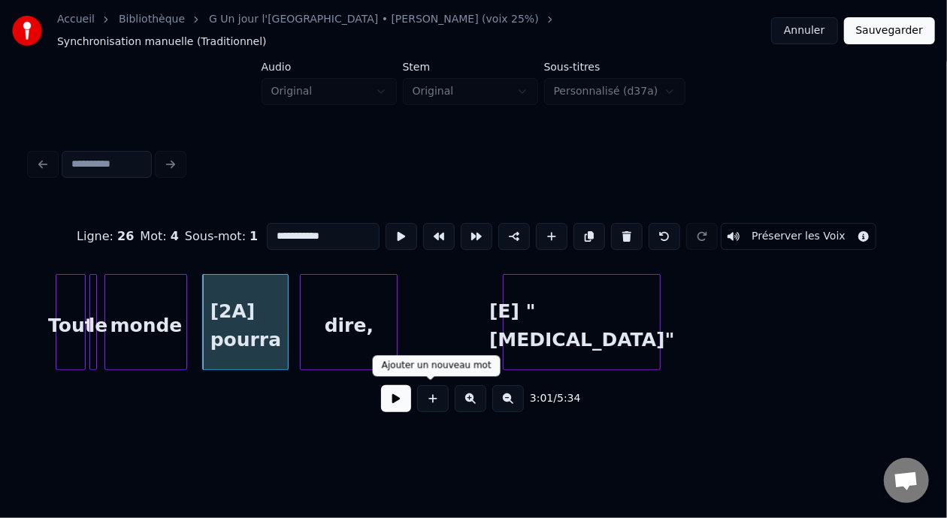
type input "**********"
click at [386, 401] on button at bounding box center [396, 398] width 30 height 27
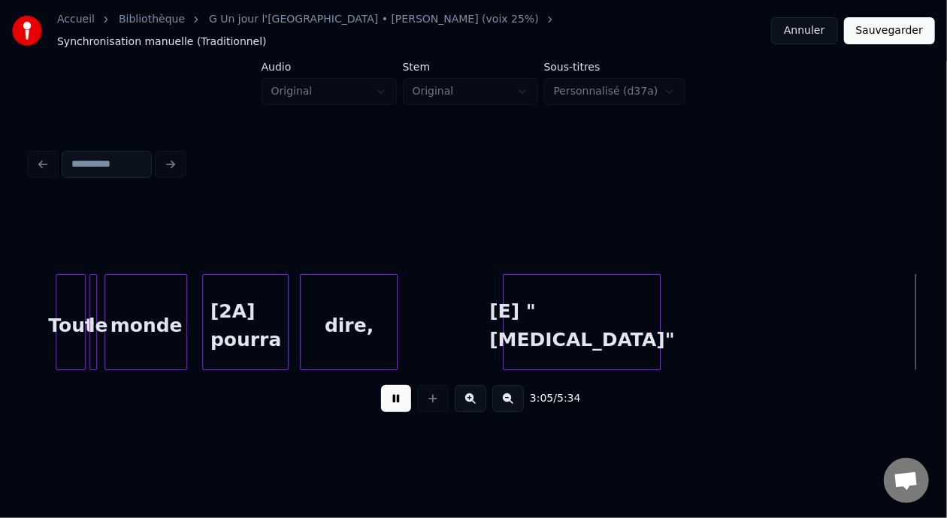
scroll to position [0, 34867]
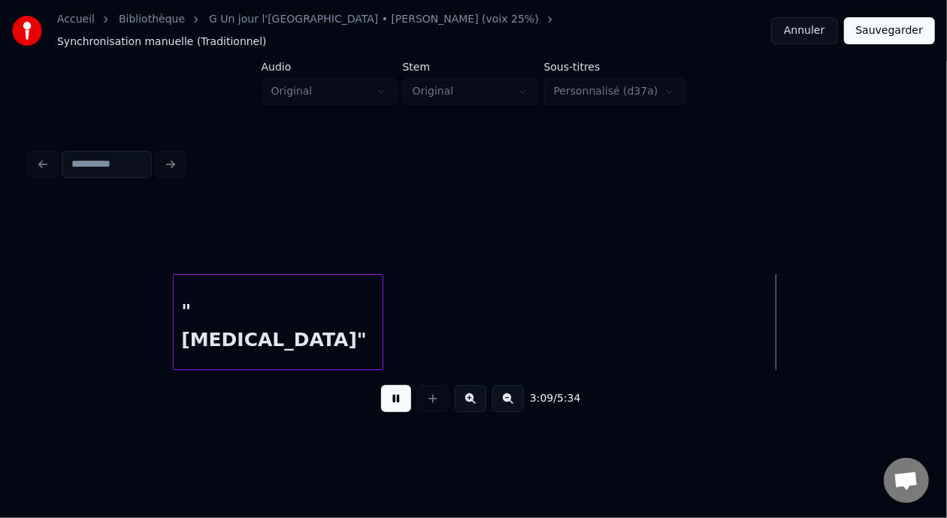
click at [386, 402] on button at bounding box center [396, 398] width 30 height 27
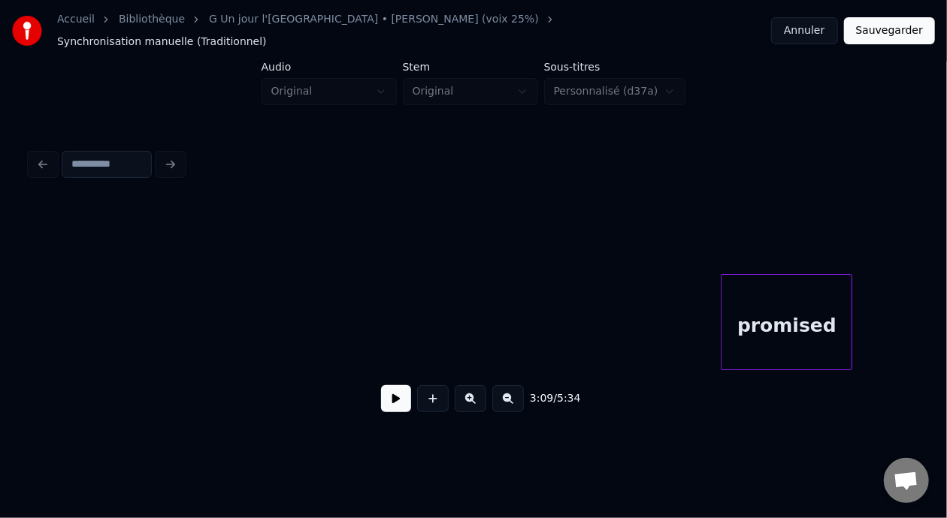
scroll to position [0, 40146]
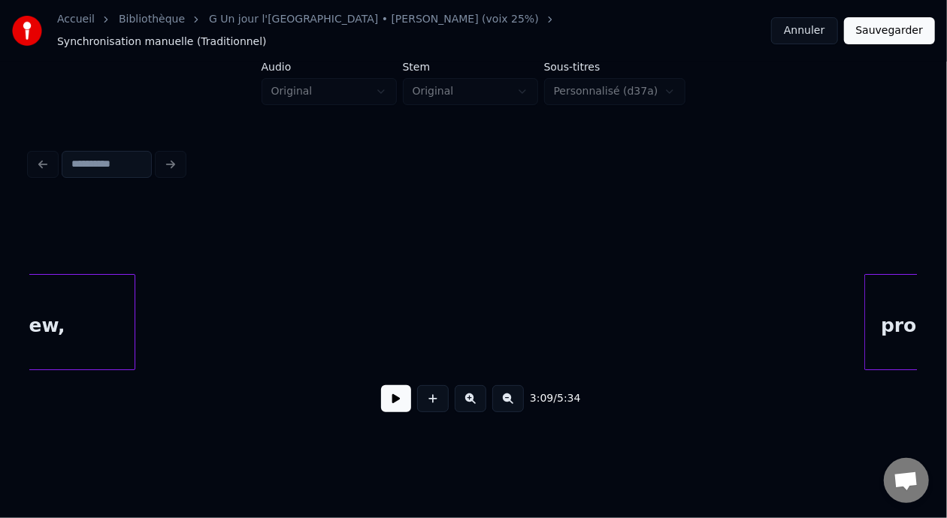
click at [902, 26] on button "Sauvegarder" at bounding box center [889, 30] width 91 height 27
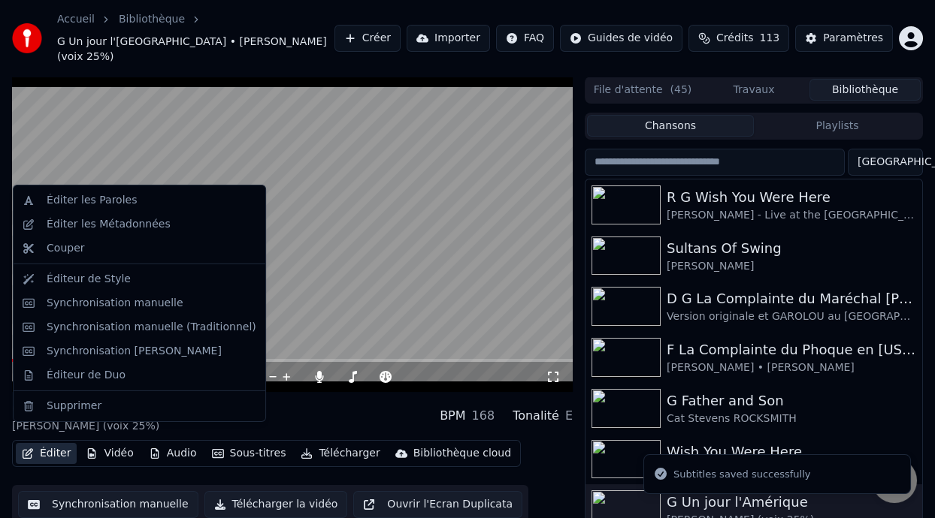
click at [53, 443] on button "Éditer" at bounding box center [46, 453] width 61 height 21
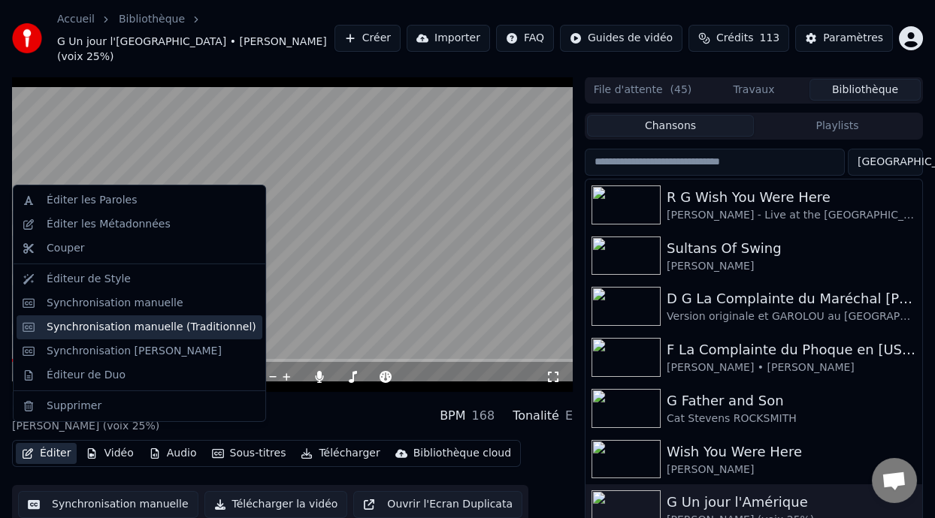
click at [185, 328] on div "Synchronisation manuelle (Traditionnel)" at bounding box center [152, 327] width 210 height 15
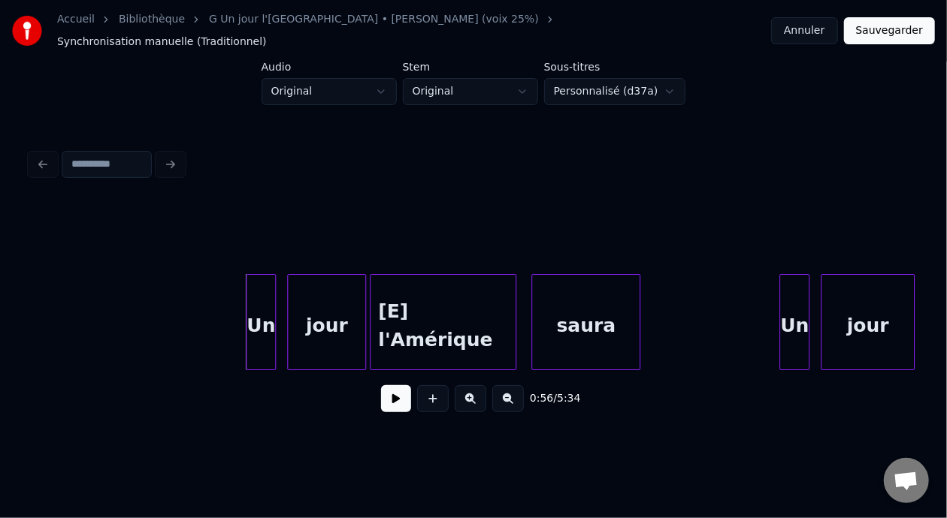
scroll to position [0, 10385]
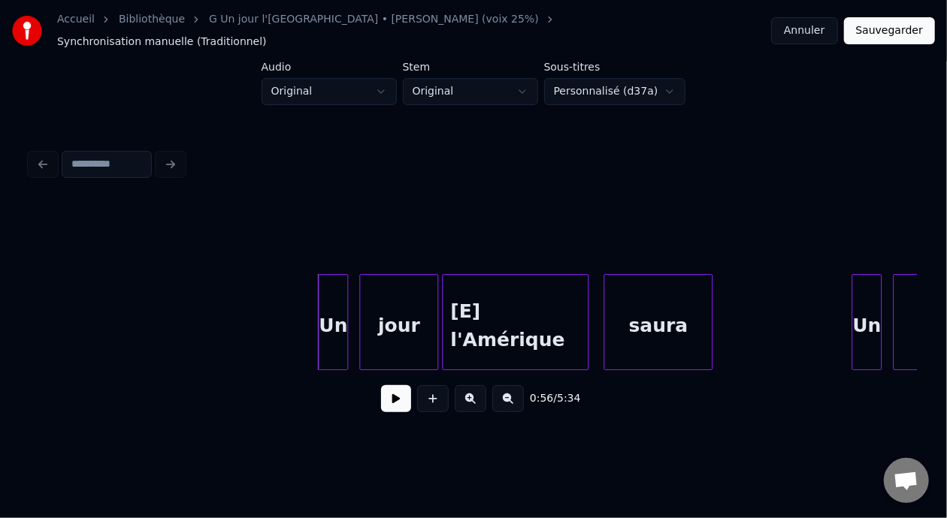
click at [383, 397] on button at bounding box center [396, 398] width 30 height 27
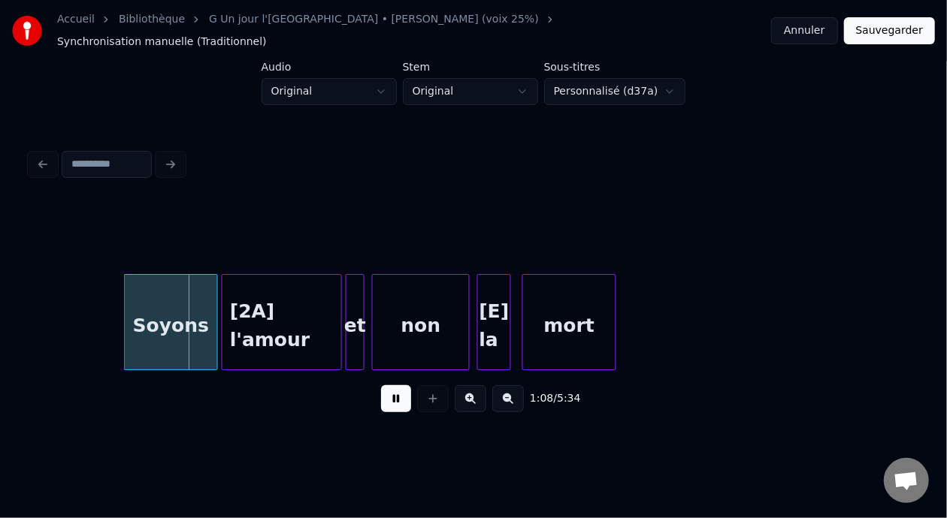
scroll to position [0, 12848]
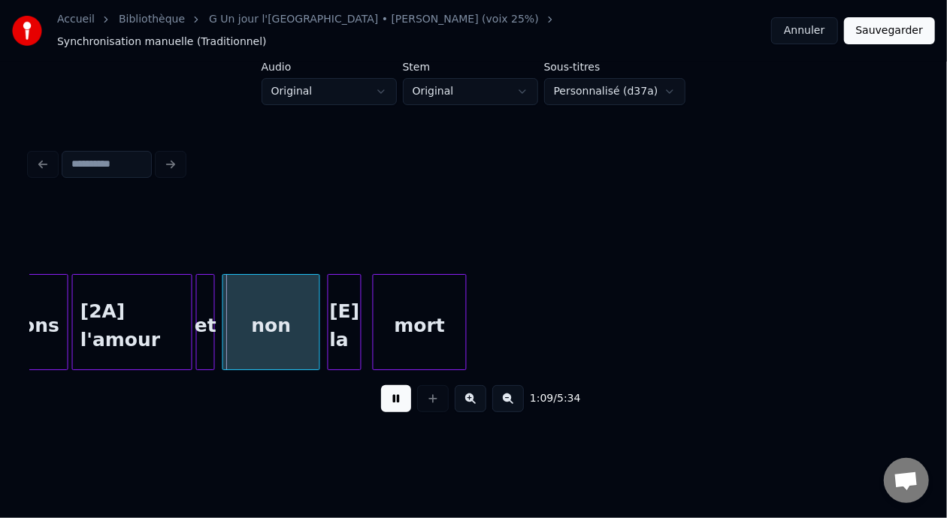
click at [388, 398] on button at bounding box center [396, 398] width 30 height 27
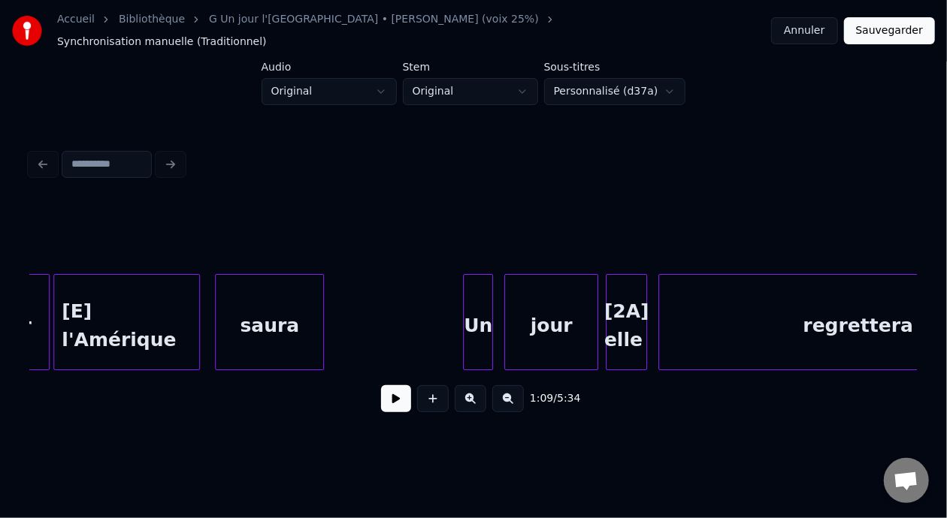
scroll to position [0, 10674]
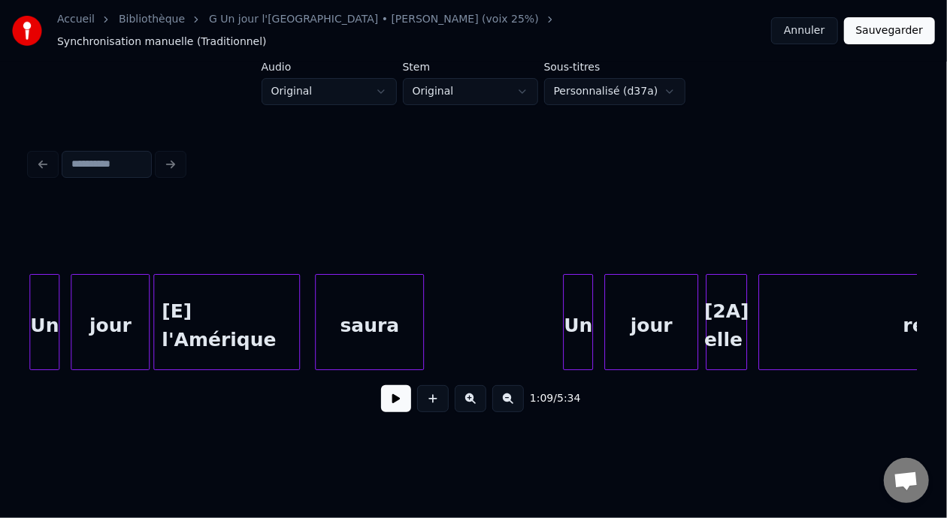
click at [518, 397] on button at bounding box center [508, 398] width 32 height 27
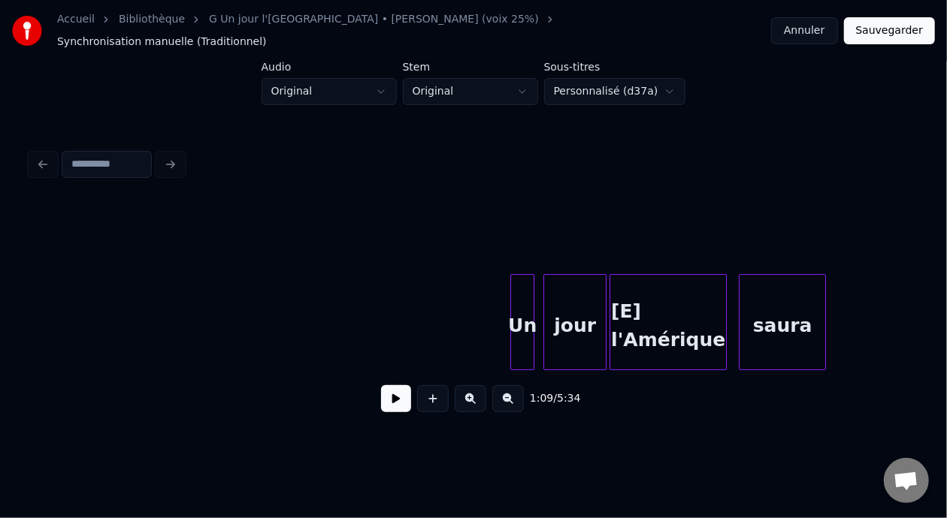
click at [518, 397] on button at bounding box center [508, 398] width 32 height 27
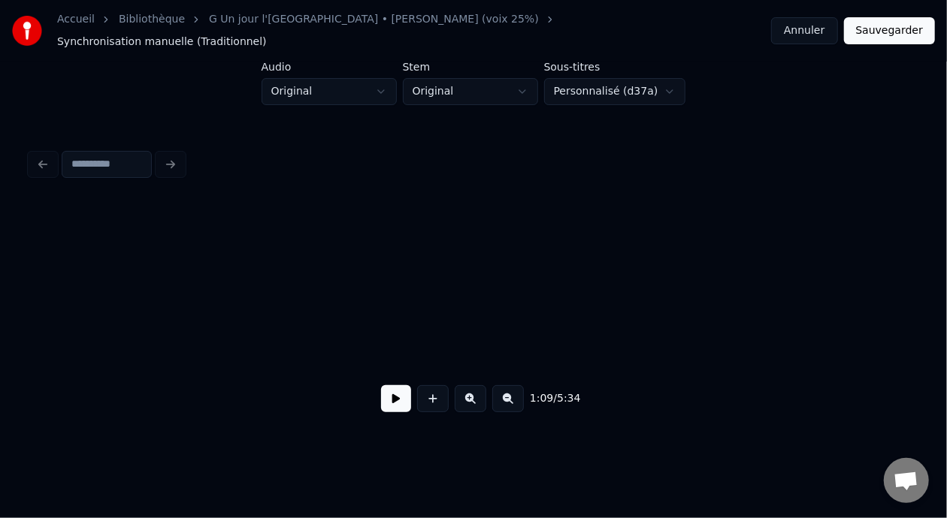
click at [518, 397] on button at bounding box center [508, 398] width 32 height 27
click at [391, 401] on button at bounding box center [396, 398] width 30 height 27
drag, startPoint x: 165, startPoint y: 355, endPoint x: 162, endPoint y: 361, distance: 7.7
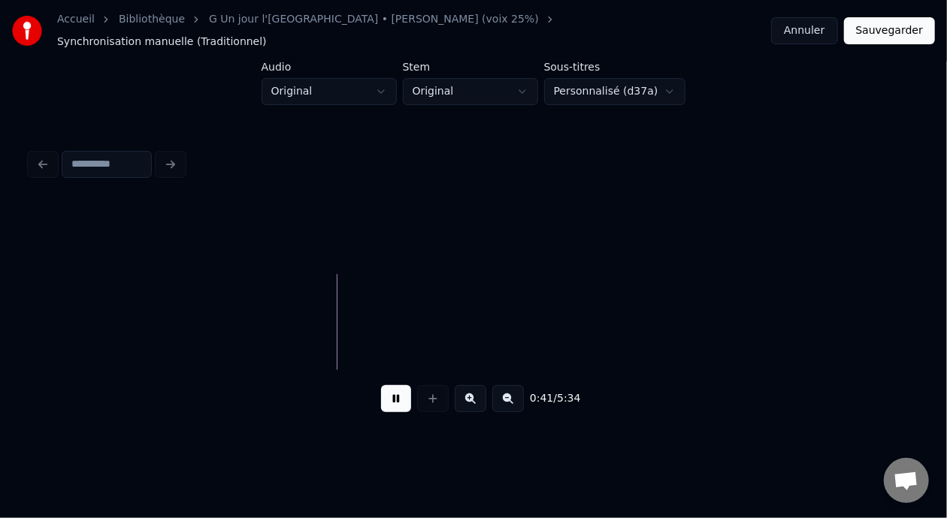
click at [163, 358] on div at bounding box center [473, 322] width 887 height 96
click at [396, 400] on button at bounding box center [396, 398] width 30 height 27
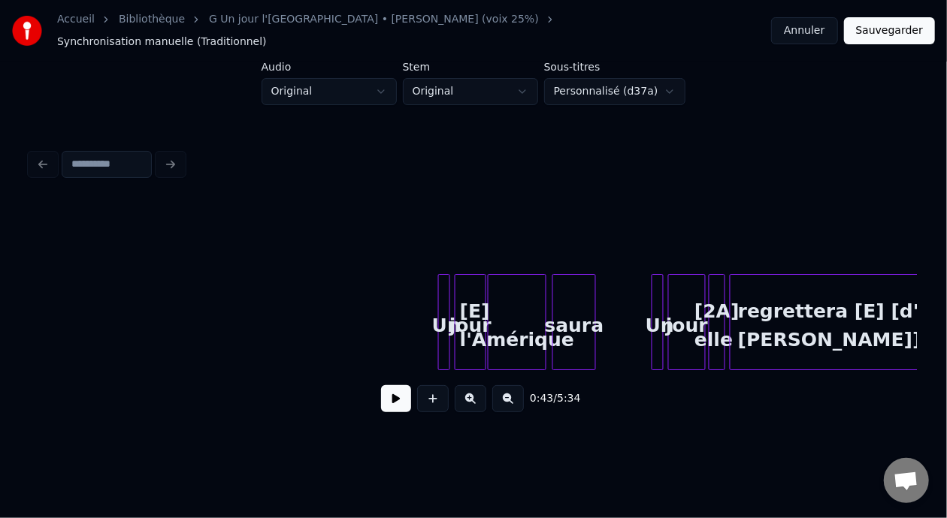
click at [385, 399] on button at bounding box center [396, 398] width 30 height 27
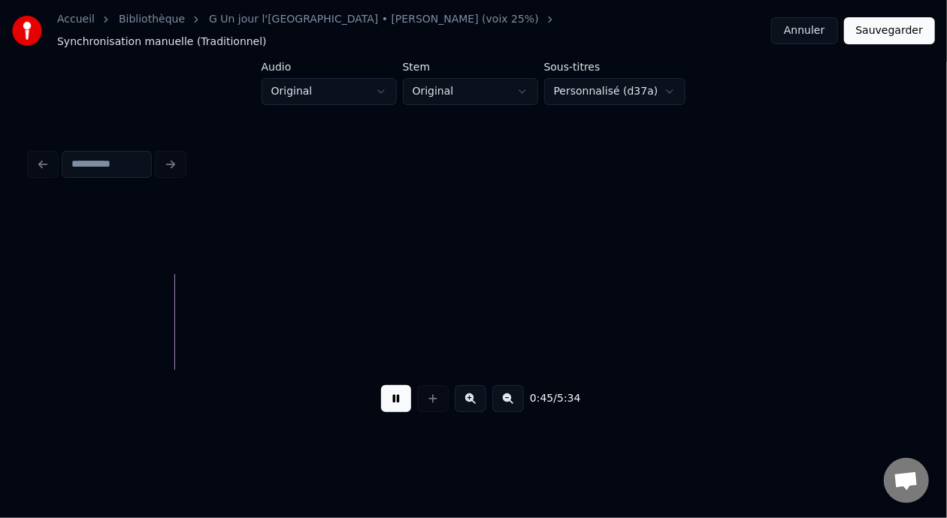
click at [471, 402] on button at bounding box center [471, 398] width 32 height 27
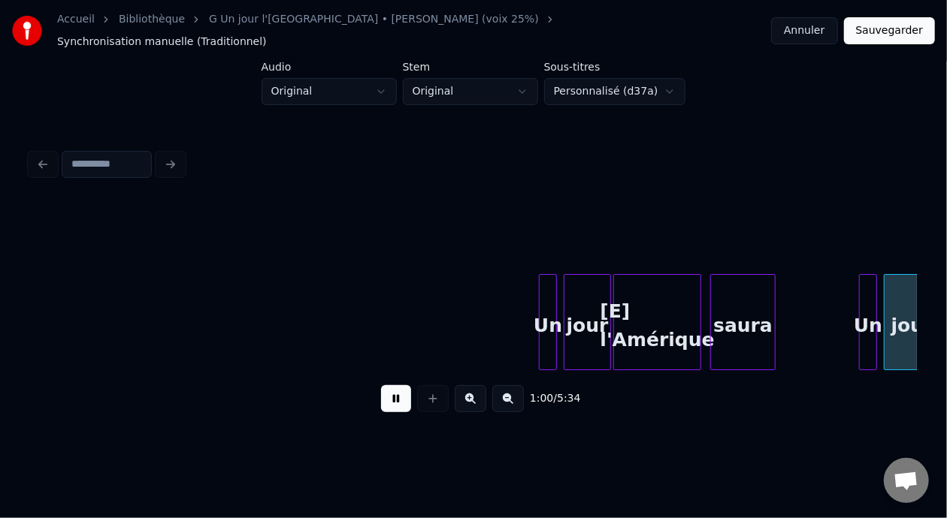
scroll to position [0, 6783]
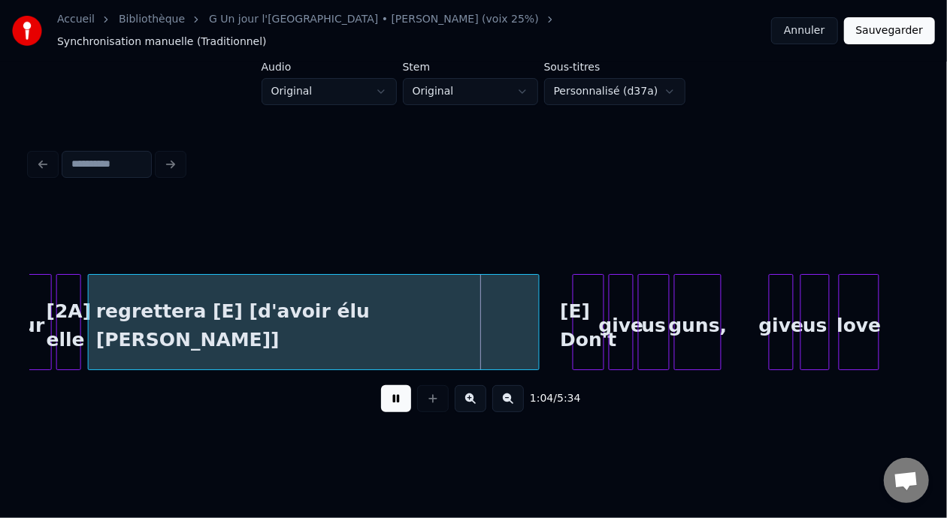
click at [455, 385] on button at bounding box center [471, 398] width 32 height 27
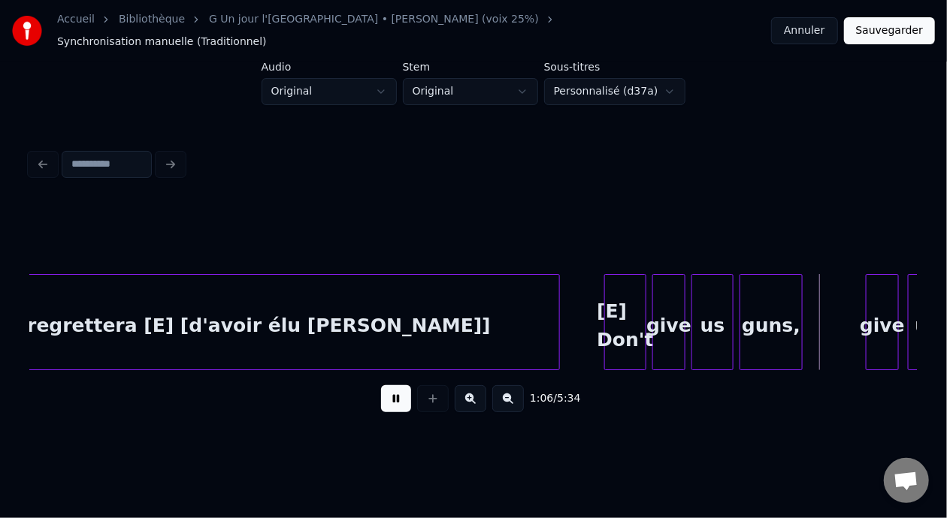
click at [385, 402] on button at bounding box center [396, 398] width 30 height 27
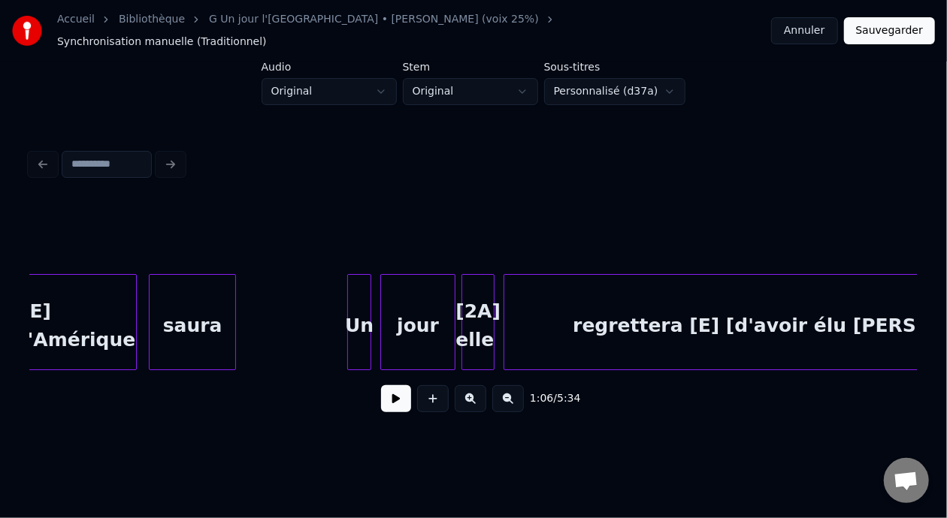
scroll to position [0, 8620]
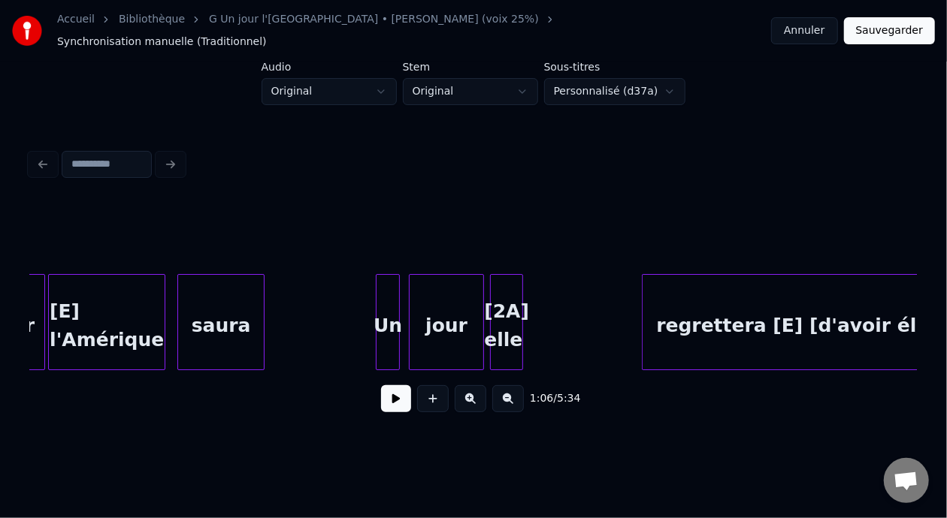
click at [642, 315] on div at bounding box center [644, 322] width 5 height 95
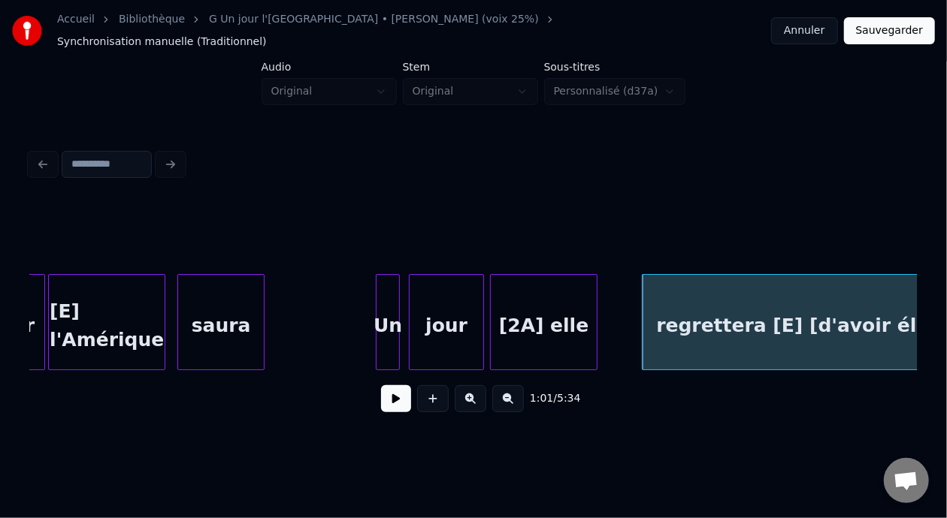
click at [595, 319] on div at bounding box center [594, 322] width 5 height 95
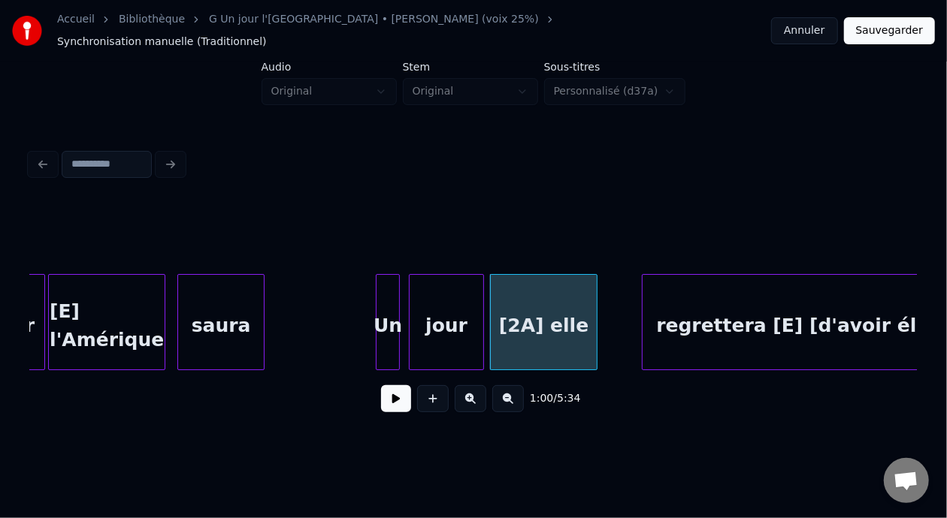
click at [113, 337] on div "[E] l'Amérique" at bounding box center [107, 326] width 116 height 102
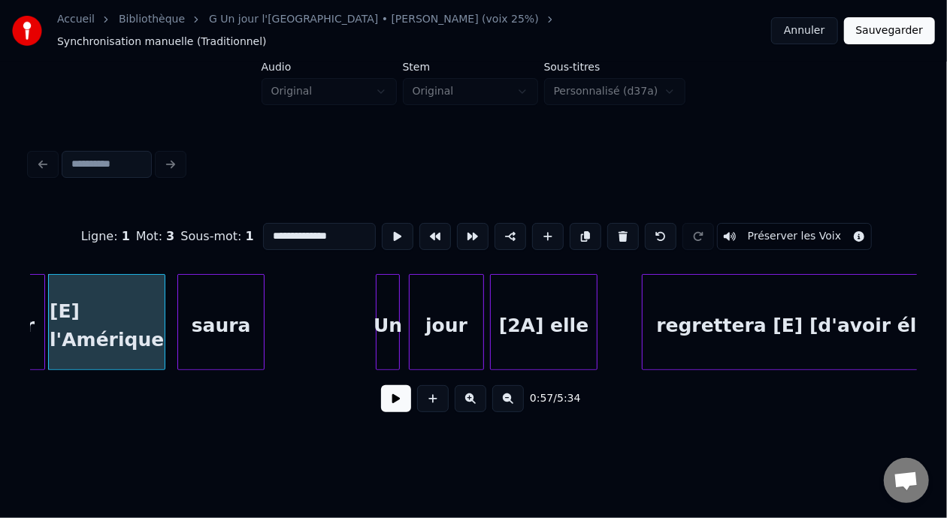
click at [389, 399] on button at bounding box center [396, 398] width 30 height 27
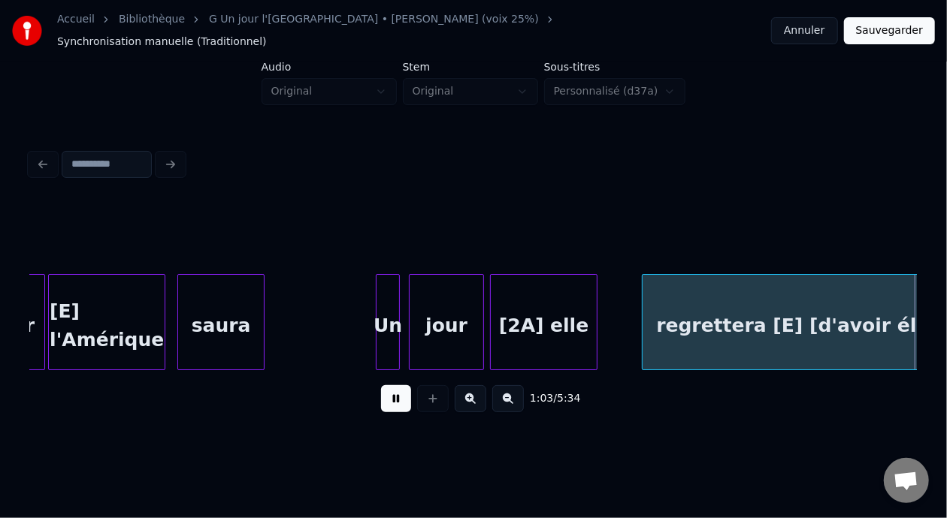
scroll to position [0, 9506]
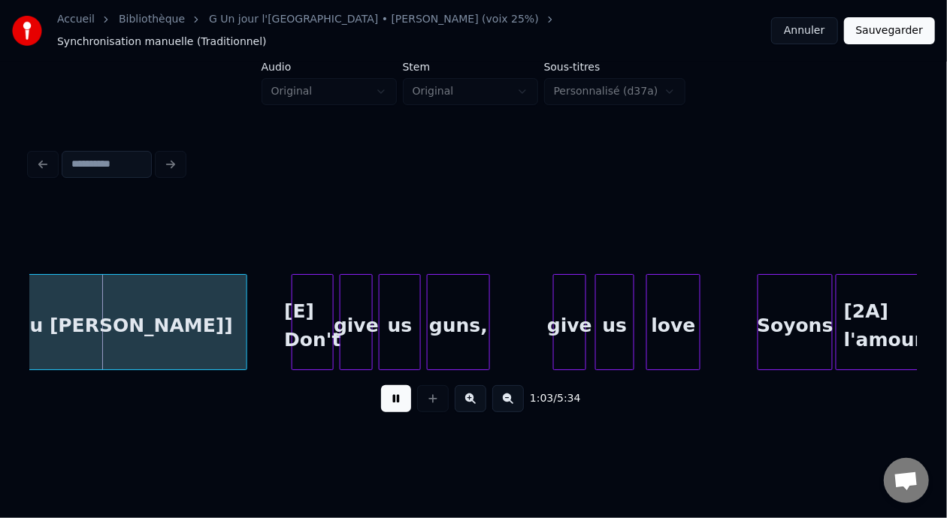
click at [381, 385] on button at bounding box center [396, 398] width 30 height 27
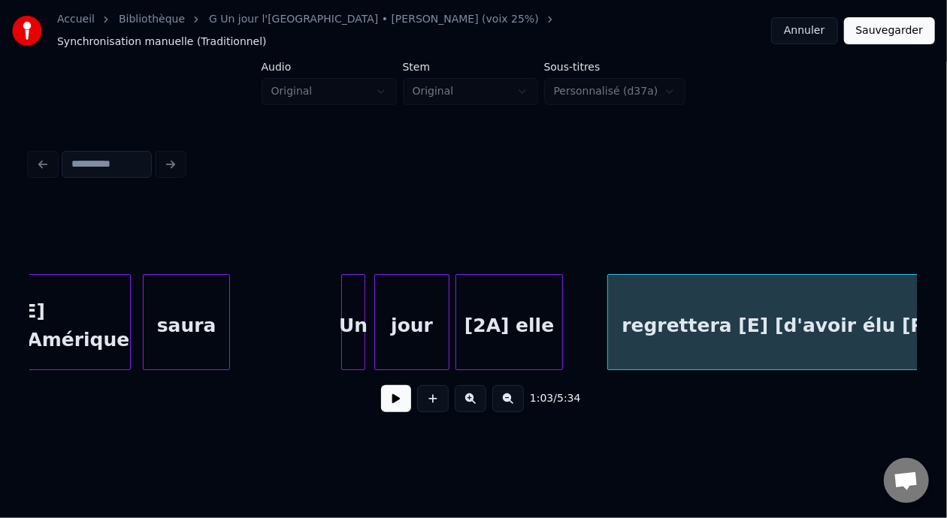
scroll to position [0, 8584]
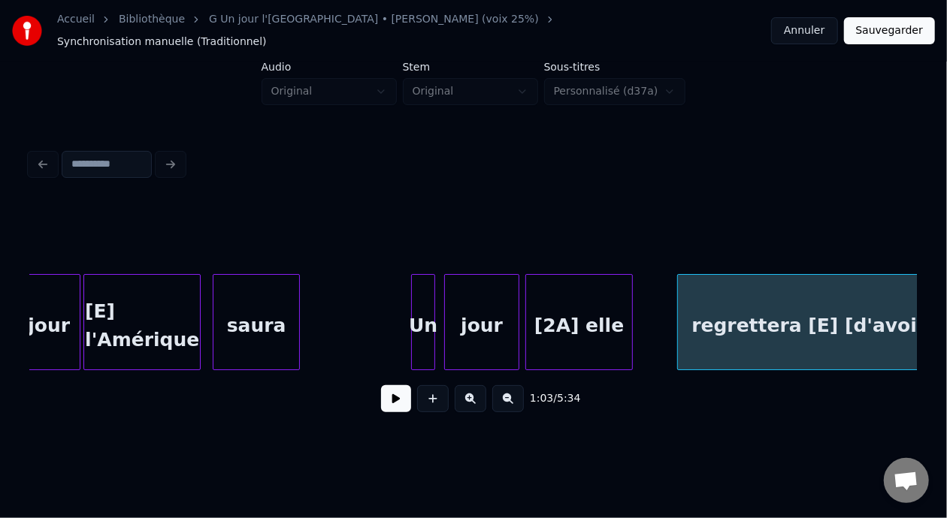
click at [266, 304] on div "saura" at bounding box center [256, 326] width 86 height 102
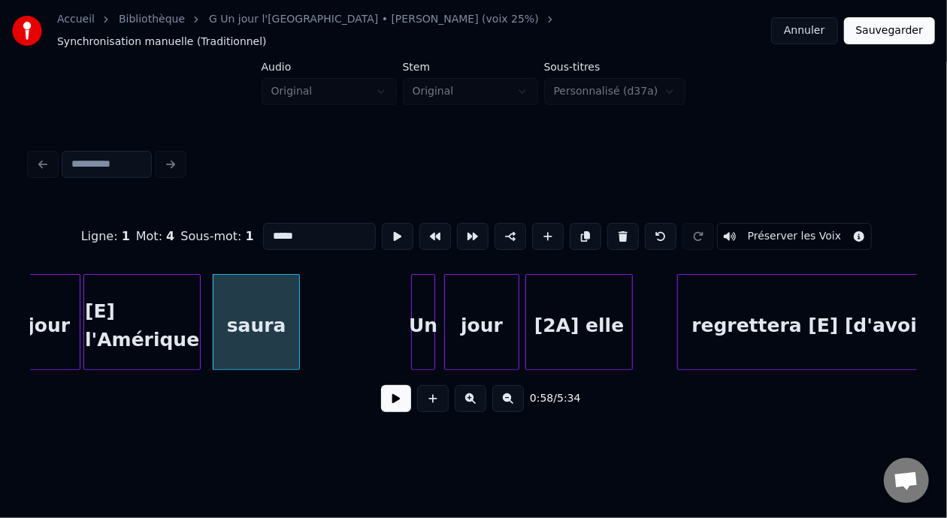
click at [260, 325] on div "saura" at bounding box center [256, 326] width 86 height 102
click at [382, 396] on button at bounding box center [396, 398] width 30 height 27
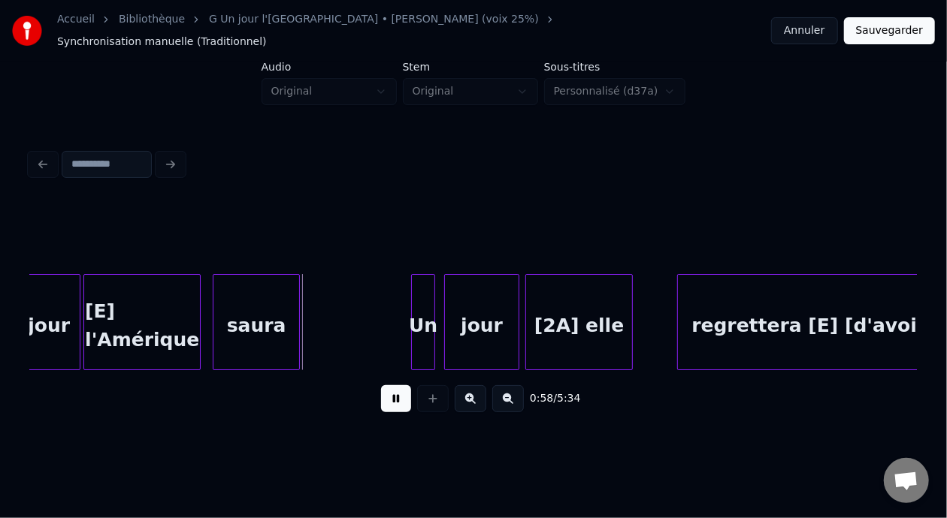
click at [383, 396] on button at bounding box center [396, 398] width 30 height 27
click at [386, 392] on button at bounding box center [396, 398] width 30 height 27
click at [386, 393] on button at bounding box center [396, 398] width 30 height 27
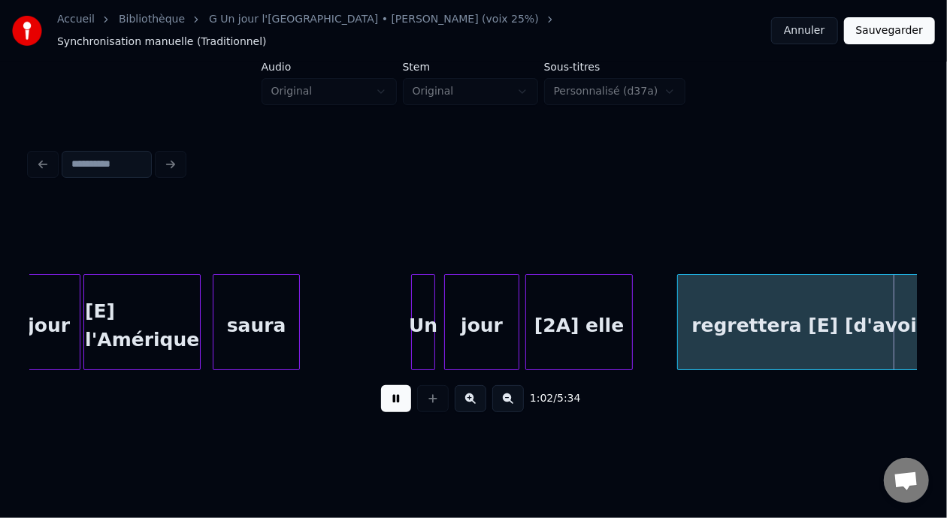
click at [386, 393] on button at bounding box center [396, 398] width 30 height 27
click at [394, 400] on button at bounding box center [396, 398] width 30 height 27
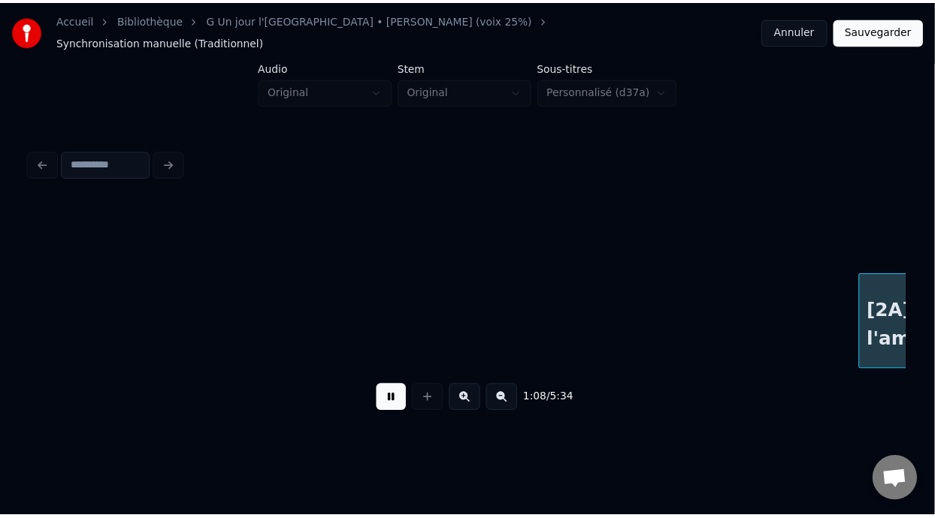
scroll to position [0, 10361]
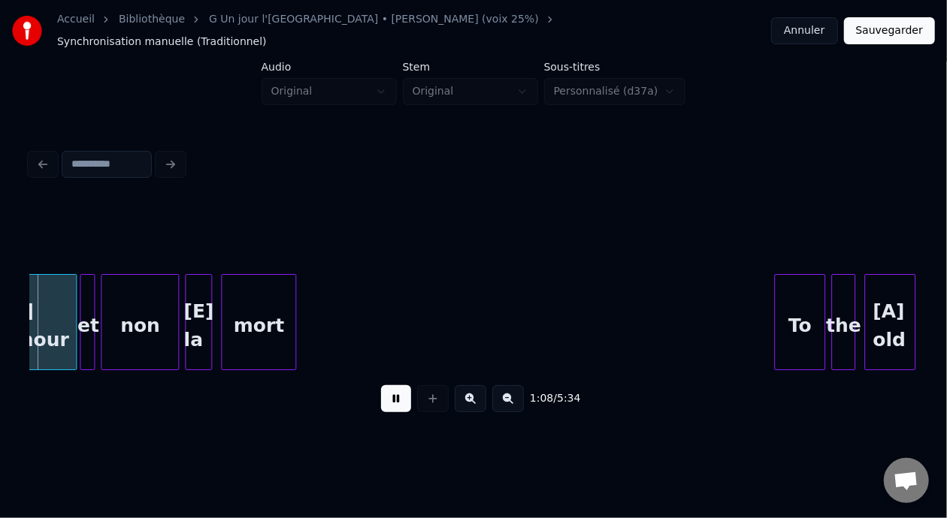
click at [401, 397] on button at bounding box center [396, 398] width 30 height 27
click at [402, 397] on button at bounding box center [396, 398] width 30 height 27
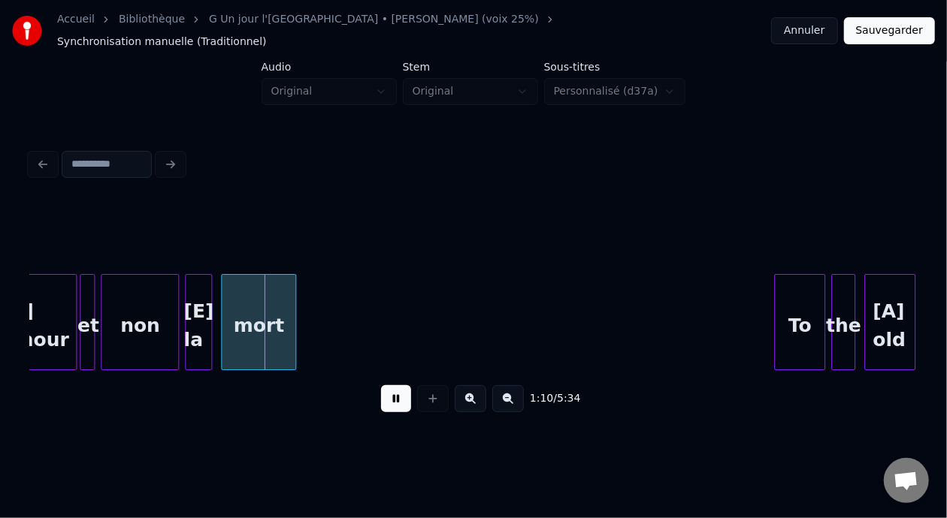
click at [403, 399] on button at bounding box center [396, 398] width 30 height 27
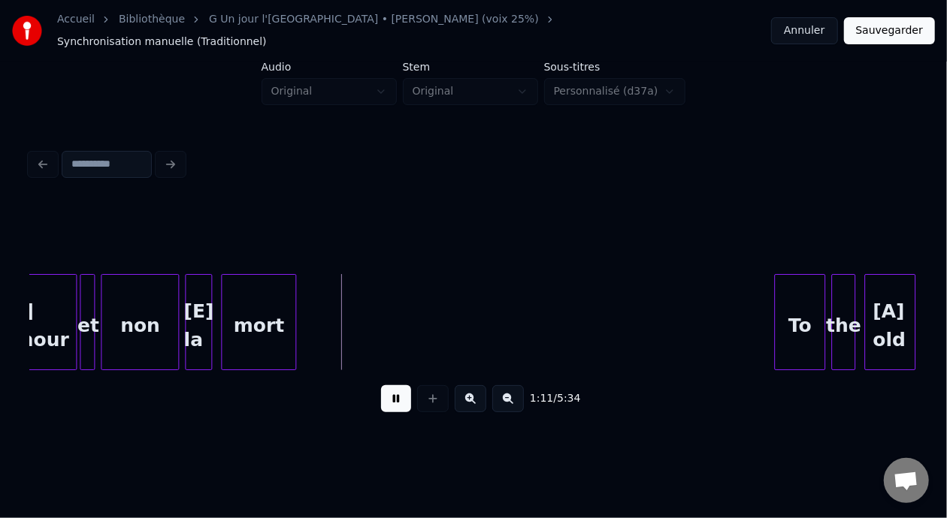
click at [403, 400] on button at bounding box center [396, 398] width 30 height 27
click at [897, 27] on button "Sauvegarder" at bounding box center [889, 30] width 91 height 27
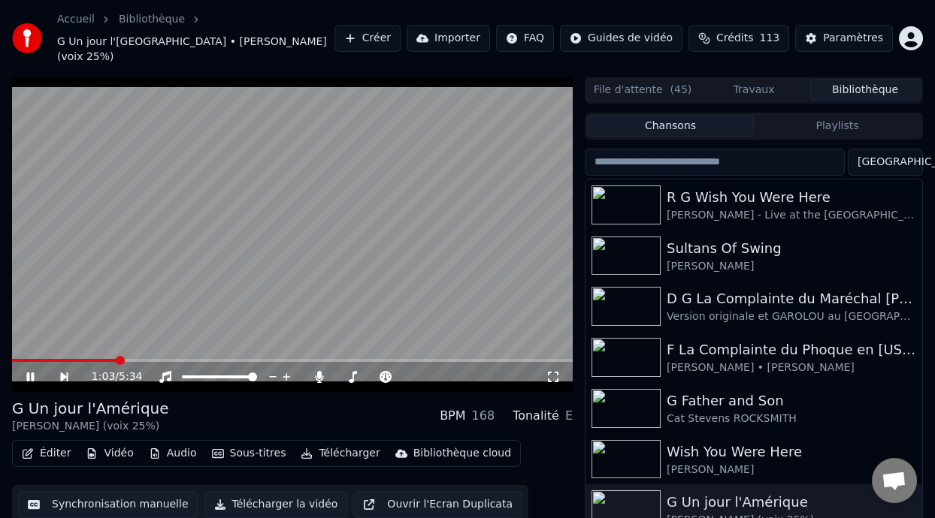
click at [117, 356] on span at bounding box center [120, 360] width 9 height 9
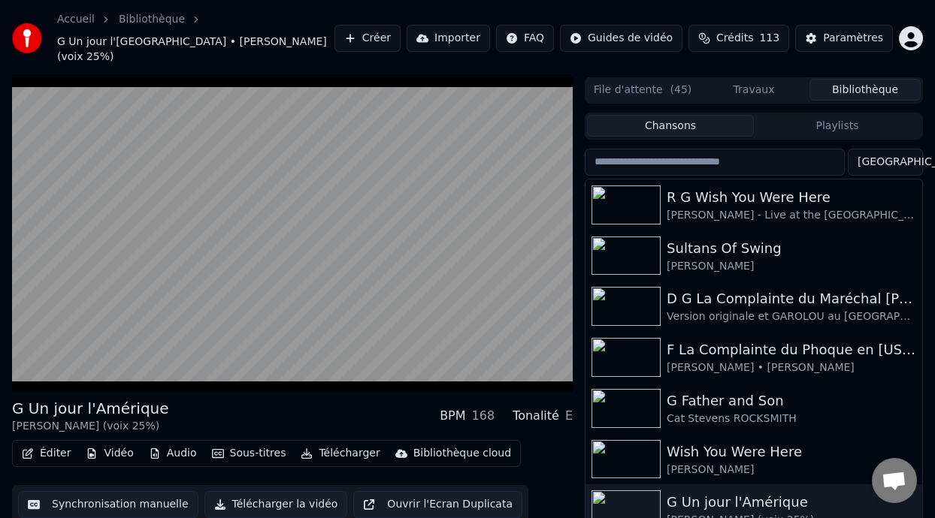
scroll to position [34, 0]
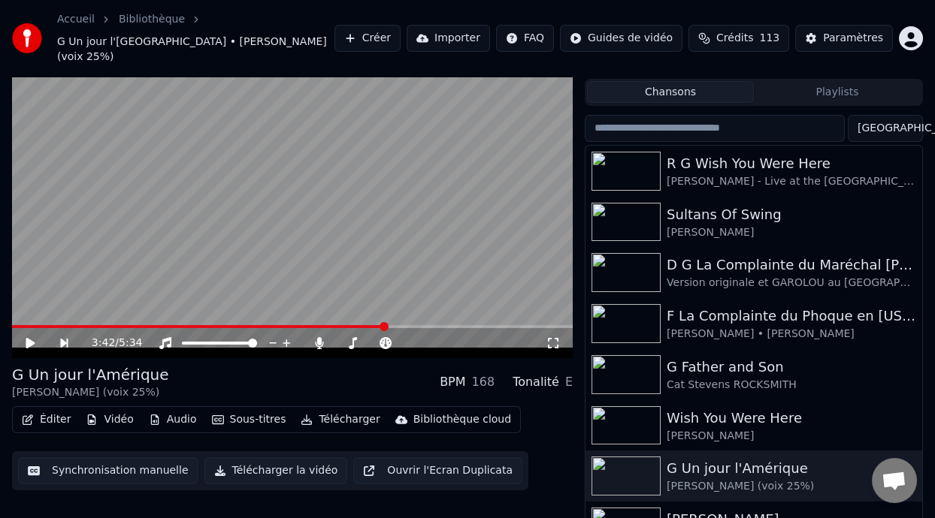
click at [51, 325] on span at bounding box center [198, 326] width 373 height 3
click at [34, 337] on icon at bounding box center [41, 343] width 34 height 12
click at [77, 322] on span at bounding box center [81, 326] width 9 height 9
click at [356, 342] on span at bounding box center [346, 343] width 20 height 3
click at [355, 339] on span at bounding box center [356, 343] width 9 height 9
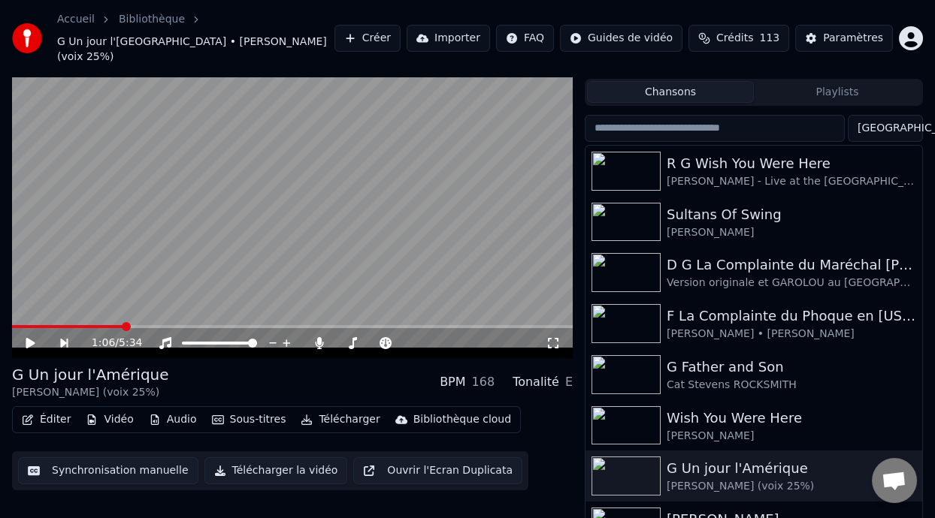
click at [349, 409] on button "Télécharger" at bounding box center [340, 419] width 91 height 21
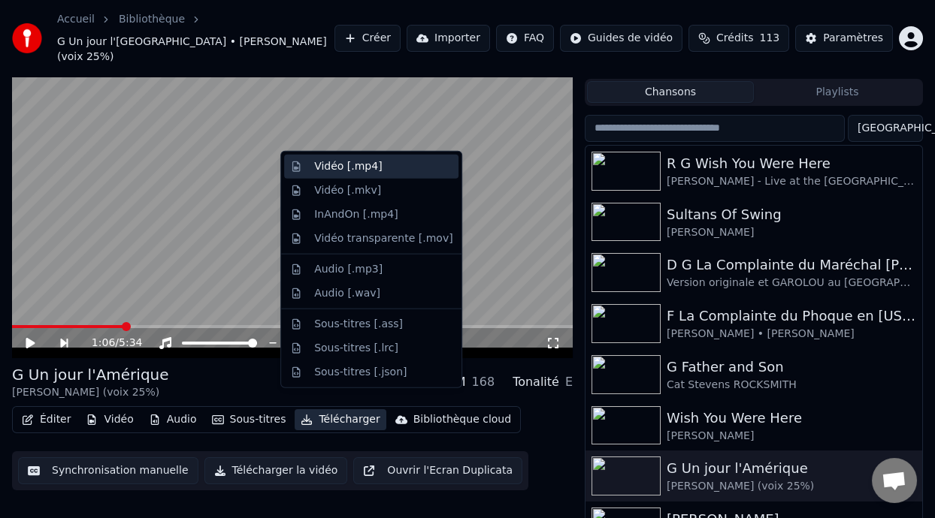
click at [380, 167] on div "Vidéo [.mp4]" at bounding box center [383, 166] width 138 height 15
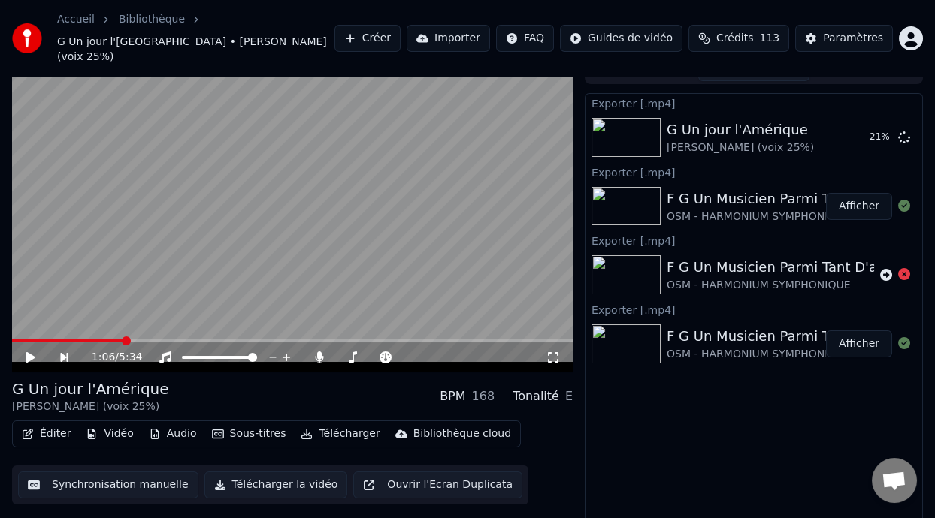
click at [671, 435] on div "Exporter [.mp4] G Un jour l'Amérique Bernard - KAIN (voix 25%) 21 % Exporter [.…" at bounding box center [754, 313] width 338 height 441
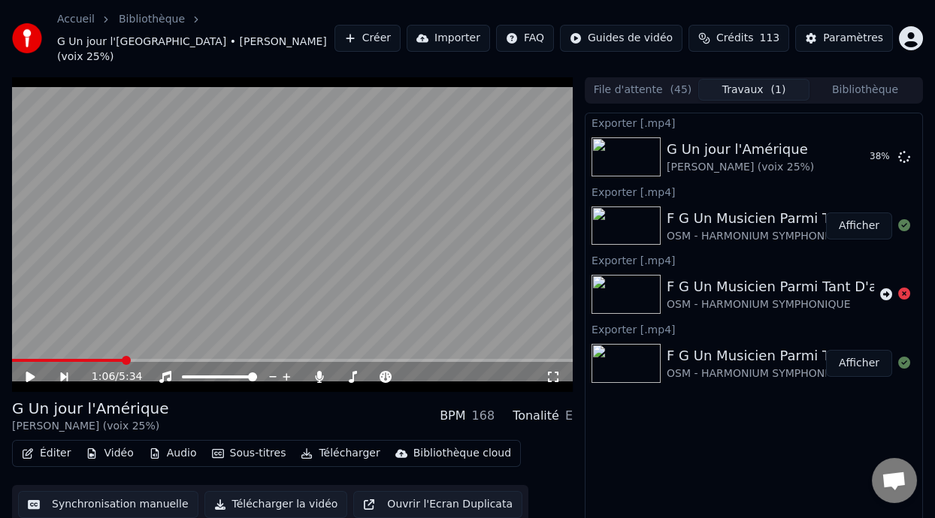
click at [871, 79] on button "Bibliothèque" at bounding box center [864, 90] width 111 height 22
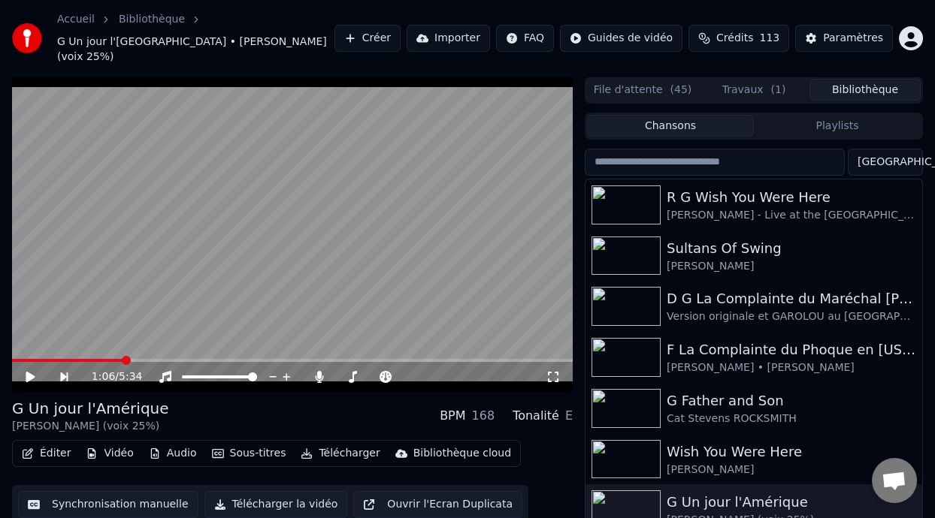
click at [809, 115] on button "Playlists" at bounding box center [837, 126] width 167 height 22
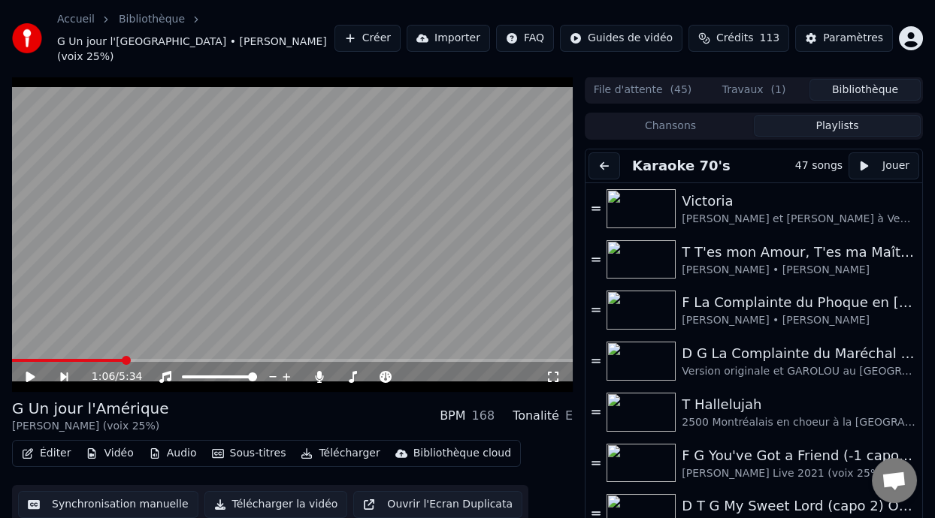
click at [769, 79] on button "Travaux ( 1 )" at bounding box center [753, 90] width 111 height 22
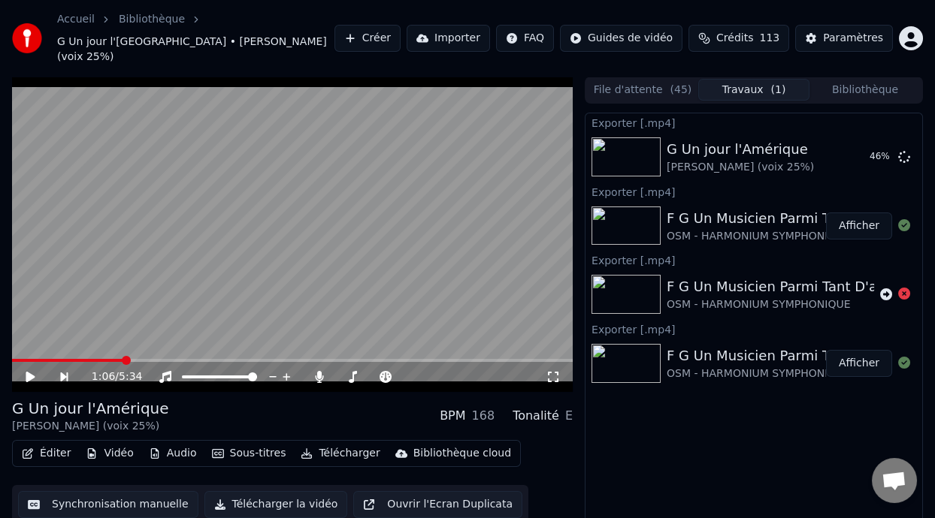
click at [873, 213] on button "Afficher" at bounding box center [859, 226] width 66 height 27
click at [745, 209] on div "F G Un Musicien Parmi Tant D'autres (choeurs 40%)" at bounding box center [840, 218] width 348 height 21
click at [868, 79] on button "Bibliothèque" at bounding box center [864, 90] width 111 height 22
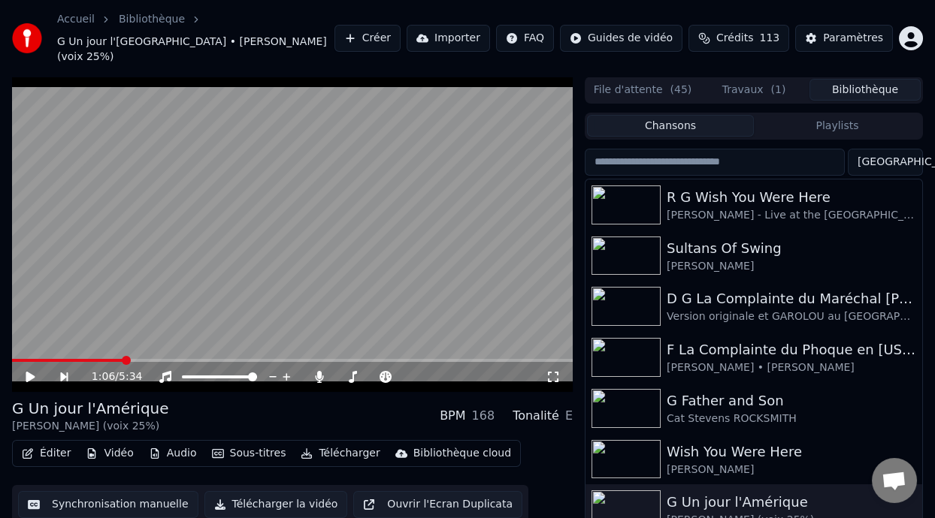
click at [833, 115] on button "Playlists" at bounding box center [837, 126] width 167 height 22
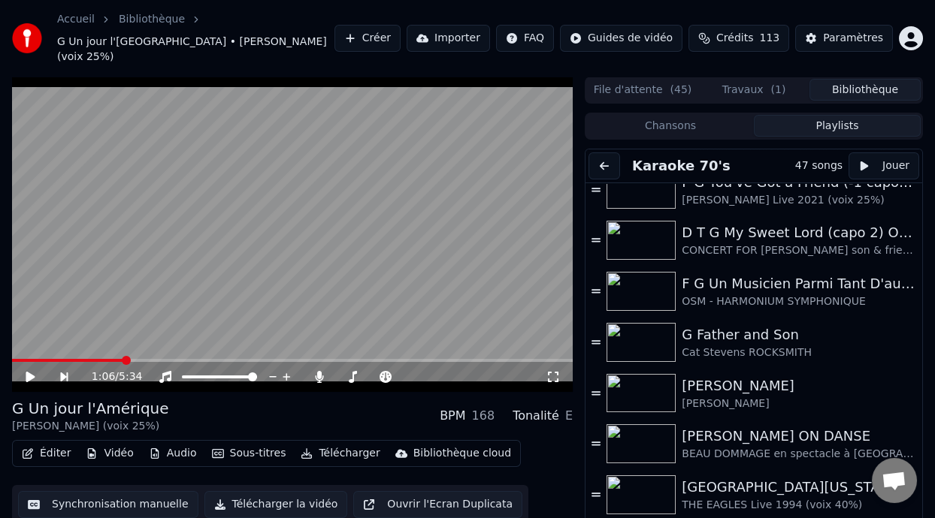
scroll to position [280, 0]
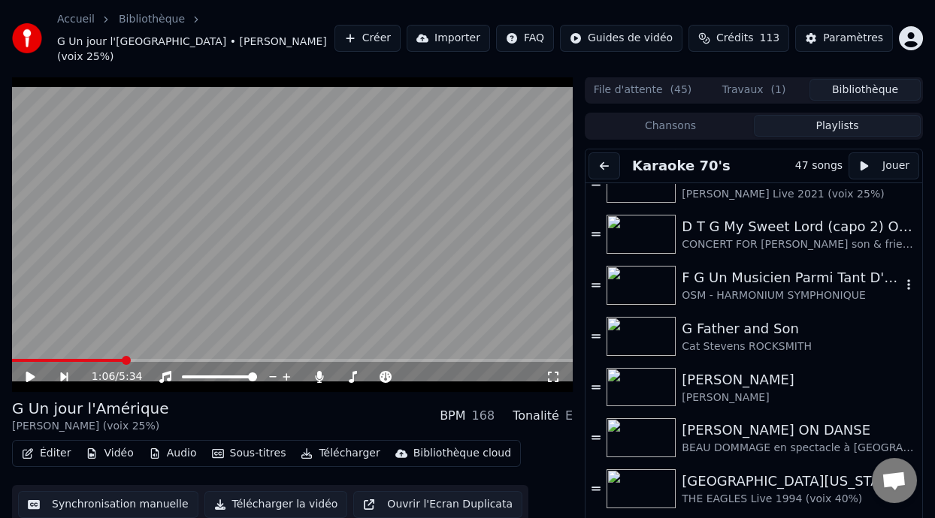
click at [752, 289] on div "OSM - HARMONIUM SYMPHONIQUE" at bounding box center [790, 296] width 219 height 15
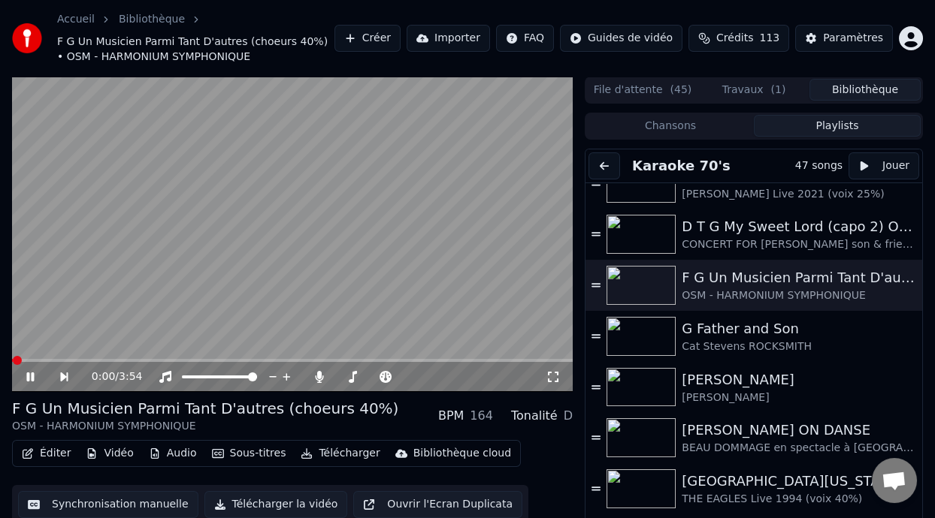
click at [28, 377] on icon at bounding box center [30, 377] width 8 height 9
click at [59, 458] on button "Éditer" at bounding box center [46, 453] width 61 height 21
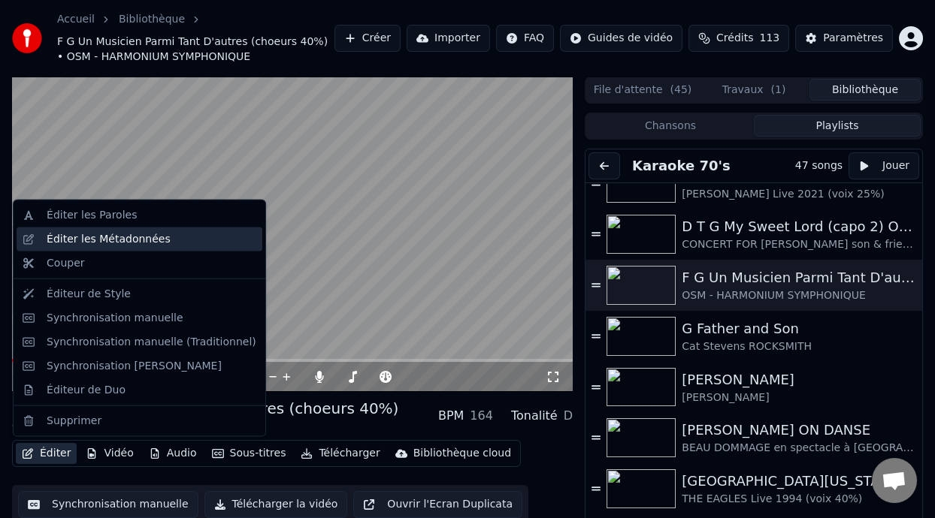
click at [185, 244] on div "Éditer les Métadonnées" at bounding box center [152, 239] width 210 height 15
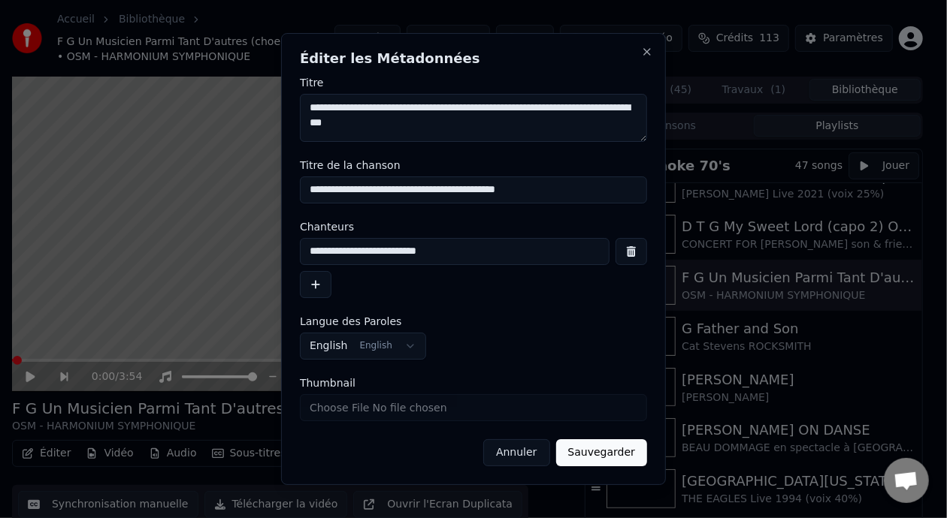
click at [490, 406] on input "Thumbnail" at bounding box center [473, 407] width 347 height 27
type input "**********"
click at [616, 465] on button "Sauvegarder" at bounding box center [601, 453] width 91 height 27
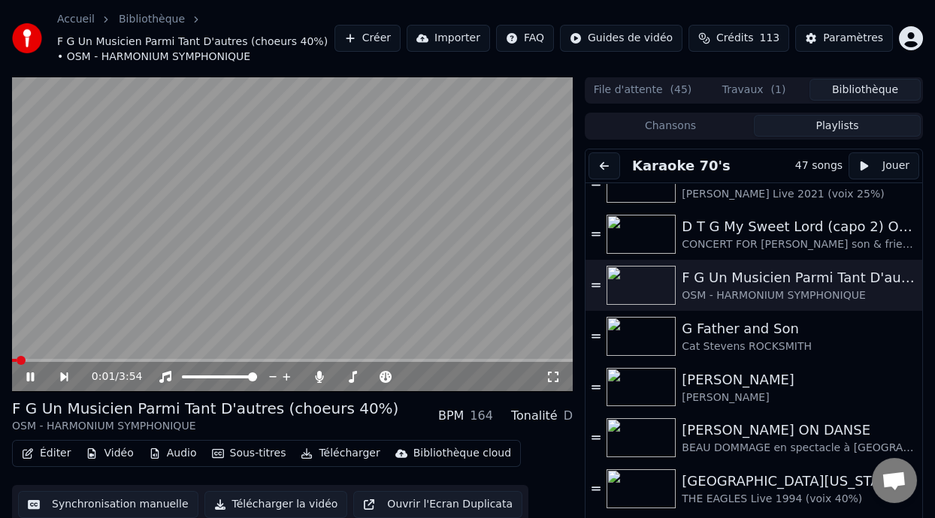
click at [27, 373] on icon at bounding box center [30, 377] width 8 height 9
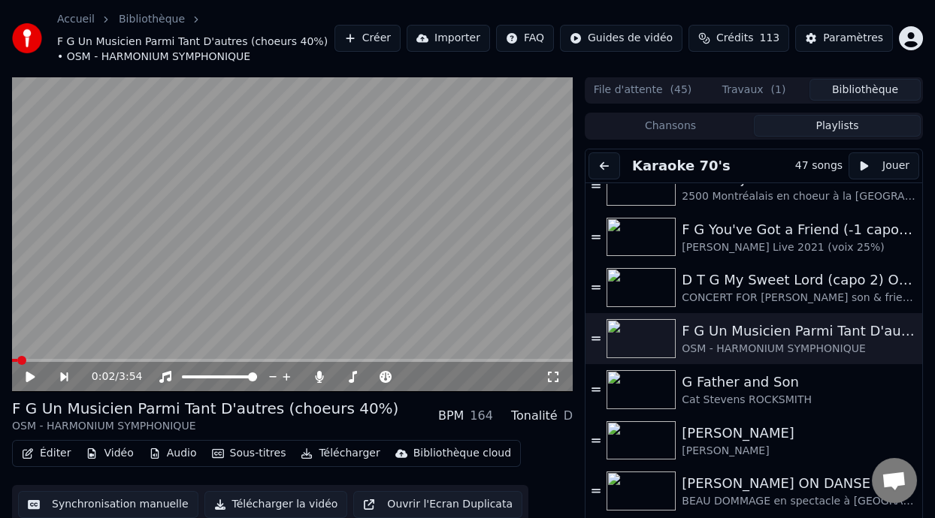
scroll to position [200, 0]
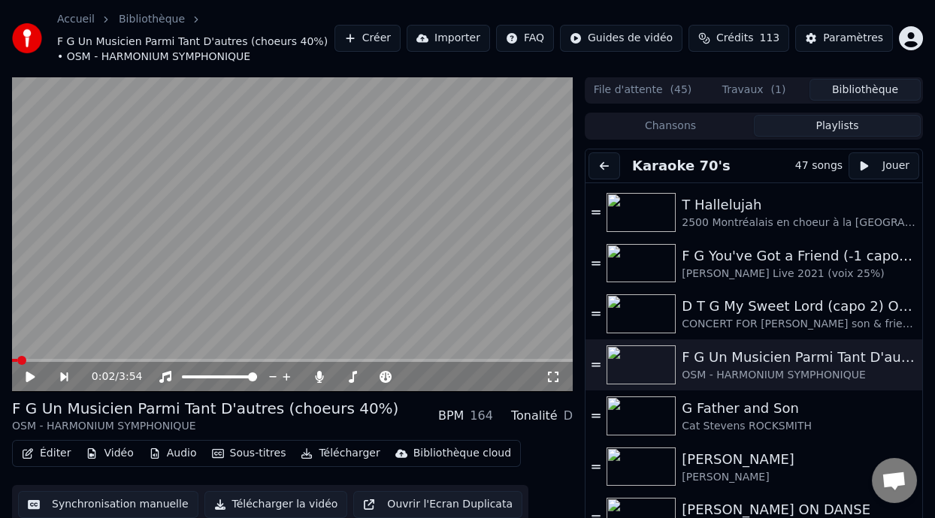
click at [766, 89] on button "Travaux ( 1 )" at bounding box center [753, 90] width 111 height 22
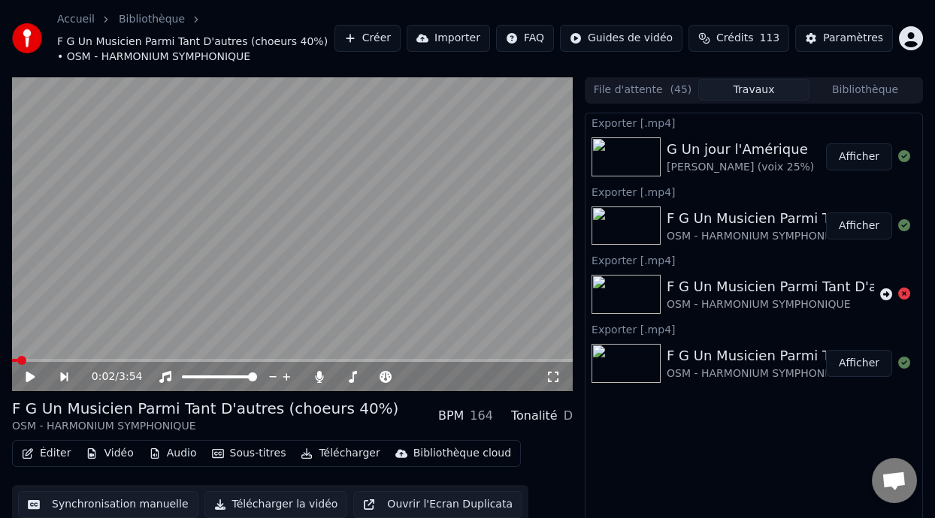
click at [850, 151] on button "Afficher" at bounding box center [859, 157] width 66 height 27
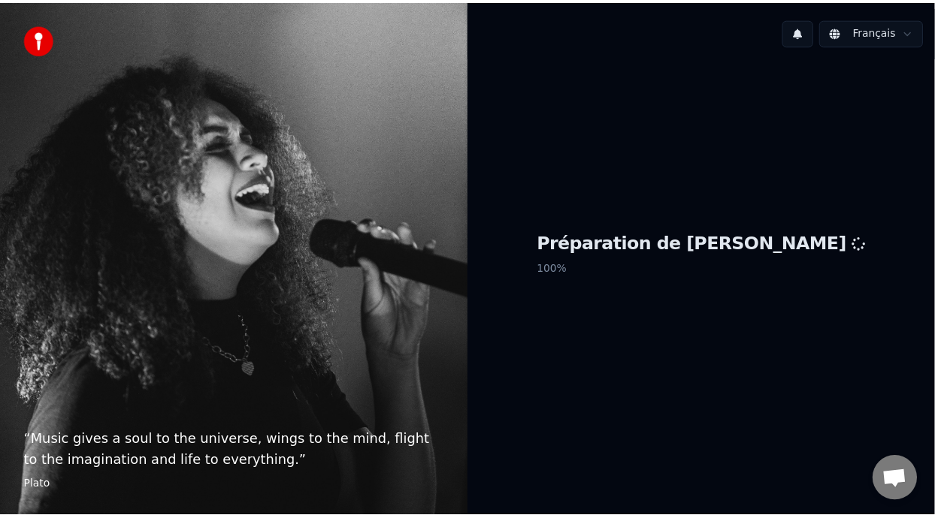
scroll to position [5, 0]
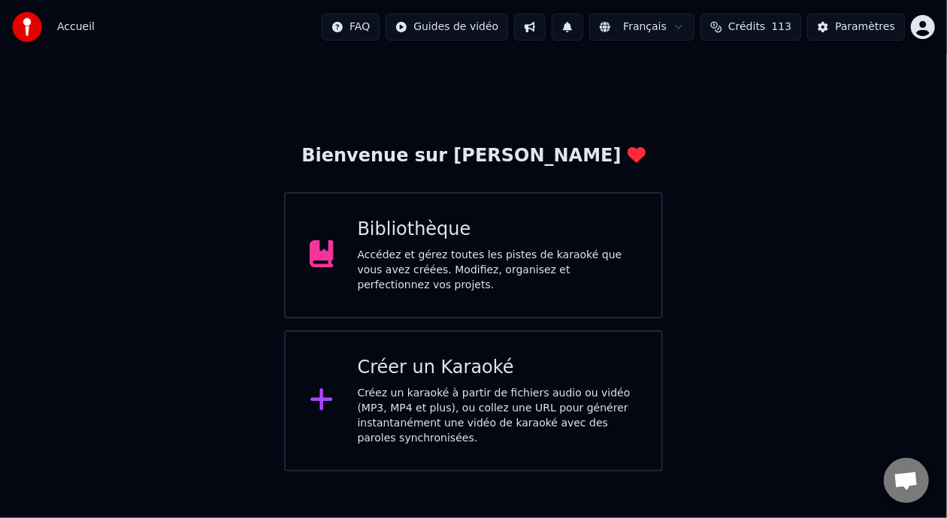
click at [582, 225] on div "Bibliothèque" at bounding box center [498, 230] width 280 height 24
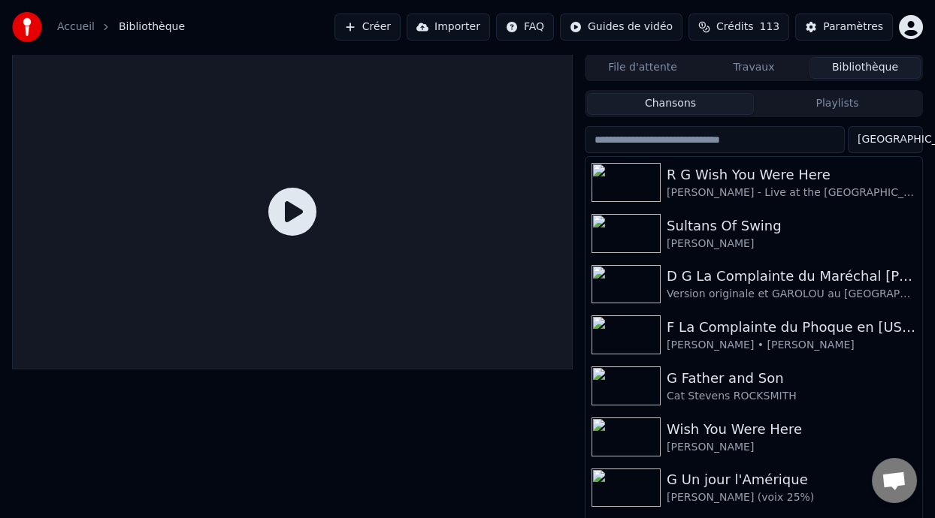
click at [847, 104] on button "Playlists" at bounding box center [837, 104] width 167 height 22
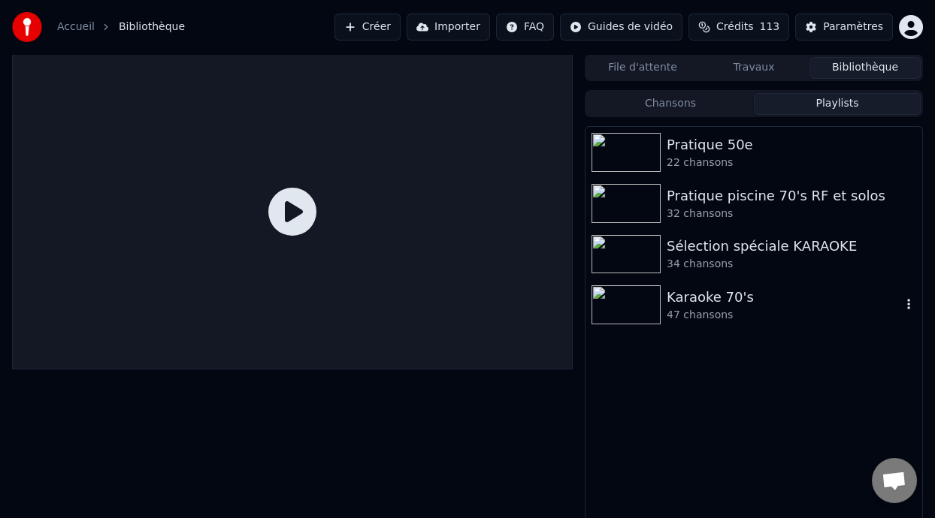
click at [709, 304] on div "Karaoke 70's" at bounding box center [783, 297] width 234 height 21
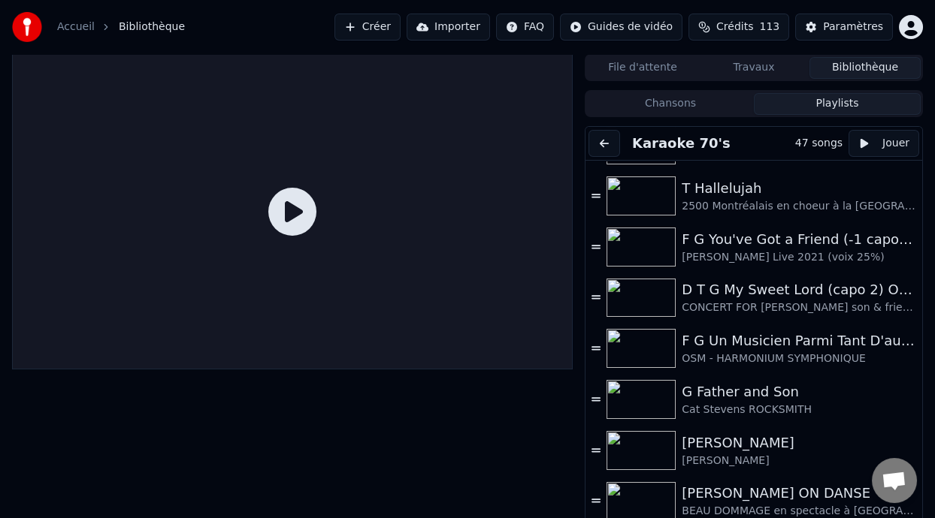
scroll to position [206, 0]
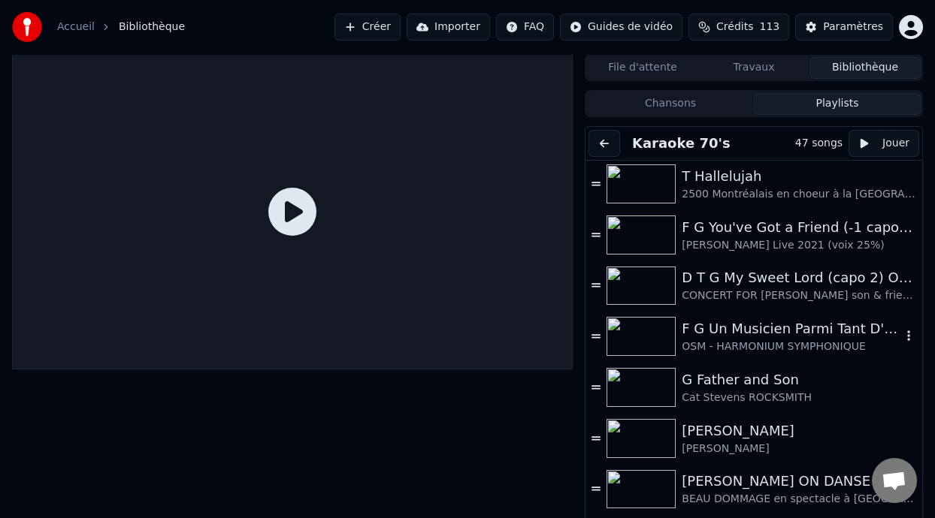
click at [778, 340] on div "OSM - HARMONIUM SYMPHONIQUE" at bounding box center [790, 347] width 219 height 15
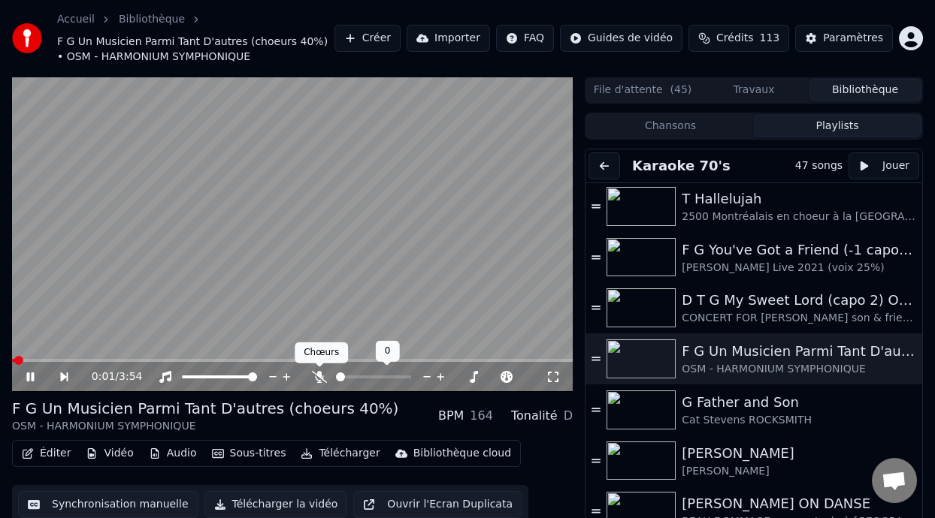
click at [317, 373] on icon at bounding box center [319, 377] width 15 height 12
click at [361, 376] on span at bounding box center [373, 377] width 75 height 3
click at [366, 376] on span at bounding box center [366, 377] width 9 height 9
click at [14, 360] on span at bounding box center [13, 360] width 2 height 3
click at [23, 375] on div "0:00 / 3:54" at bounding box center [292, 377] width 548 height 15
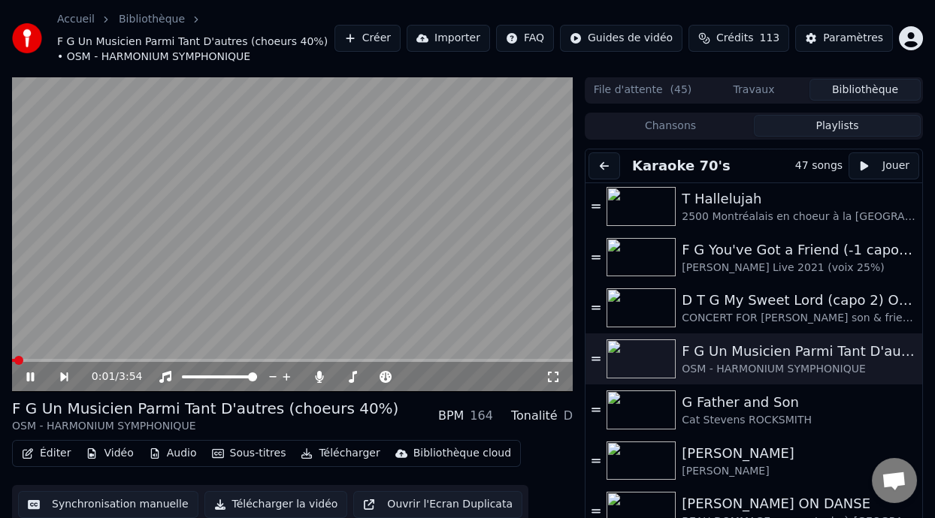
click at [29, 374] on icon at bounding box center [30, 377] width 8 height 9
click at [337, 453] on button "Télécharger" at bounding box center [340, 453] width 91 height 21
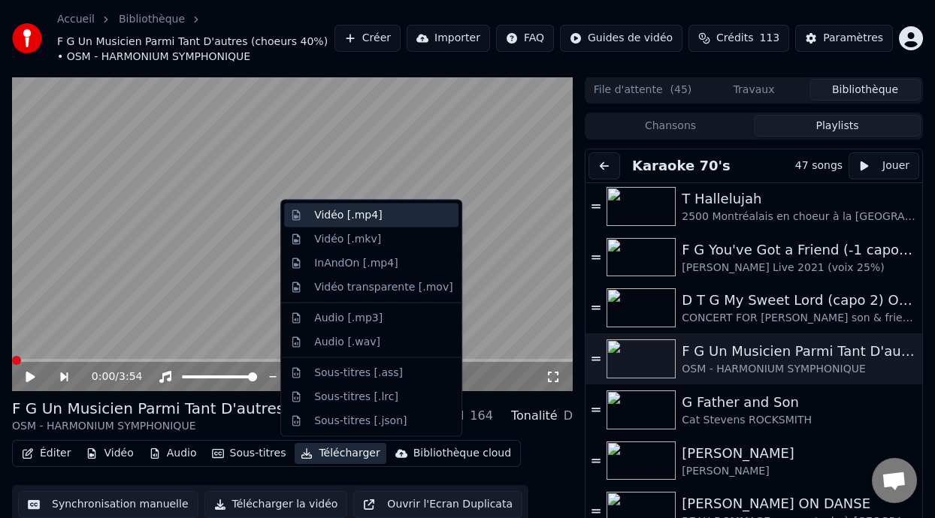
click at [411, 215] on div "Vidéo [.mp4]" at bounding box center [383, 215] width 138 height 15
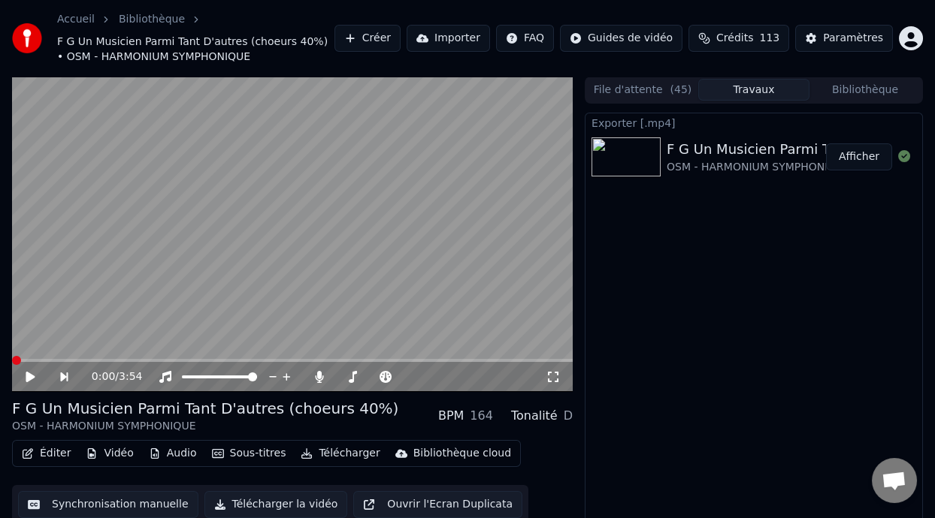
click at [870, 162] on button "Afficher" at bounding box center [859, 157] width 66 height 27
